Goal: Task Accomplishment & Management: Manage account settings

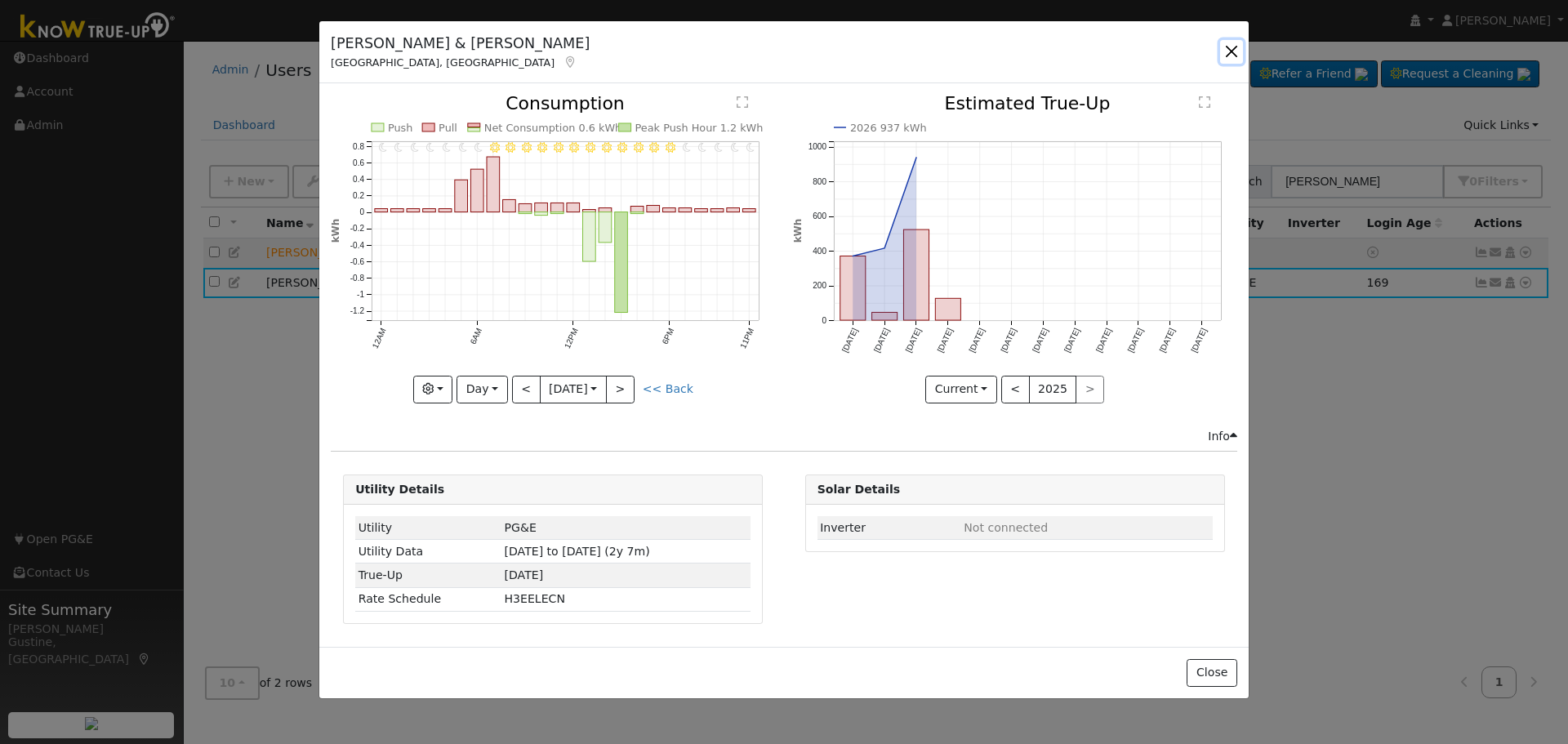
click at [1234, 49] on button "button" at bounding box center [1232, 51] width 22 height 22
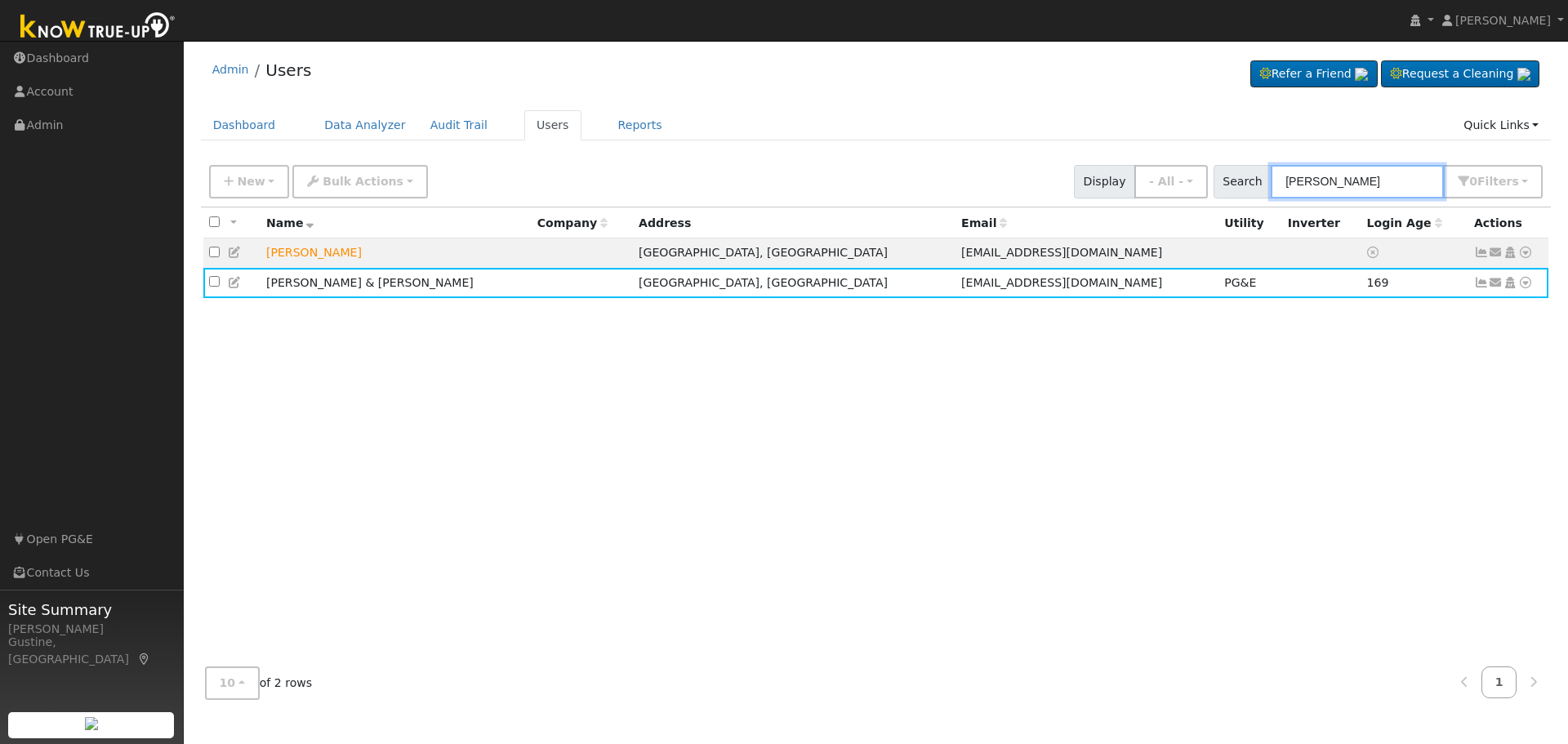
drag, startPoint x: 1359, startPoint y: 179, endPoint x: 1076, endPoint y: 192, distance: 283.3
click at [1095, 194] on div "New Add User Quick Add Quick Connect Quick Convert Lead Bulk Actions Send Email…" at bounding box center [876, 179] width 1341 height 39
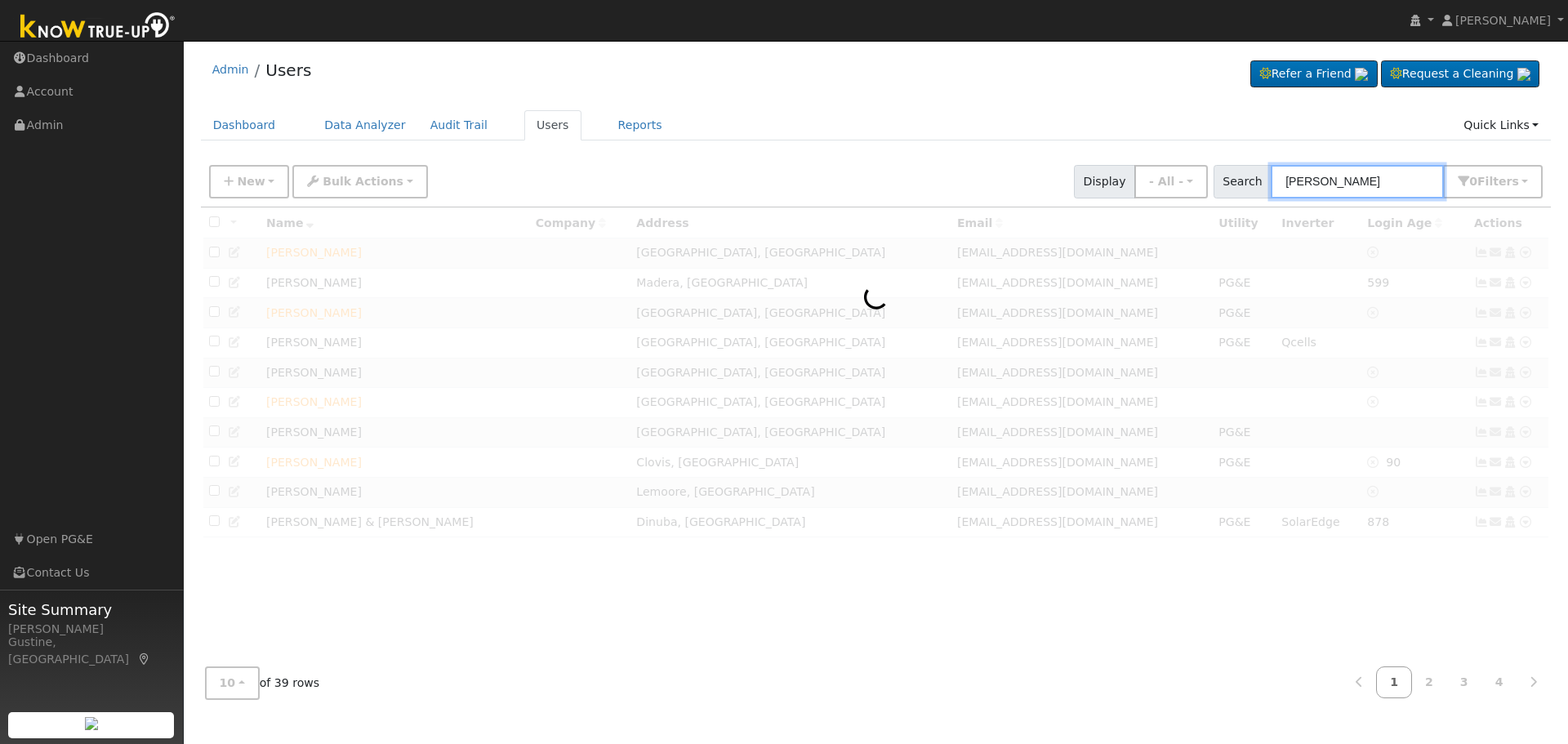
type input "Marie lewis"
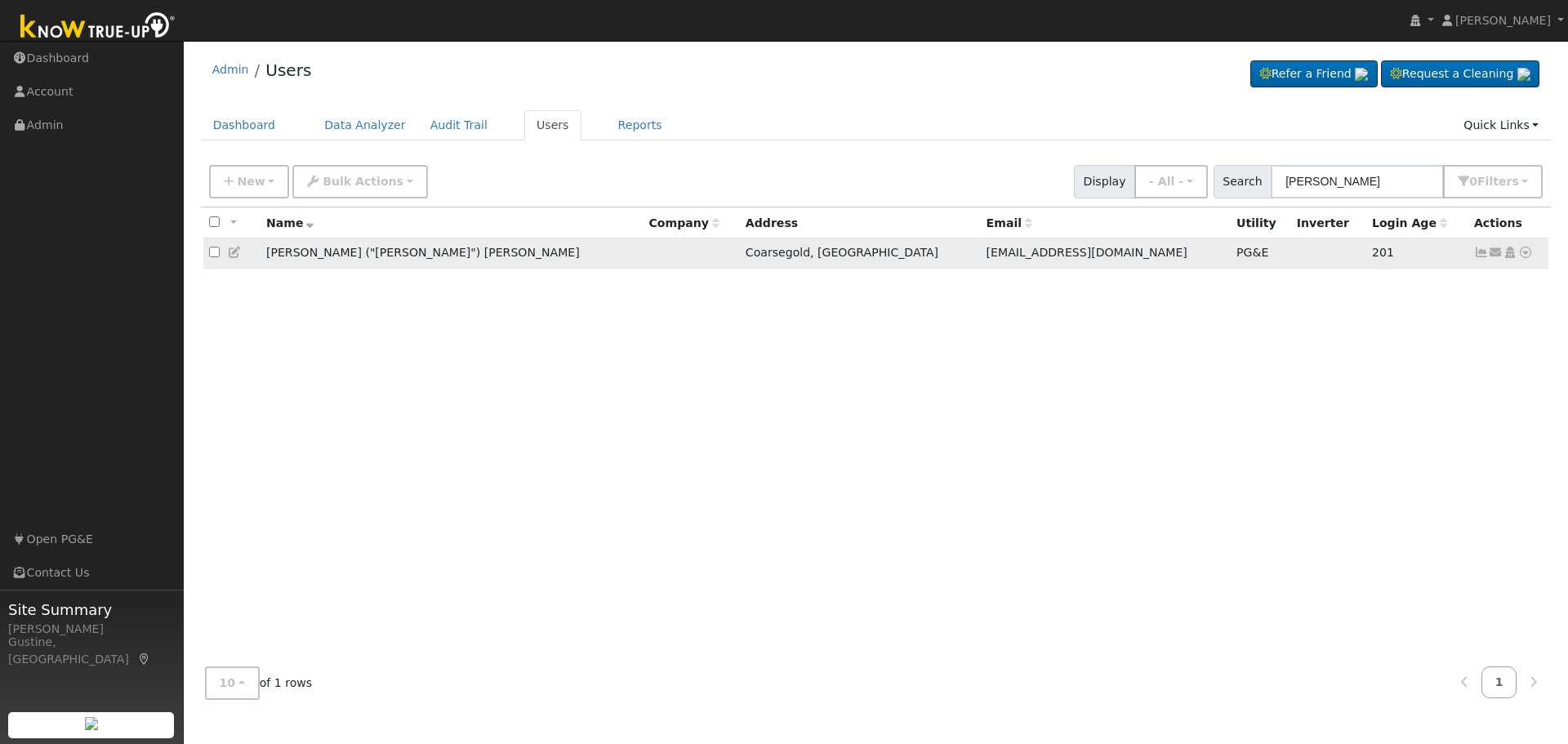
click at [1478, 250] on icon at bounding box center [1482, 253] width 15 height 11
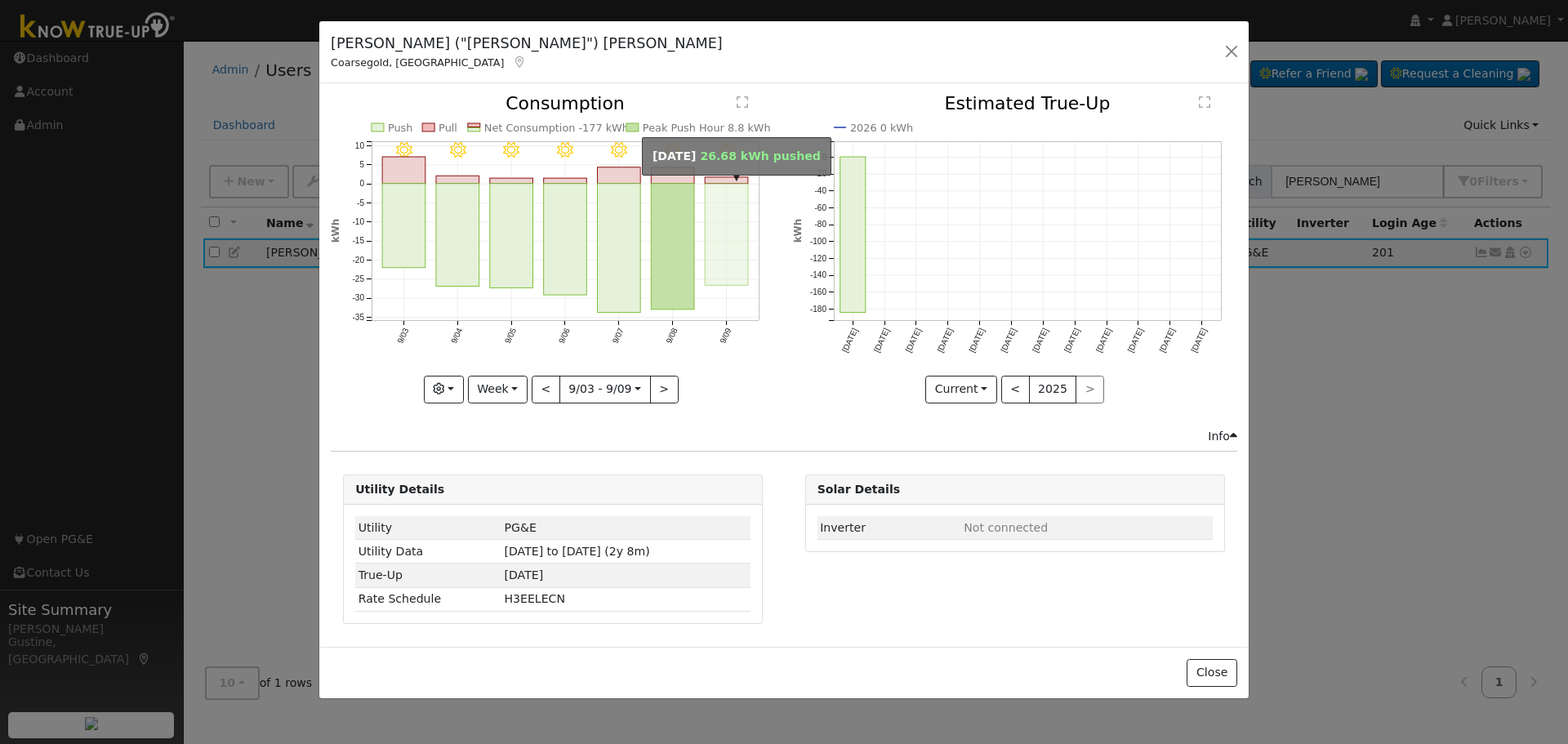
click at [723, 228] on rect "onclick=""" at bounding box center [727, 234] width 43 height 102
type input "2025-09-09"
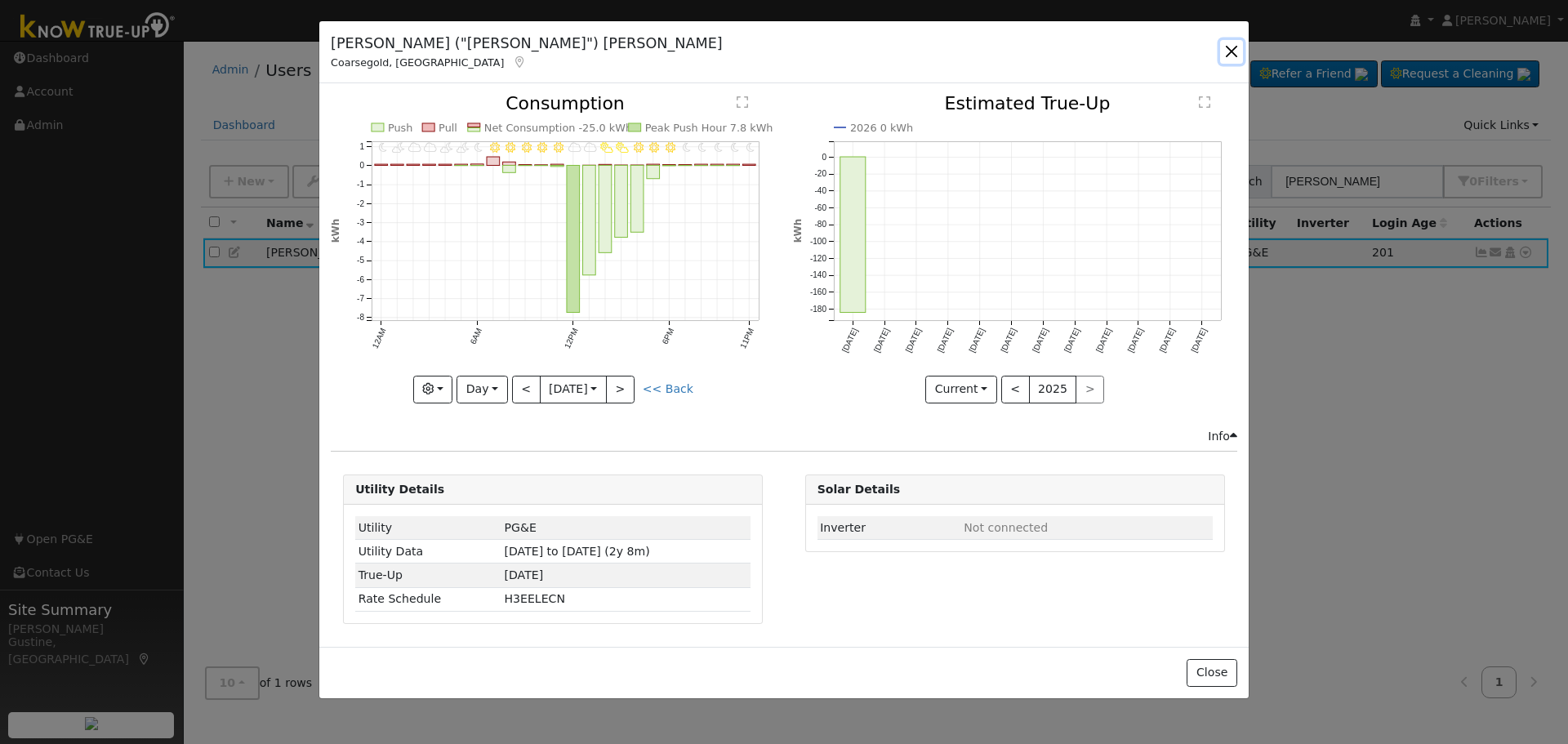
click at [1228, 54] on button "button" at bounding box center [1232, 51] width 22 height 22
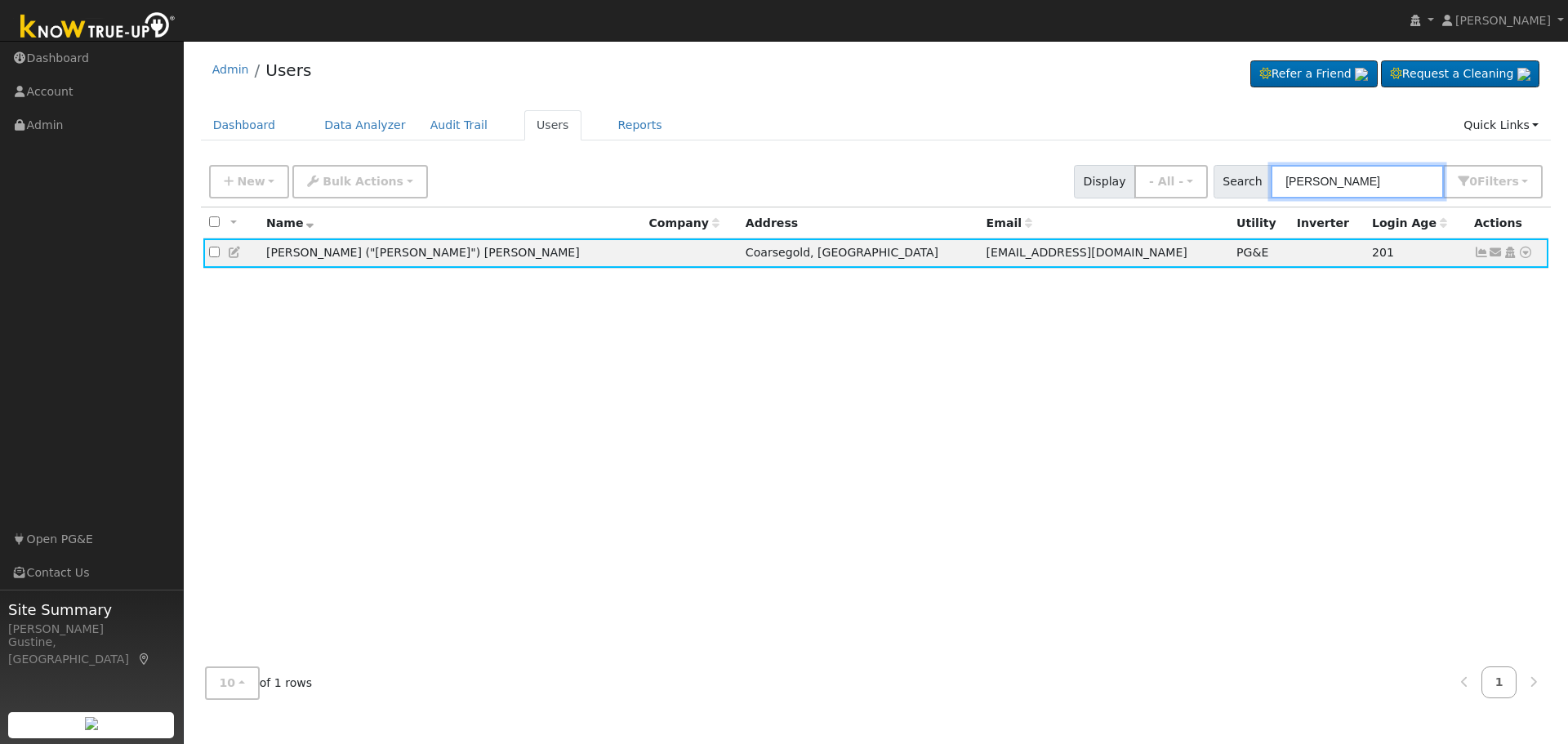
drag, startPoint x: 1364, startPoint y: 185, endPoint x: 903, endPoint y: 170, distance: 461.2
click at [1055, 166] on div "New Add User Quick Add Quick Connect Quick Convert Lead Bulk Actions Send Email…" at bounding box center [876, 179] width 1341 height 39
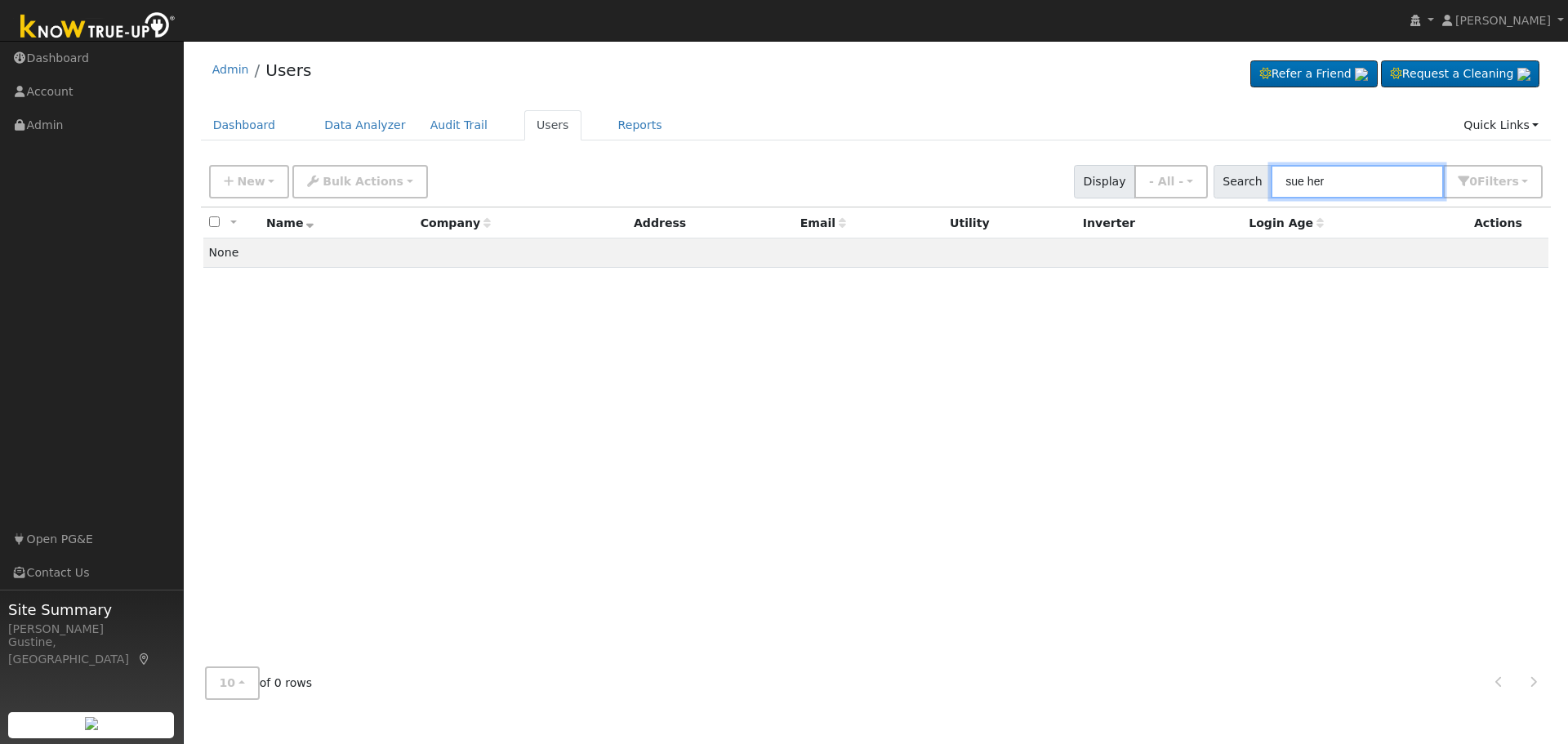
drag, startPoint x: 1350, startPoint y: 181, endPoint x: 956, endPoint y: 150, distance: 395.2
click at [1224, 168] on div "Search sue her 0 Filter s Role Show - All - Show Leads Admin Billing Admin Acco…" at bounding box center [1378, 182] width 336 height 34
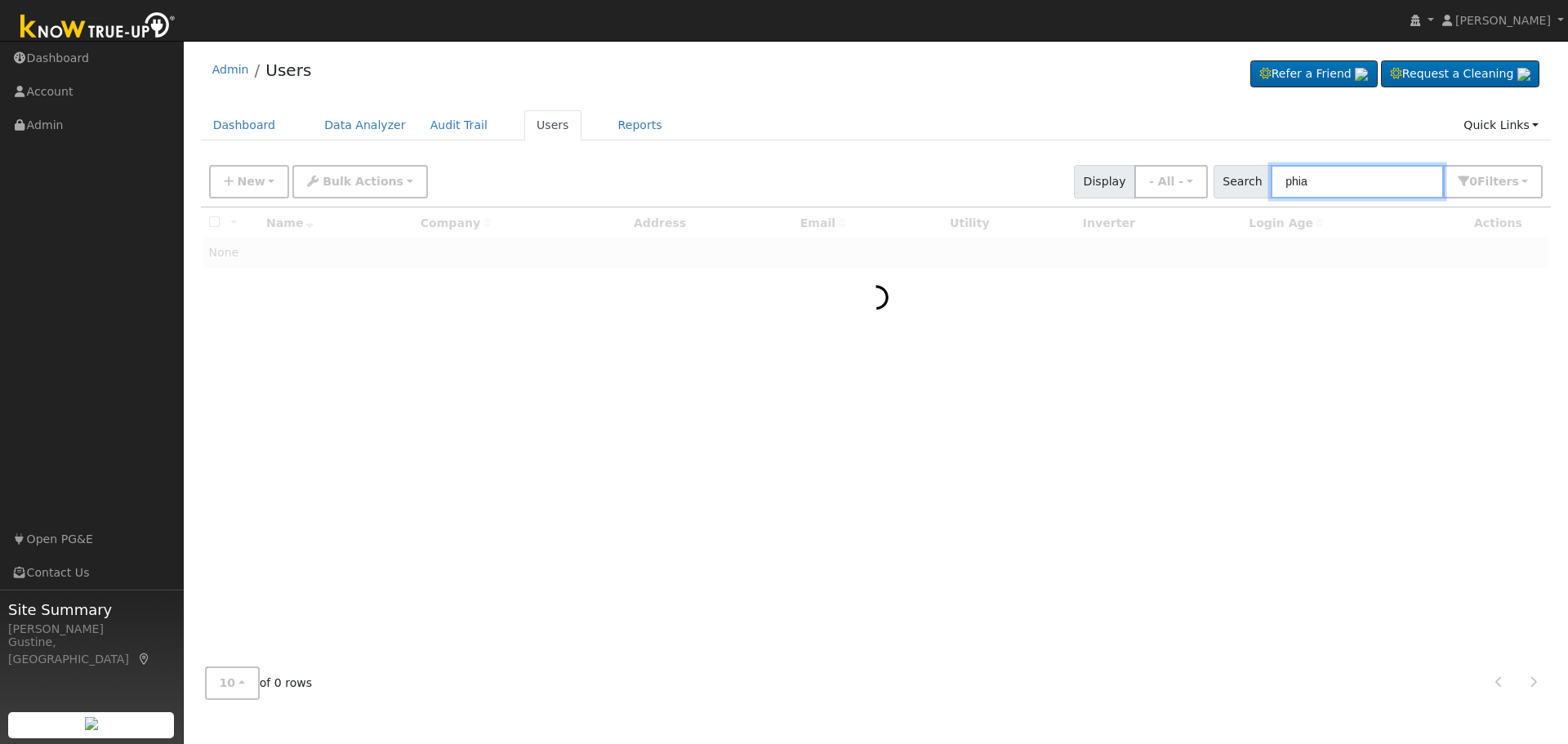
type input "phia"
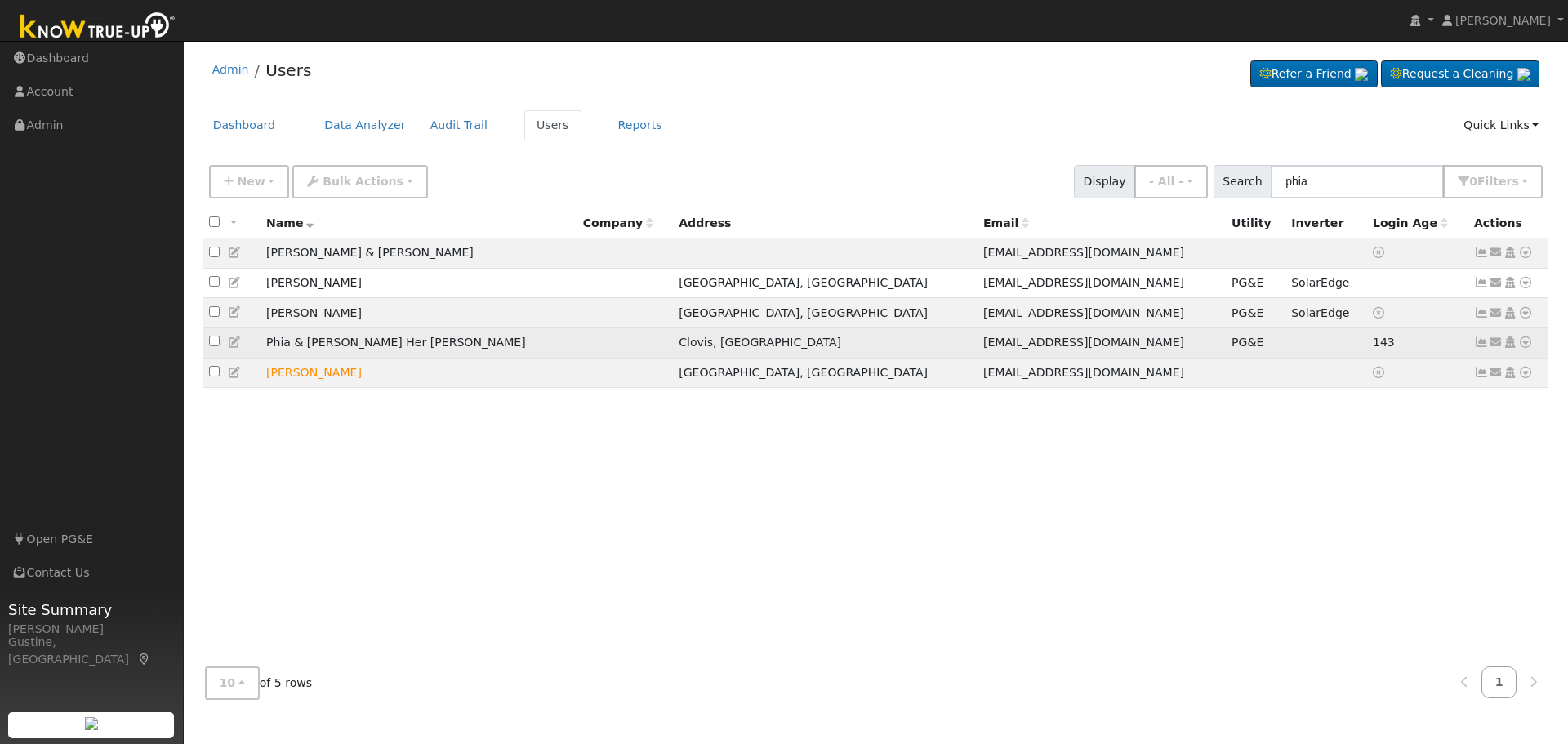
click at [1474, 346] on icon at bounding box center [1482, 343] width 15 height 11
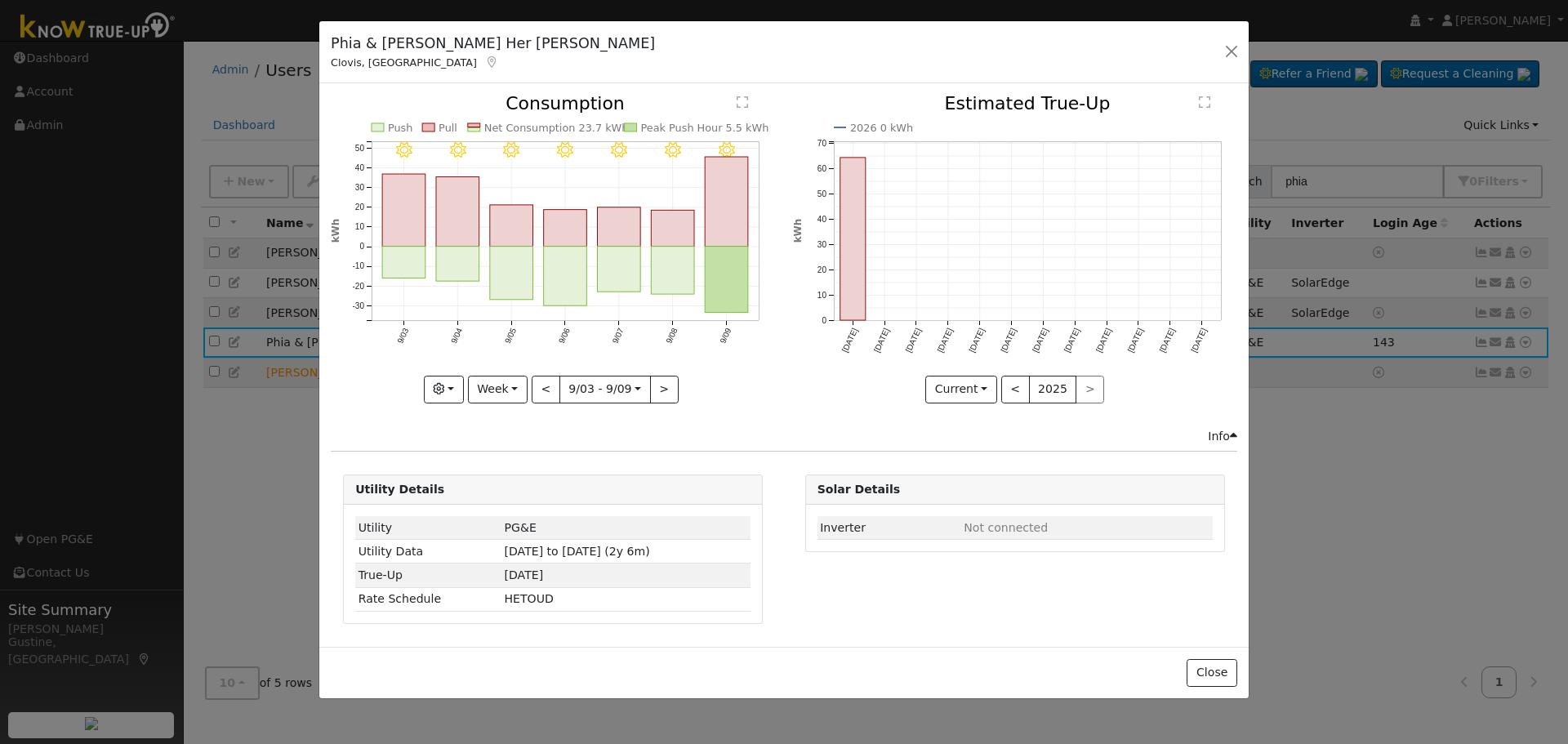
click at [725, 272] on rect "onclick=""" at bounding box center [727, 280] width 43 height 66
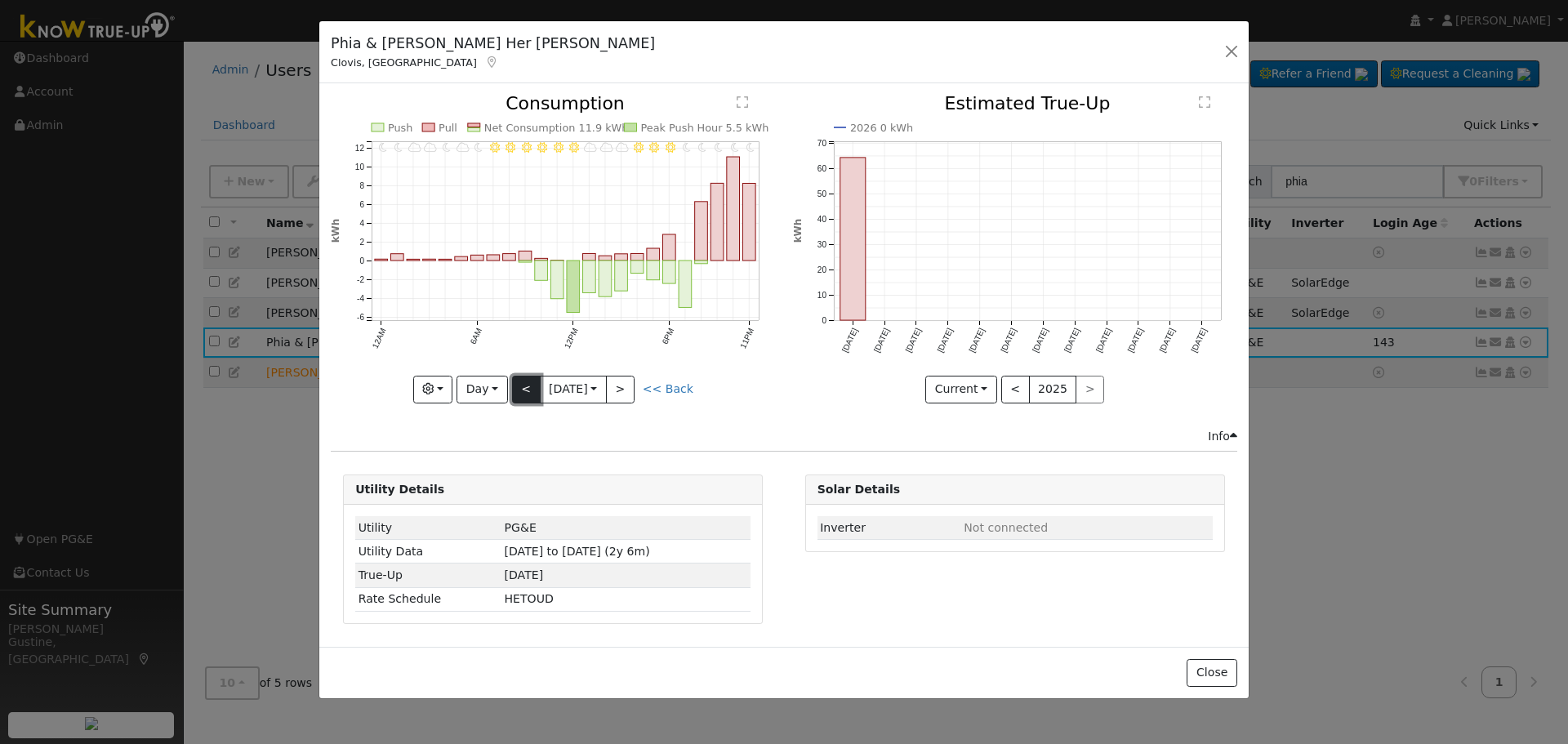
click at [536, 387] on button "<" at bounding box center [526, 389] width 29 height 28
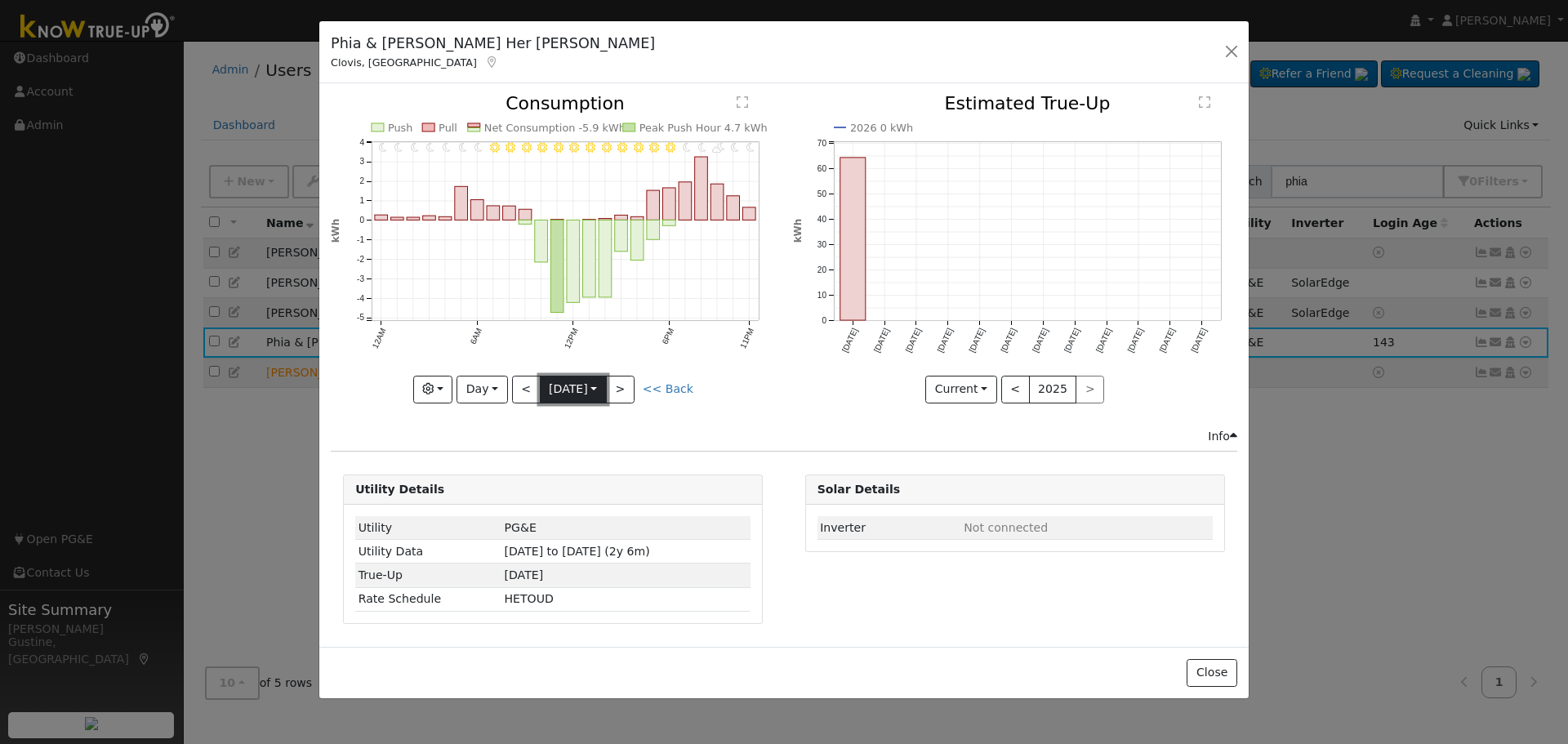
click at [607, 388] on button "9/08 Mon 2025-09-08" at bounding box center [574, 389] width 67 height 28
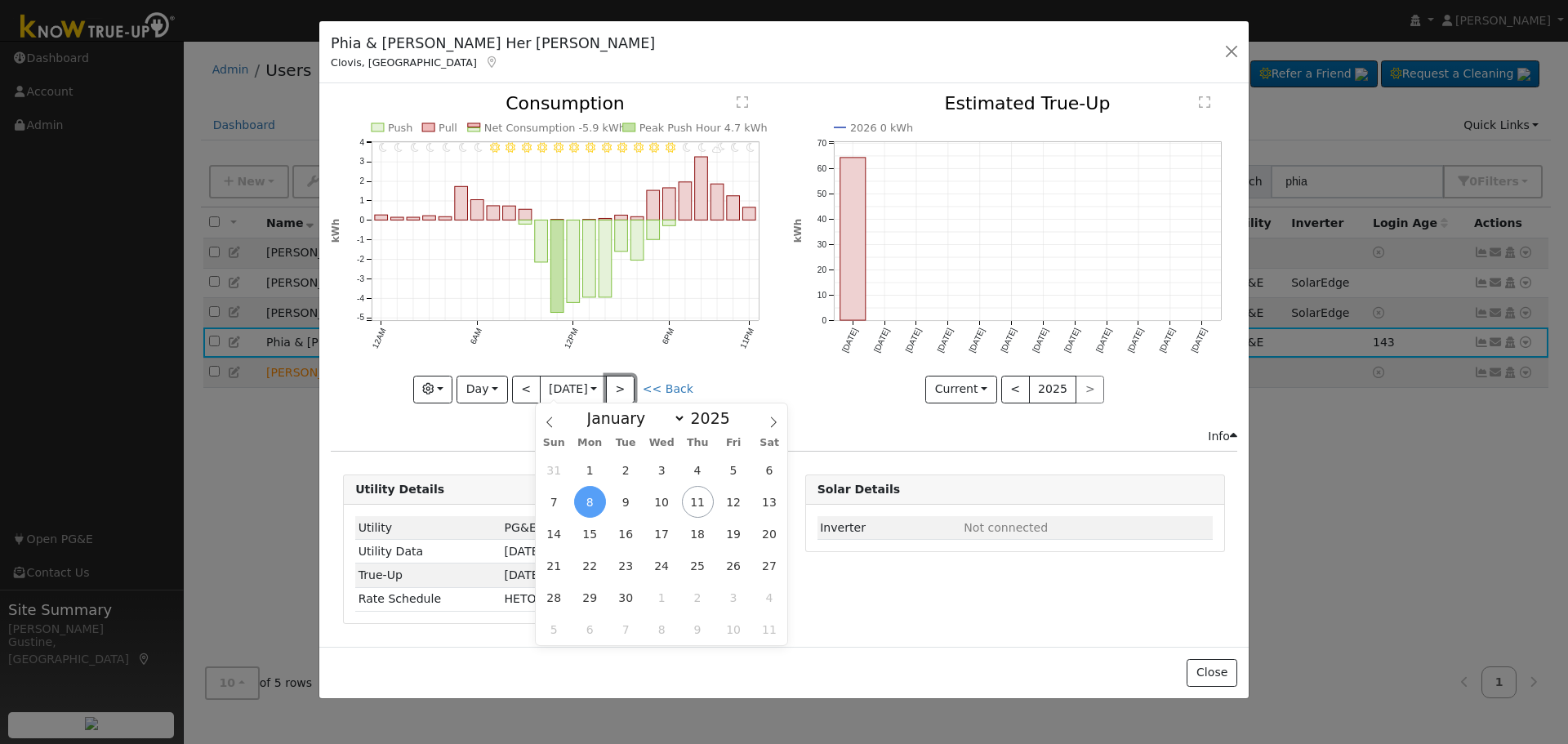
drag, startPoint x: 624, startPoint y: 387, endPoint x: 612, endPoint y: 387, distance: 12.0
click at [625, 387] on button ">" at bounding box center [620, 389] width 29 height 28
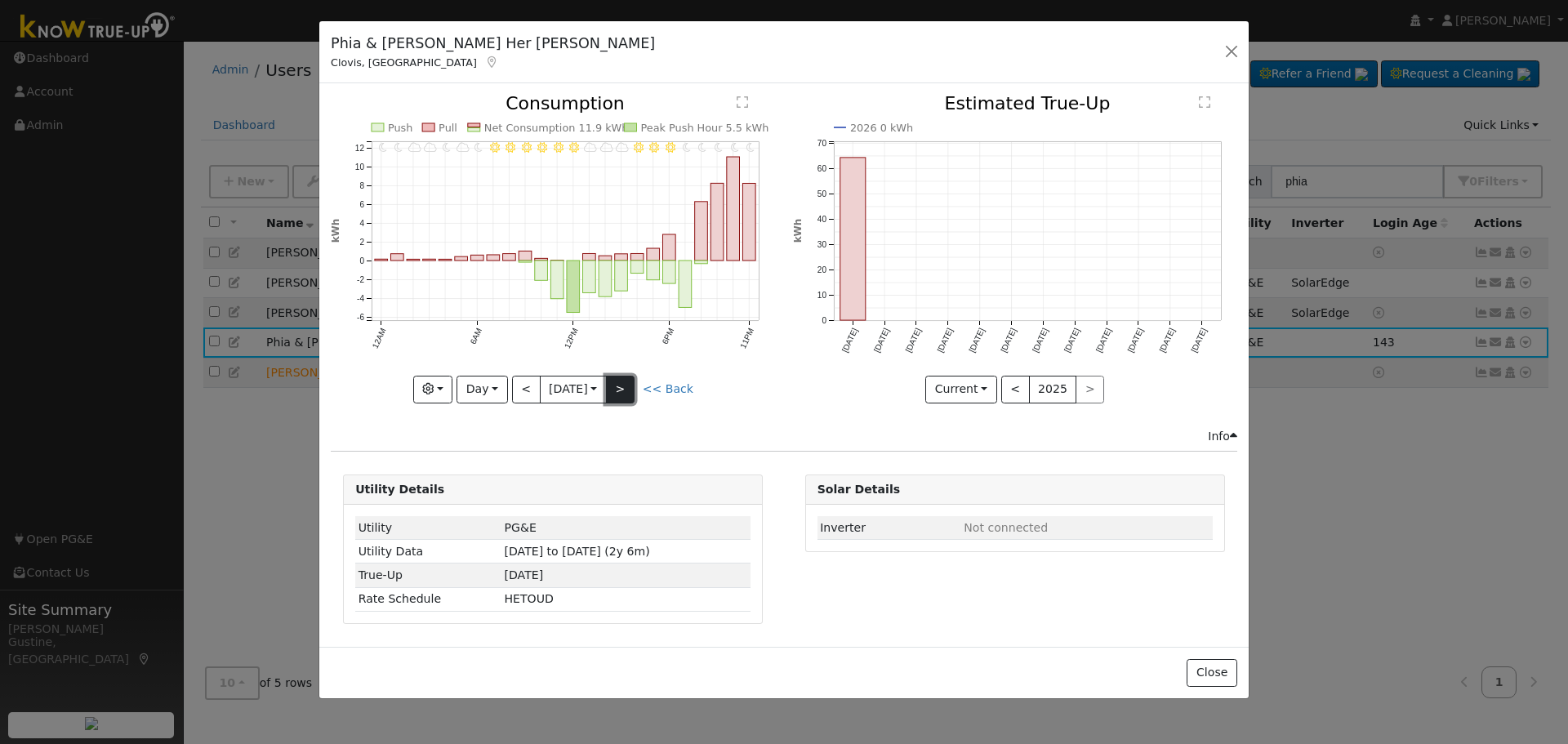
click at [632, 381] on button ">" at bounding box center [620, 389] width 29 height 28
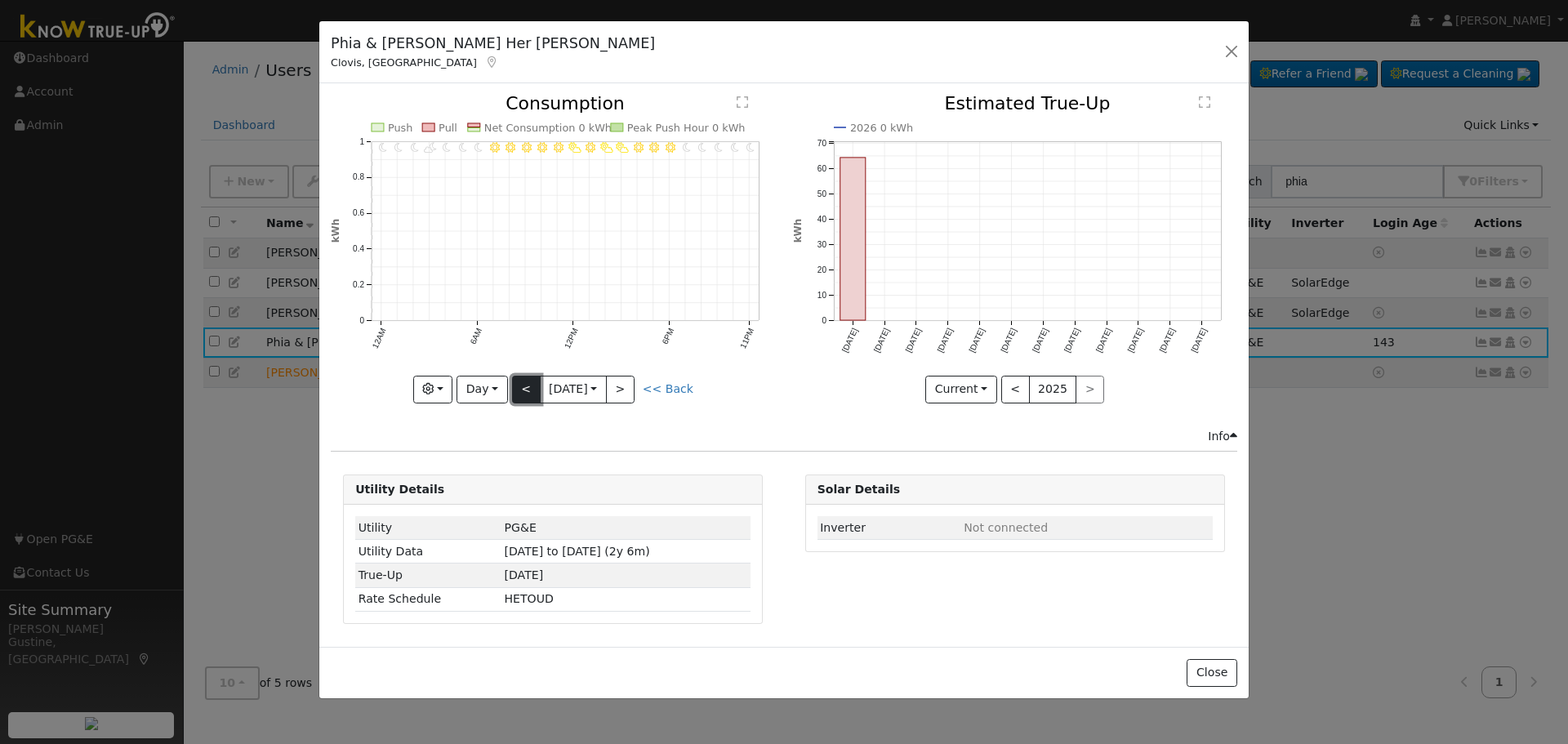
click at [527, 390] on button "<" at bounding box center [526, 389] width 29 height 28
click at [0, 0] on div at bounding box center [0, 0] width 0 height 0
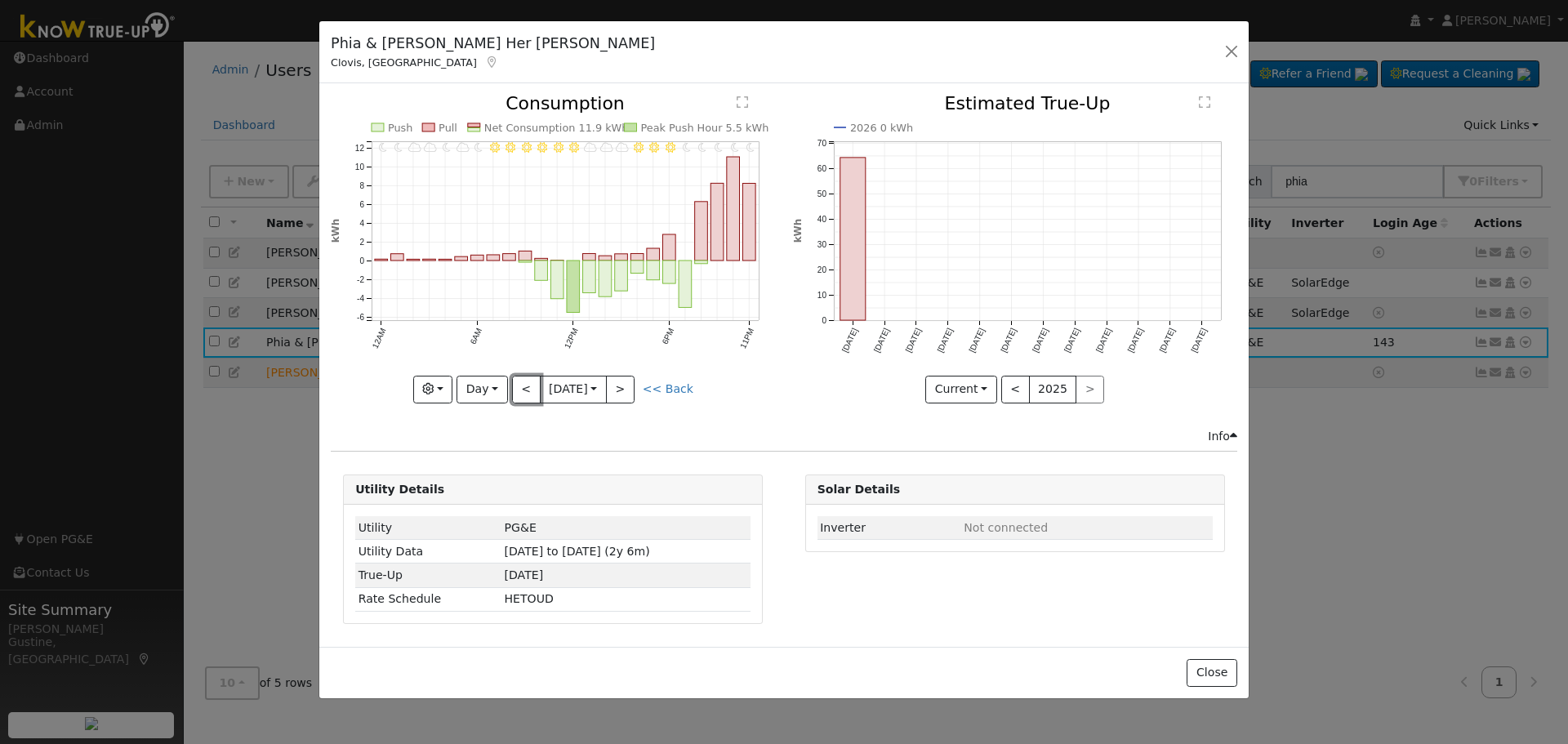
click at [529, 391] on button "<" at bounding box center [526, 389] width 29 height 28
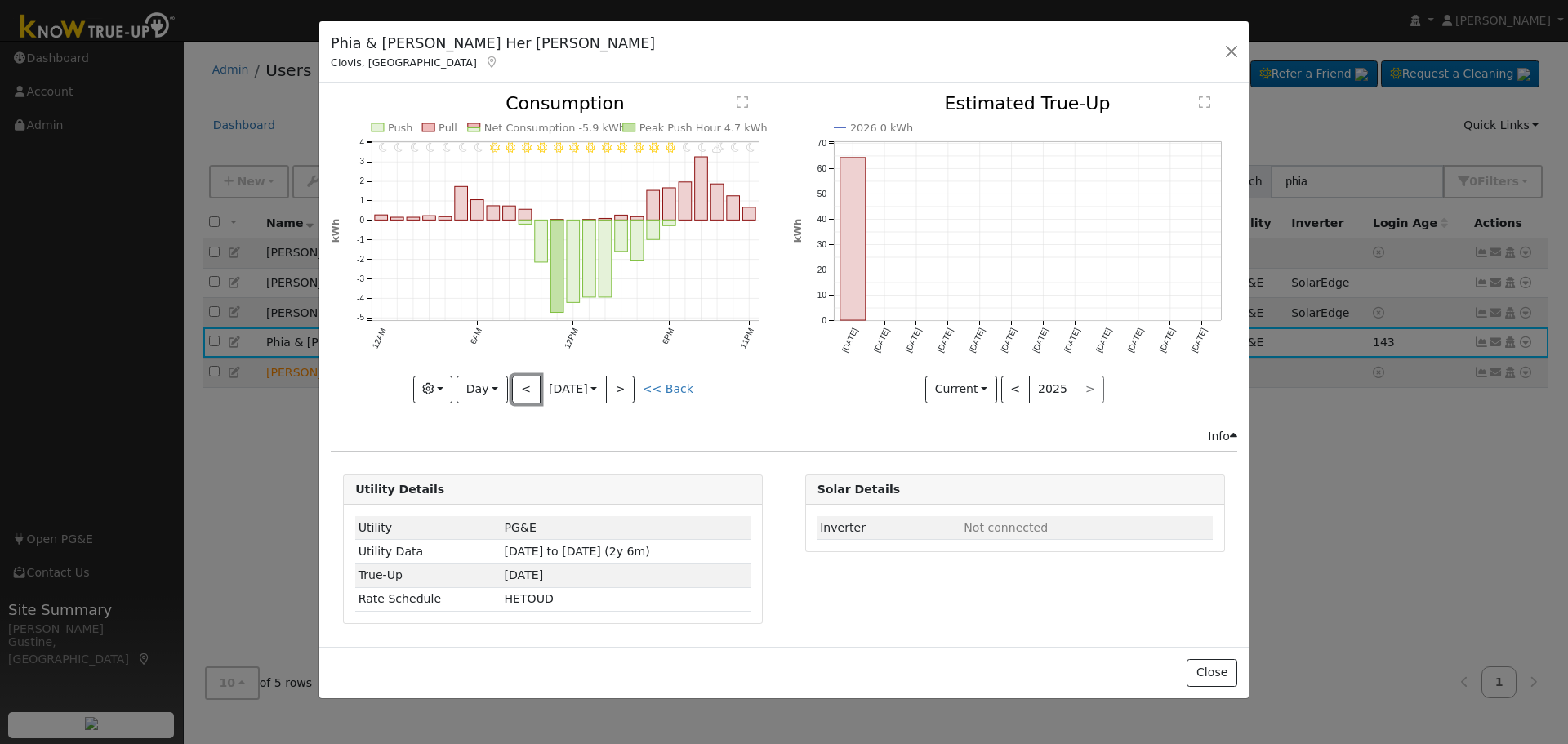
click at [529, 391] on button "<" at bounding box center [526, 389] width 29 height 28
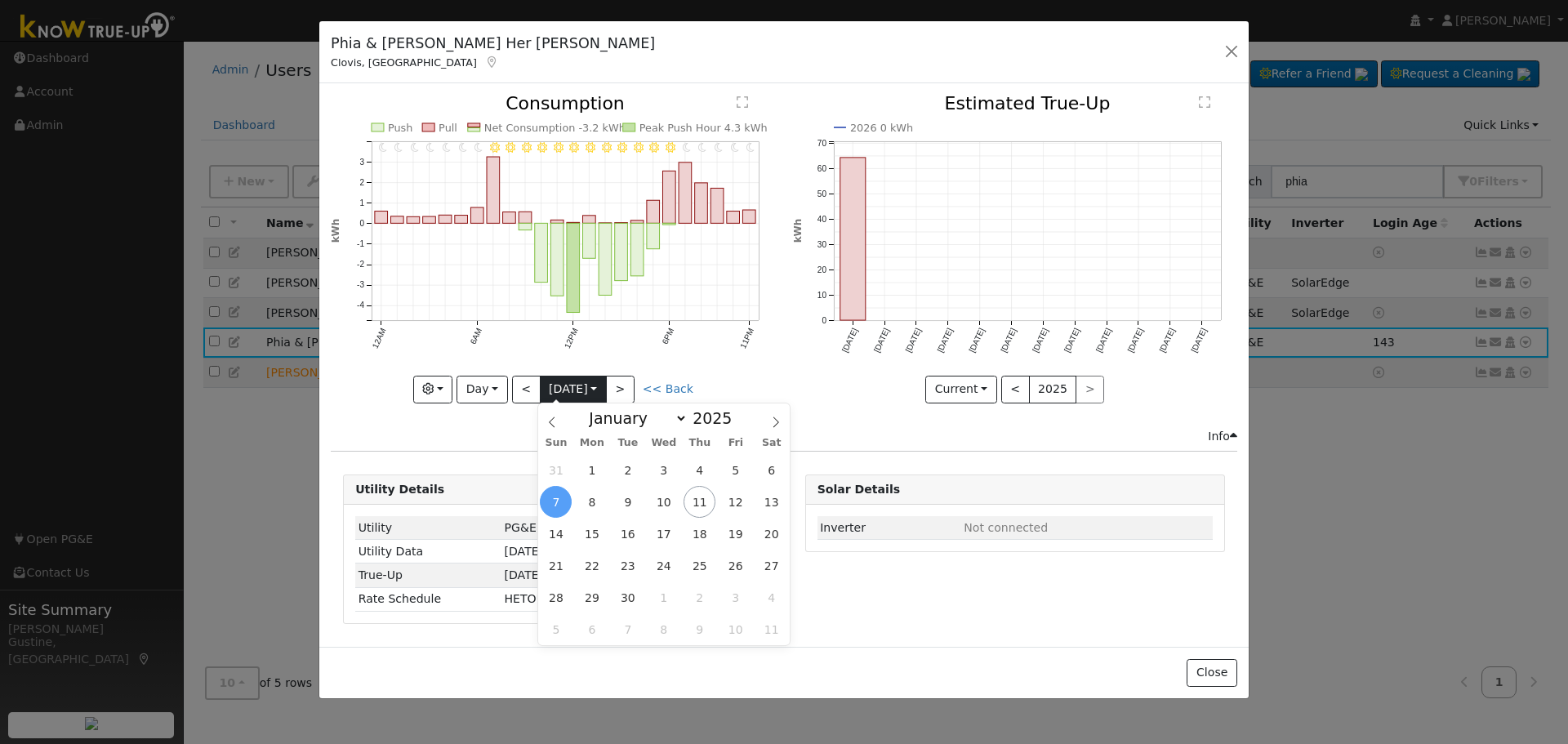
click at [541, 387] on input "[DATE]" at bounding box center [574, 389] width 66 height 26
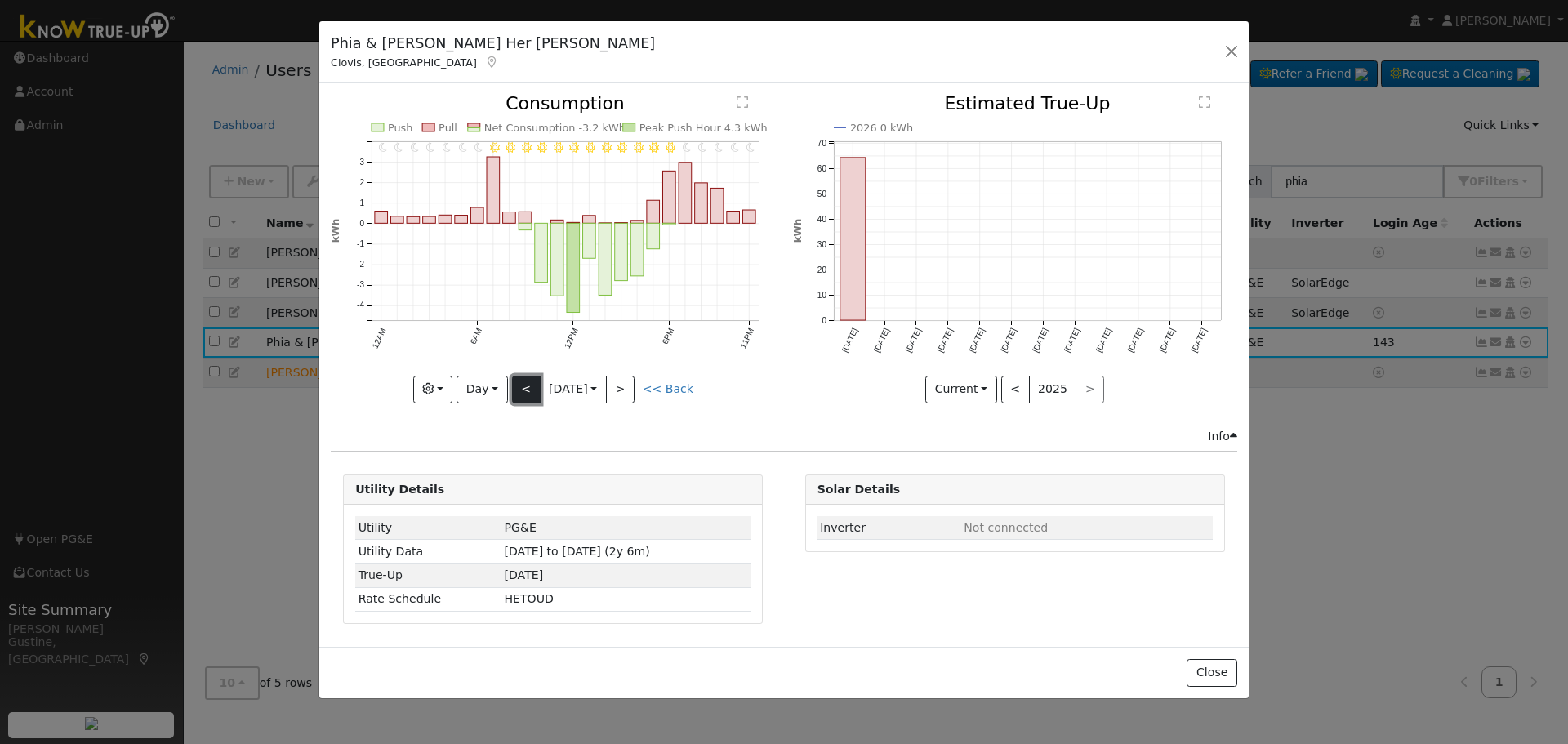
click at [519, 387] on button "<" at bounding box center [526, 389] width 29 height 28
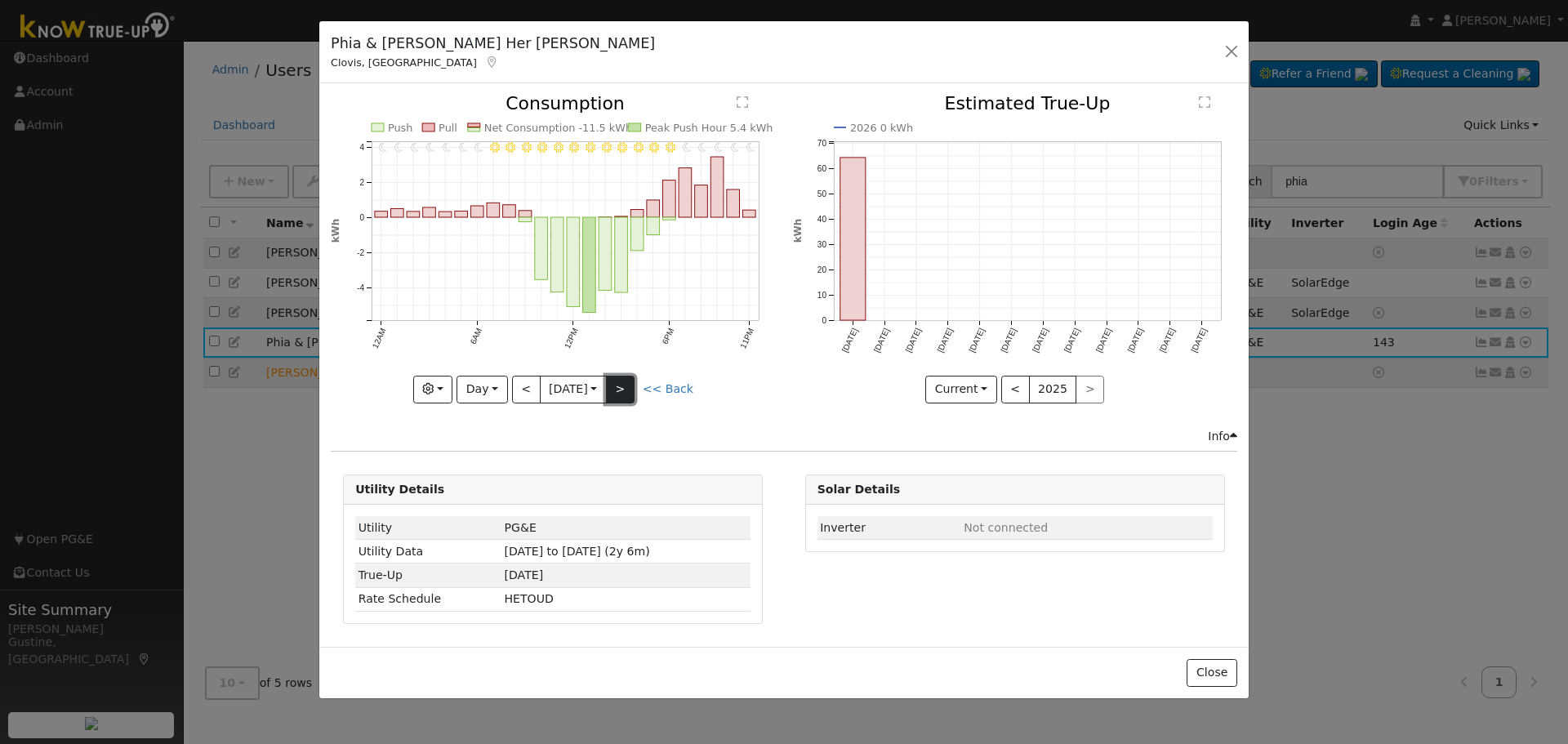
click at [632, 390] on button ">" at bounding box center [620, 389] width 29 height 28
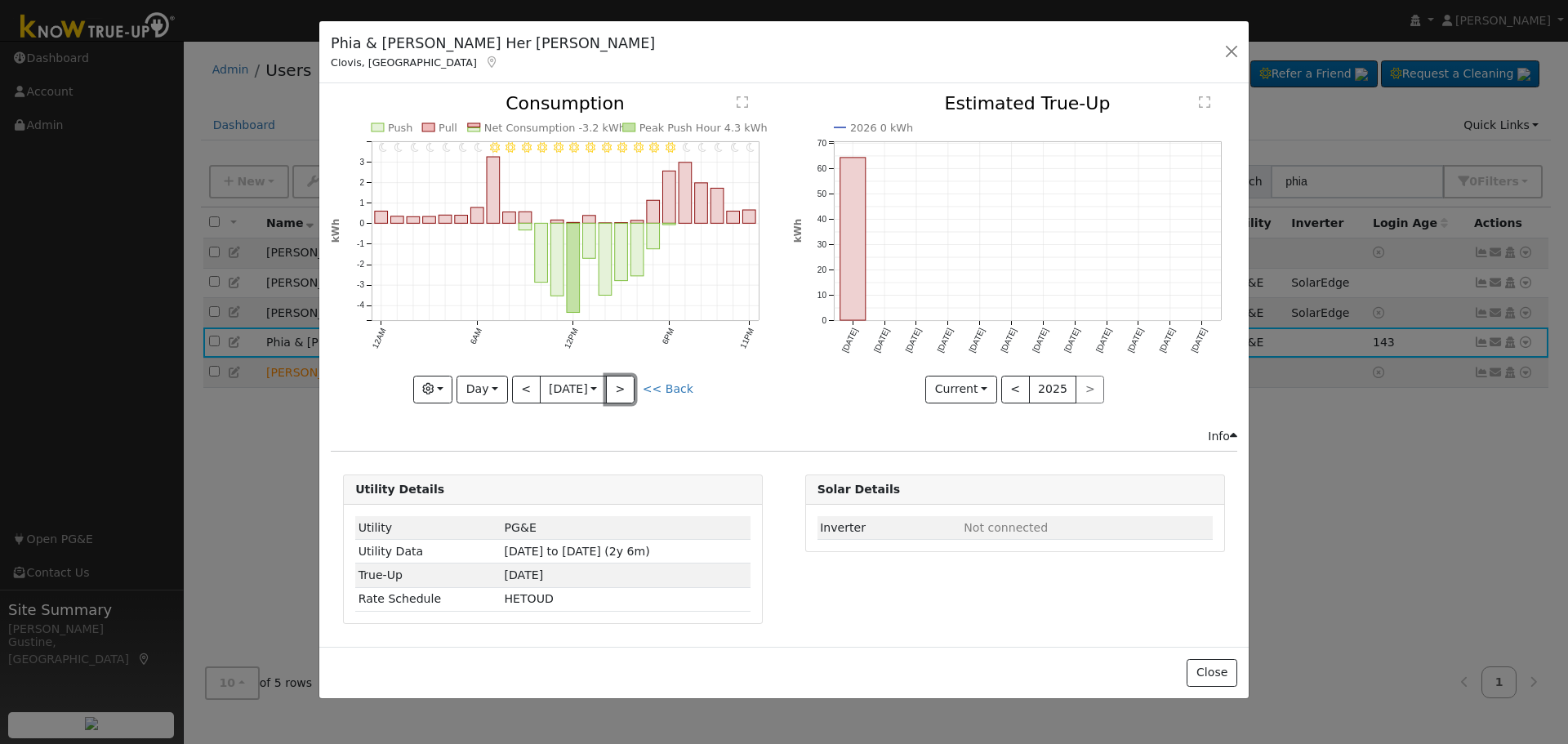
click at [632, 390] on button ">" at bounding box center [620, 389] width 29 height 28
type input "[DATE]"
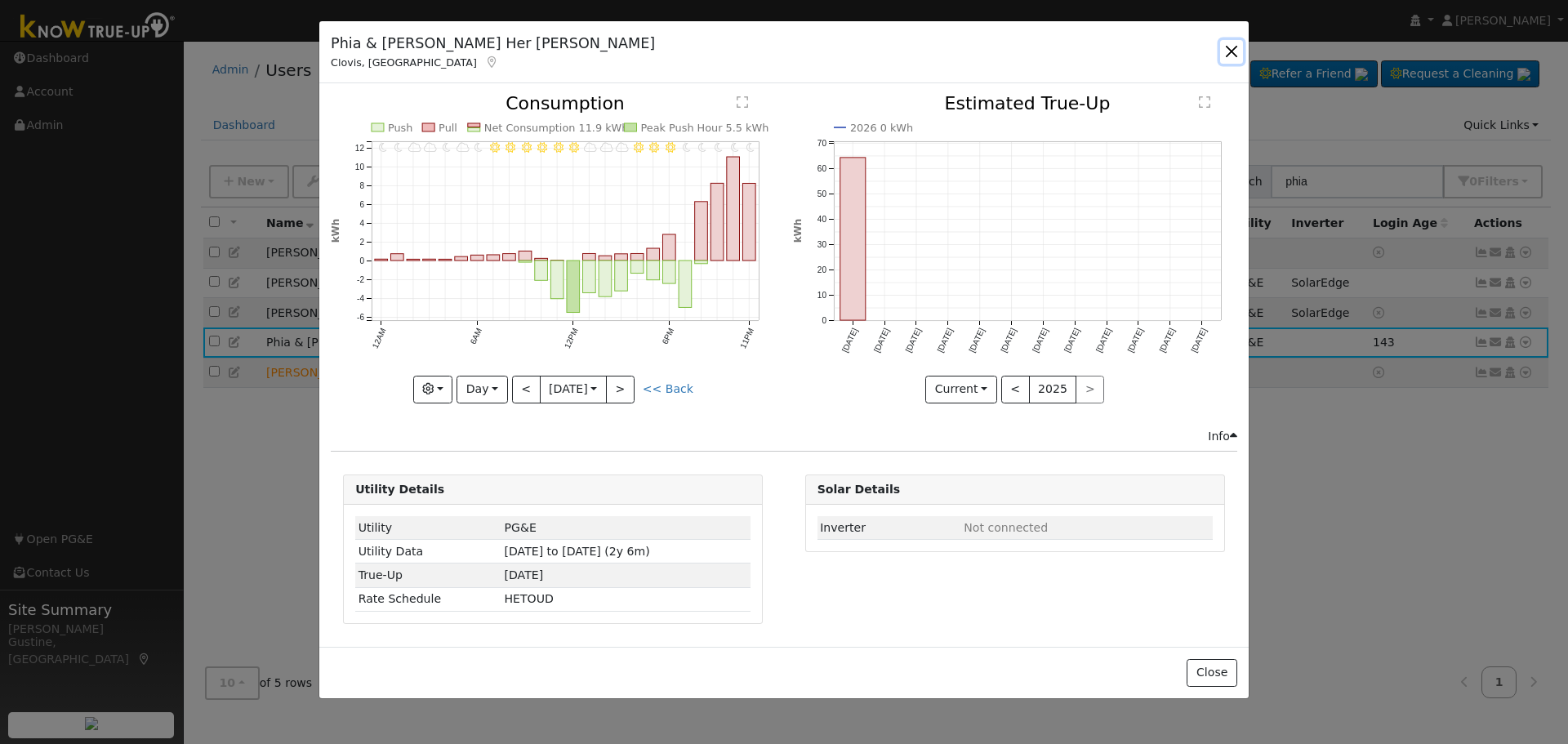
click at [1227, 57] on button "button" at bounding box center [1232, 51] width 22 height 22
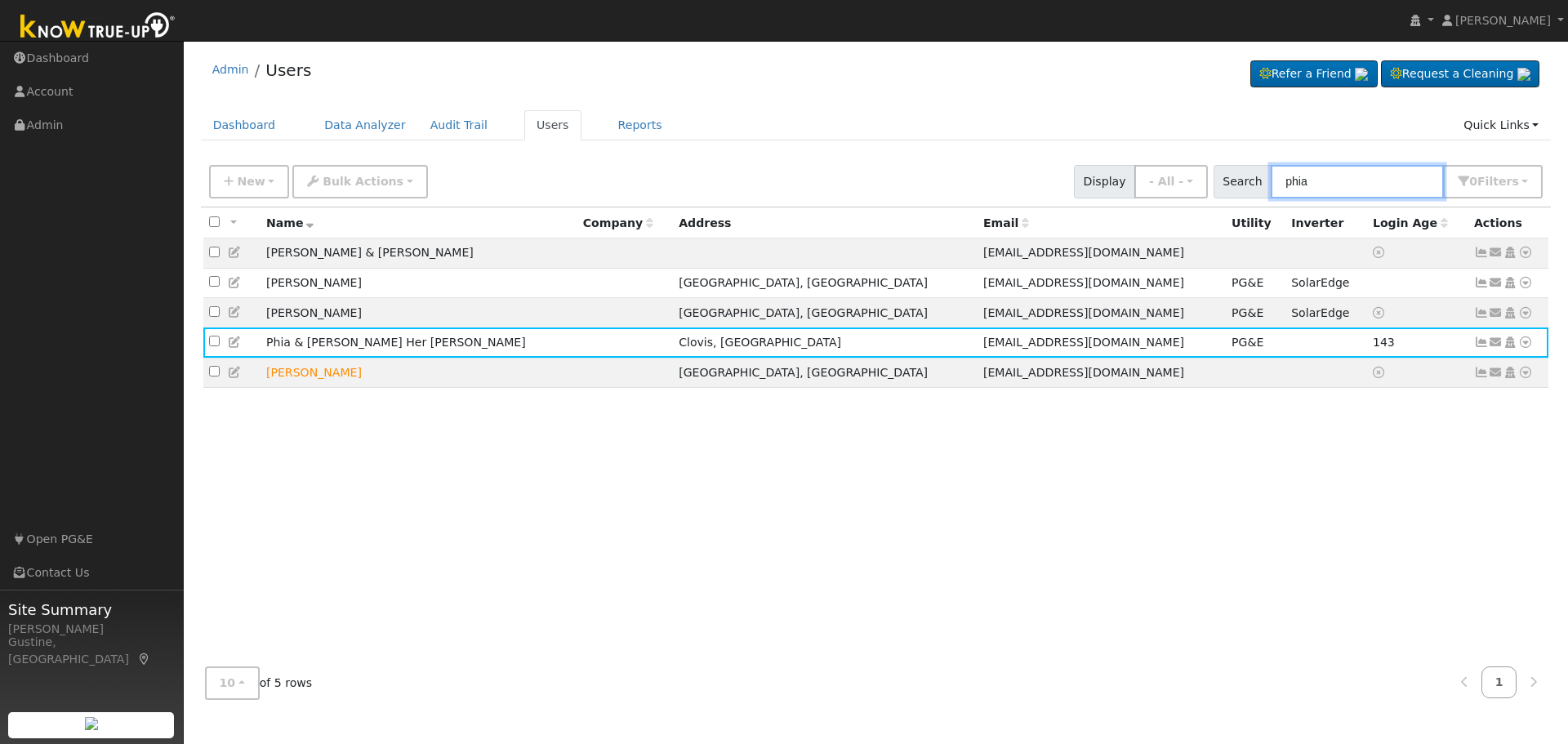
drag, startPoint x: 1370, startPoint y: 168, endPoint x: 1082, endPoint y: 163, distance: 288.0
click at [1088, 163] on div "New Add User Quick Add Quick Connect Quick Convert Lead Bulk Actions Send Email…" at bounding box center [876, 179] width 1341 height 39
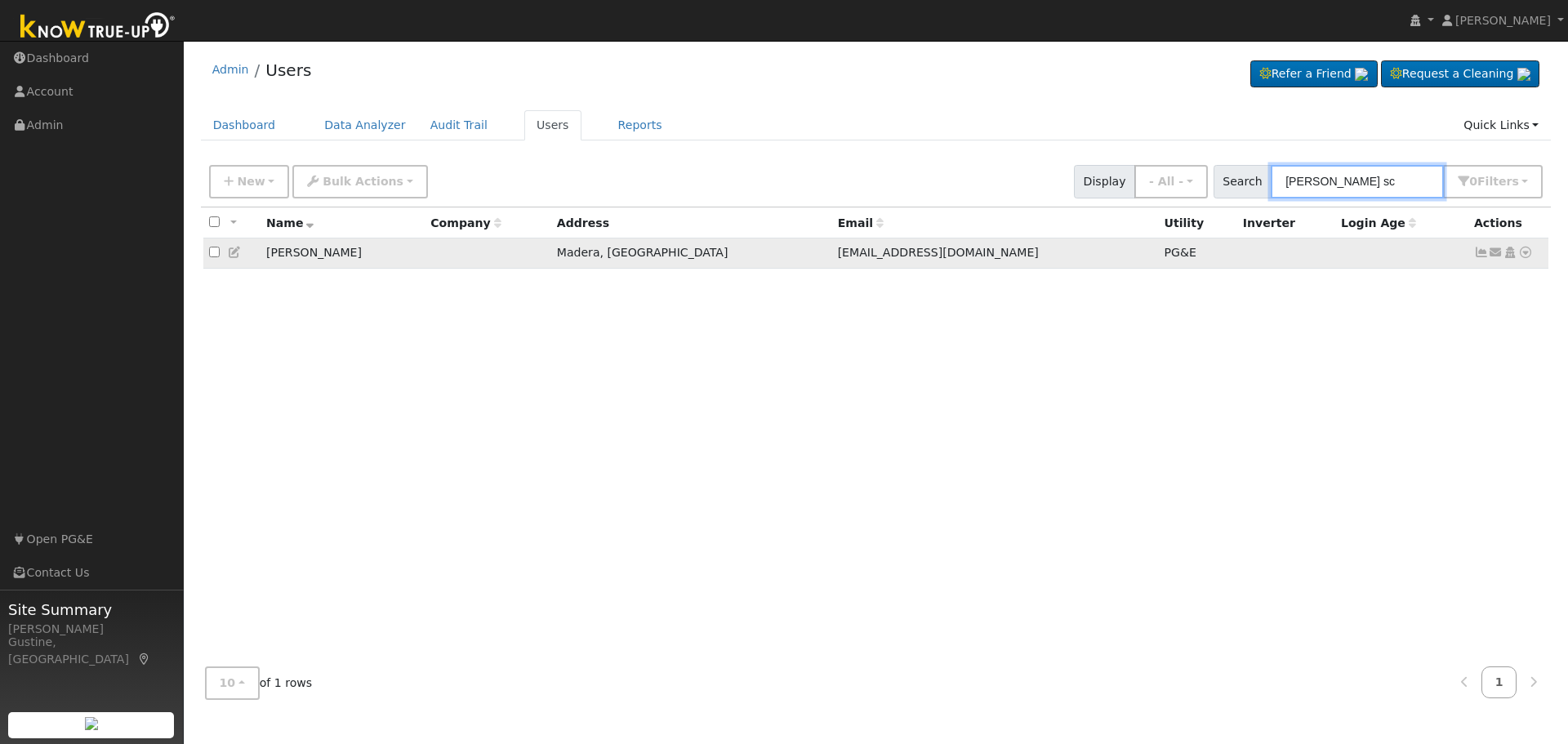
type input "Bryan sc"
click at [1484, 252] on icon at bounding box center [1482, 253] width 15 height 11
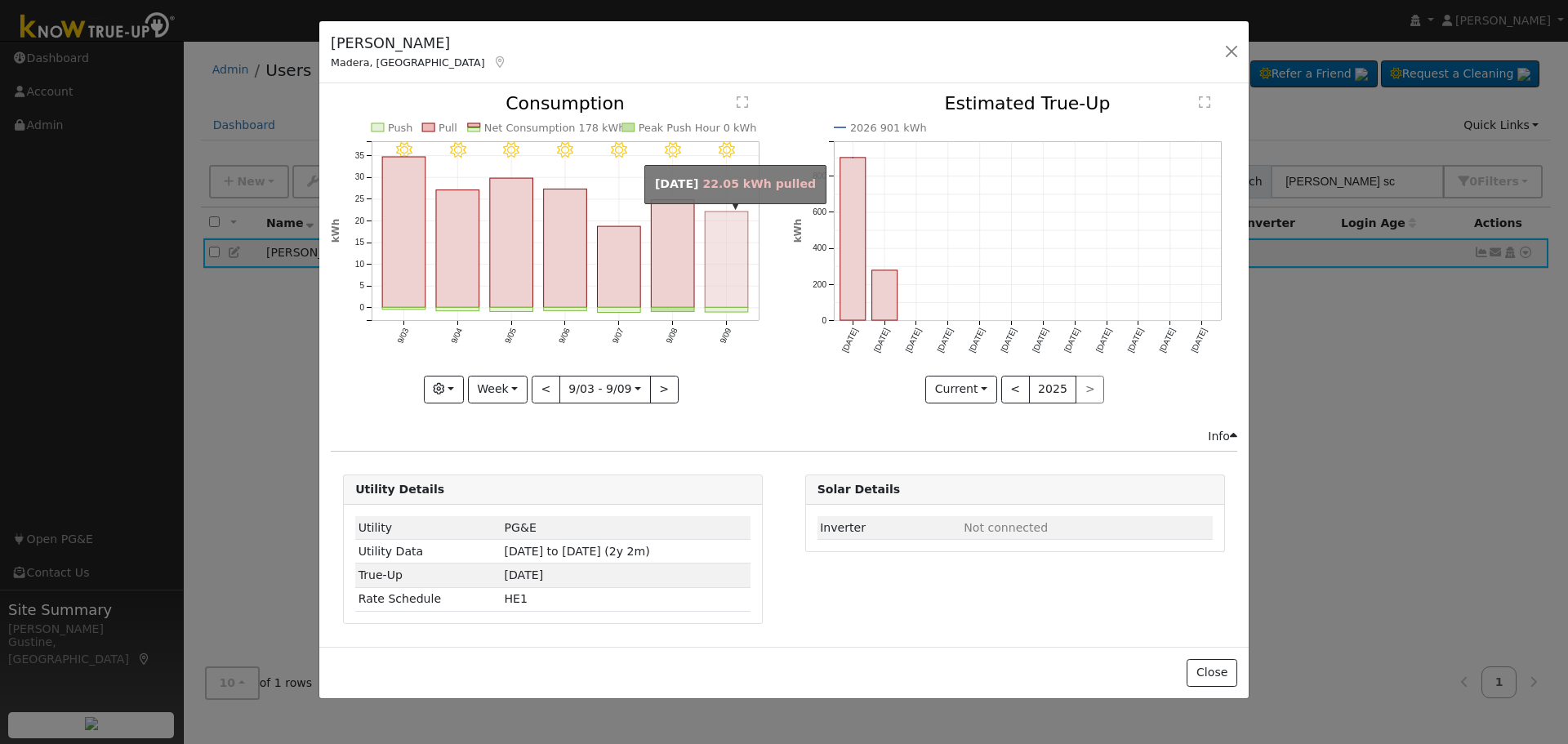
click at [733, 267] on rect "onclick=""" at bounding box center [727, 259] width 43 height 95
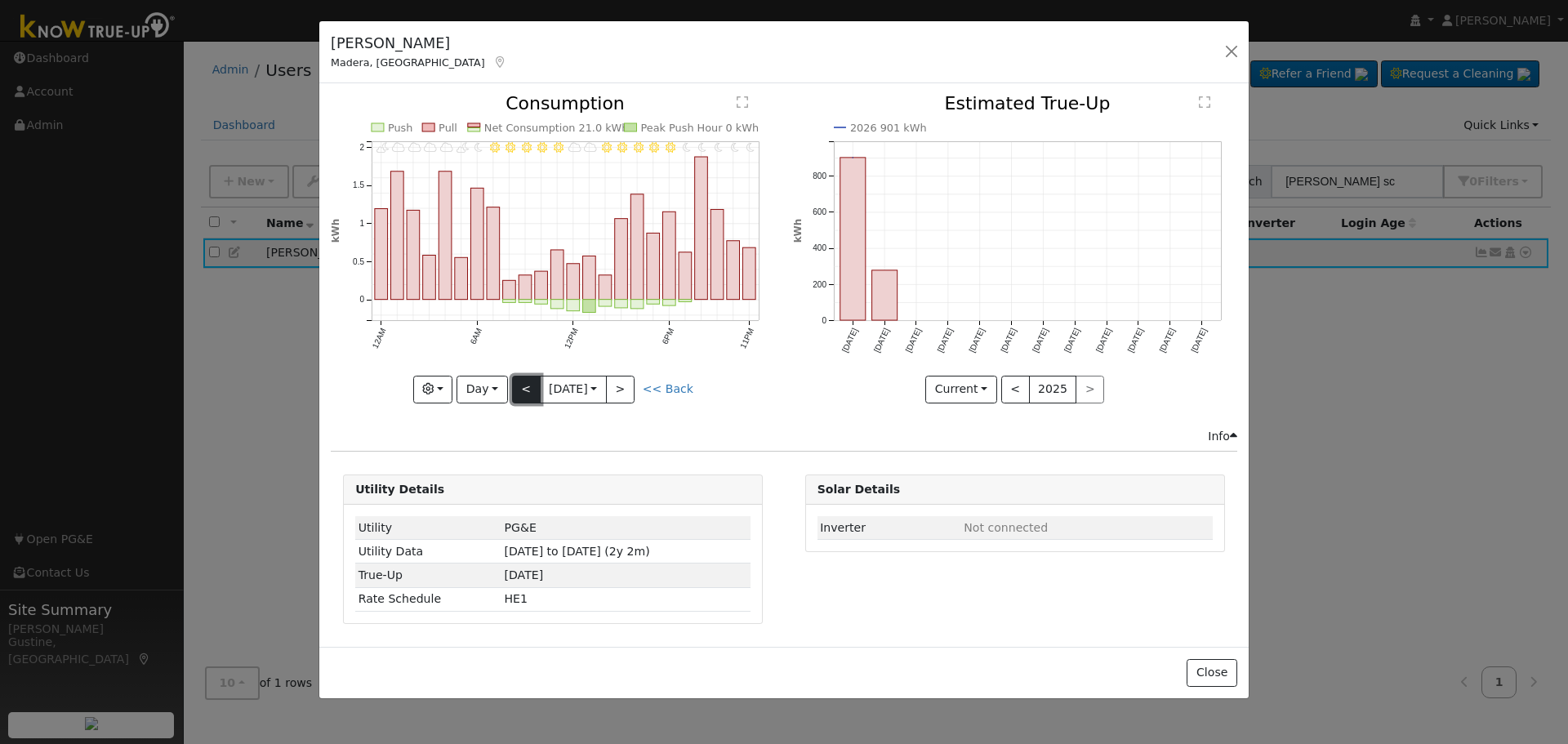
click at [517, 390] on button "<" at bounding box center [526, 389] width 29 height 28
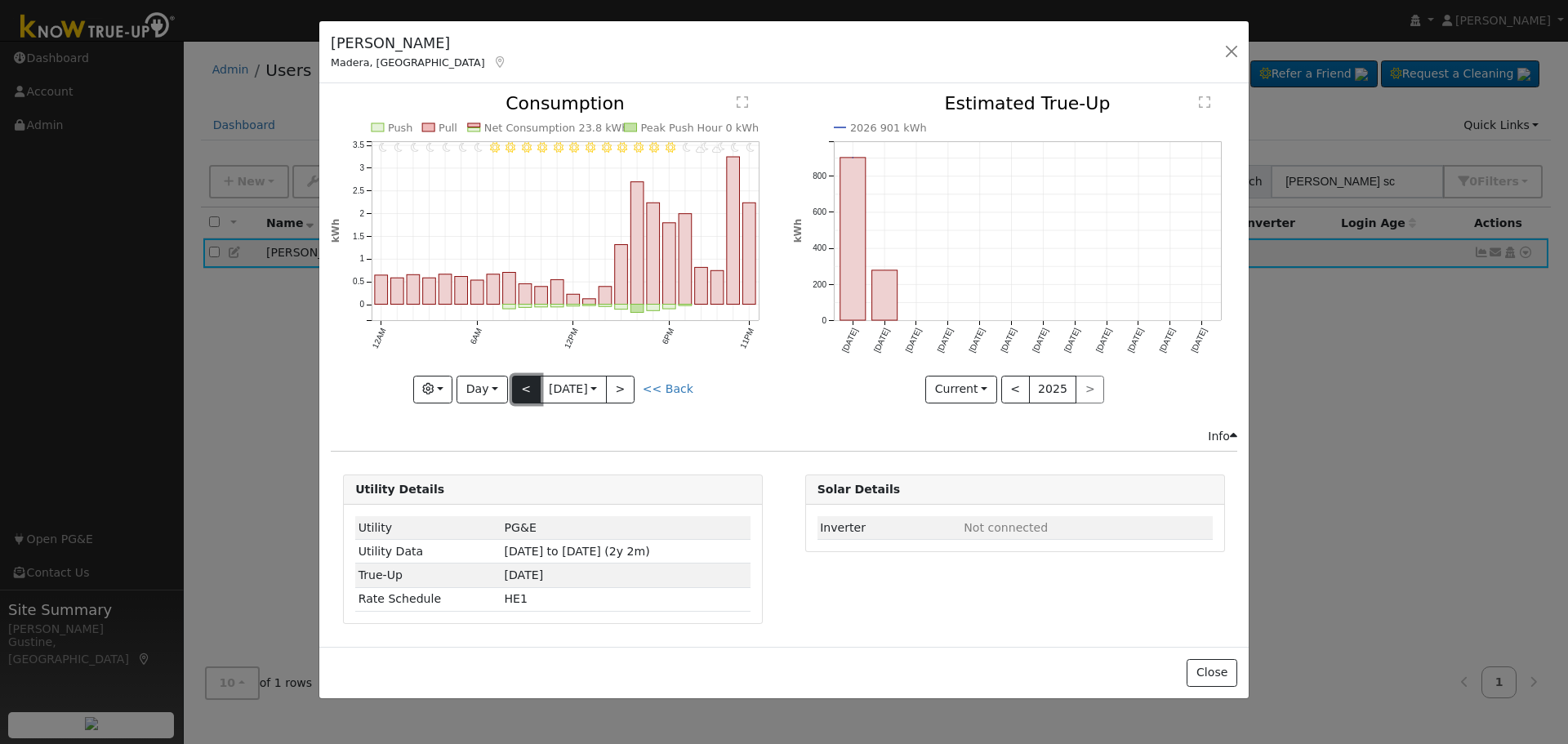
click at [517, 390] on button "<" at bounding box center [526, 389] width 29 height 28
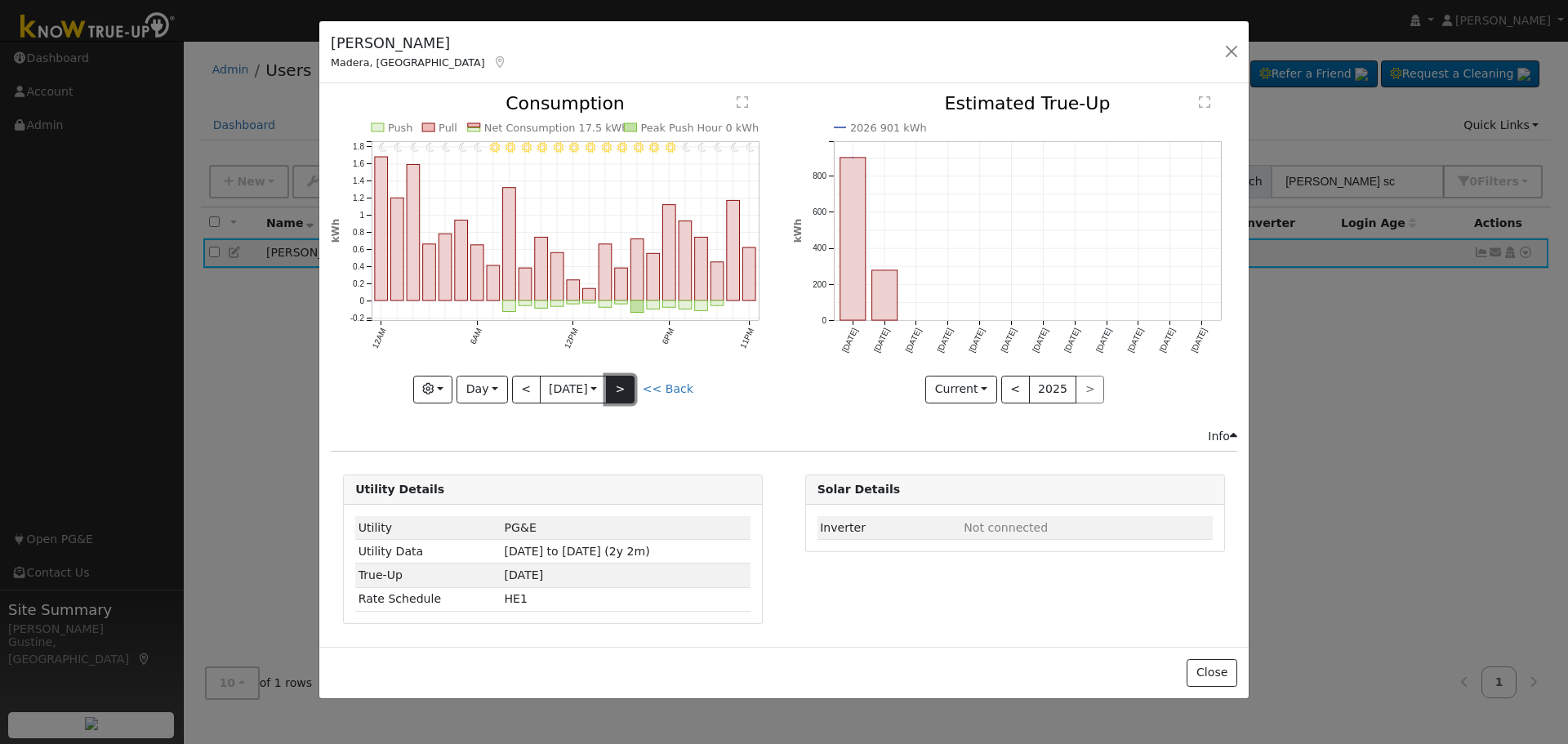
click at [635, 378] on button ">" at bounding box center [620, 389] width 29 height 28
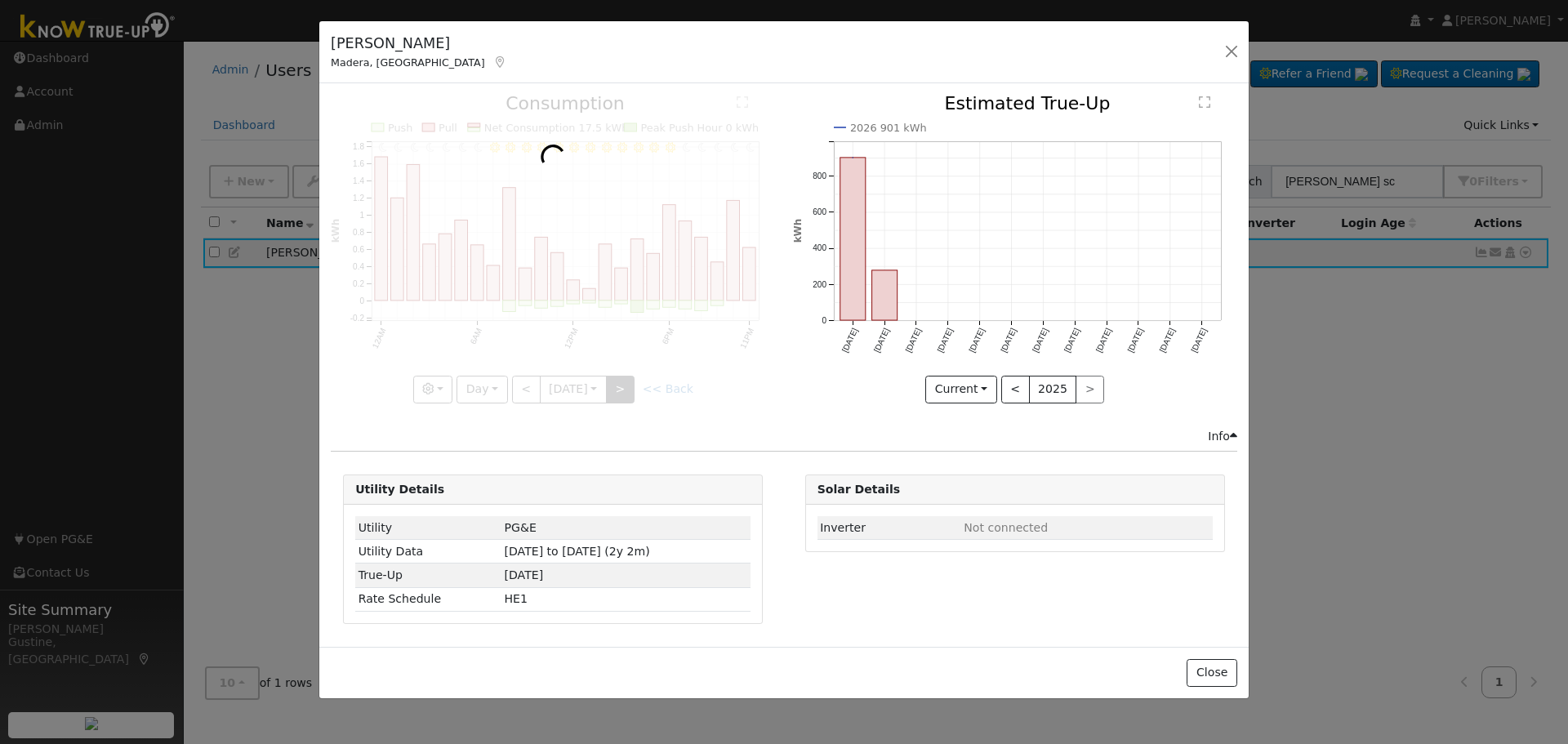
click at [635, 378] on div at bounding box center [552, 248] width 445 height 308
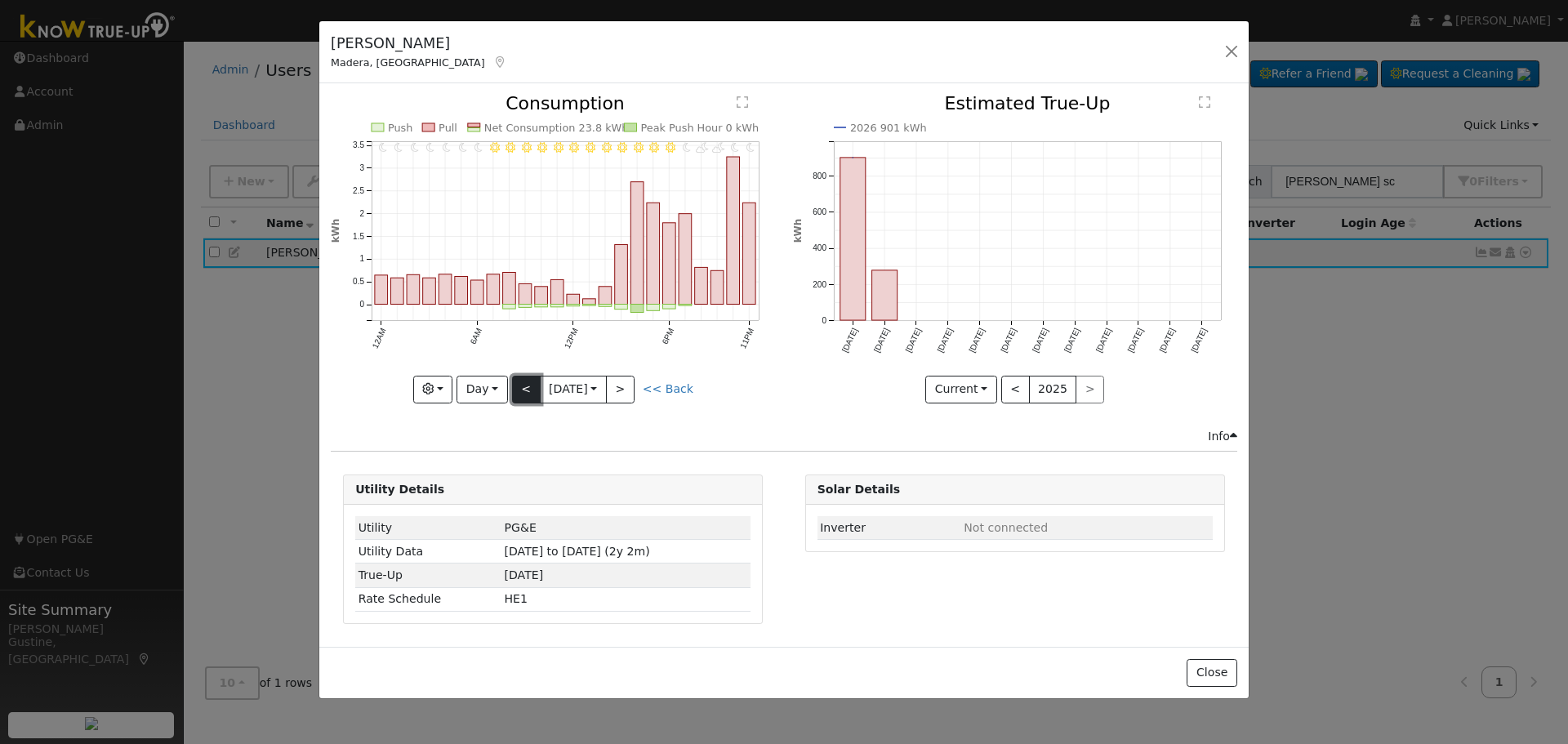
click at [521, 386] on button "<" at bounding box center [526, 389] width 29 height 28
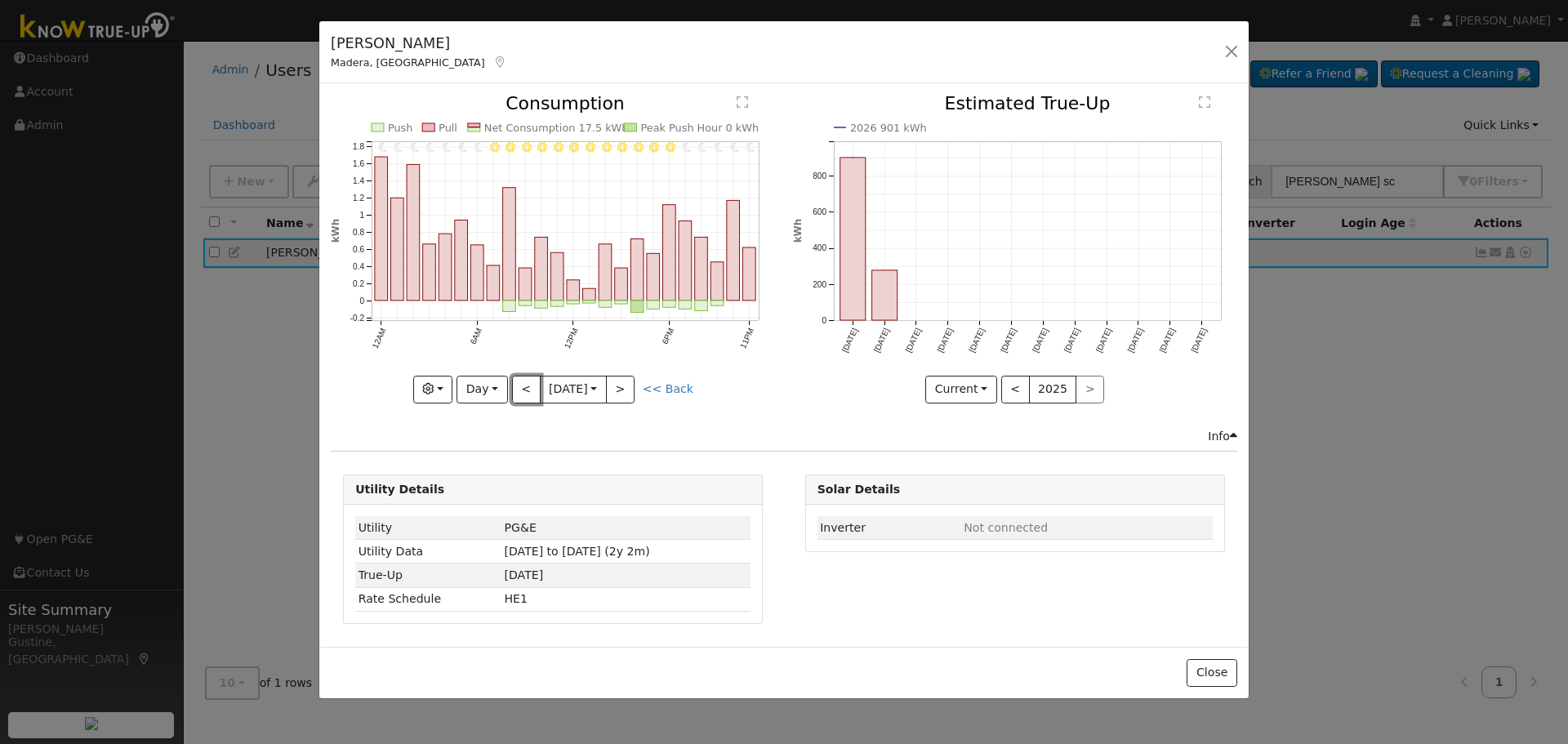
click at [521, 385] on button "<" at bounding box center [526, 389] width 29 height 28
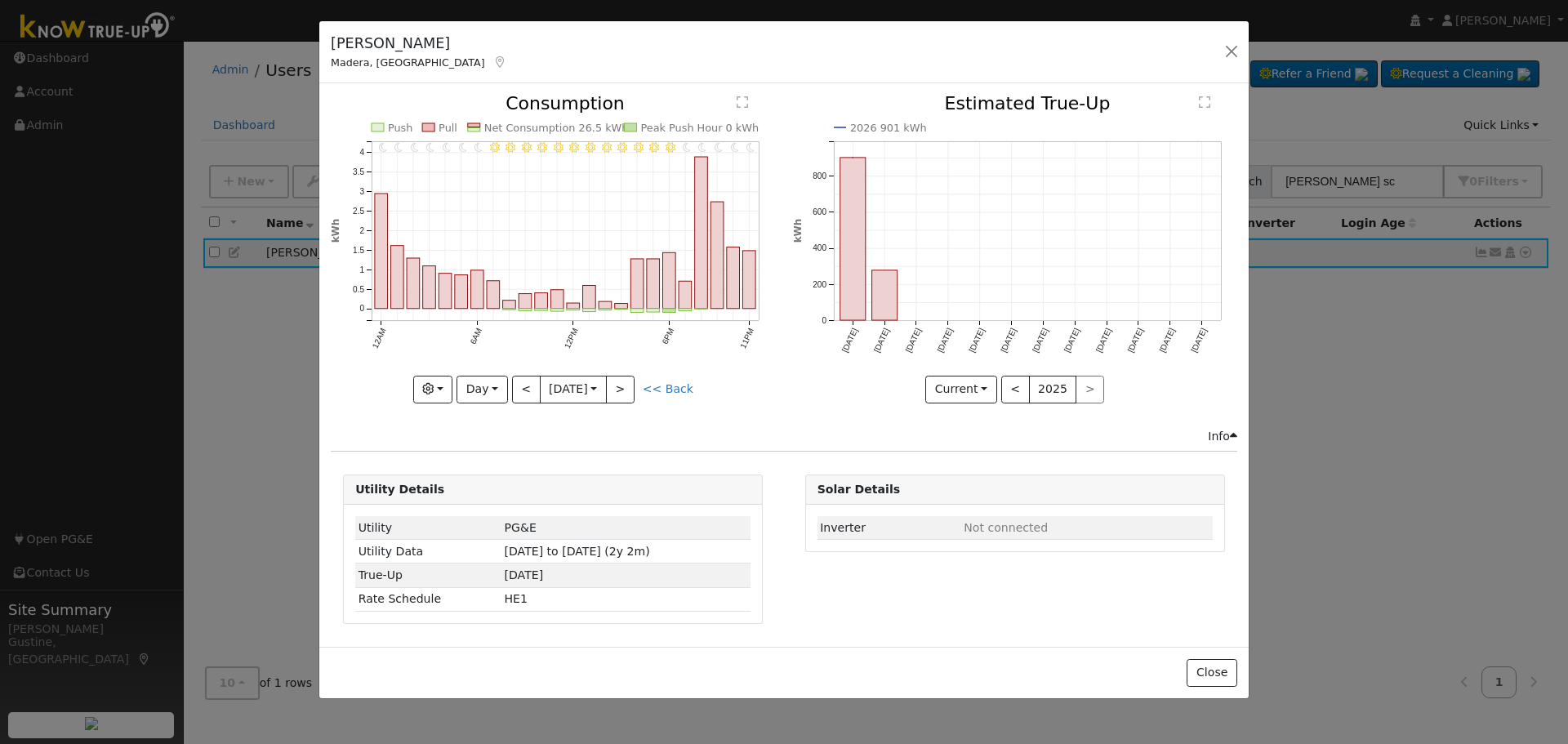
click at [521, 385] on div "11PM - Clear 10PM - Clear 9PM - Clear 8PM - Clear 7PM - Clear 6PM - Clear 5PM -…" at bounding box center [552, 248] width 445 height 308
click at [520, 385] on button "<" at bounding box center [526, 389] width 29 height 28
type input "[DATE]"
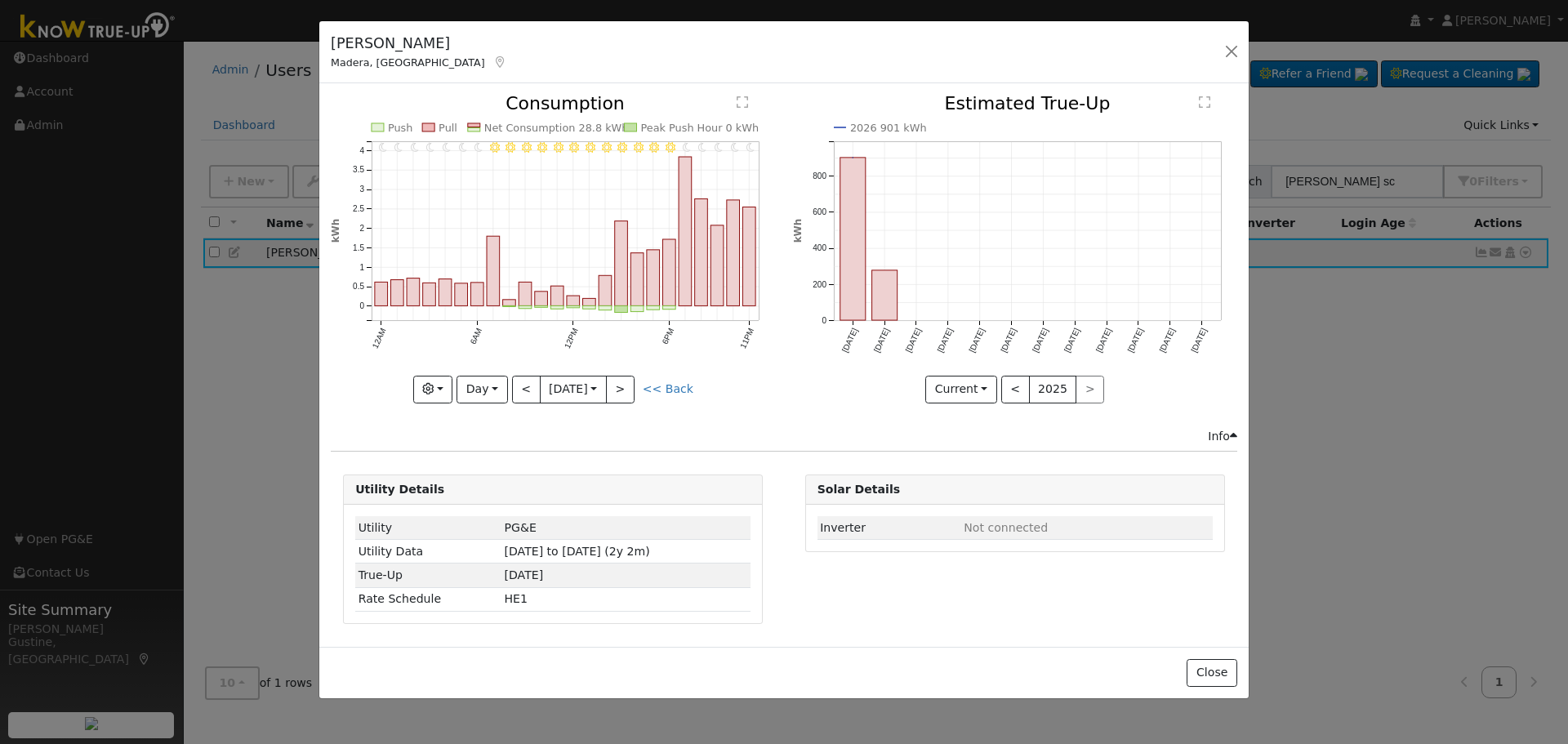
click at [493, 67] on icon at bounding box center [501, 62] width 15 height 11
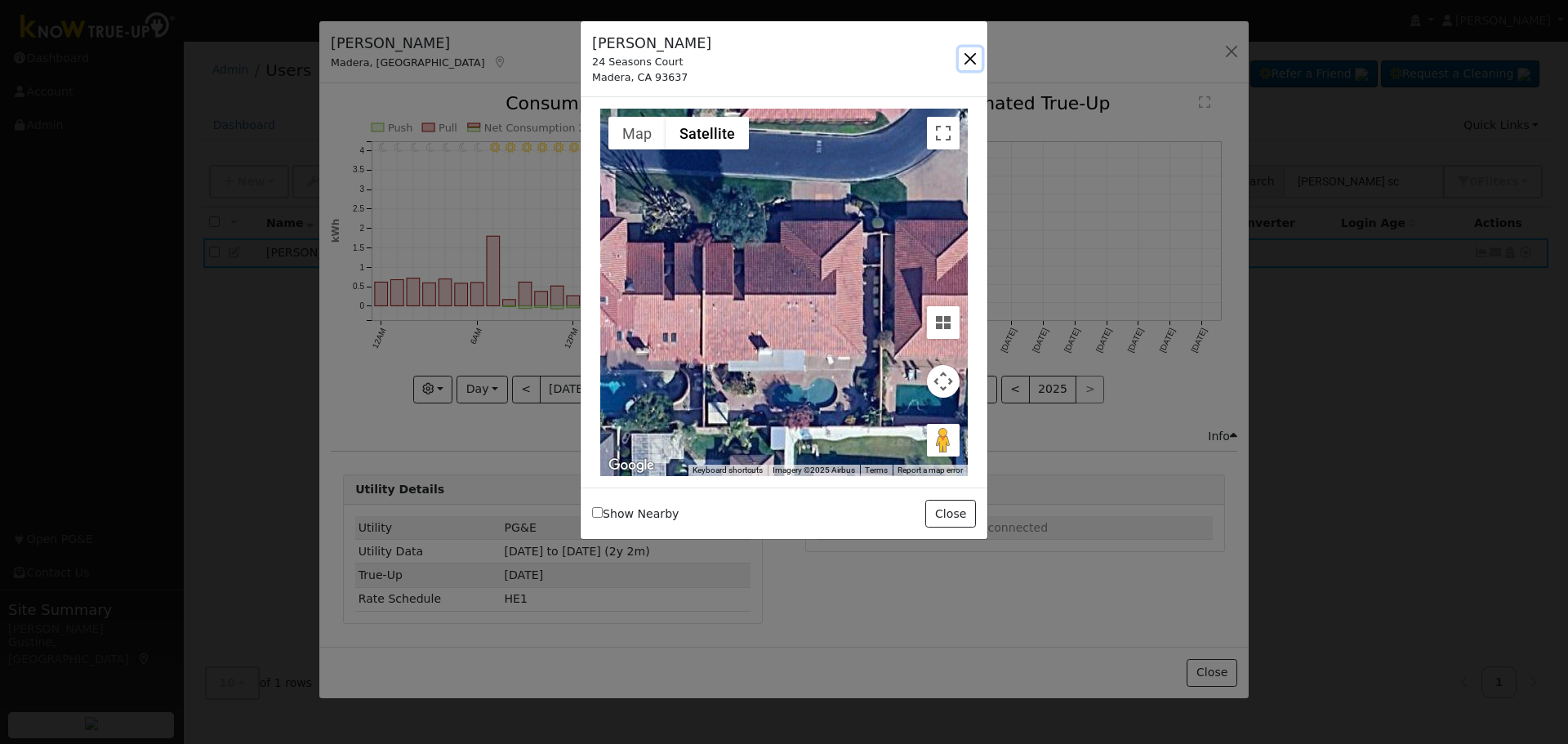
click at [970, 61] on button "button" at bounding box center [970, 59] width 22 height 22
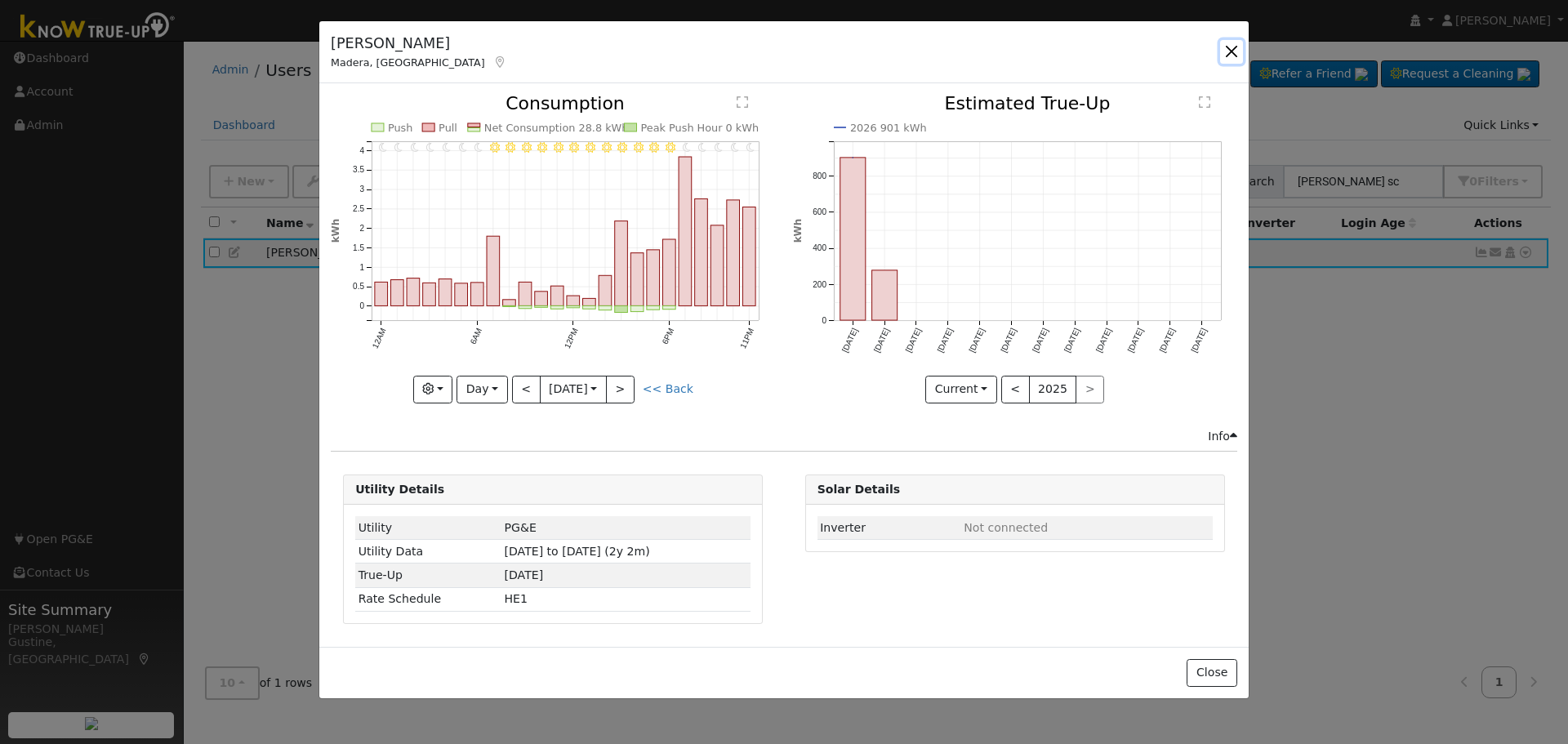
click at [1237, 61] on button "button" at bounding box center [1232, 51] width 22 height 22
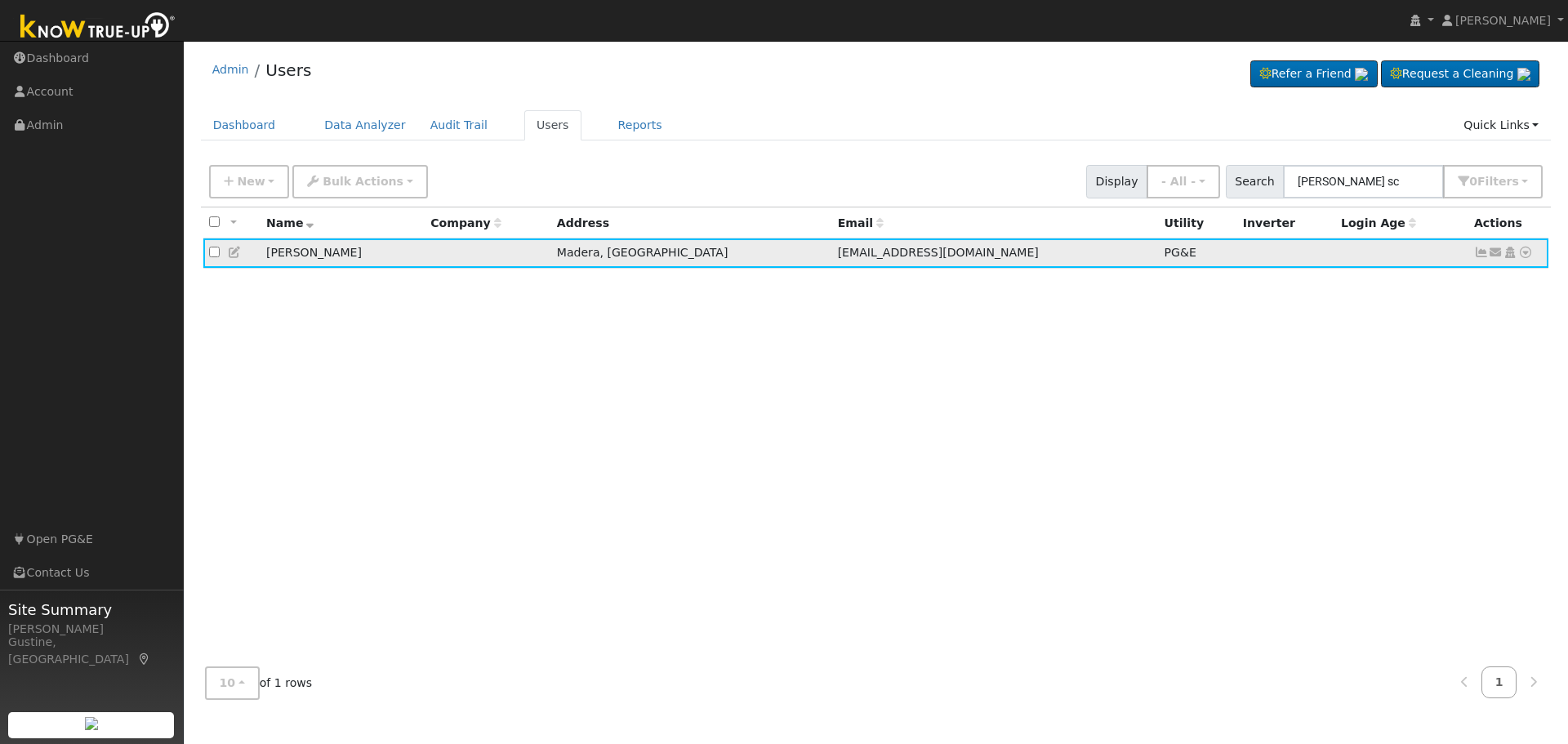
click at [1529, 251] on icon at bounding box center [1526, 253] width 15 height 11
click at [1517, 272] on link "Data Analyzer" at bounding box center [1473, 281] width 119 height 22
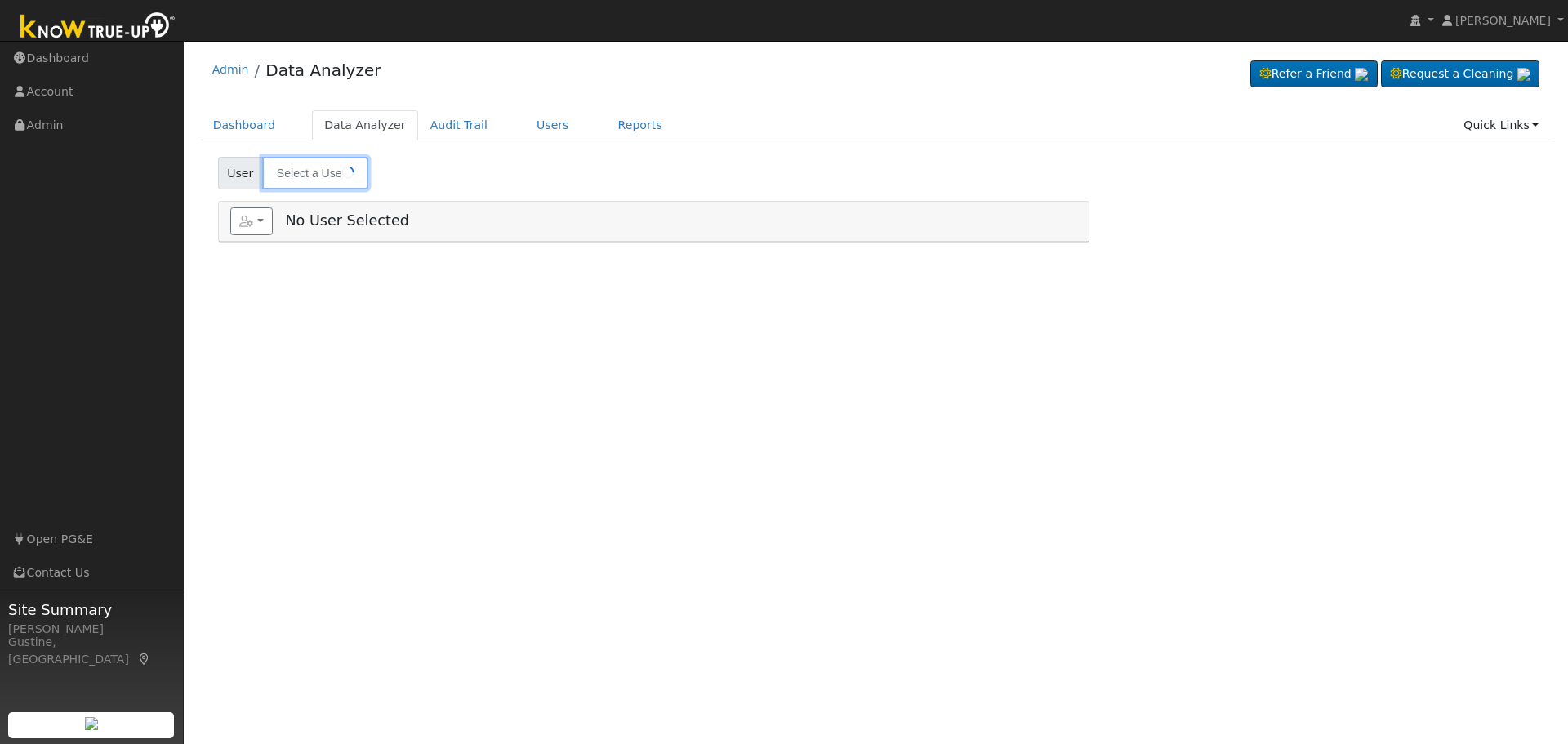
type input "[PERSON_NAME]"
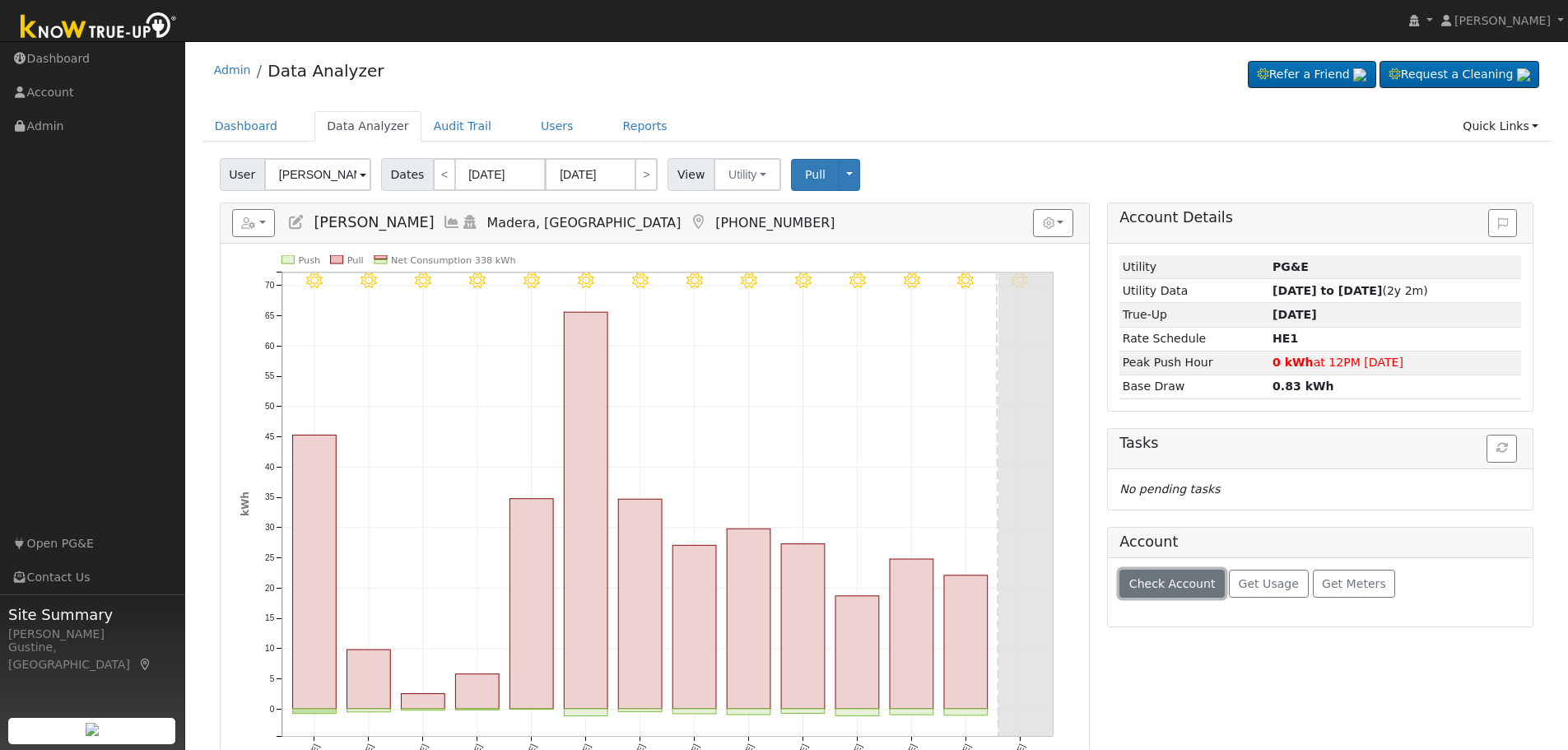
click at [1153, 590] on span "Check Account" at bounding box center [1173, 584] width 87 height 13
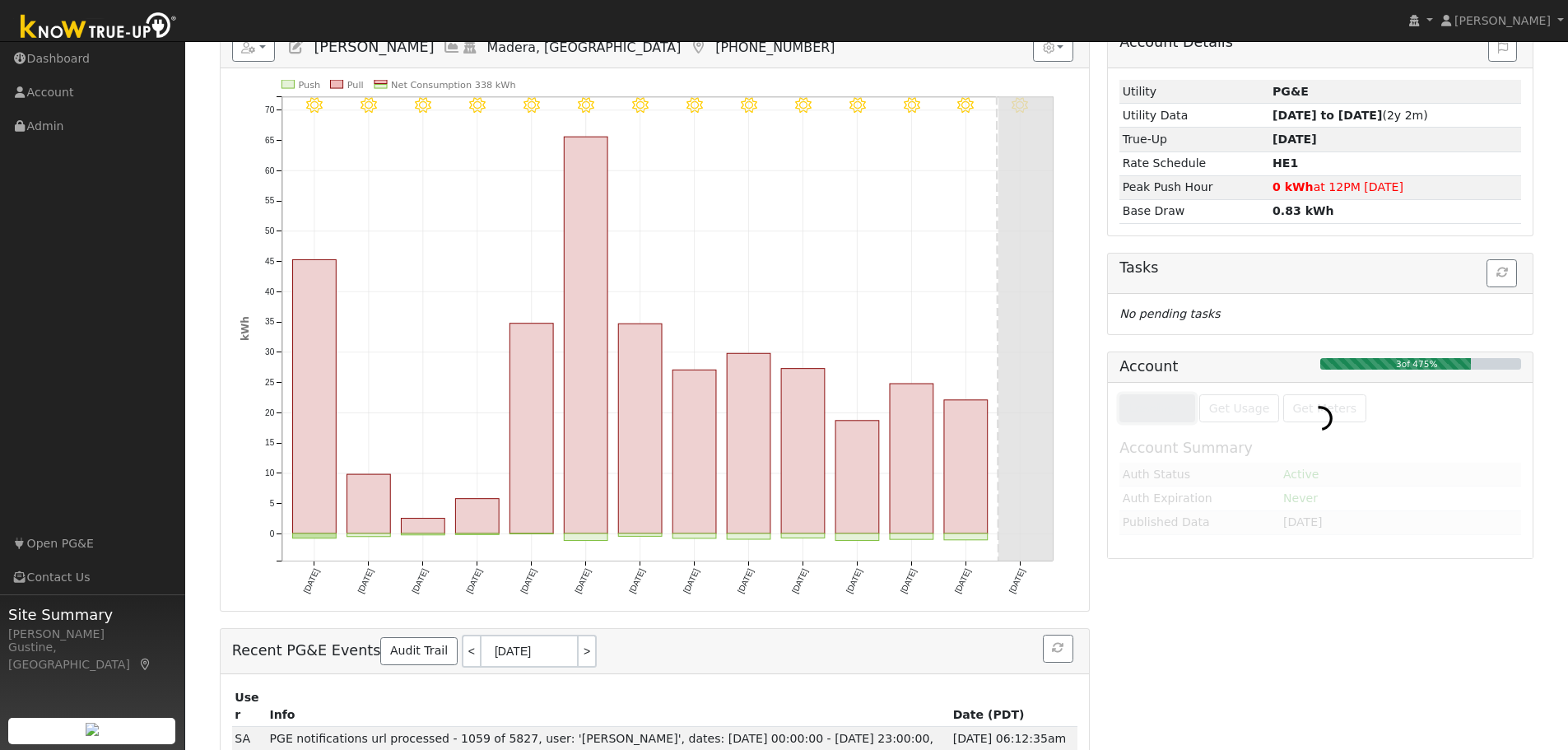
scroll to position [208, 0]
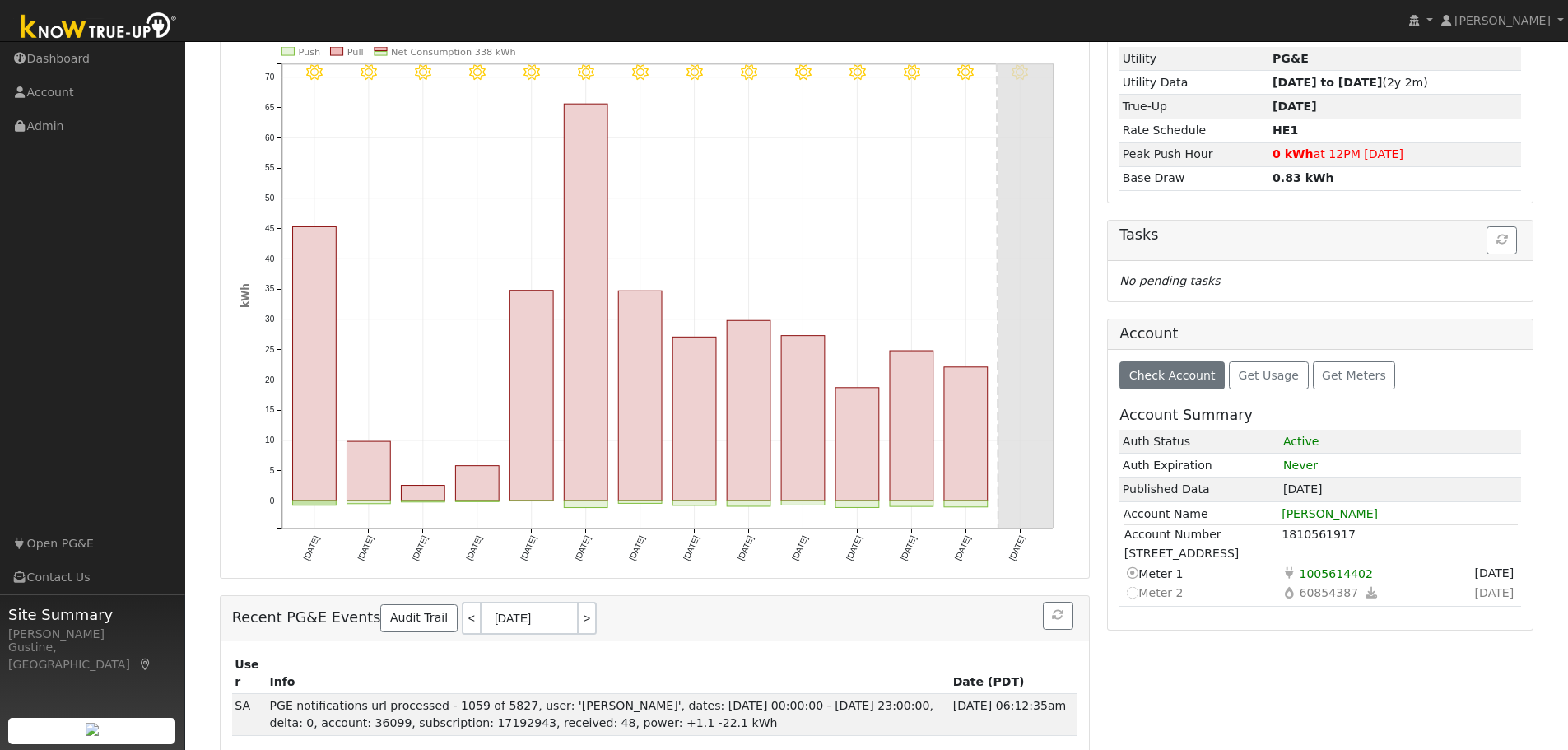
click at [901, 393] on rect "onclick=""" at bounding box center [911, 425] width 43 height 150
type input "[DATE]"
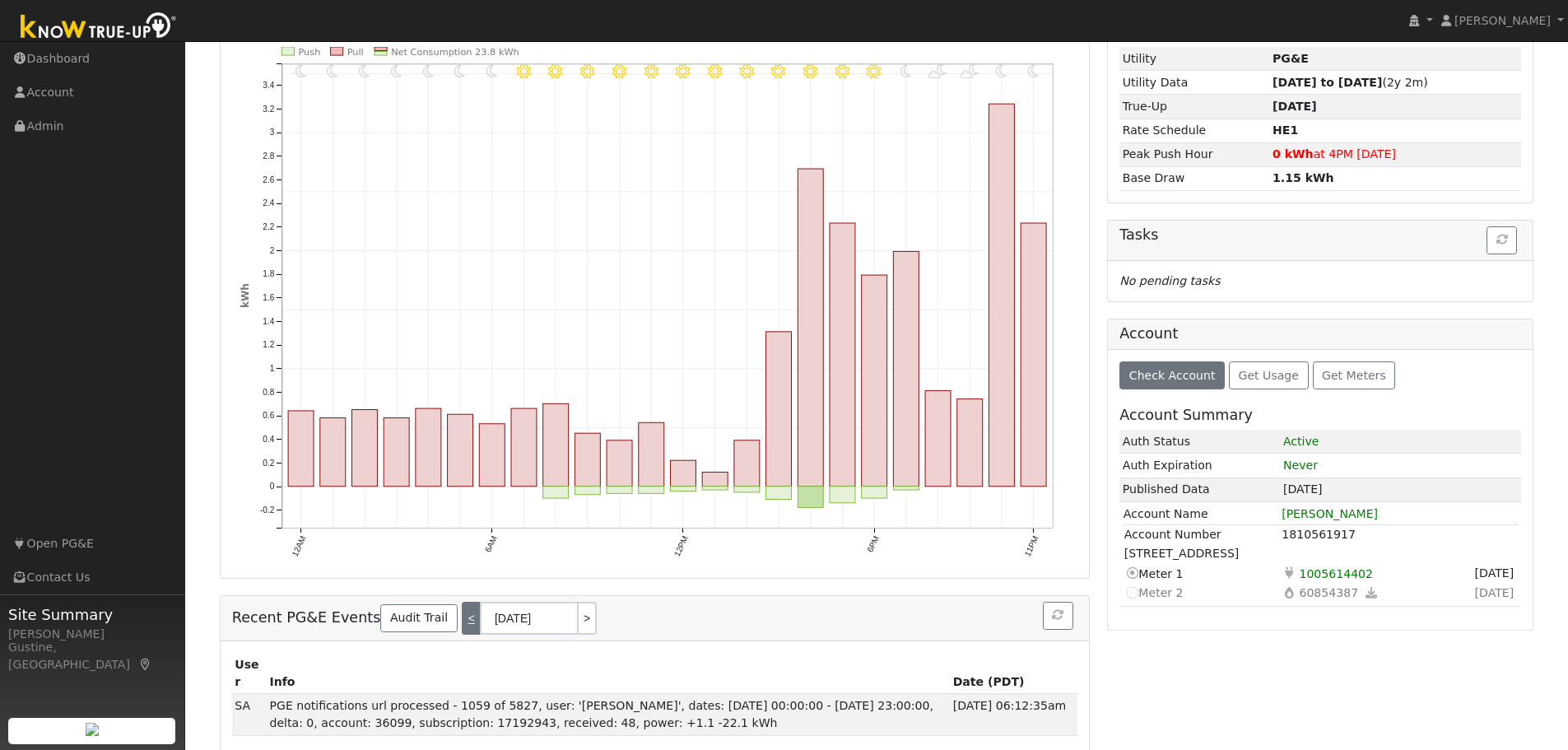
click at [462, 623] on link "<" at bounding box center [471, 618] width 18 height 33
type input "[DATE]"
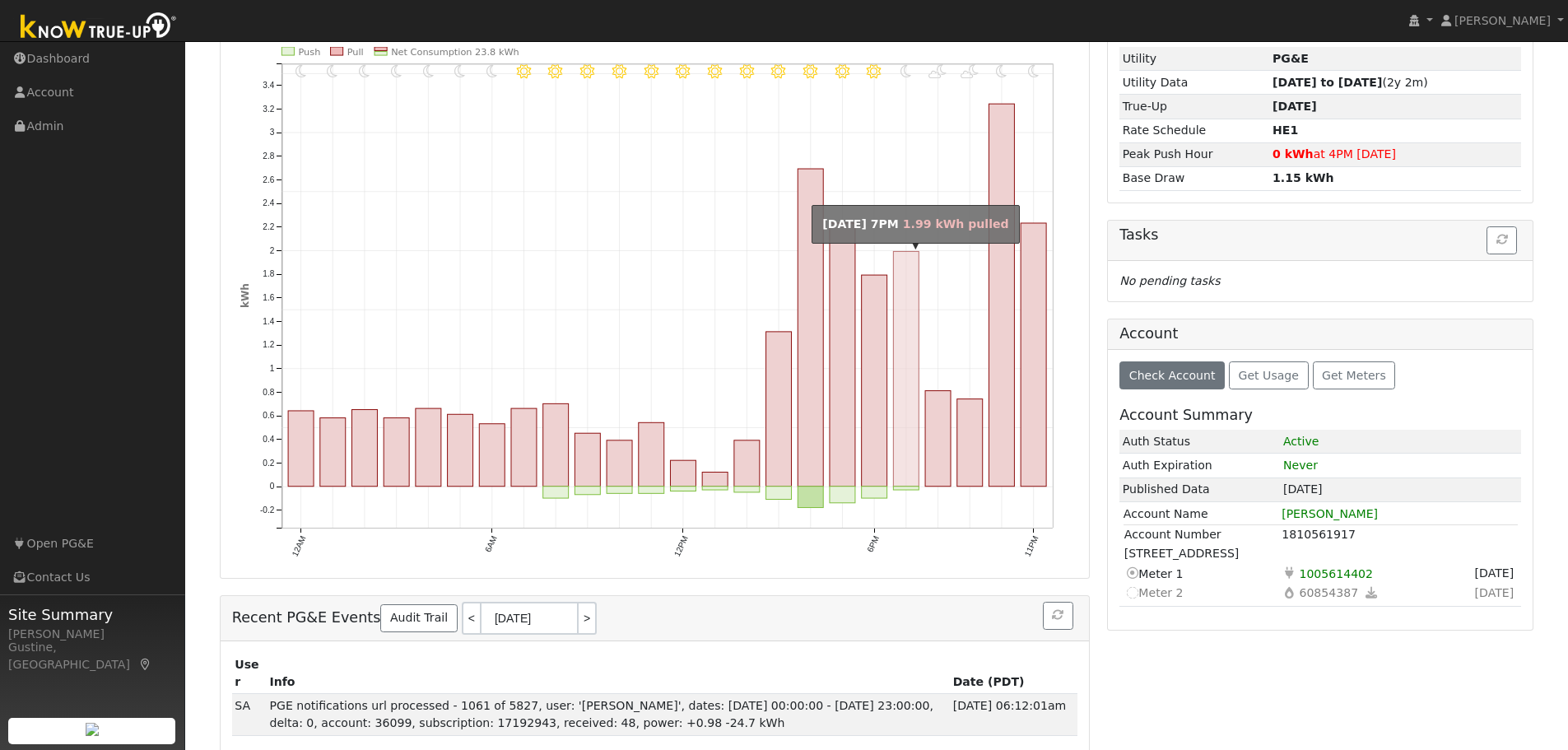
click at [926, 436] on rect "onclick=""" at bounding box center [938, 438] width 25 height 95
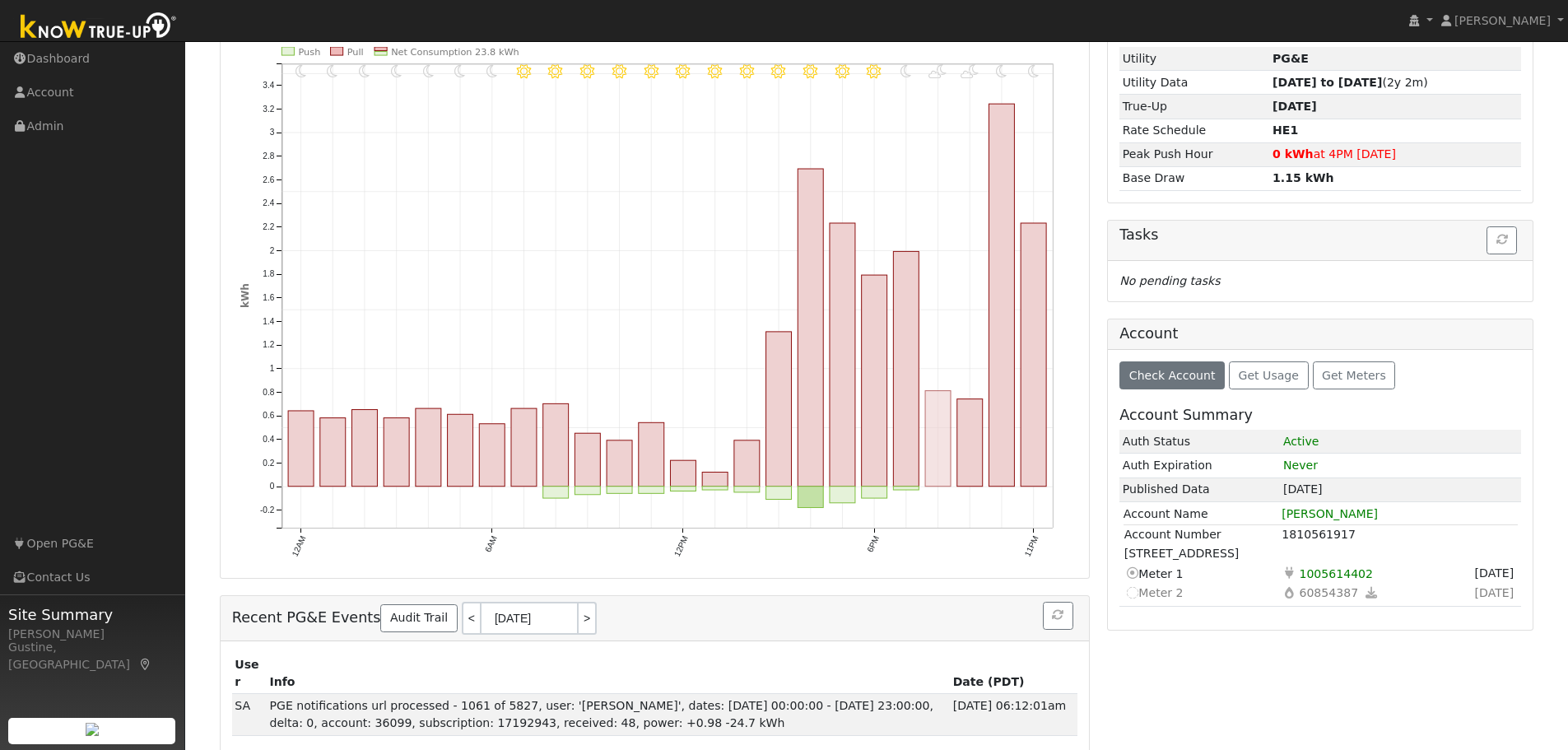
click at [945, 449] on rect "onclick=""" at bounding box center [938, 438] width 25 height 95
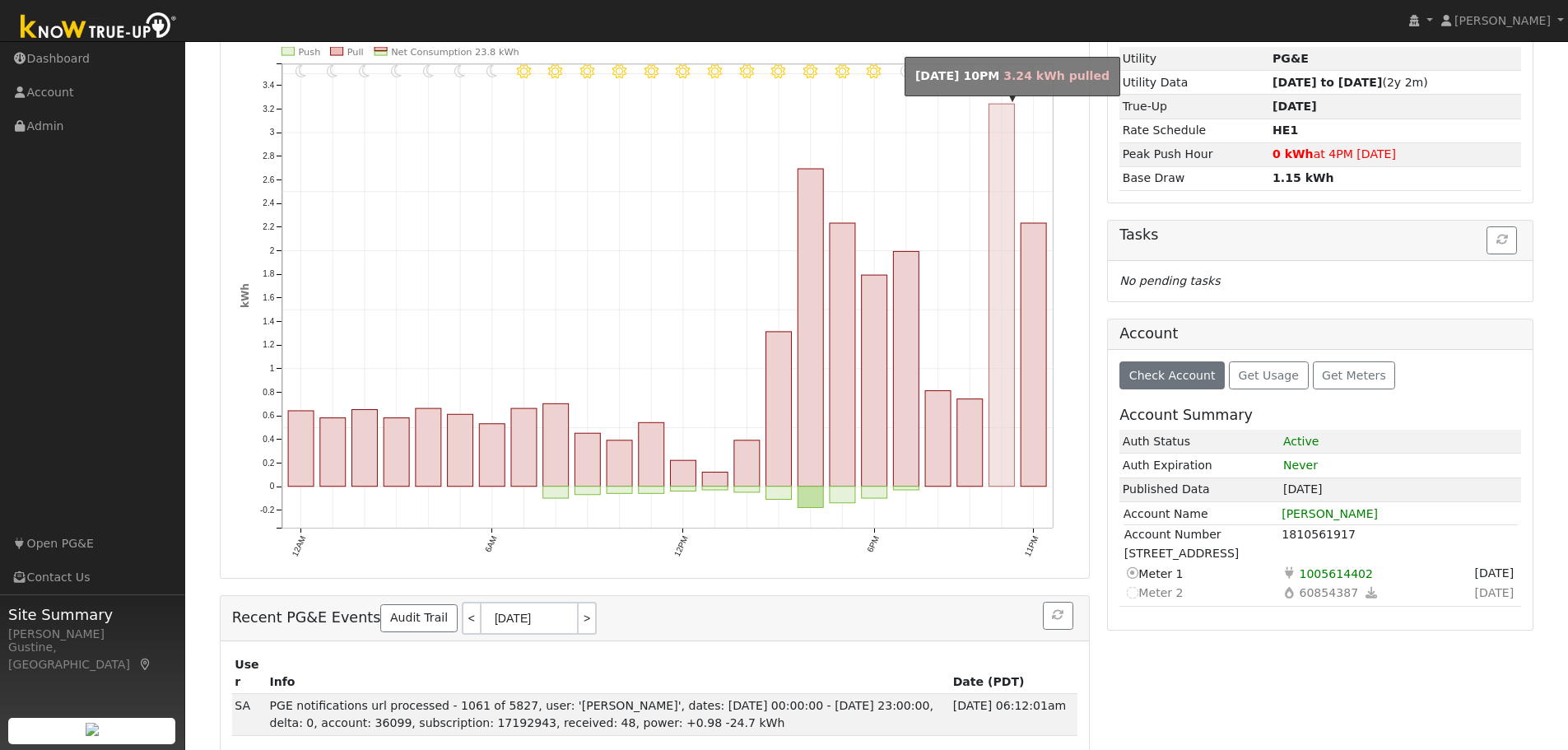
click at [1014, 460] on rect "onclick=""" at bounding box center [1001, 295] width 25 height 383
click at [994, 465] on rect "onclick=""" at bounding box center [1001, 295] width 25 height 383
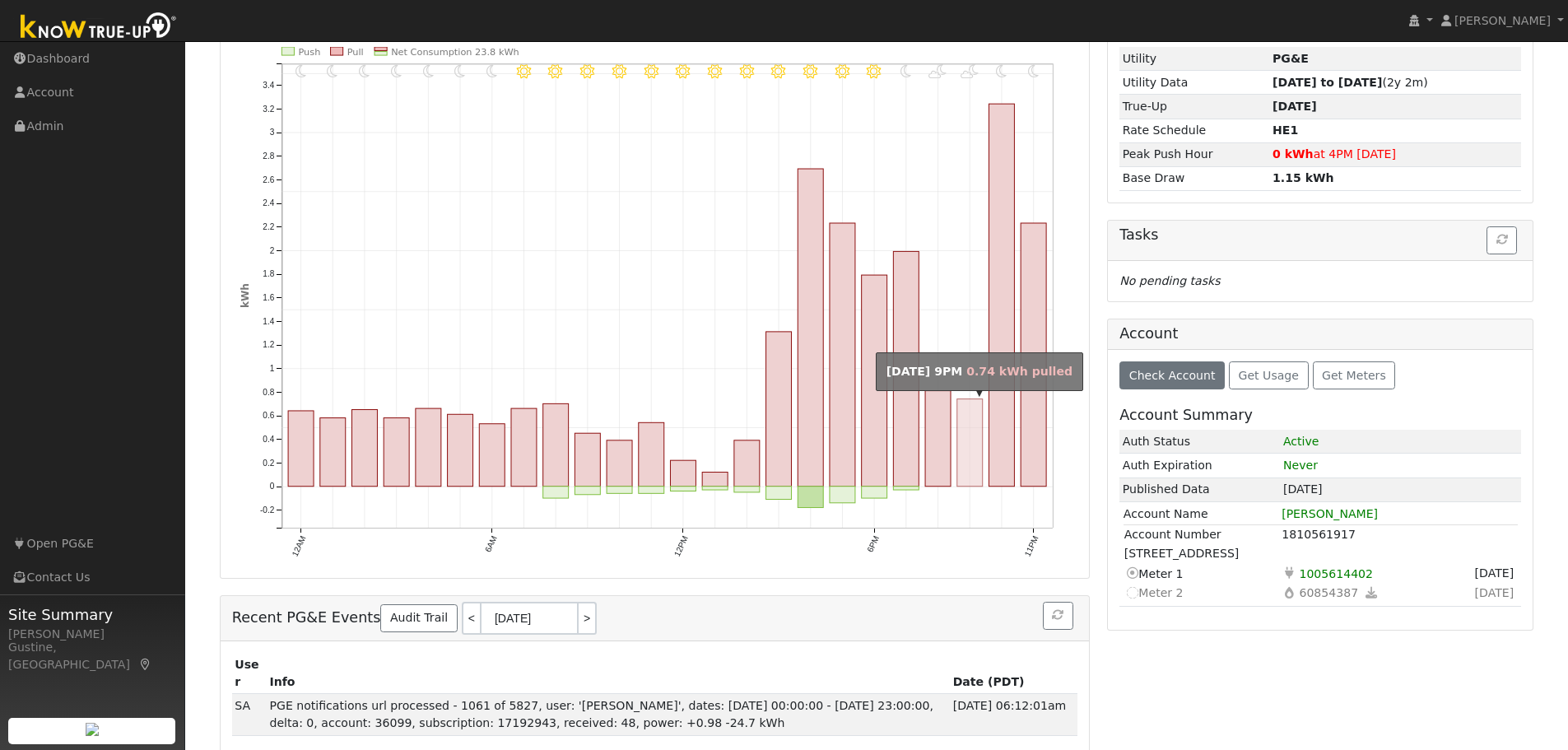
click at [956, 461] on icon "11PM - Clear 10PM - Clear 9PM - PartlyCloudy 8PM - PartlyCloudy 7PM - MostlyCle…" at bounding box center [655, 317] width 829 height 540
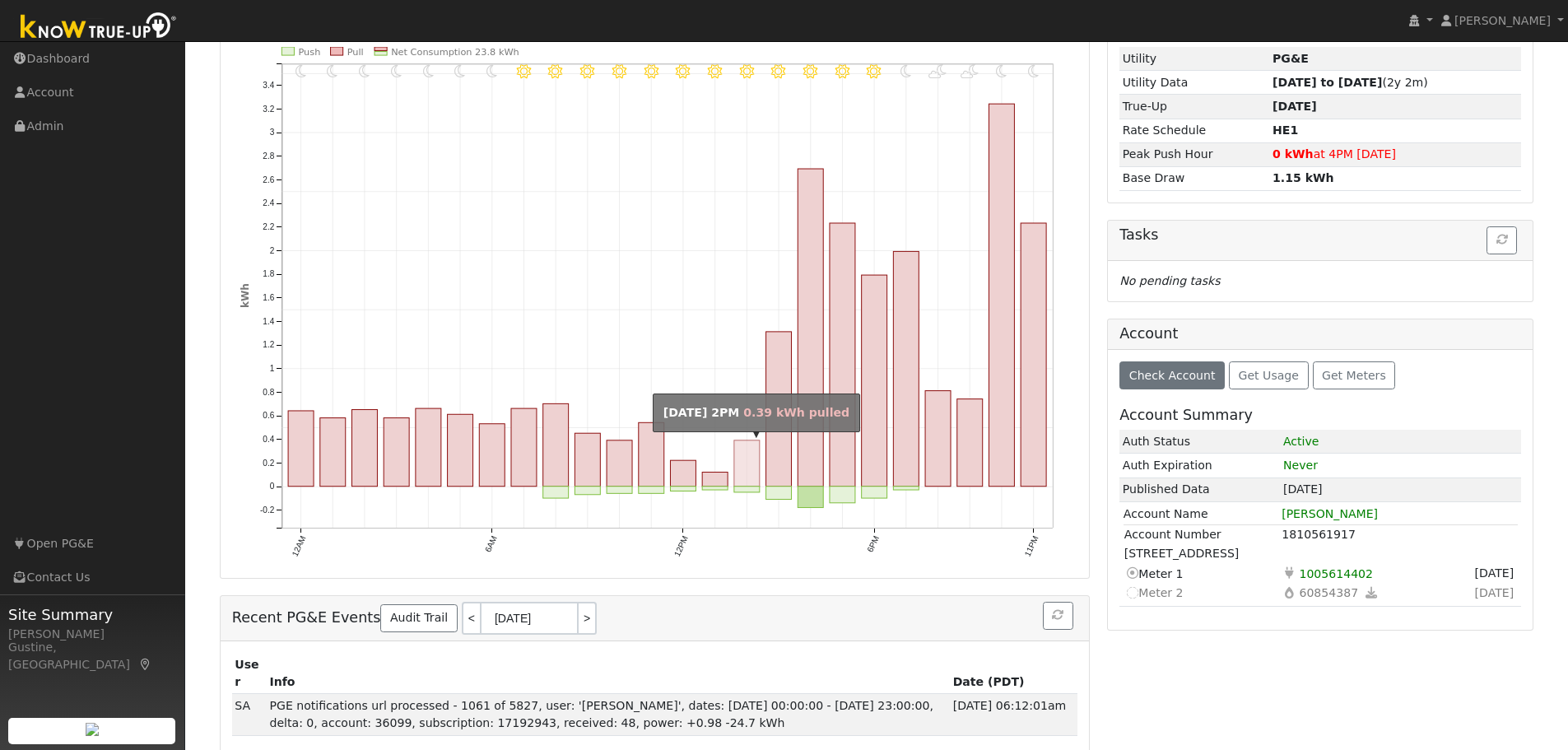
click at [746, 449] on rect "onclick=""" at bounding box center [746, 463] width 25 height 46
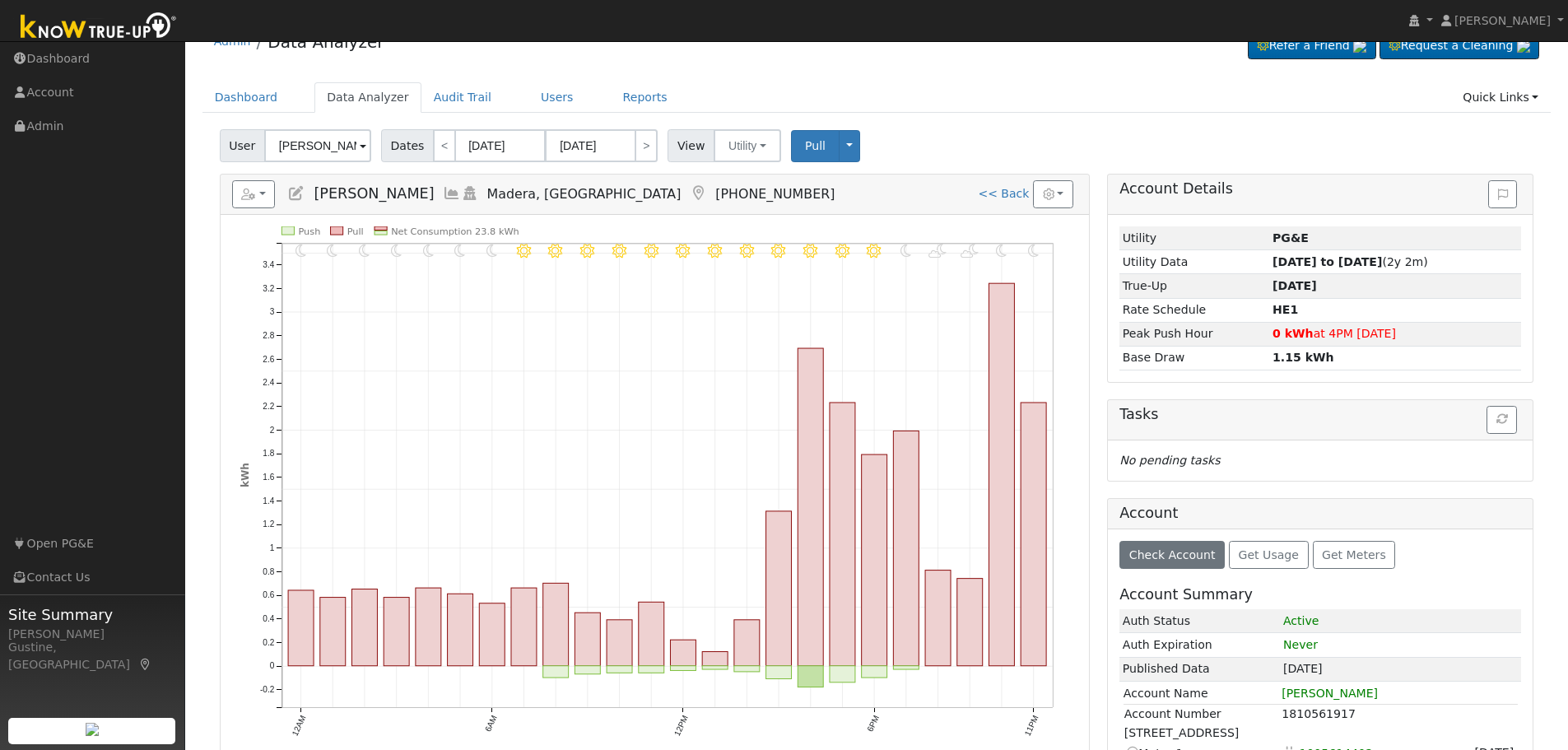
scroll to position [0, 0]
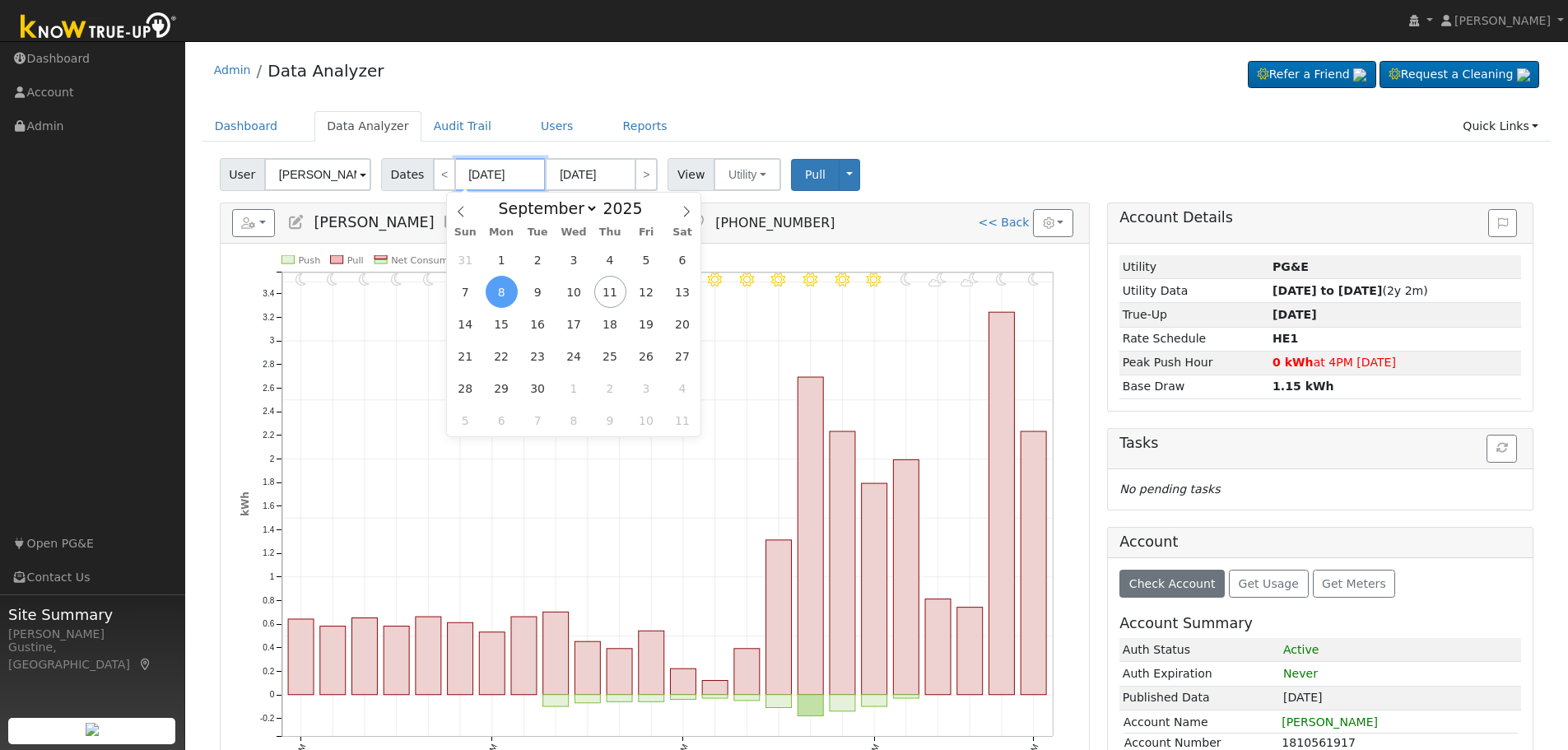
click at [489, 178] on input "09/08/2025" at bounding box center [501, 175] width 91 height 33
click at [508, 267] on span "1" at bounding box center [502, 259] width 32 height 32
type input "09/01/2025"
type input "09/30/2025"
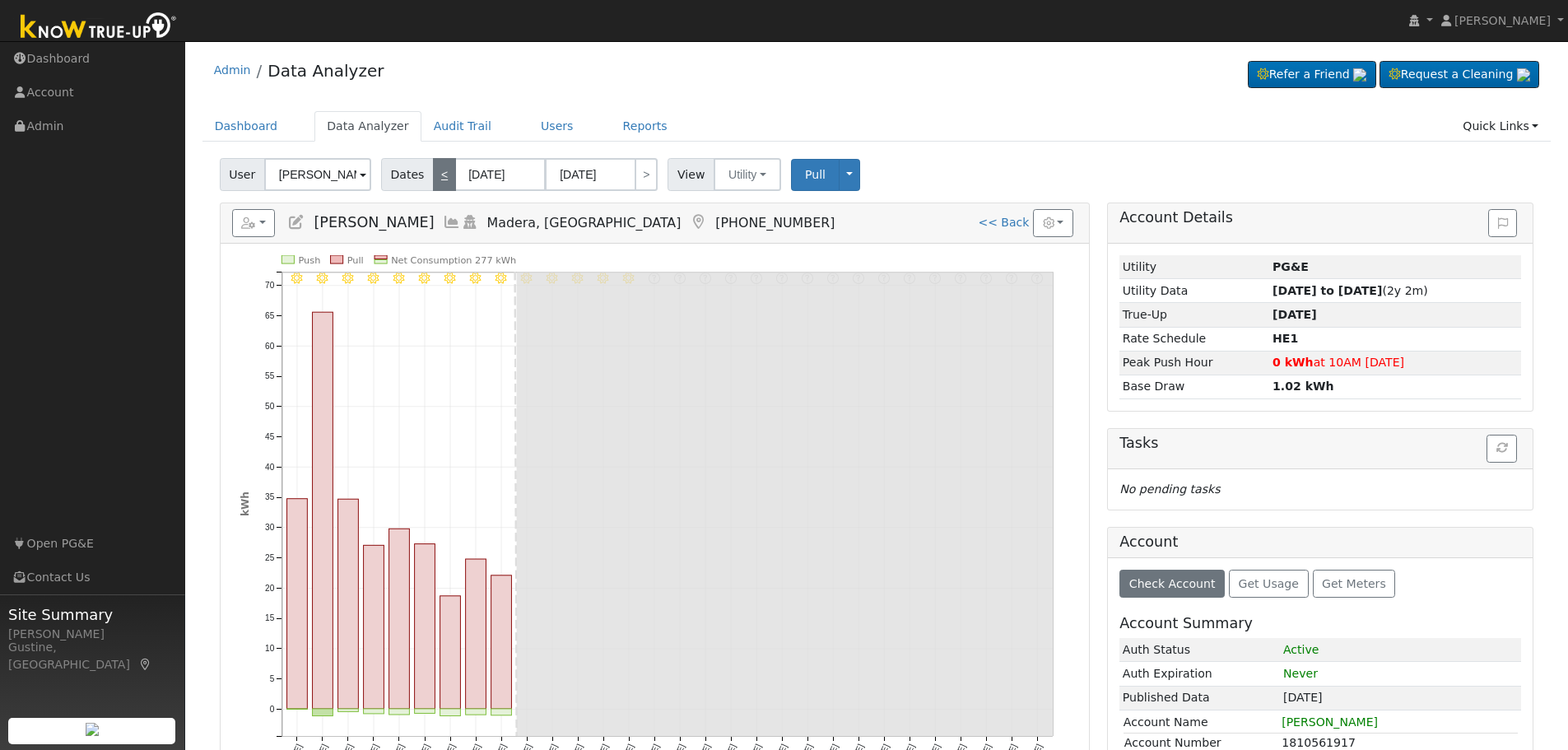
click at [433, 175] on link "<" at bounding box center [444, 175] width 23 height 33
type input "[DATE]"
type input "08/31/2025"
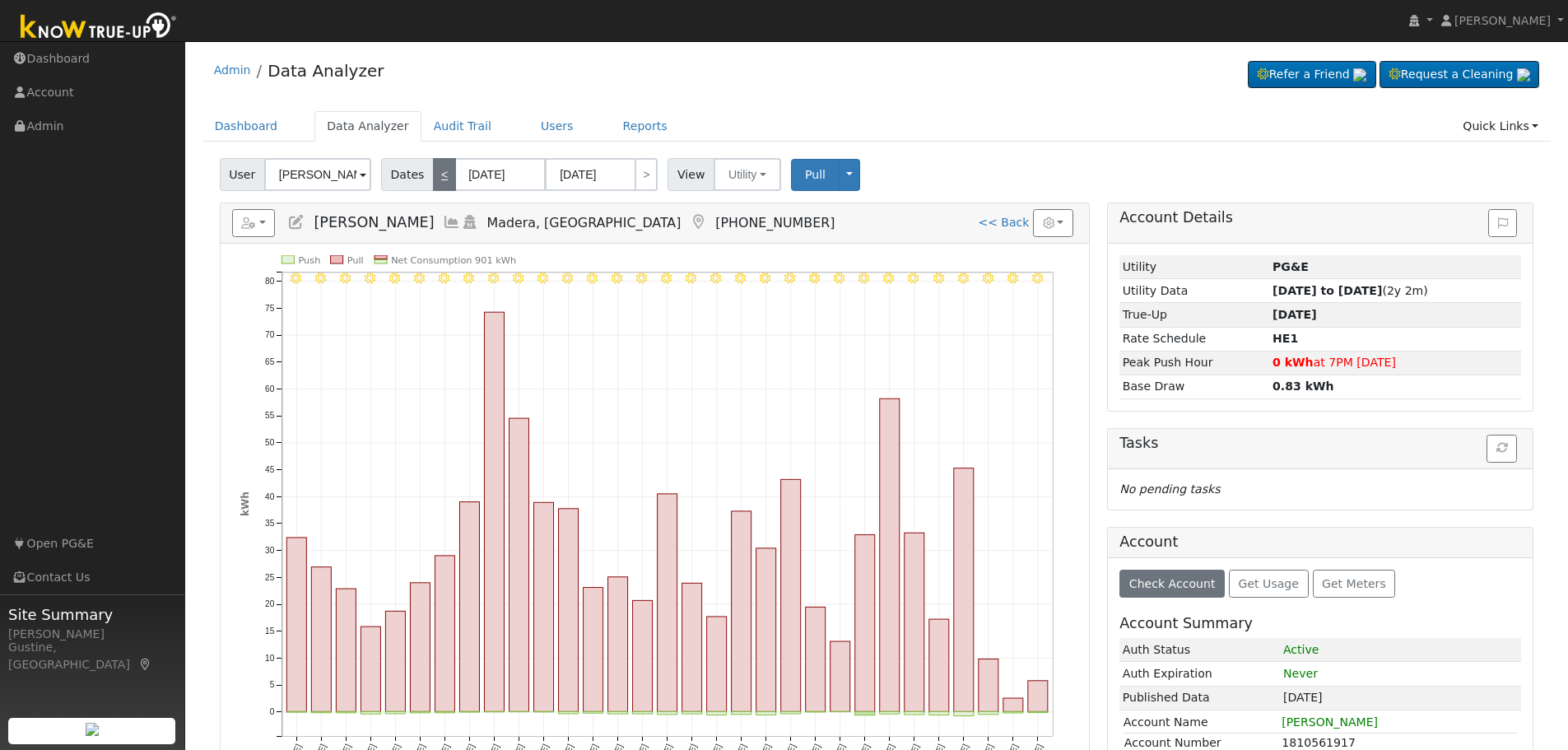
click at [433, 175] on link "<" at bounding box center [444, 175] width 23 height 33
type input "07/01/2025"
type input "07/31/2025"
click at [433, 175] on link "<" at bounding box center [444, 175] width 23 height 33
type input "06/01/2025"
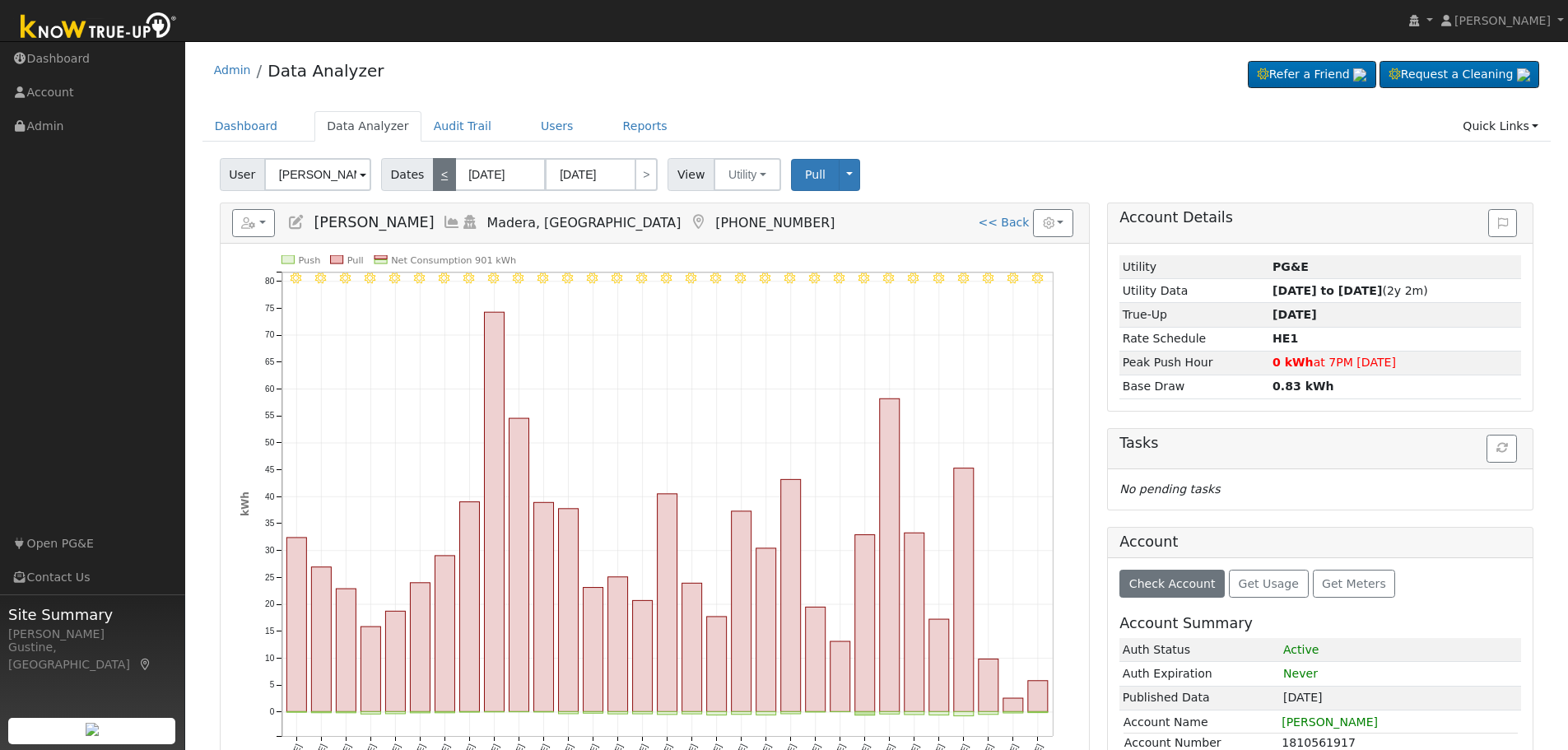
type input "06/30/2025"
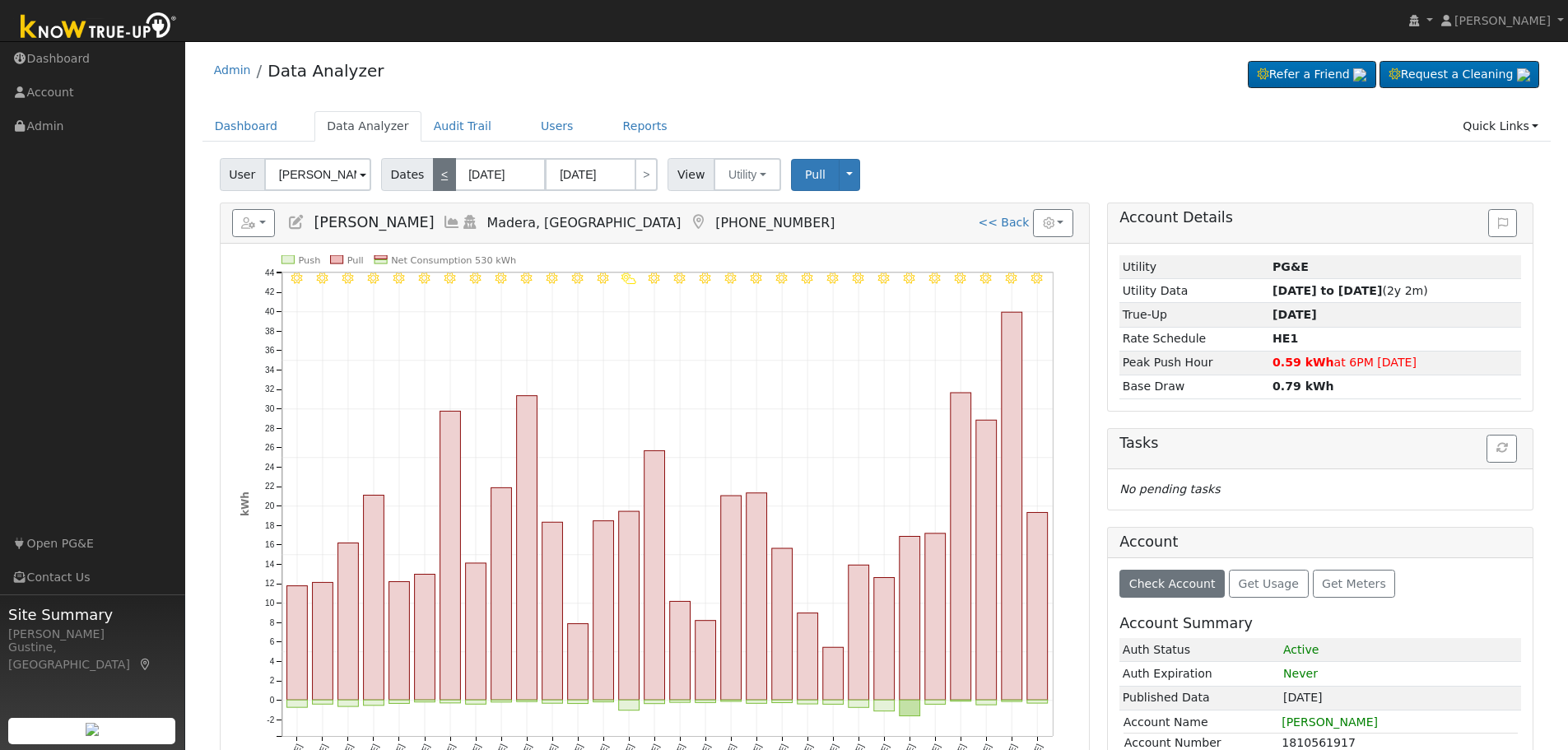
click at [433, 175] on link "<" at bounding box center [444, 175] width 23 height 33
type input "05/01/2025"
type input "05/31/2025"
click at [433, 175] on link "<" at bounding box center [444, 175] width 23 height 33
type input "04/01/2025"
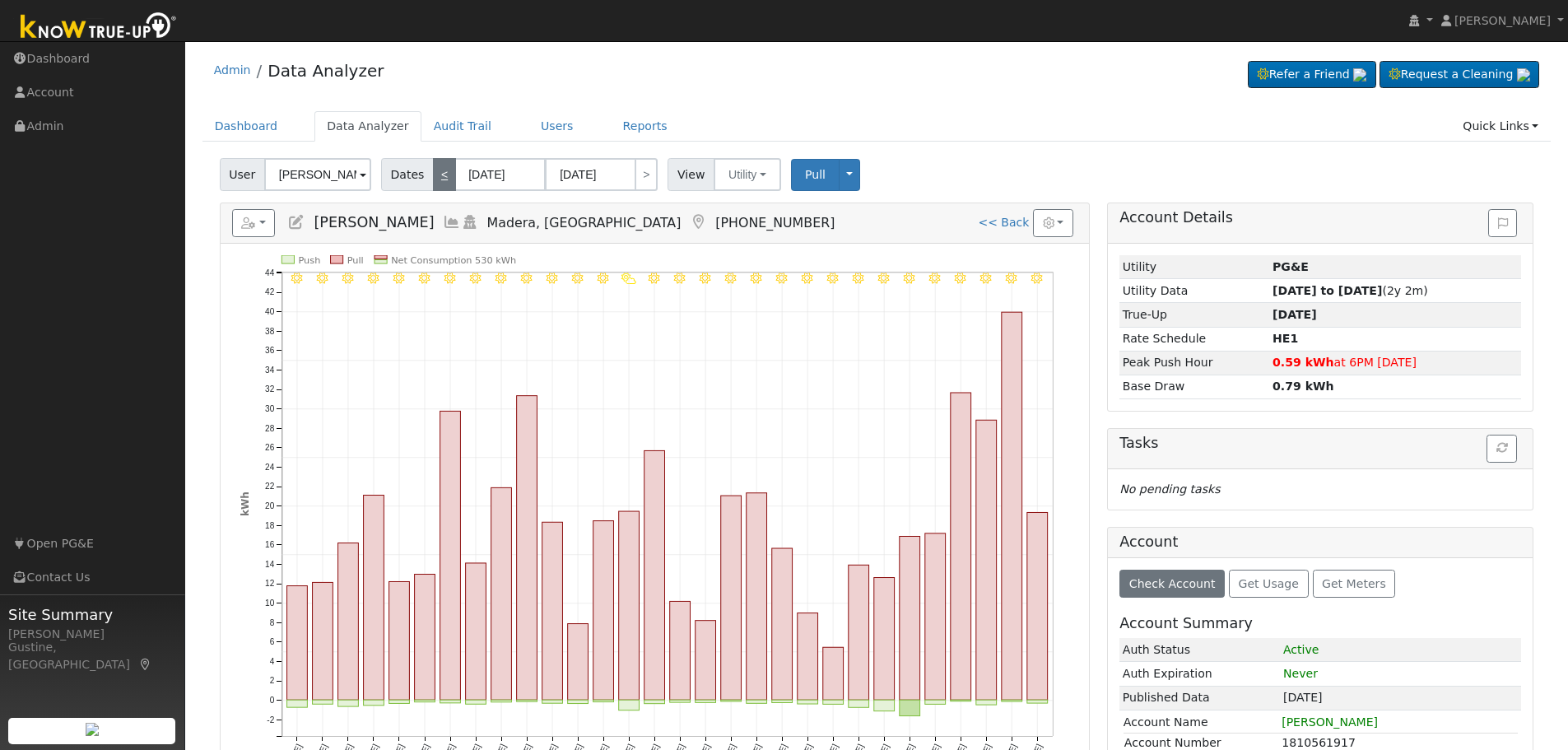
type input "04/30/2025"
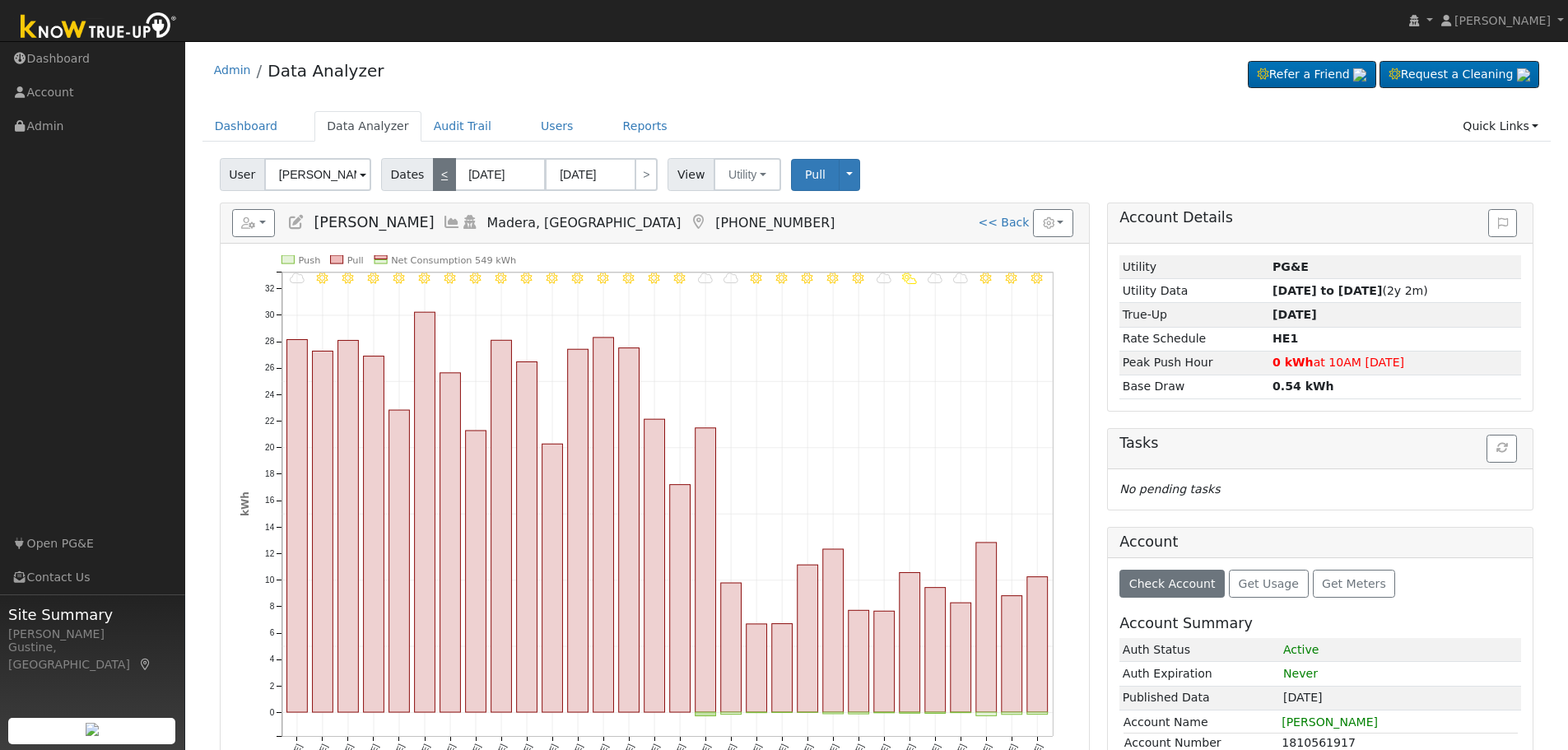
click at [433, 175] on link "<" at bounding box center [444, 175] width 23 height 33
type input "03/01/2025"
type input "03/31/2025"
click at [433, 175] on link "<" at bounding box center [444, 175] width 23 height 33
type input "02/01/2025"
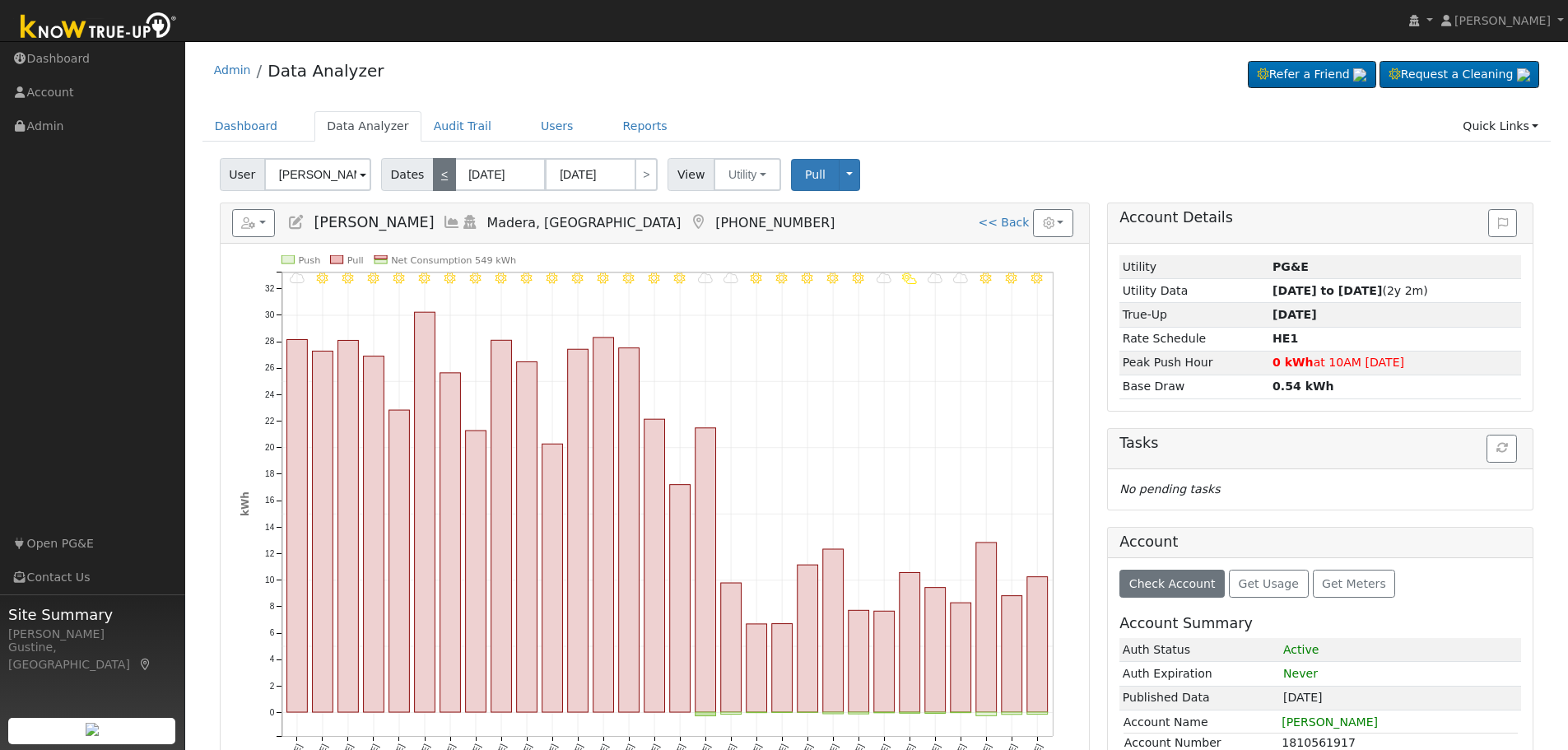
type input "02/28/2025"
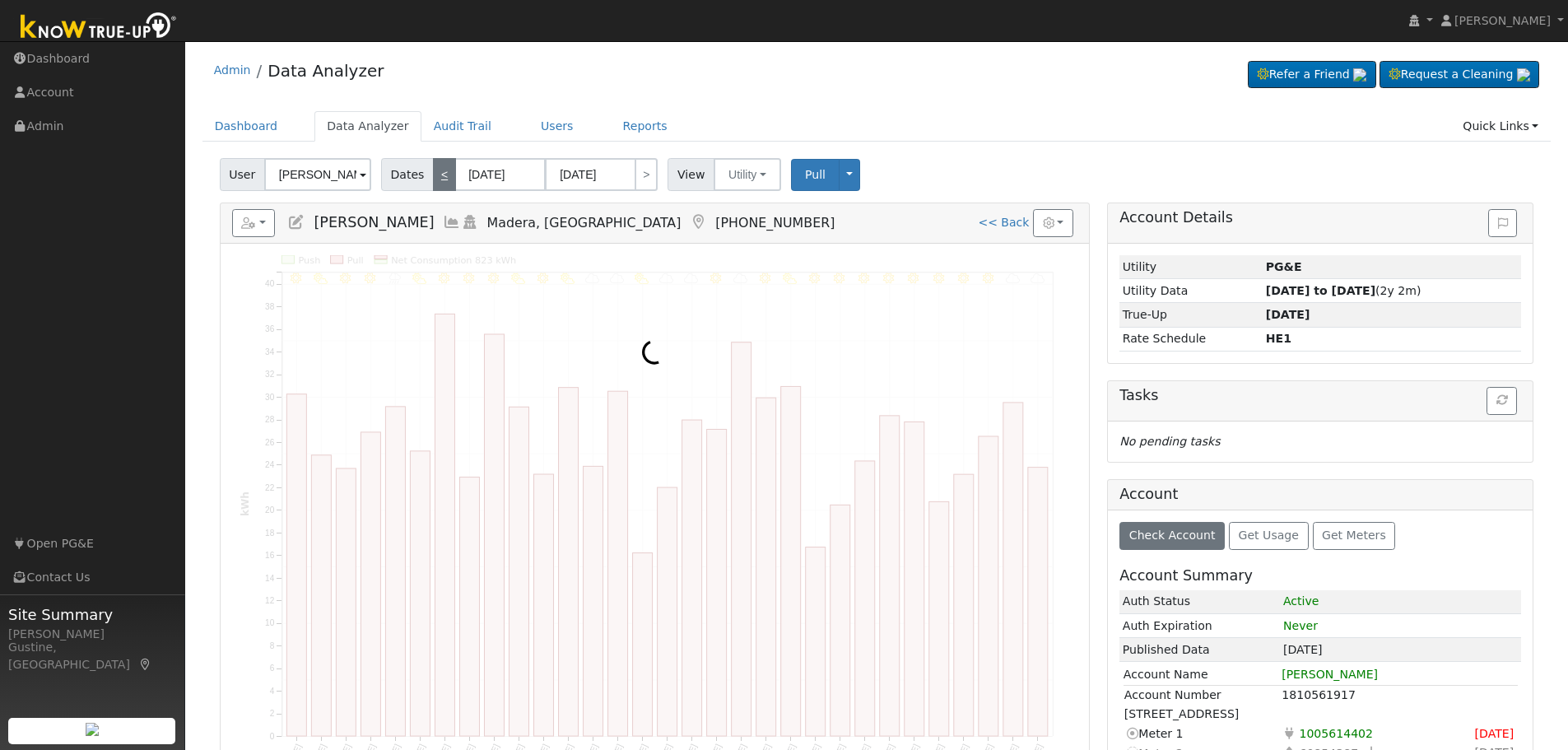
click at [433, 175] on link "<" at bounding box center [444, 175] width 23 height 33
type input "01/01/2025"
type input "01/31/2025"
click at [433, 175] on link "<" at bounding box center [444, 175] width 23 height 33
type input "12/01/2024"
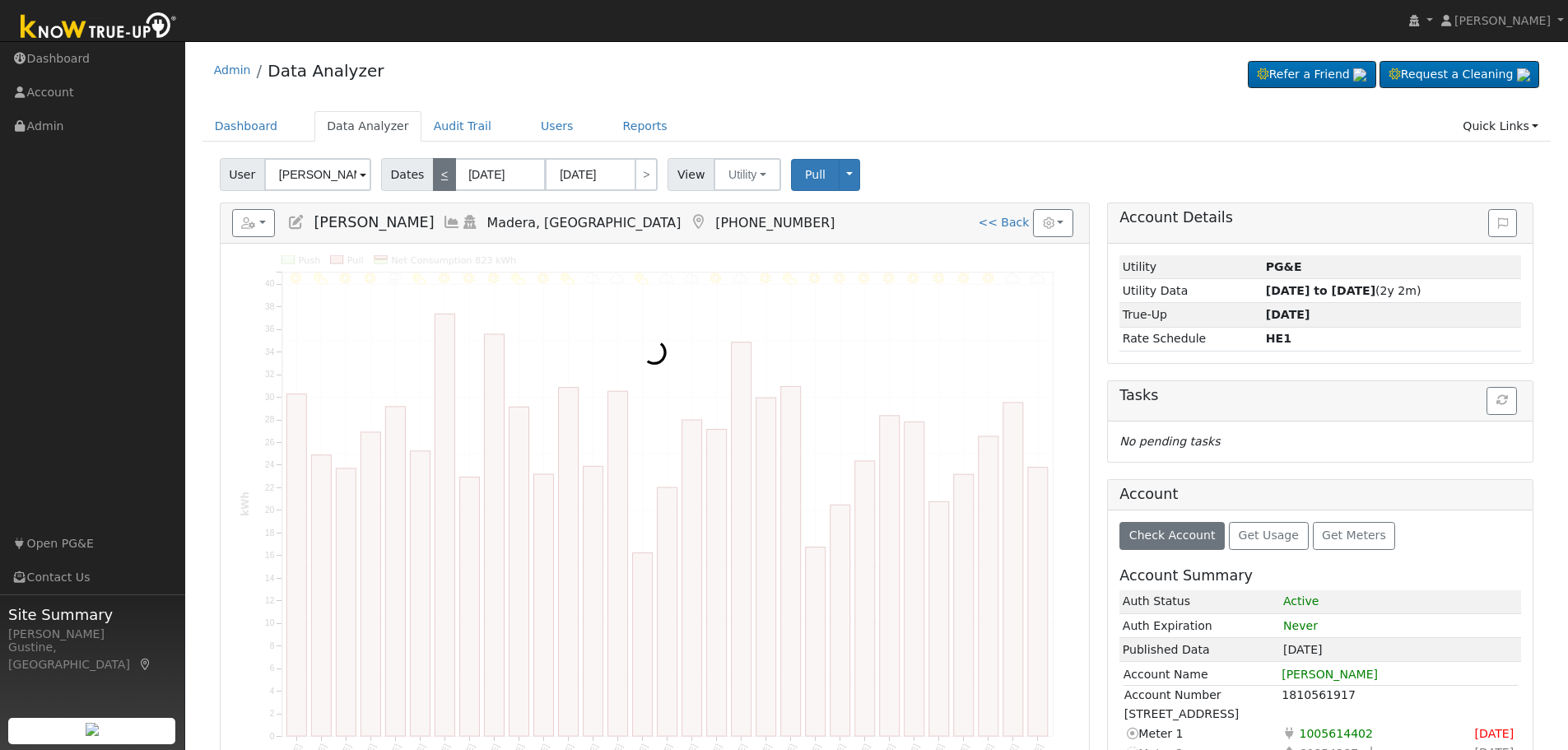
type input "12/31/2024"
click at [433, 175] on link "<" at bounding box center [444, 175] width 23 height 33
type input "11/01/2024"
type input "11/30/2024"
click at [433, 175] on link "<" at bounding box center [444, 175] width 23 height 33
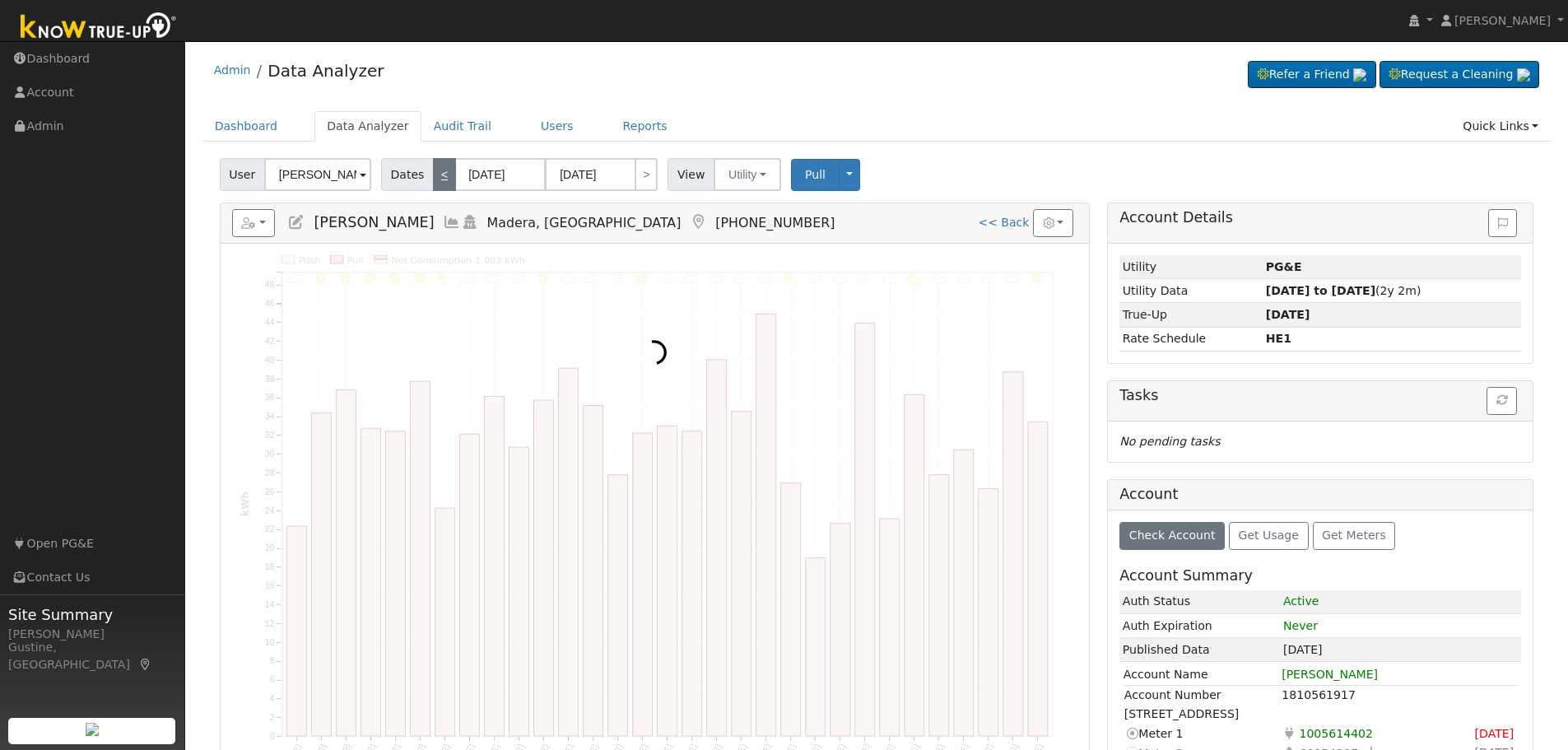
type input "10/01/2024"
type input "10/31/2024"
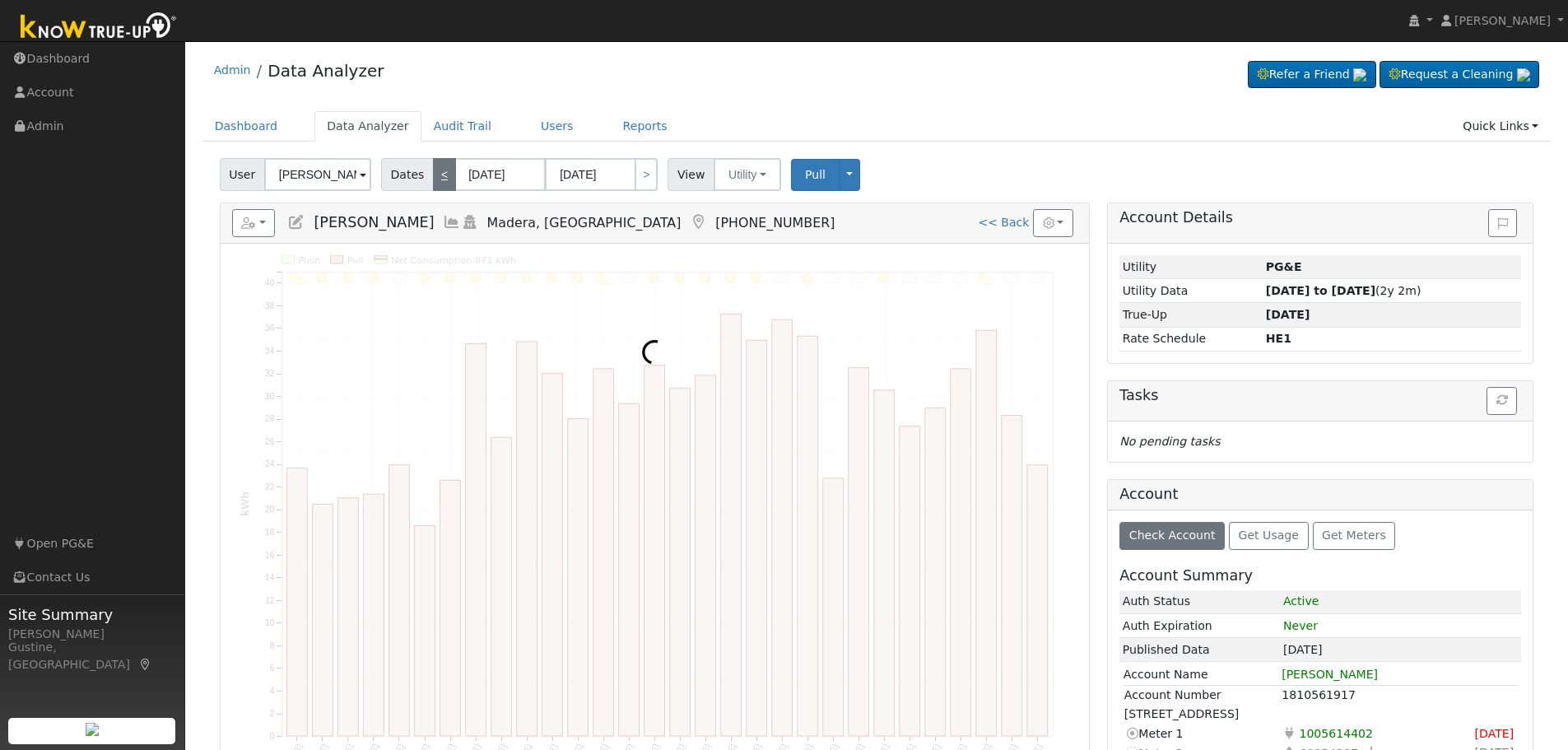
click at [433, 175] on link "<" at bounding box center [444, 175] width 23 height 33
type input "09/01/2024"
type input "09/30/2024"
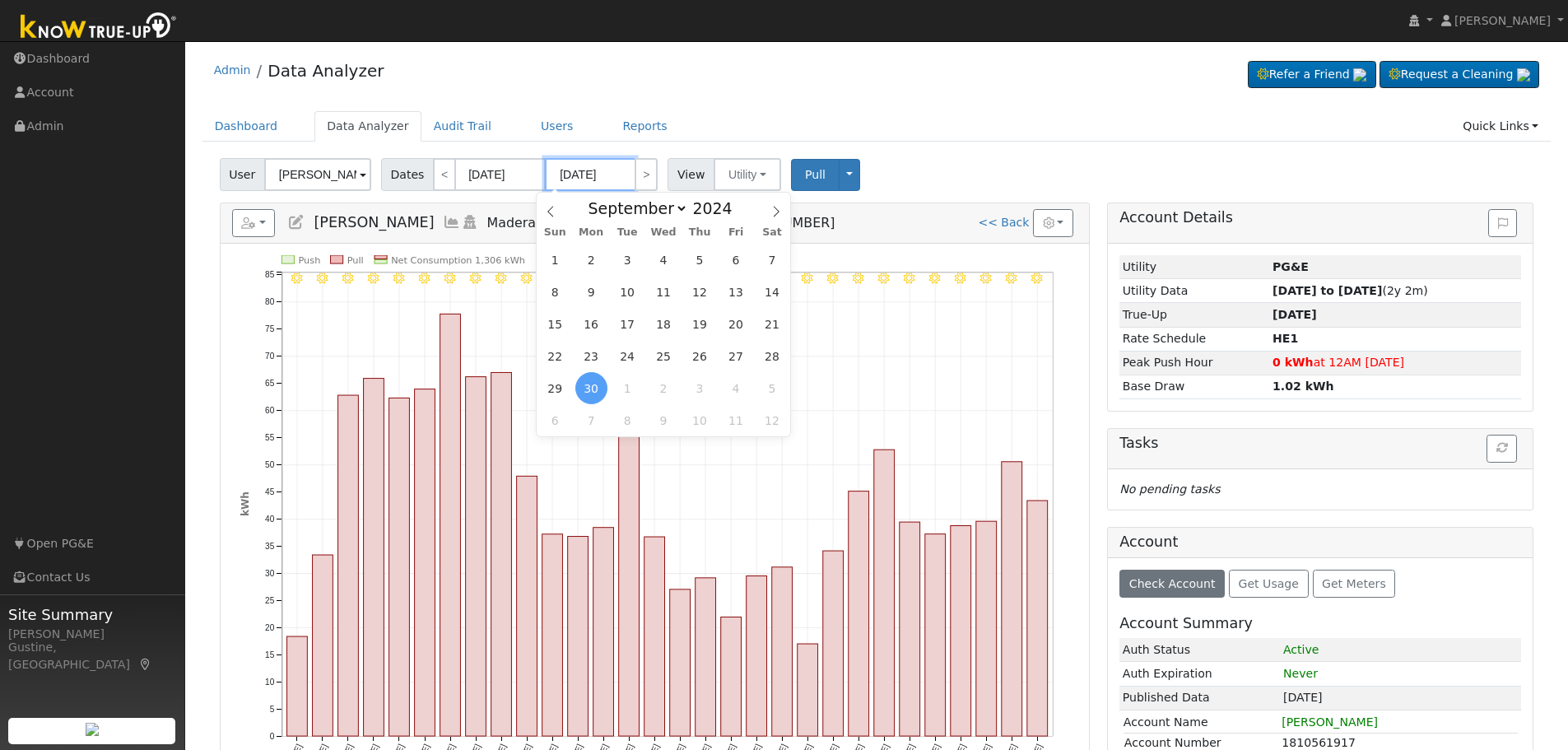
click at [594, 176] on input "09/30/2024" at bounding box center [591, 175] width 91 height 33
click at [640, 170] on link ">" at bounding box center [646, 175] width 23 height 33
type input "10/01/2024"
type input "10/31/2024"
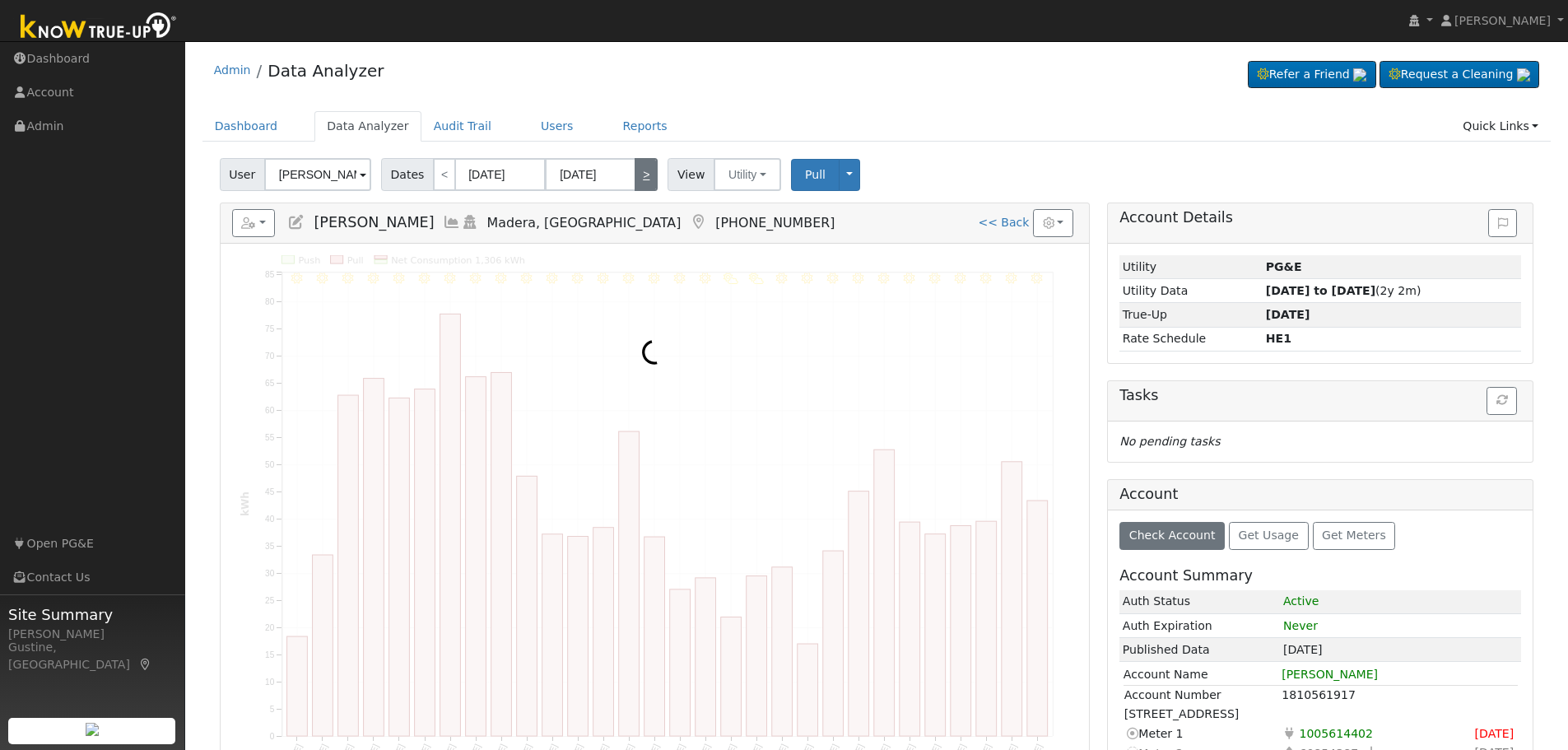
click at [640, 170] on link ">" at bounding box center [646, 175] width 23 height 33
type input "11/01/2024"
type input "11/30/2024"
click at [640, 170] on link ">" at bounding box center [646, 175] width 23 height 33
type input "12/01/2024"
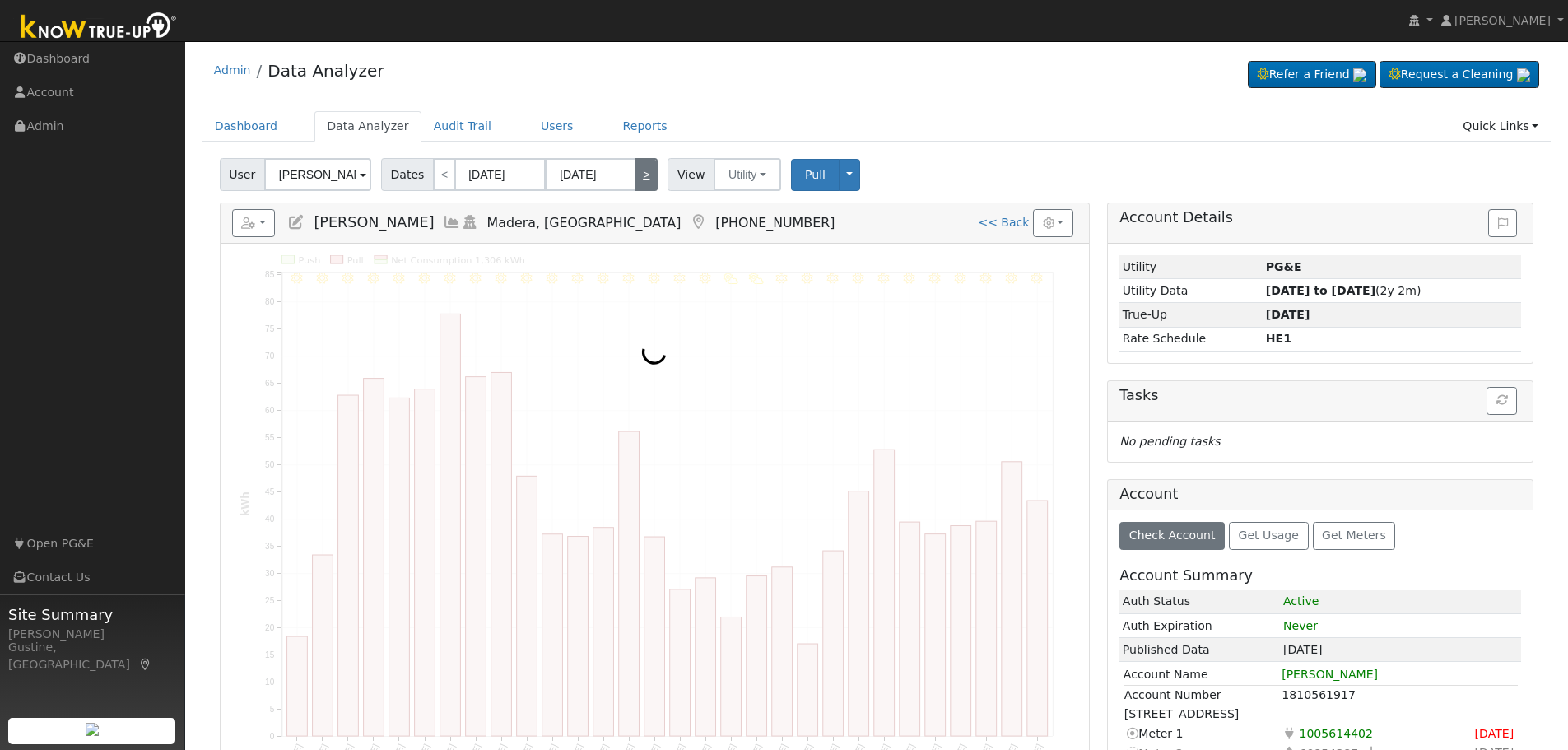
type input "12/31/2024"
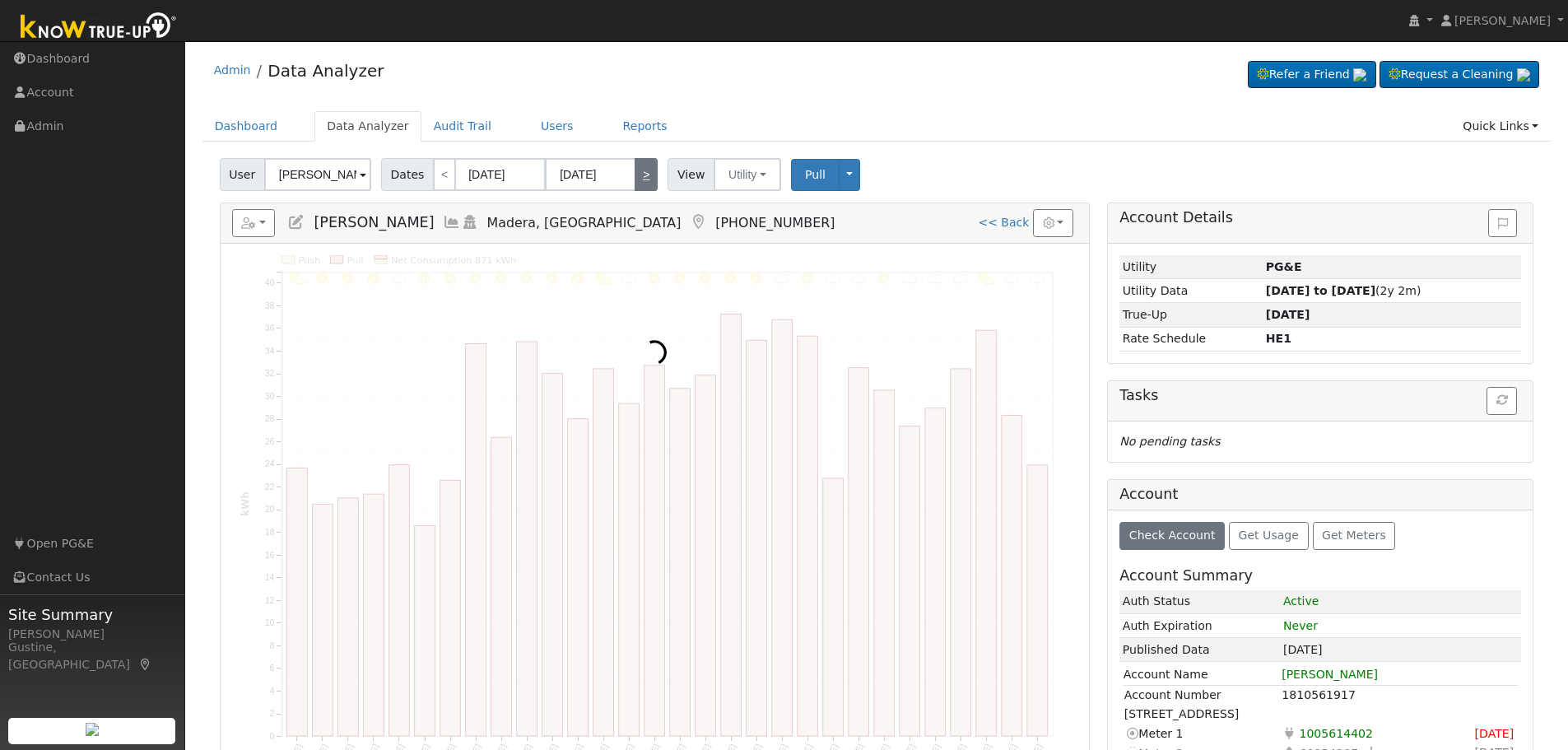
click at [640, 170] on link ">" at bounding box center [646, 175] width 23 height 33
type input "01/01/2025"
type input "01/31/2025"
click at [640, 170] on link ">" at bounding box center [646, 175] width 23 height 33
type input "02/01/2025"
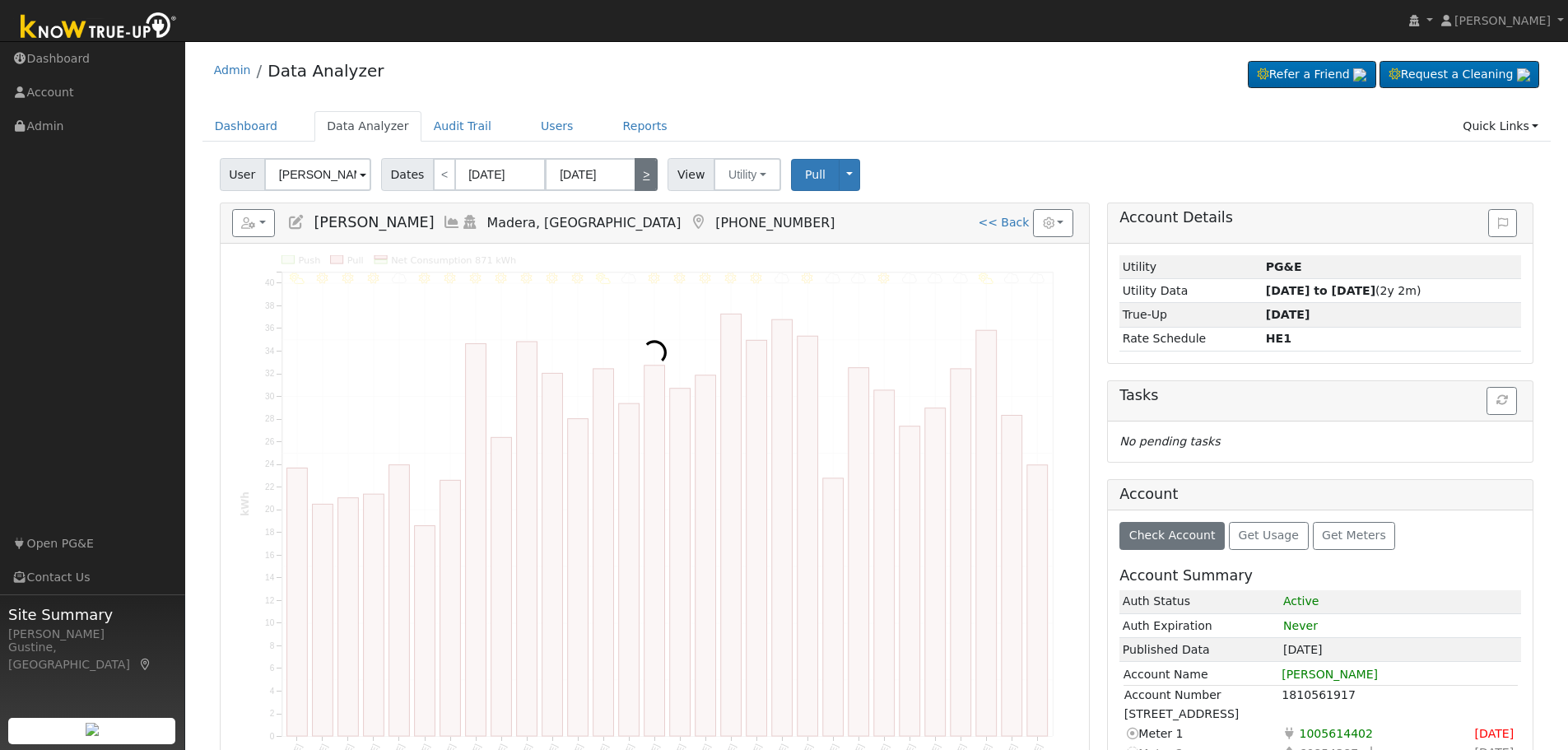
type input "02/28/2025"
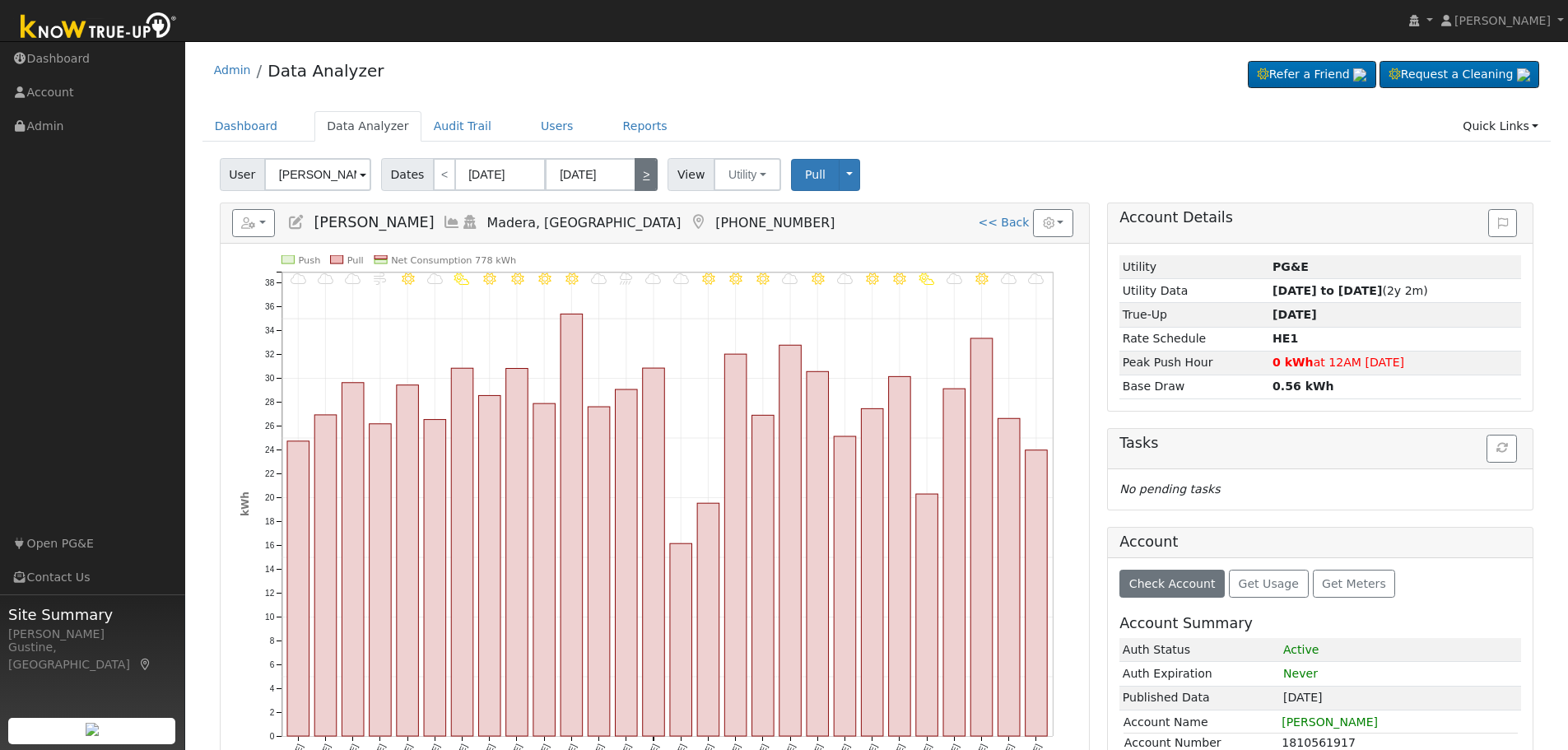
click at [640, 170] on link ">" at bounding box center [646, 175] width 23 height 33
type input "03/01/2025"
type input "03/31/2025"
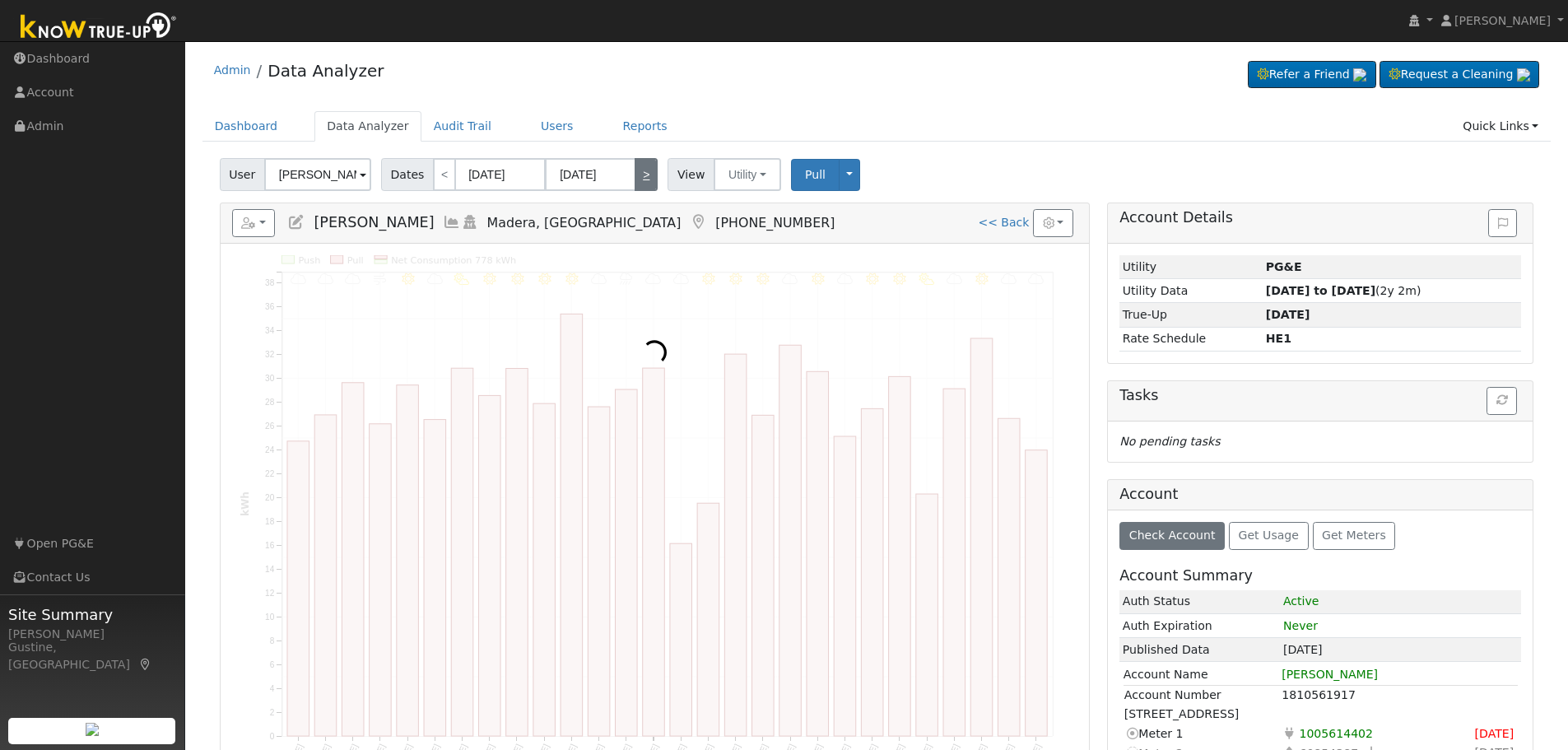
click at [640, 170] on link ">" at bounding box center [646, 175] width 23 height 33
type input "04/01/2025"
type input "04/30/2025"
click at [640, 170] on link ">" at bounding box center [646, 175] width 23 height 33
type input "05/01/2025"
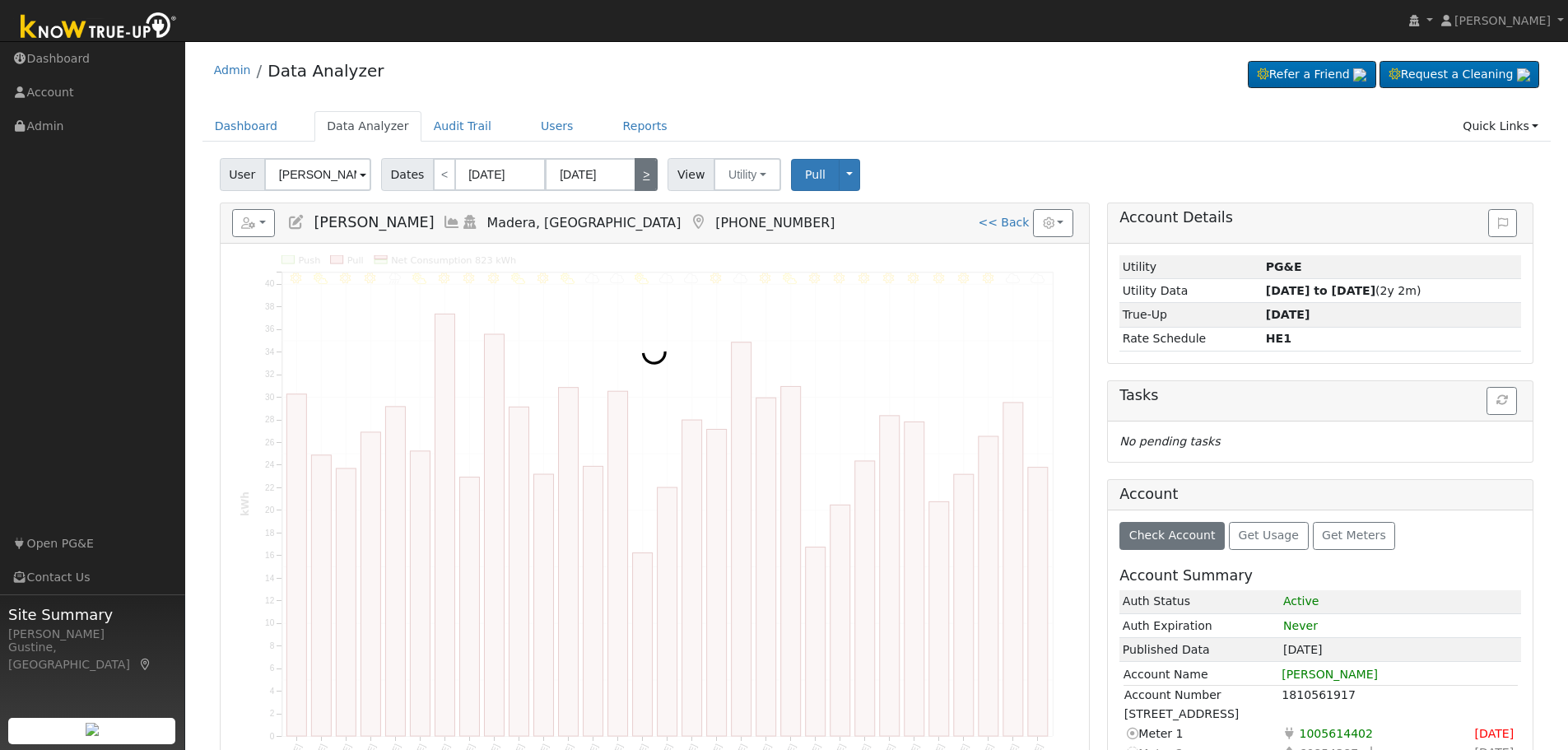
type input "05/31/2025"
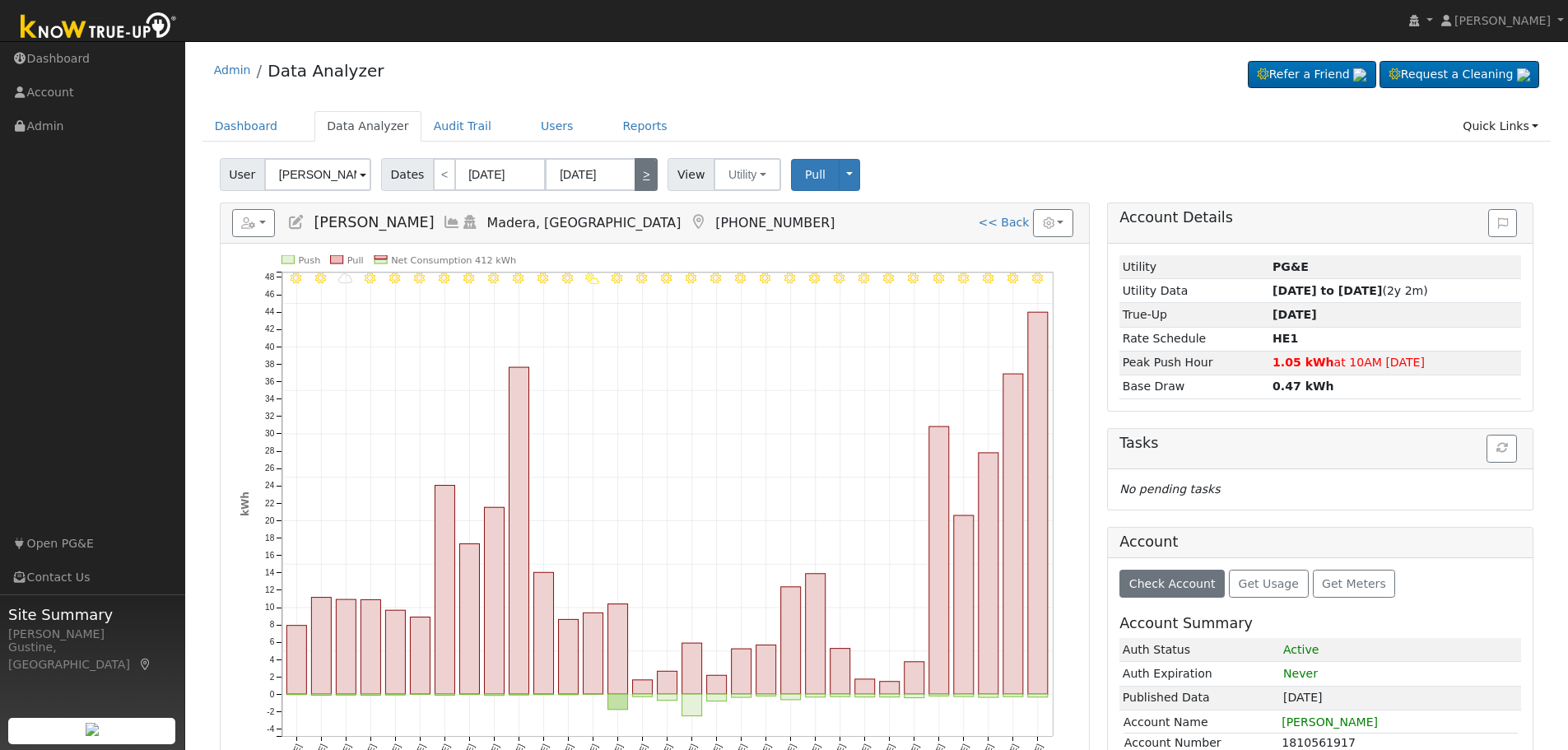
click at [640, 170] on link ">" at bounding box center [646, 175] width 23 height 33
type input "06/01/2025"
type input "06/30/2025"
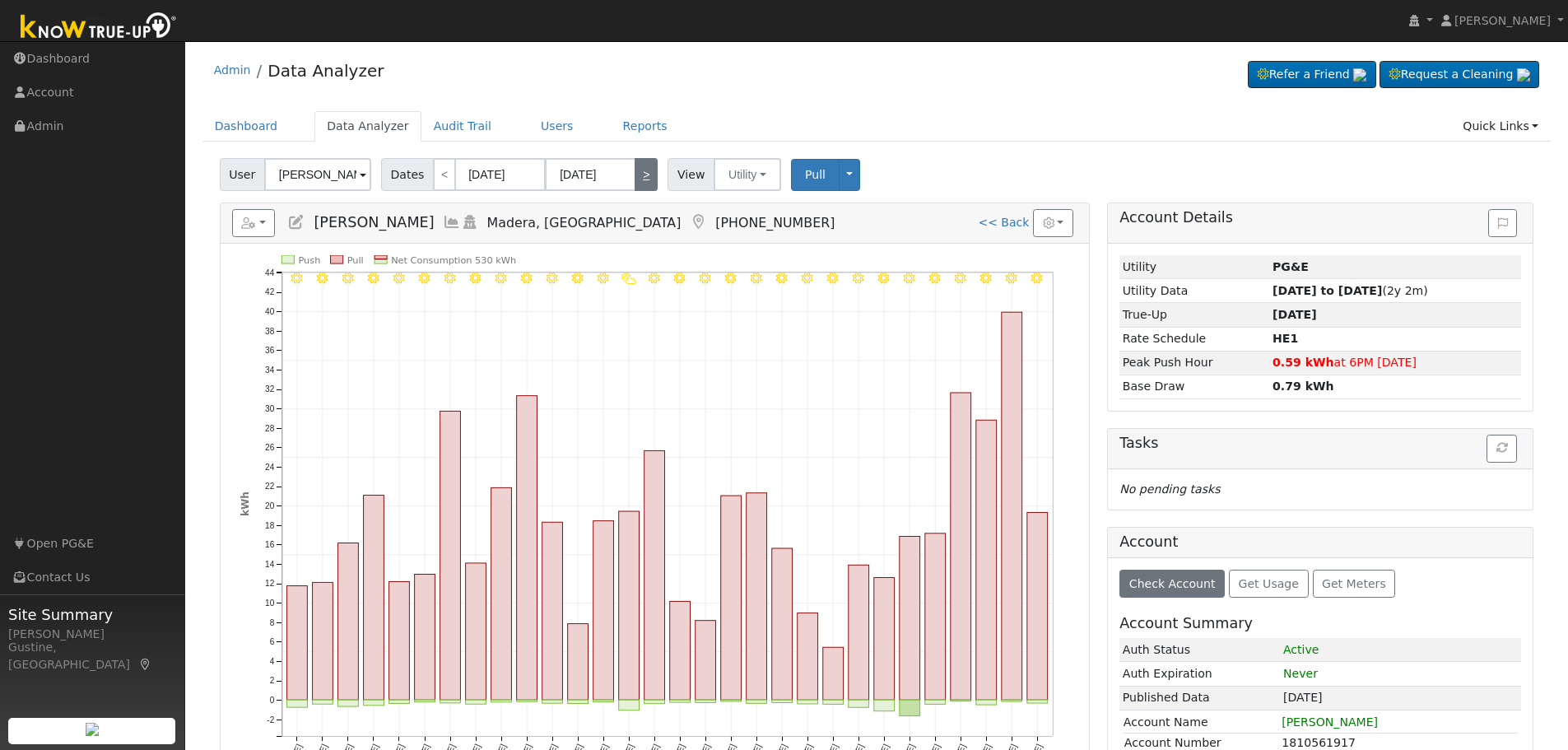
click at [640, 170] on link ">" at bounding box center [646, 175] width 23 height 33
type input "07/01/2025"
type input "07/31/2025"
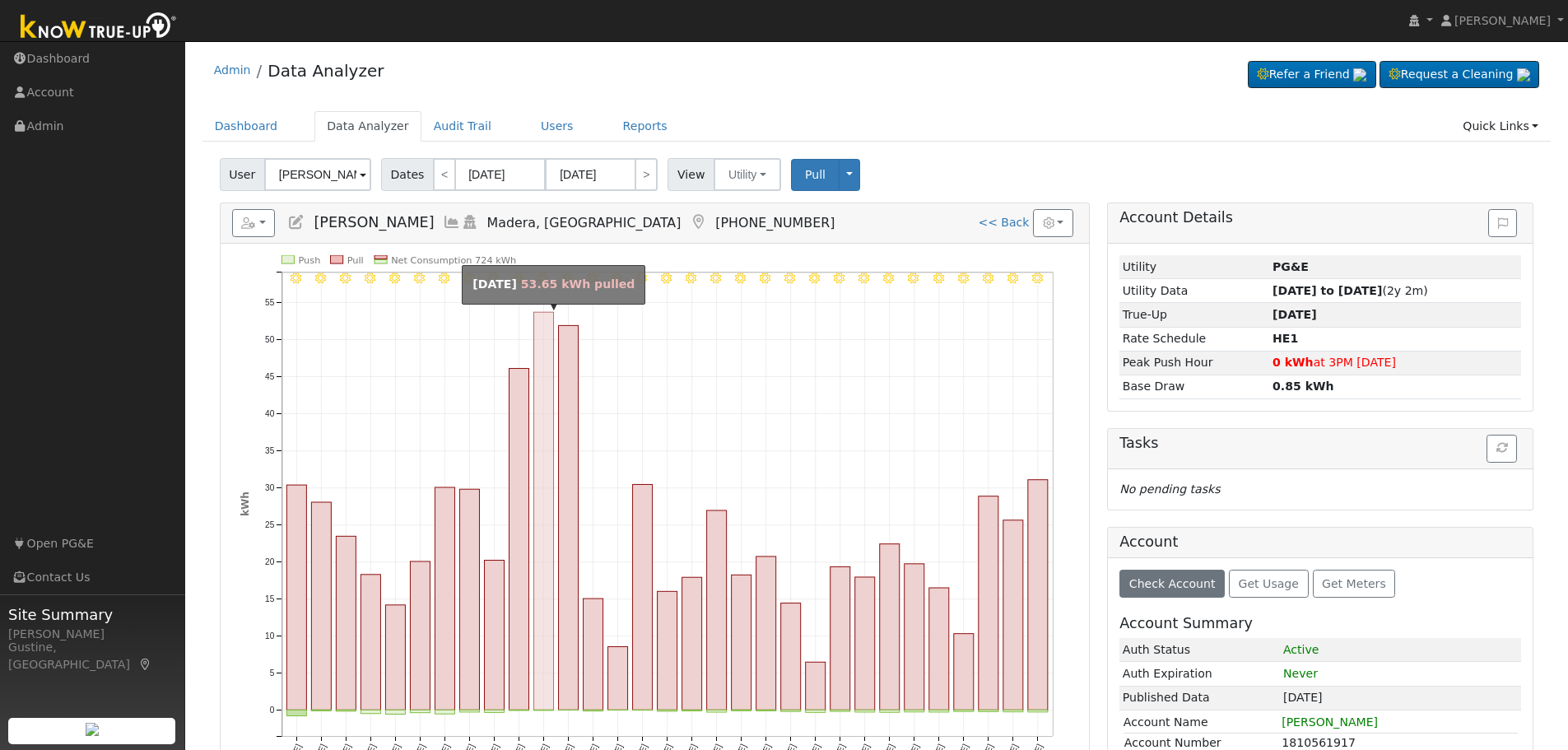
click at [522, 644] on rect "onclick=""" at bounding box center [518, 540] width 20 height 342
type input "07/10/2025"
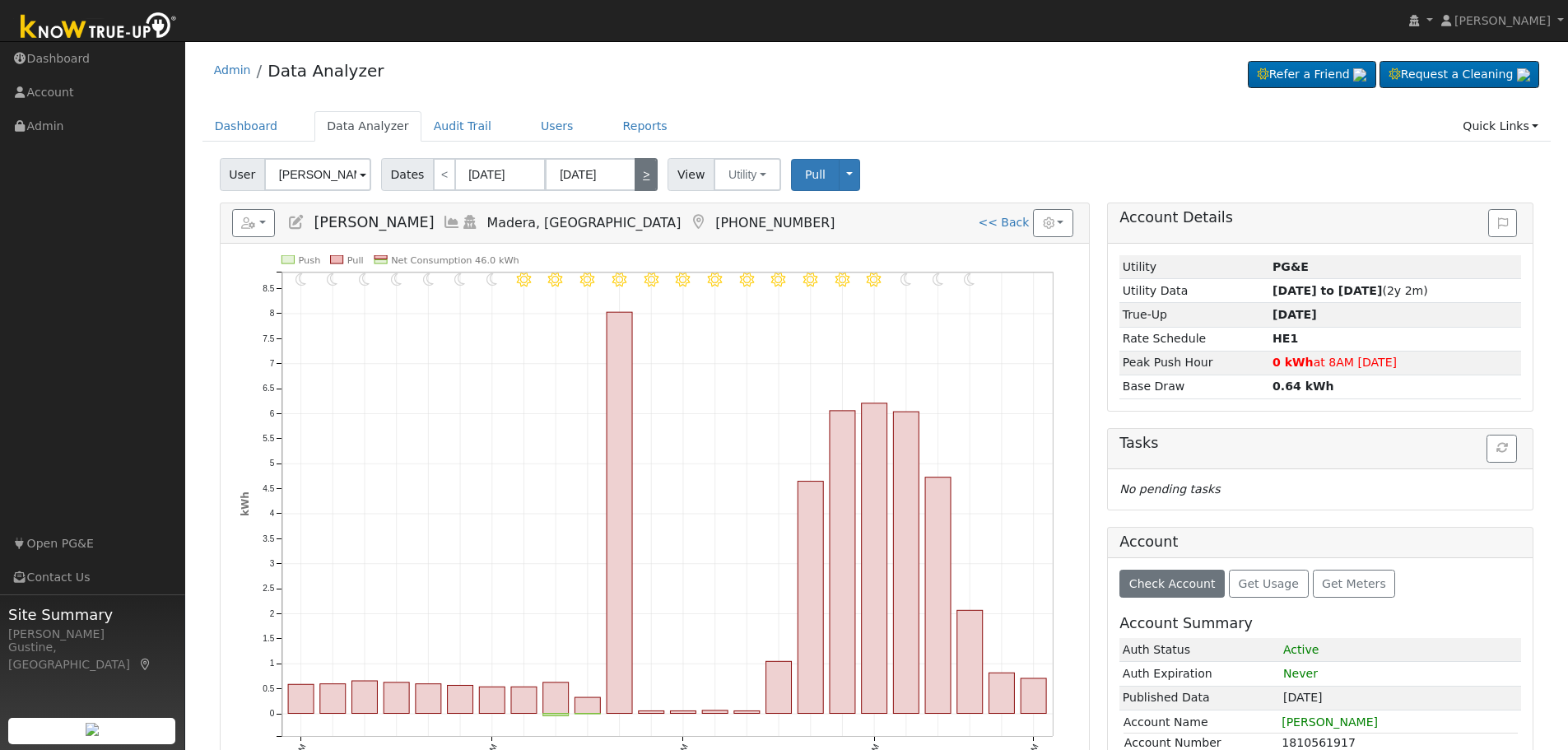
click at [635, 171] on link ">" at bounding box center [646, 175] width 23 height 33
type input "07/11/2025"
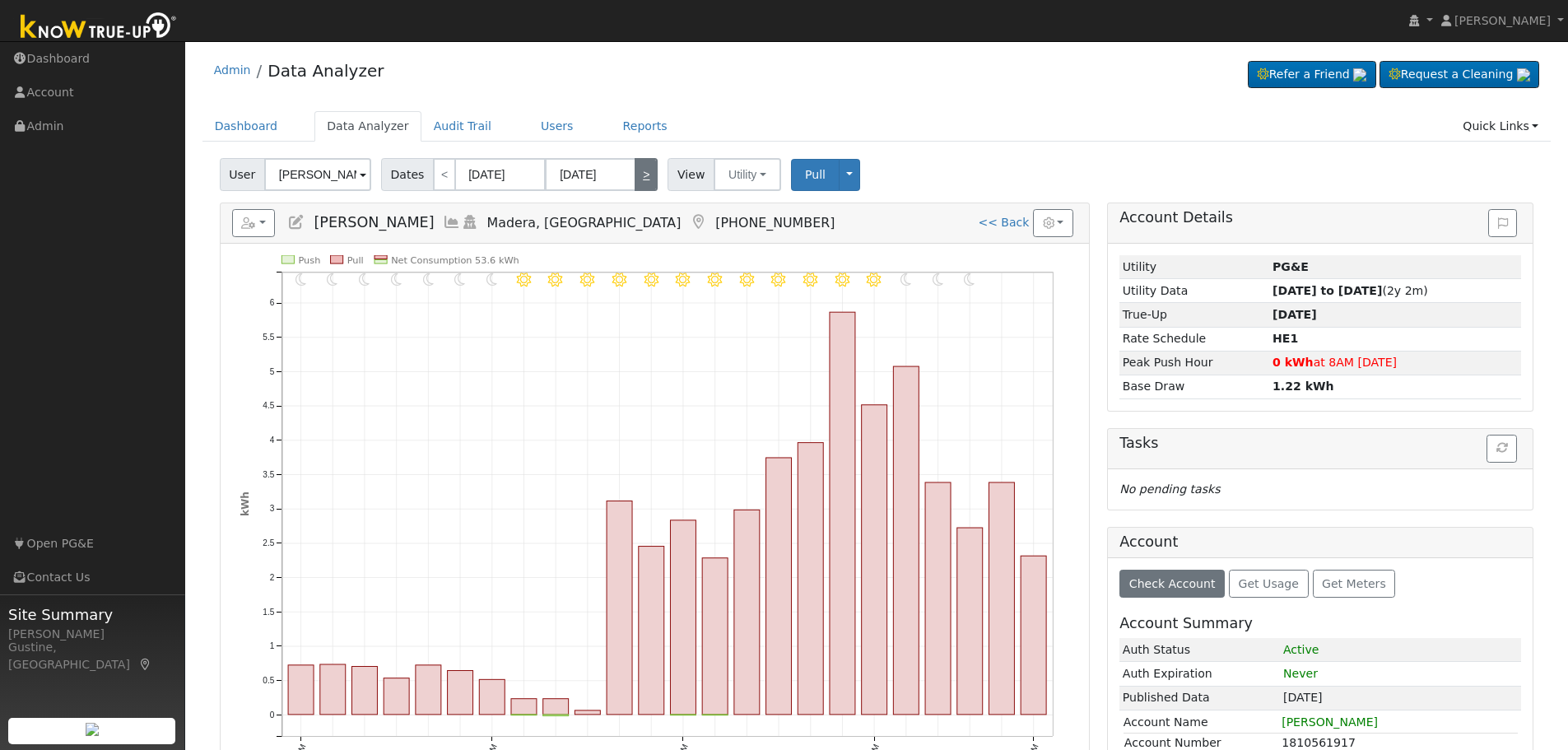
click at [635, 171] on link ">" at bounding box center [646, 175] width 23 height 33
type input "07/12/2025"
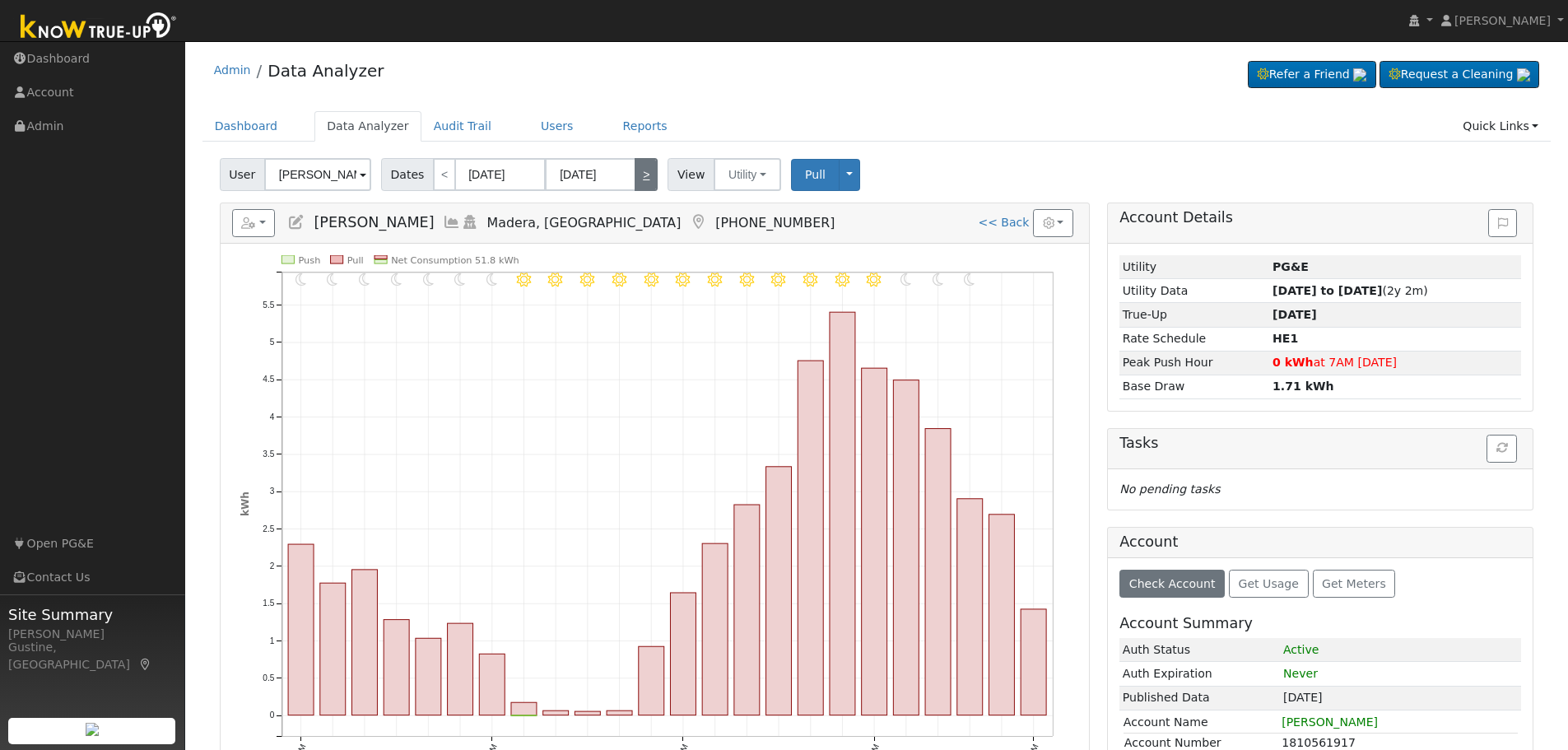
click at [635, 171] on link ">" at bounding box center [646, 175] width 23 height 33
type input "07/13/2025"
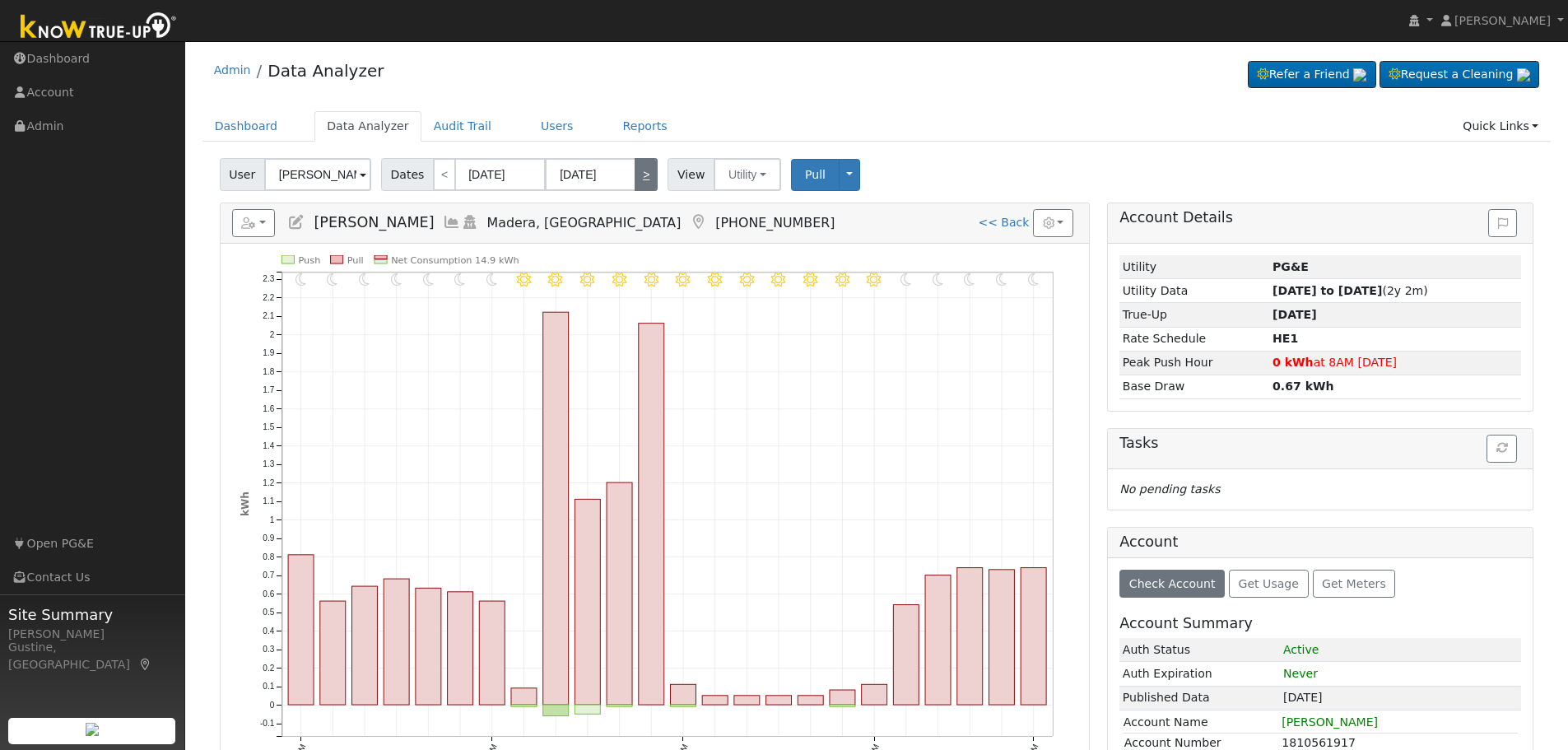
click at [635, 171] on link ">" at bounding box center [646, 175] width 23 height 33
type input "07/14/2025"
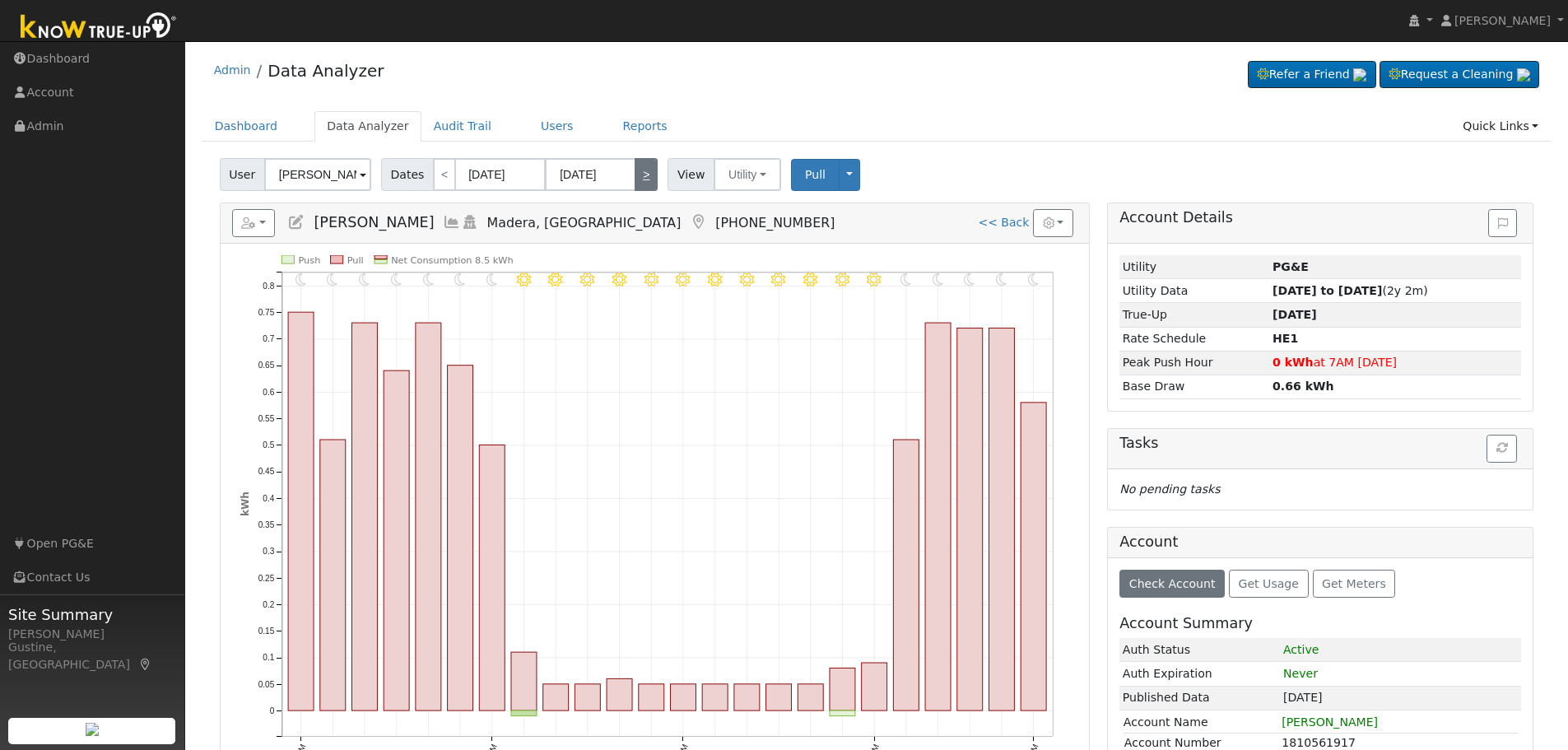
click at [635, 170] on link ">" at bounding box center [646, 175] width 23 height 33
type input "07/15/2025"
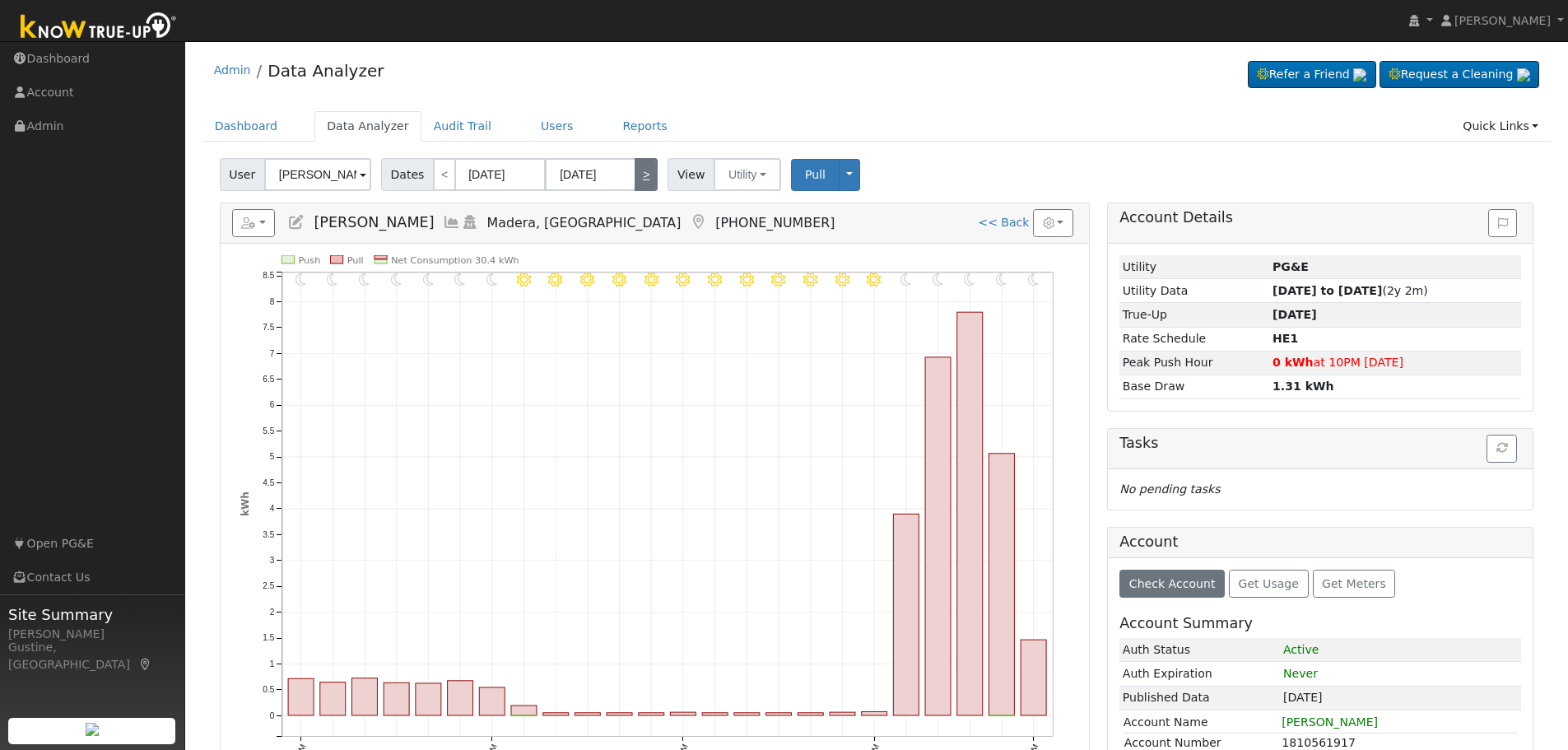
click at [635, 170] on link ">" at bounding box center [646, 175] width 23 height 33
type input "07/16/2025"
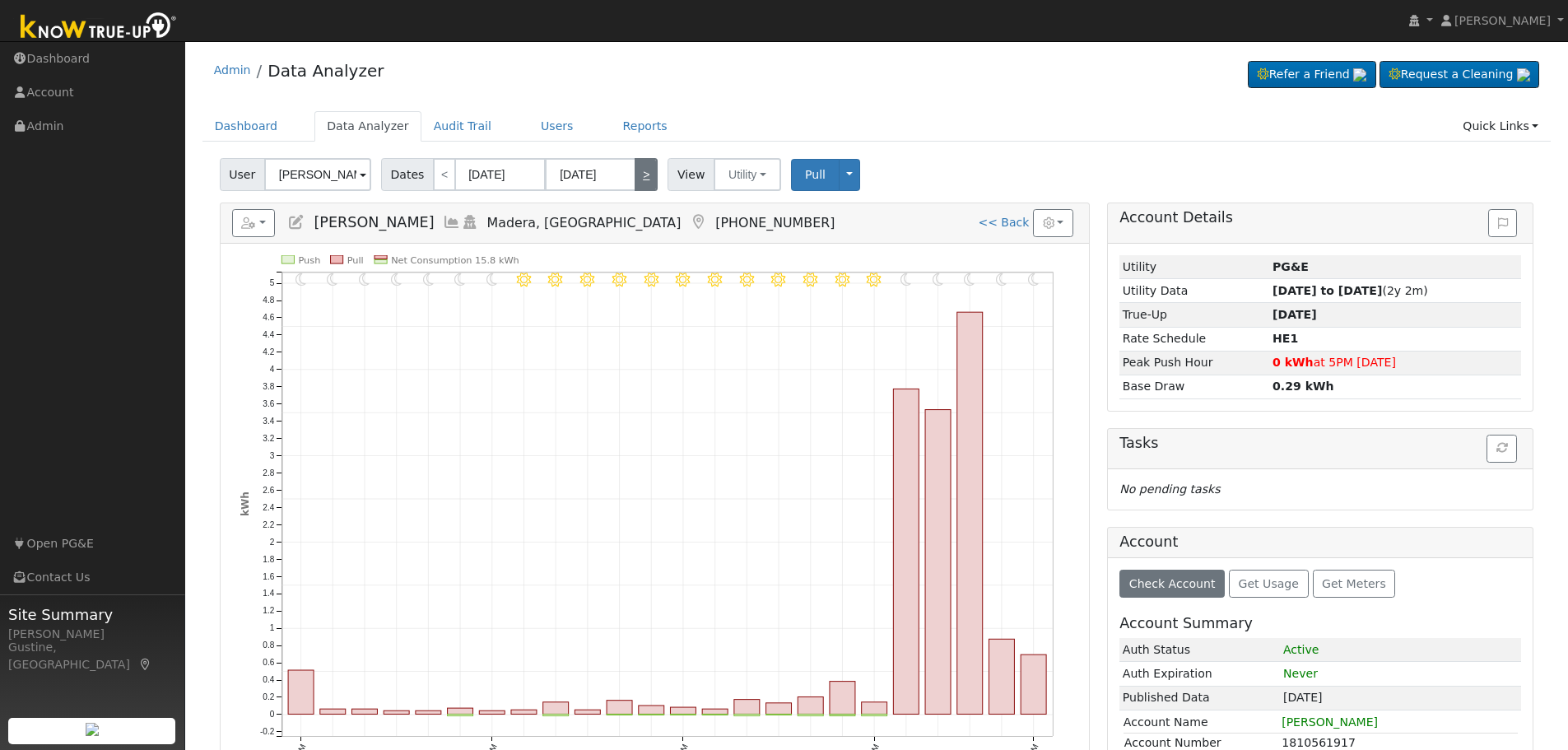
click at [635, 170] on link ">" at bounding box center [646, 175] width 23 height 33
type input "07/17/2025"
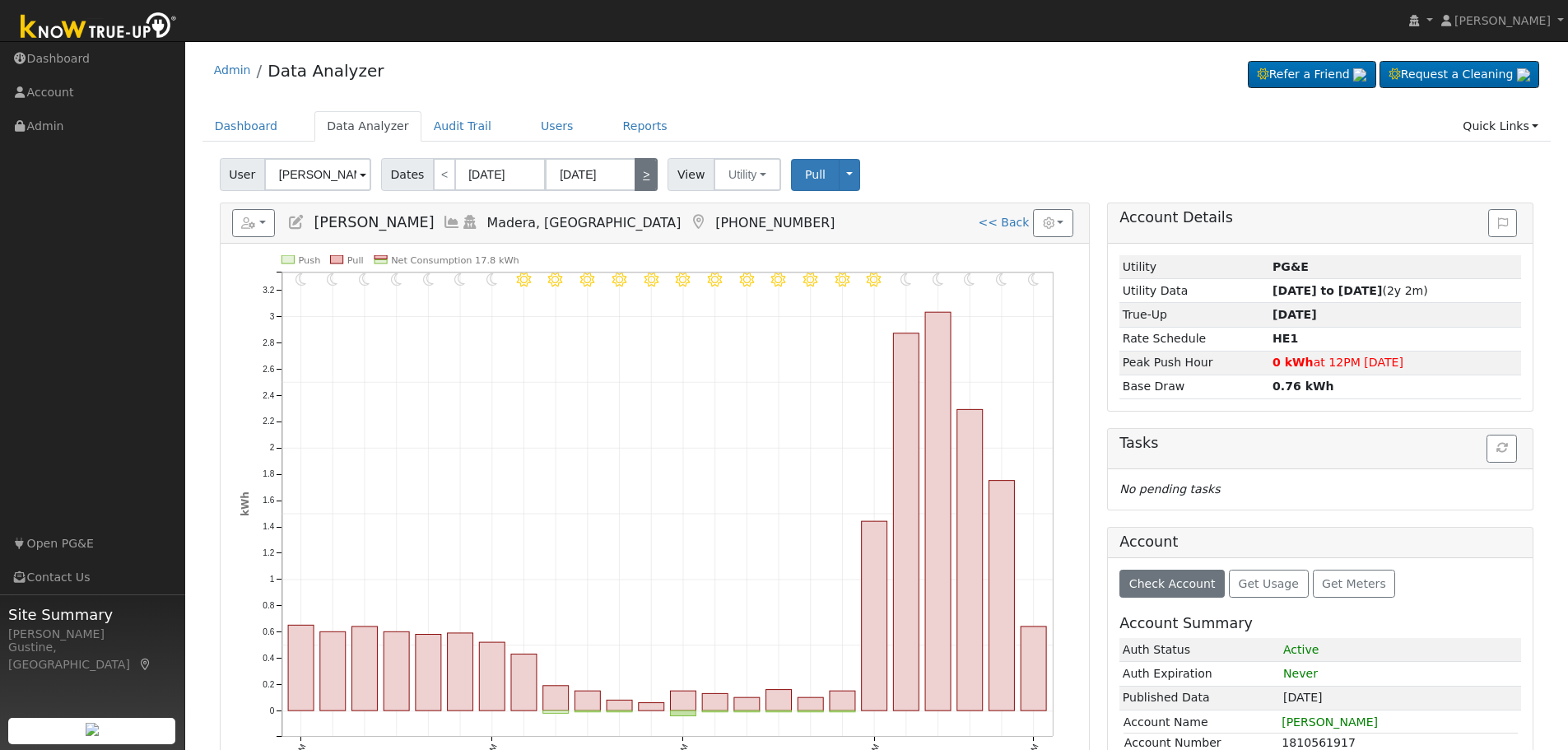
click at [635, 169] on link ">" at bounding box center [646, 175] width 23 height 33
type input "07/18/2025"
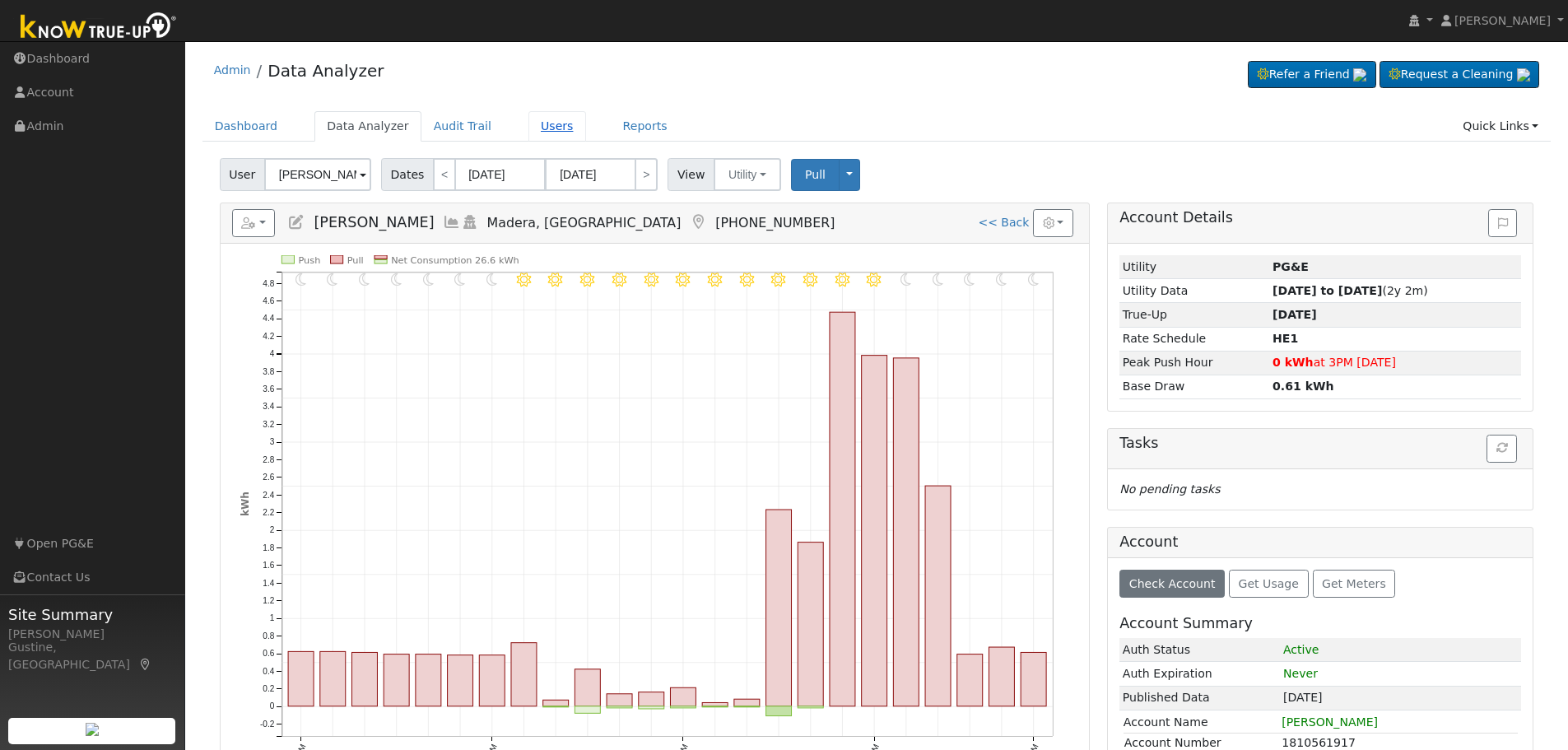
click at [553, 139] on link "Users" at bounding box center [557, 126] width 58 height 30
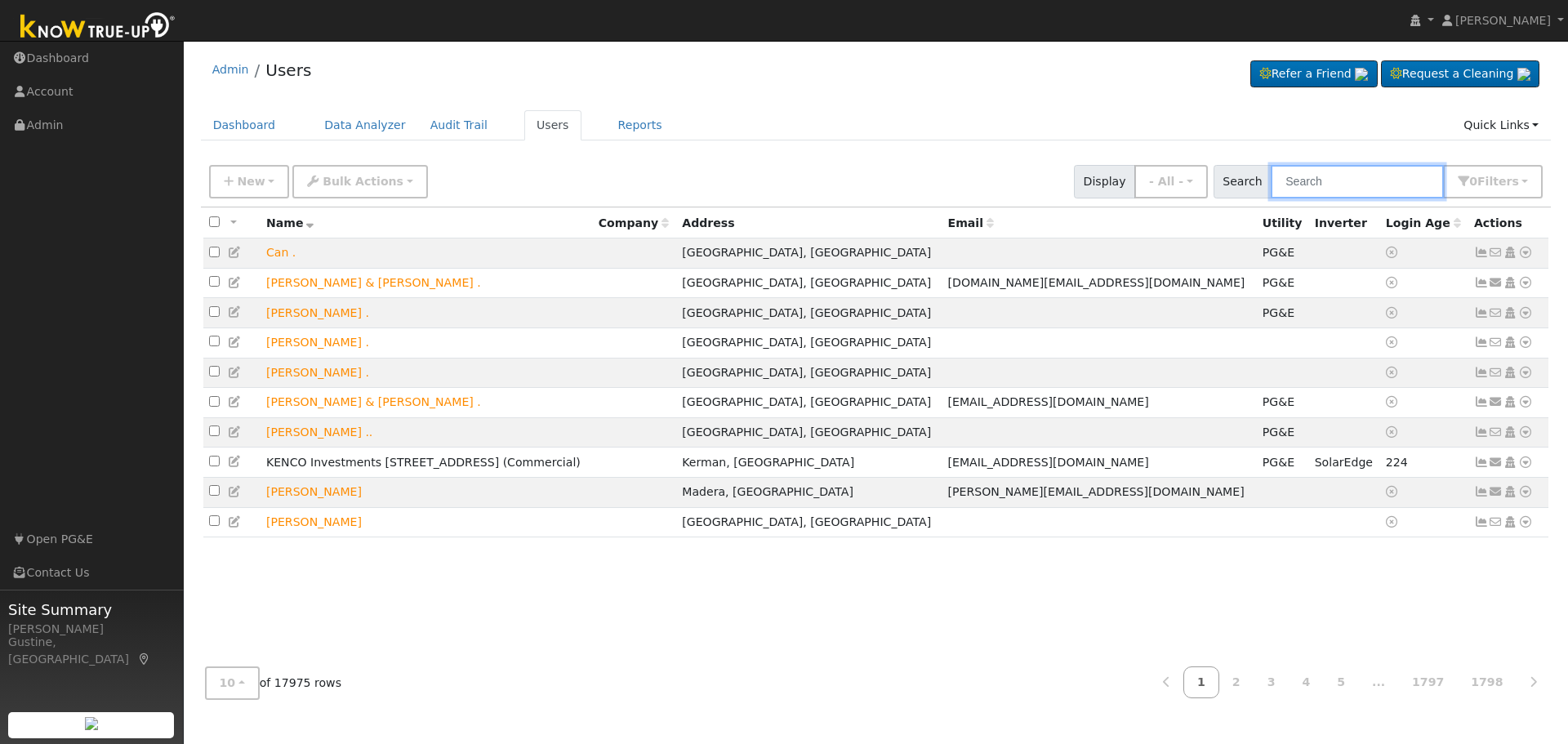
click at [1412, 196] on input "text" at bounding box center [1357, 182] width 173 height 34
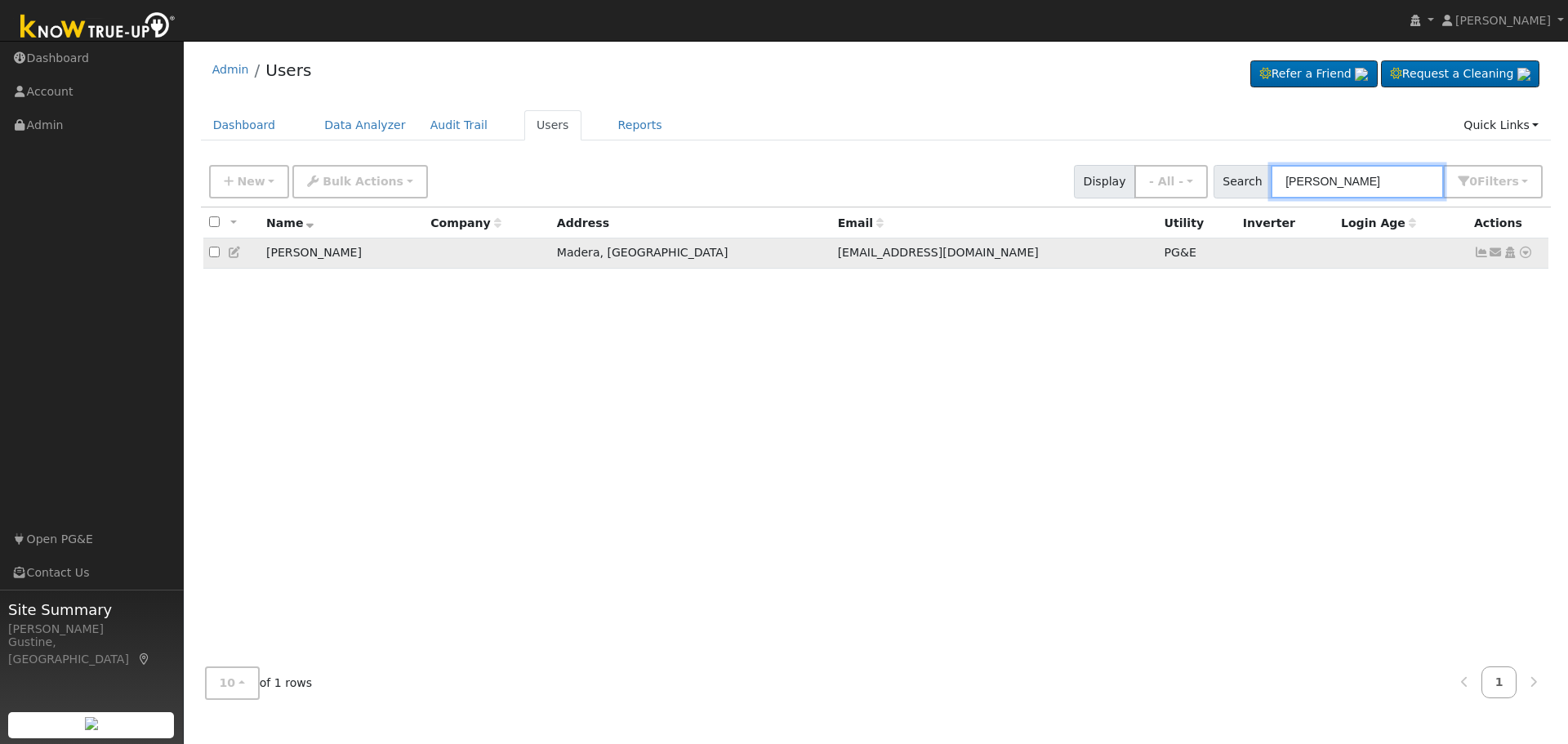
type input "[PERSON_NAME]"
click at [1474, 254] on icon at bounding box center [1482, 253] width 15 height 11
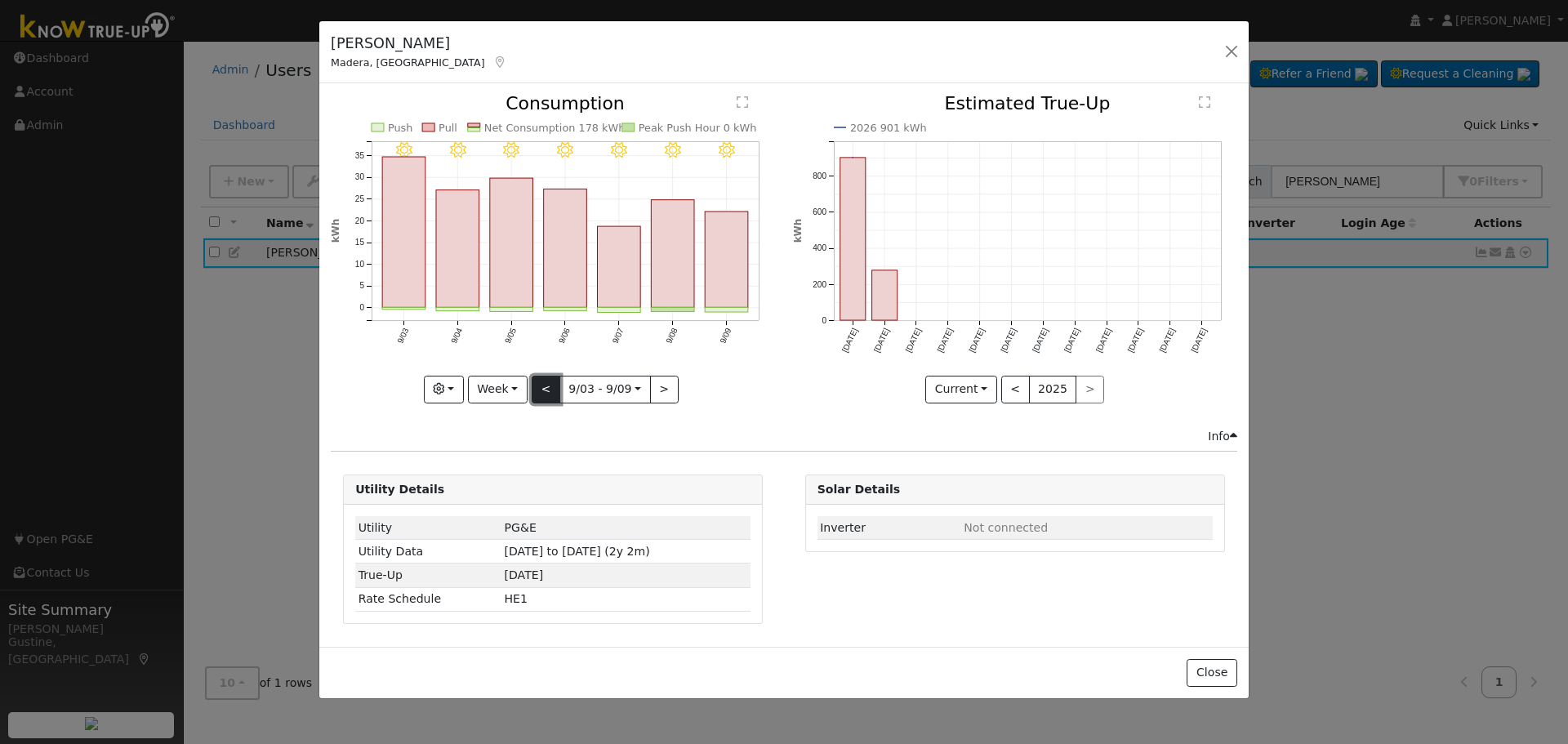
click at [552, 377] on button "<" at bounding box center [546, 389] width 29 height 28
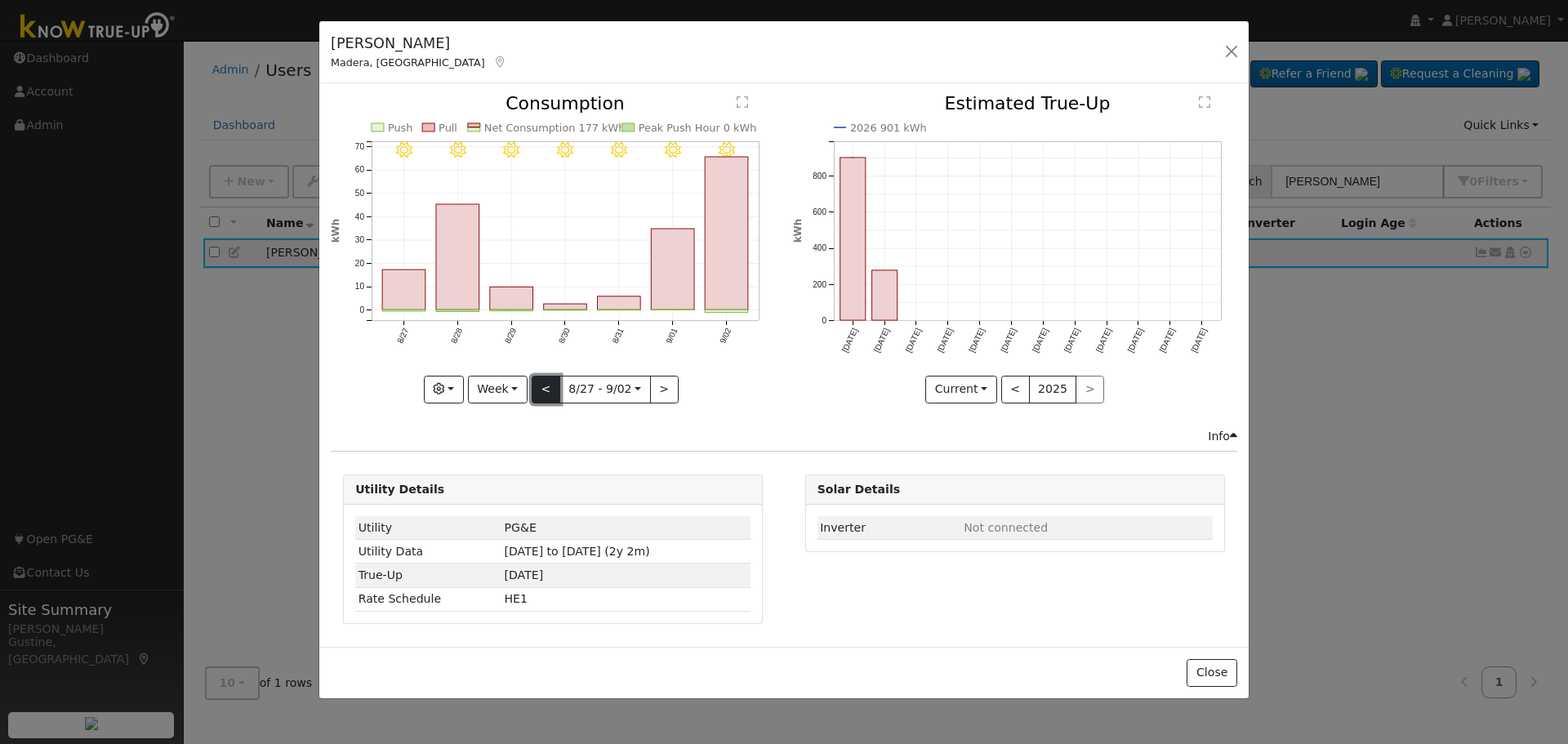
click at [540, 401] on button "<" at bounding box center [546, 389] width 29 height 28
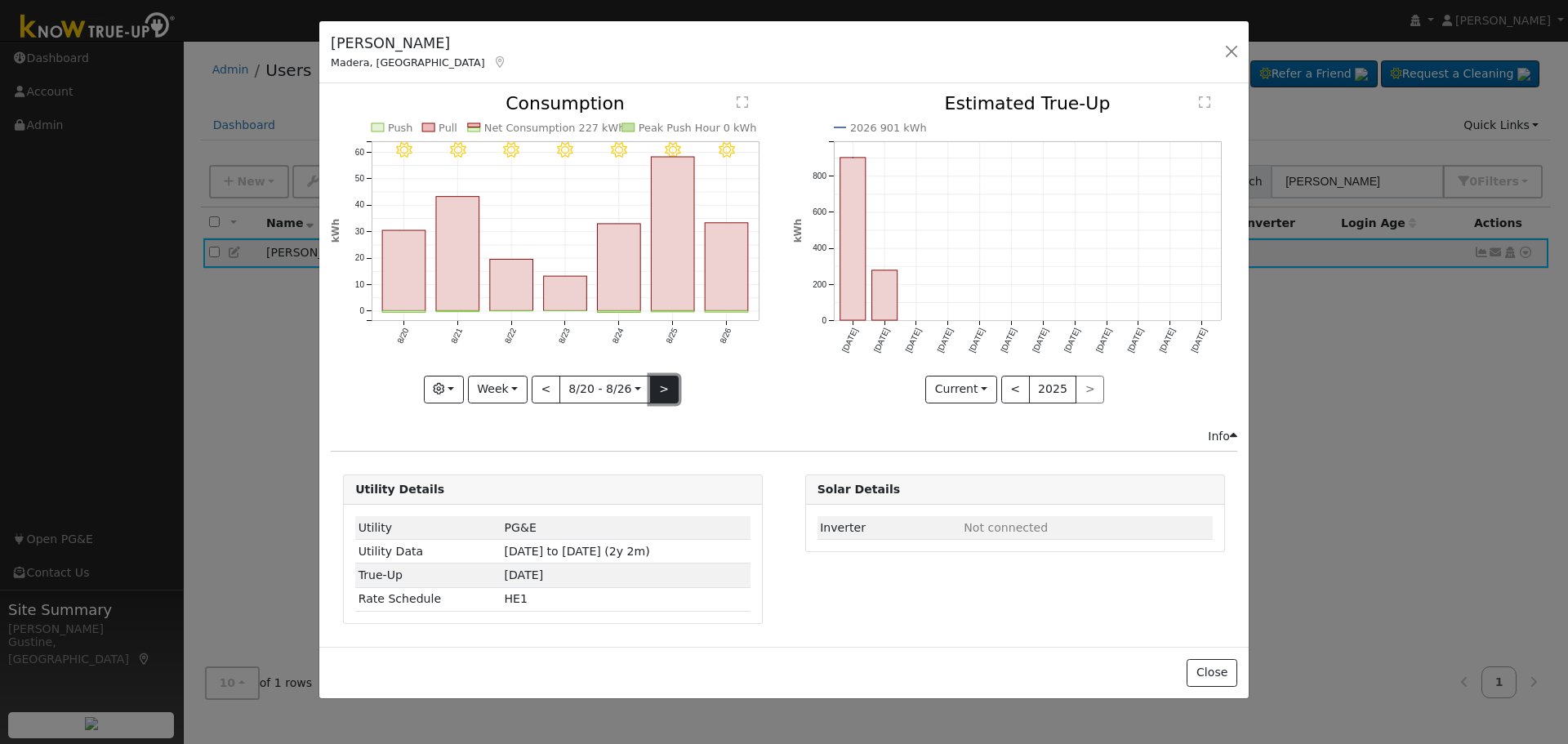
click at [662, 386] on button ">" at bounding box center [665, 389] width 29 height 28
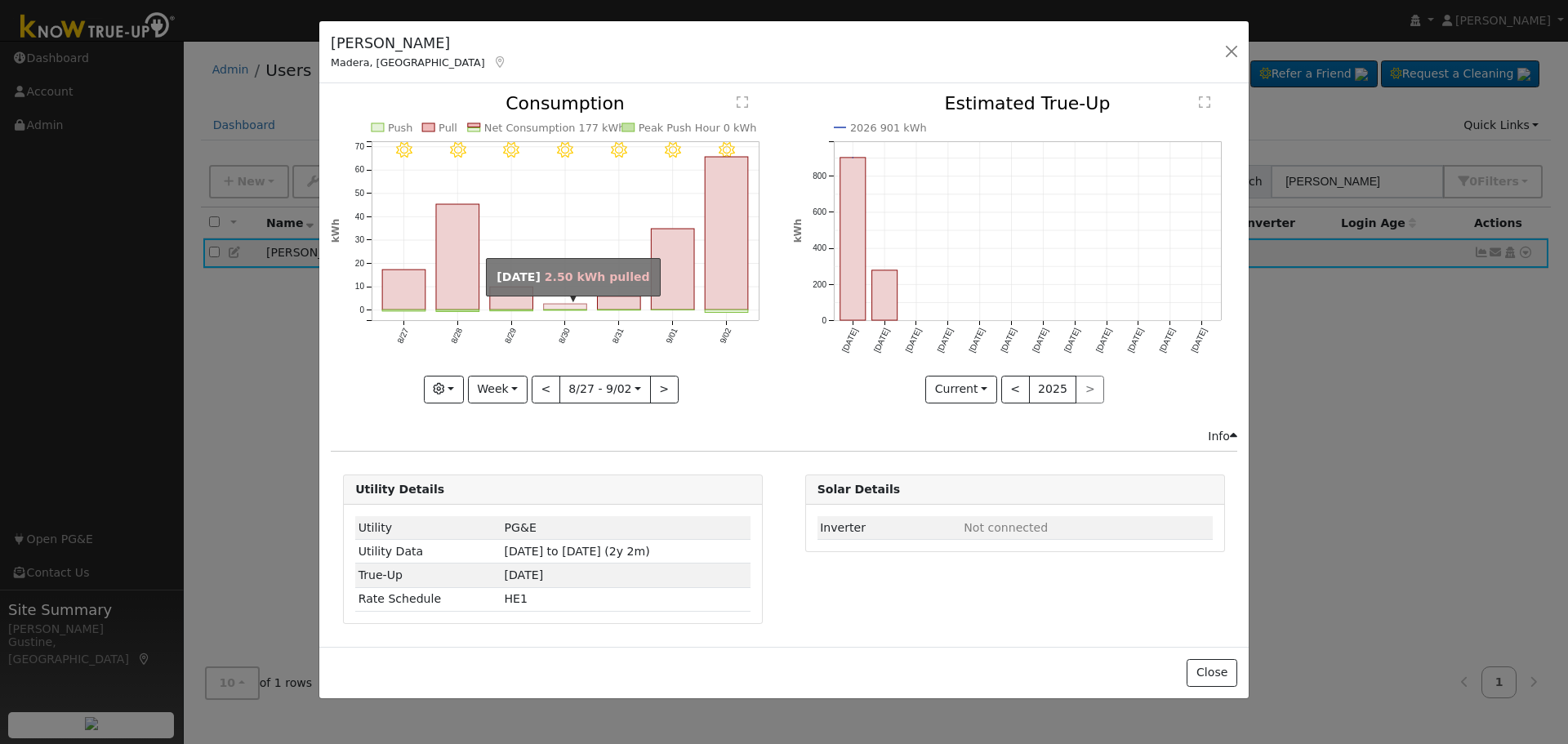
click at [573, 307] on rect "onclick=""" at bounding box center [565, 307] width 43 height 6
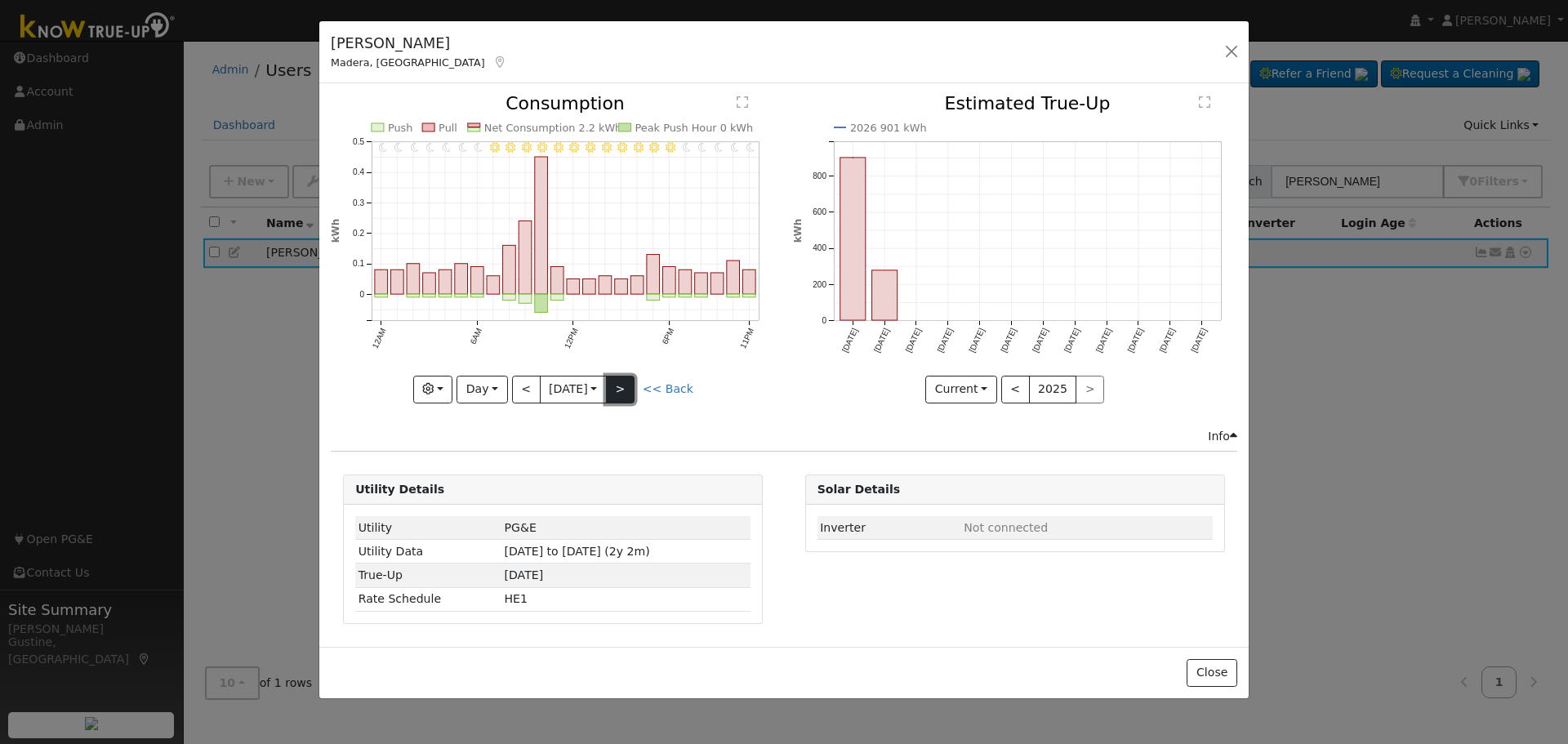
click at [625, 381] on button ">" at bounding box center [620, 389] width 29 height 28
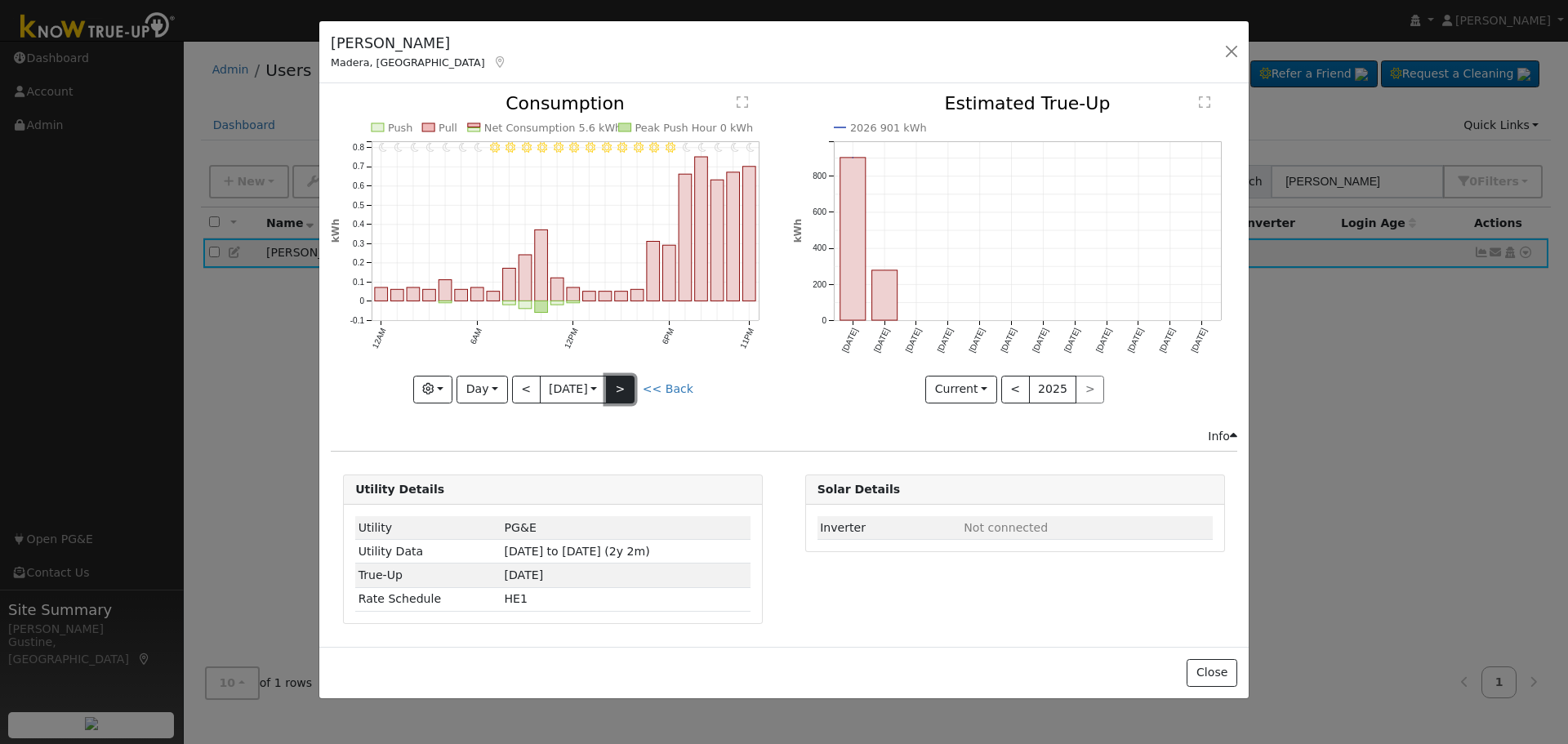
click at [623, 394] on button ">" at bounding box center [620, 389] width 29 height 28
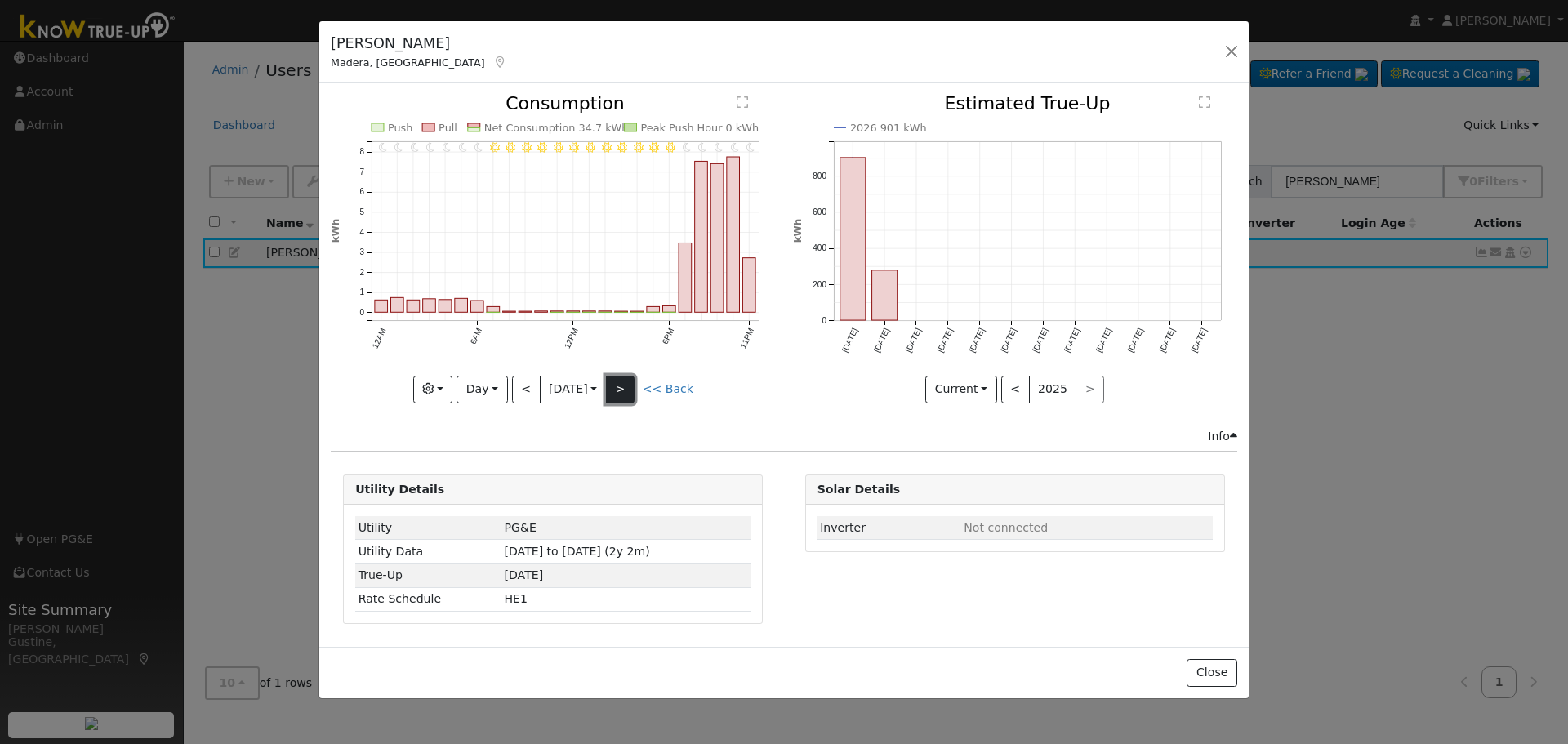
click at [625, 388] on button ">" at bounding box center [620, 389] width 29 height 28
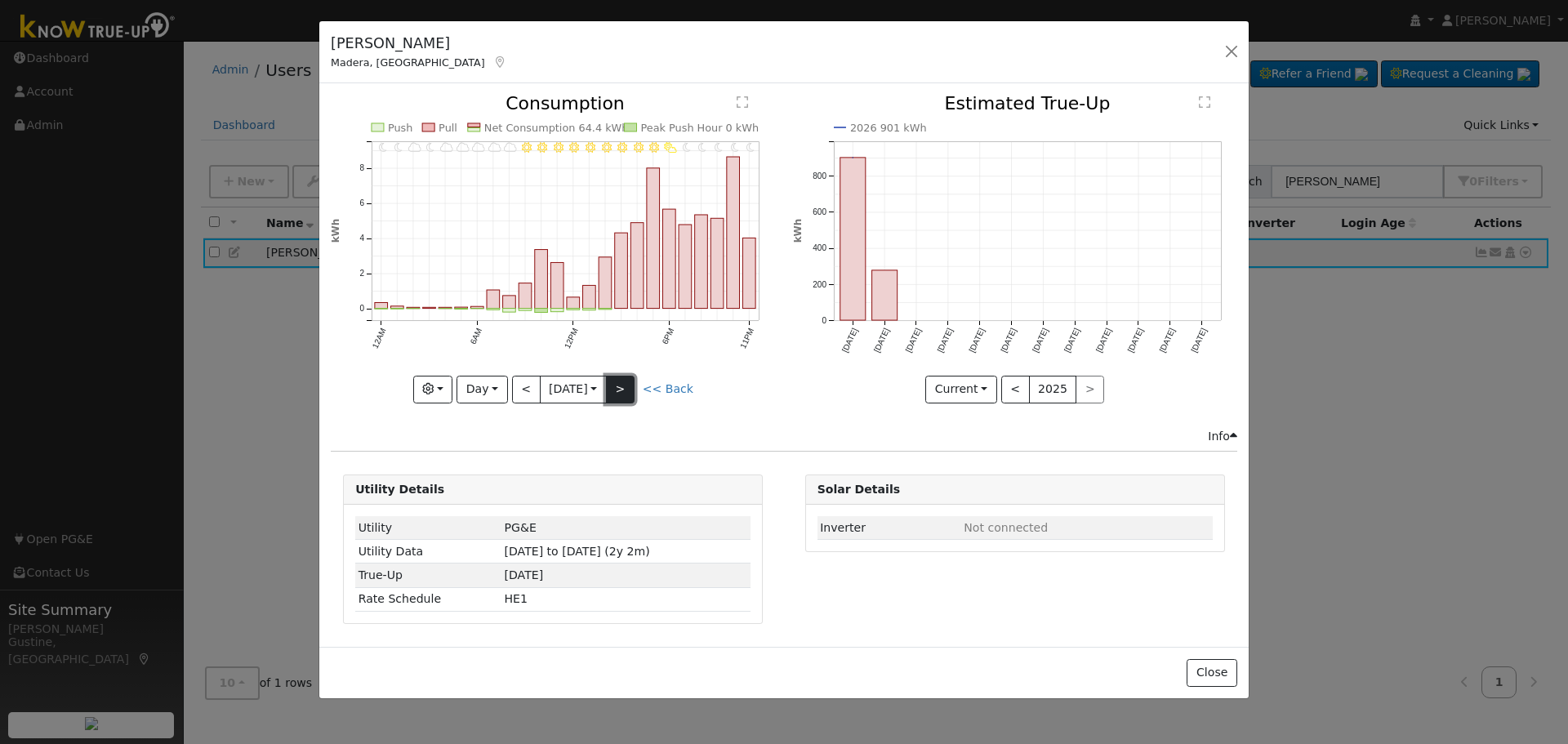
click at [621, 387] on button ">" at bounding box center [620, 389] width 29 height 28
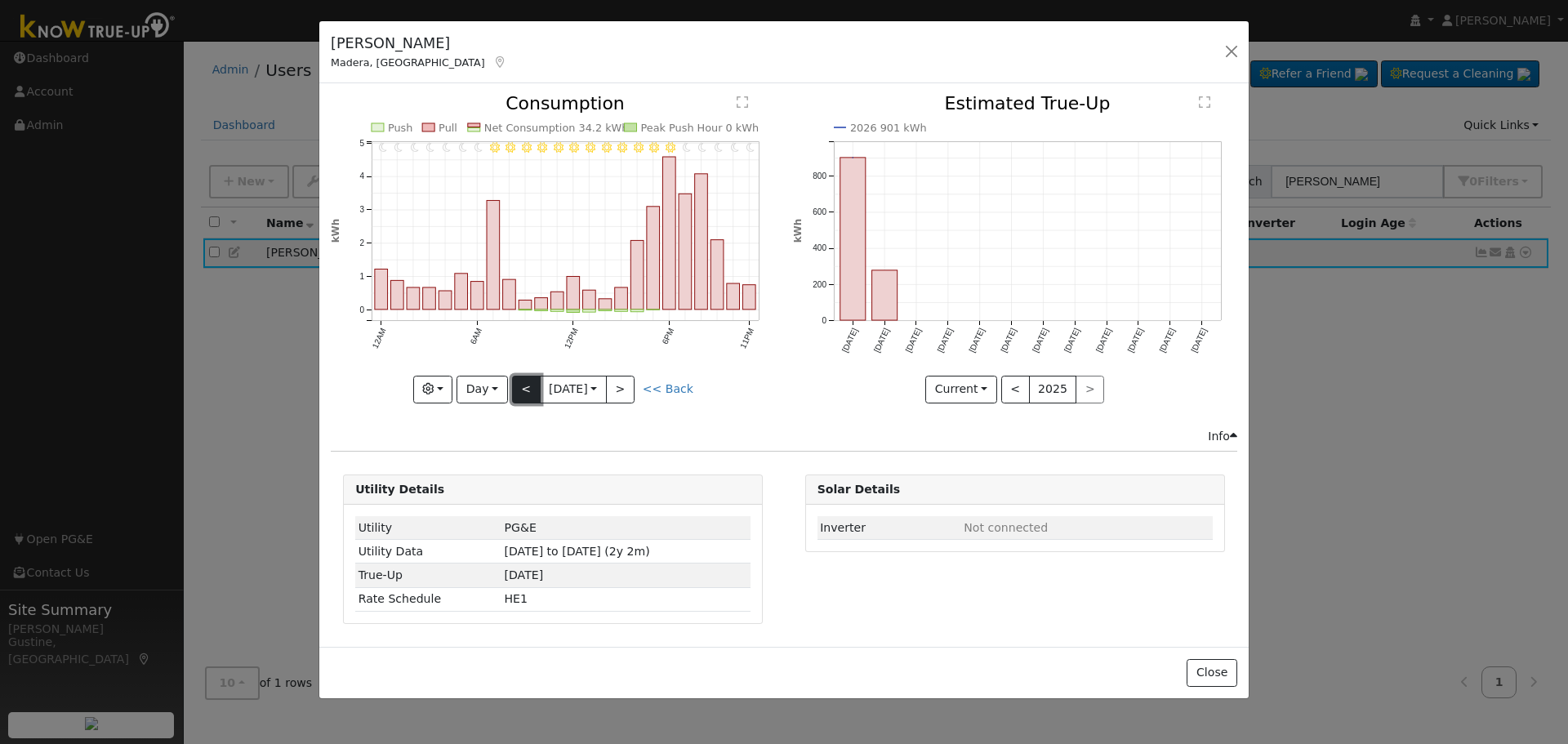
click at [527, 388] on button "<" at bounding box center [526, 389] width 29 height 28
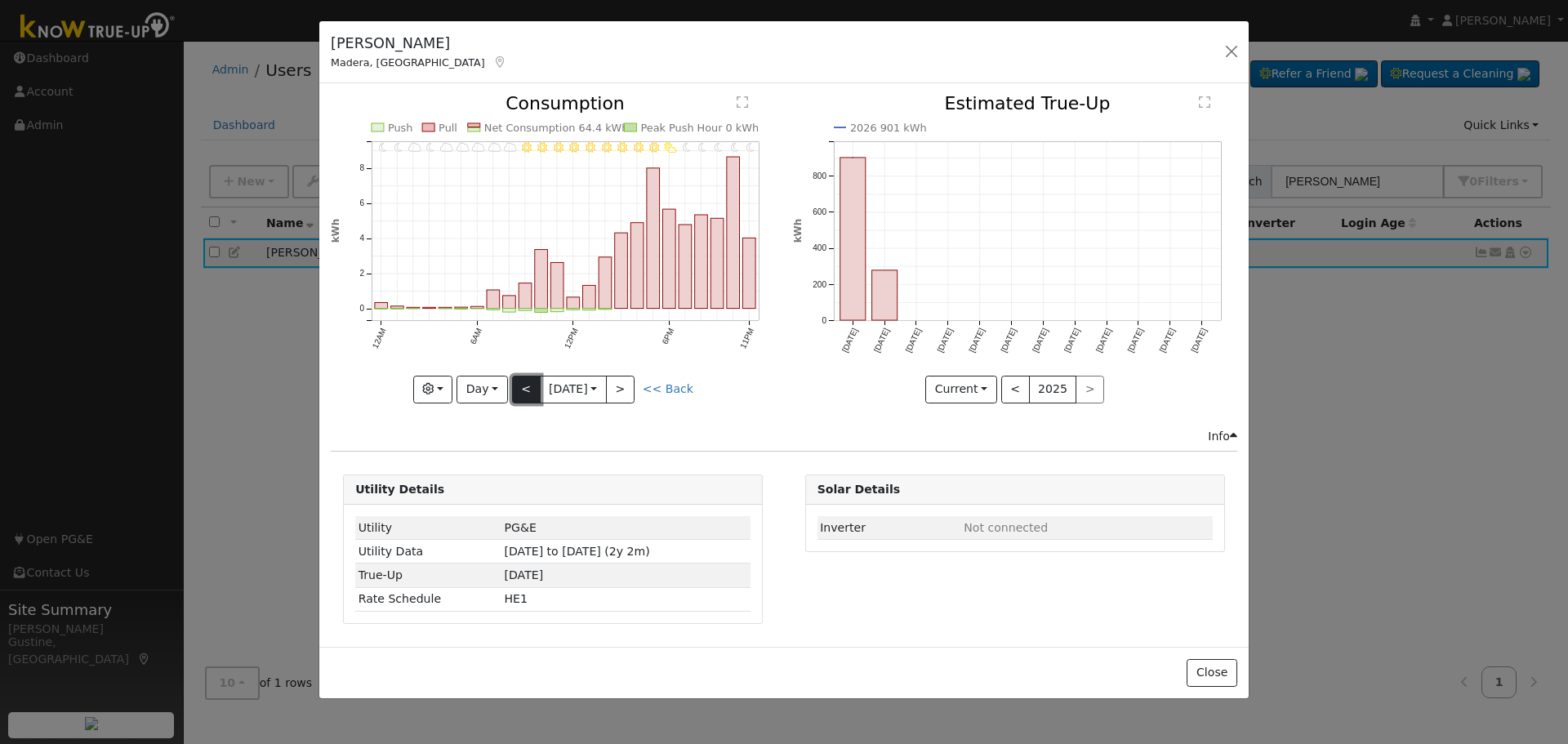
click at [522, 380] on button "<" at bounding box center [526, 389] width 29 height 28
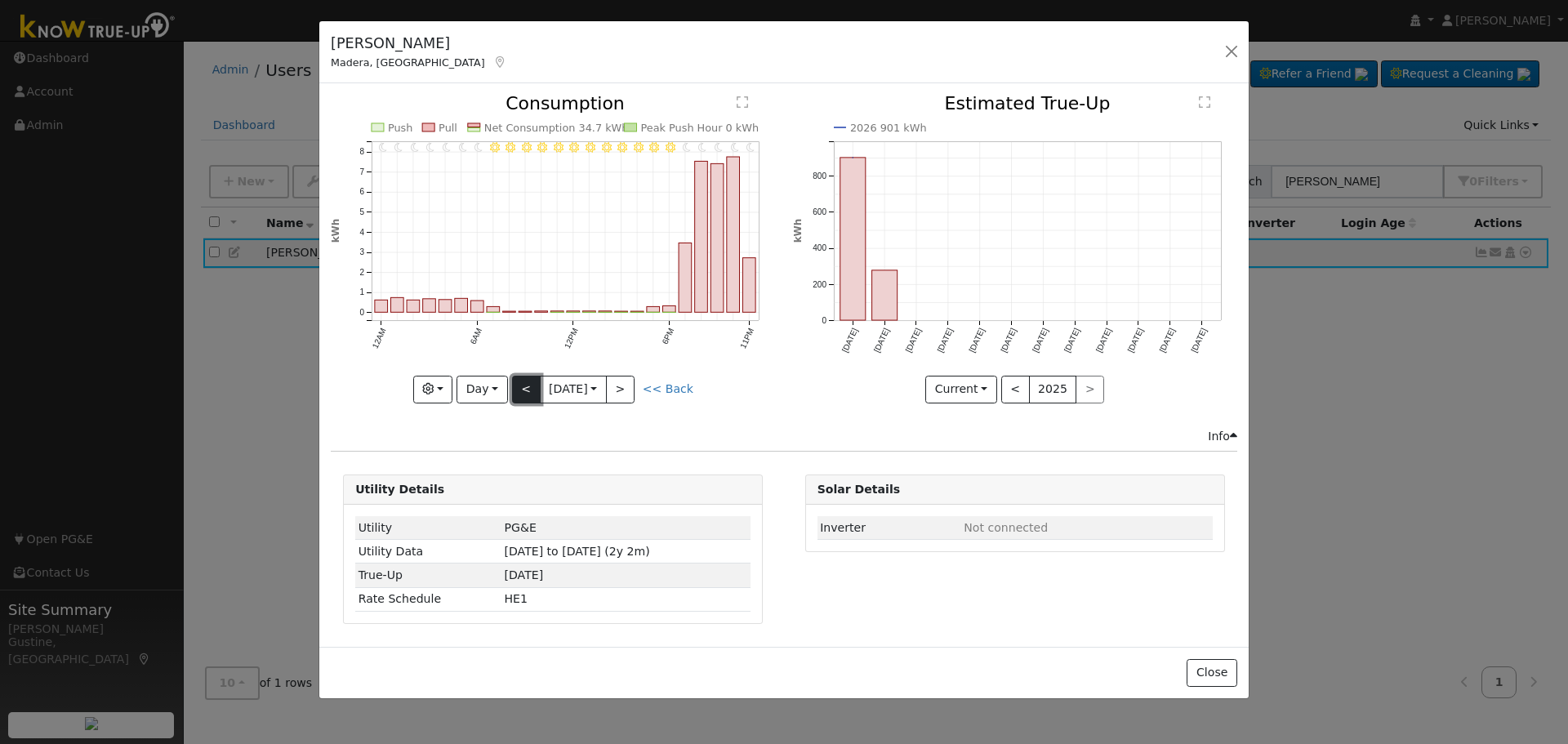
click at [528, 384] on button "<" at bounding box center [526, 389] width 29 height 28
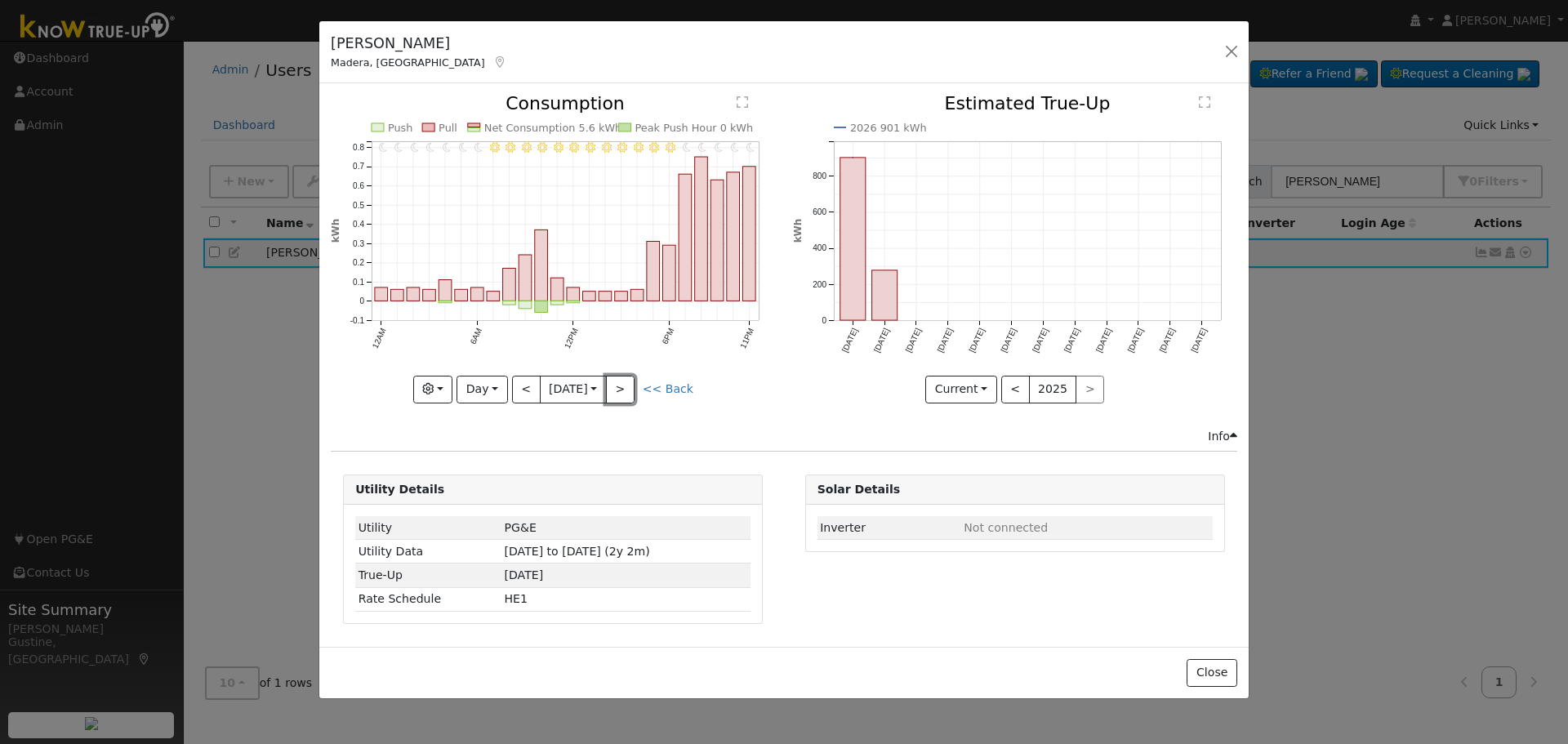
click at [627, 387] on button ">" at bounding box center [620, 389] width 29 height 28
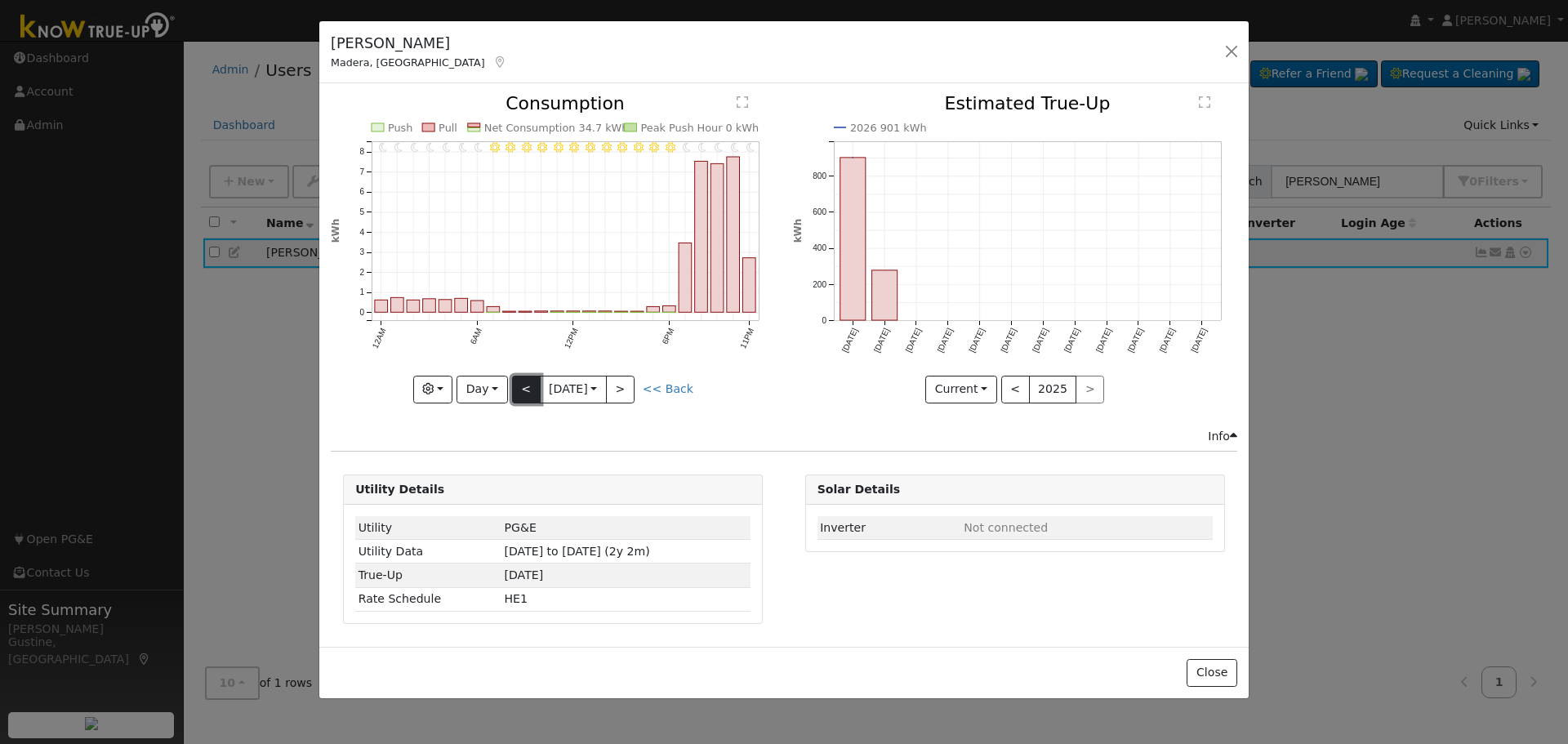
click at [530, 387] on button "<" at bounding box center [526, 389] width 29 height 28
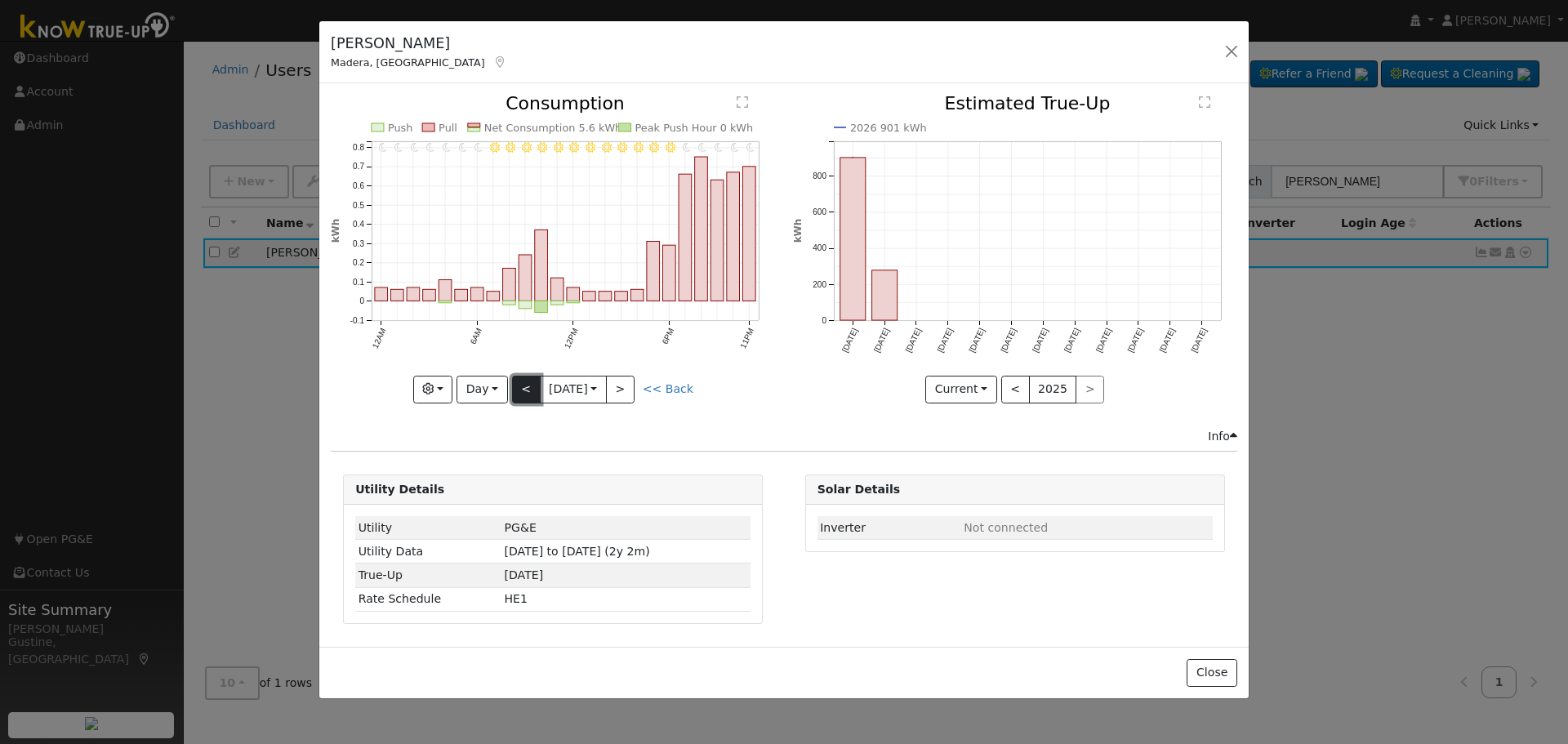
click at [530, 387] on button "<" at bounding box center [526, 389] width 29 height 28
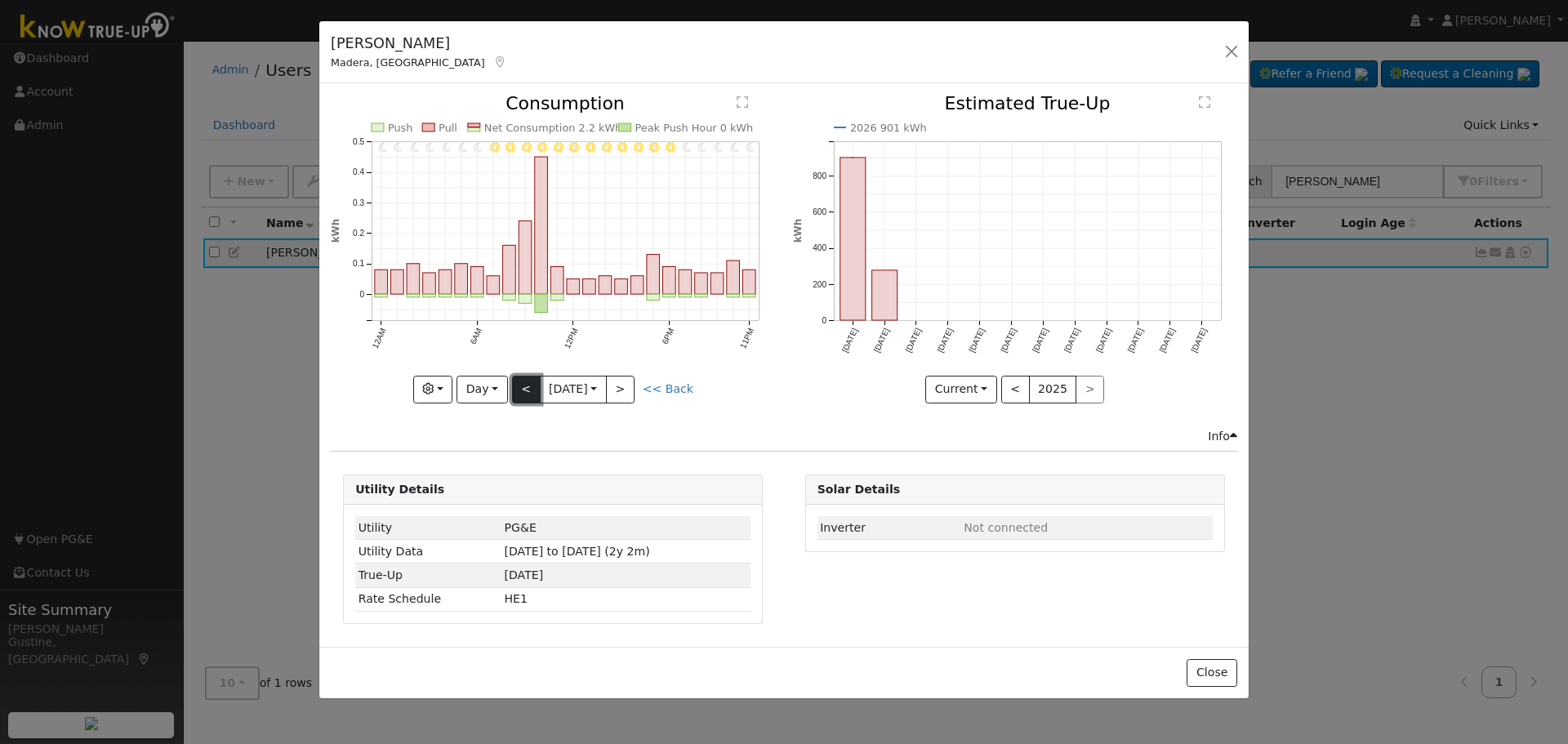
click at [530, 387] on button "<" at bounding box center [526, 389] width 29 height 28
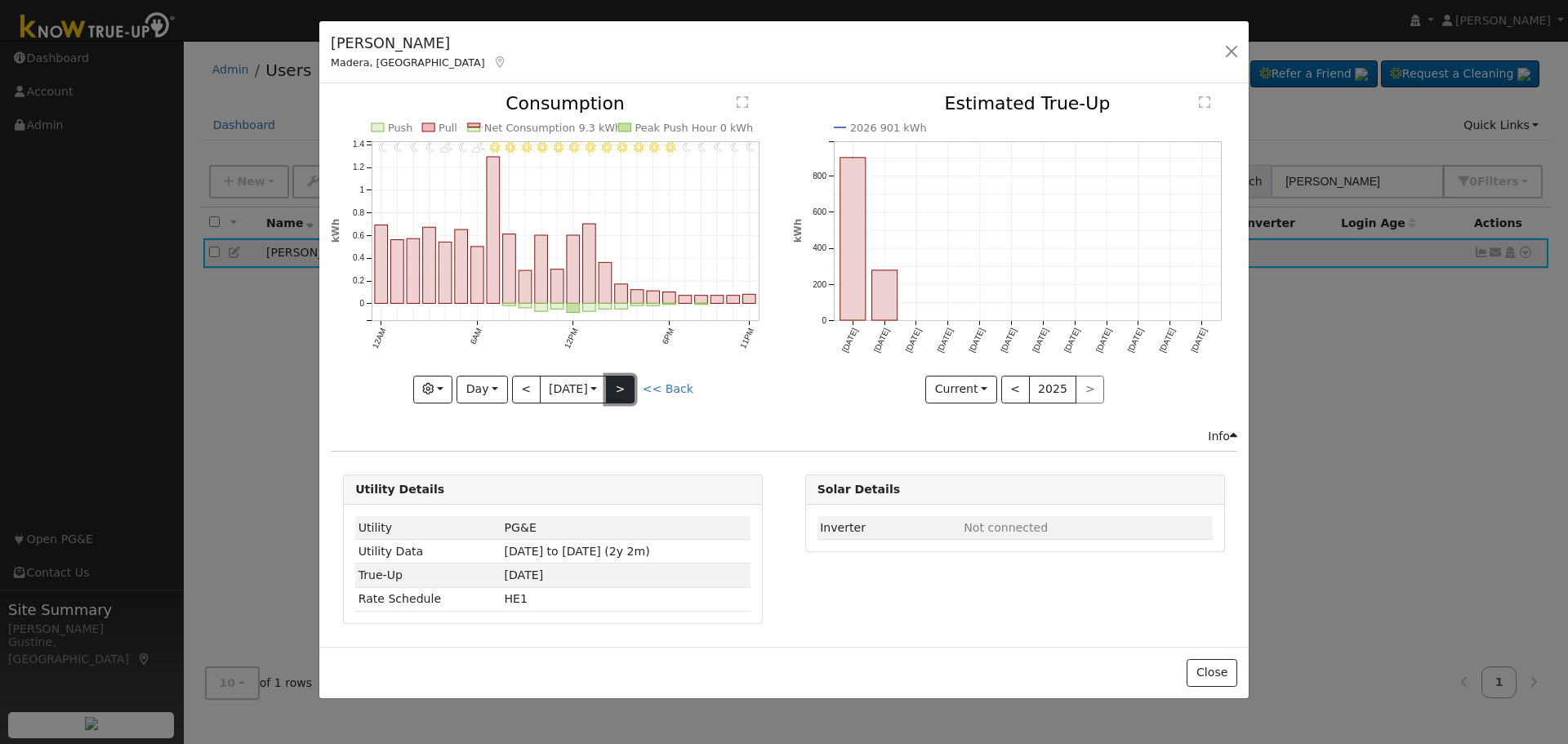
click at [626, 394] on button ">" at bounding box center [620, 389] width 29 height 28
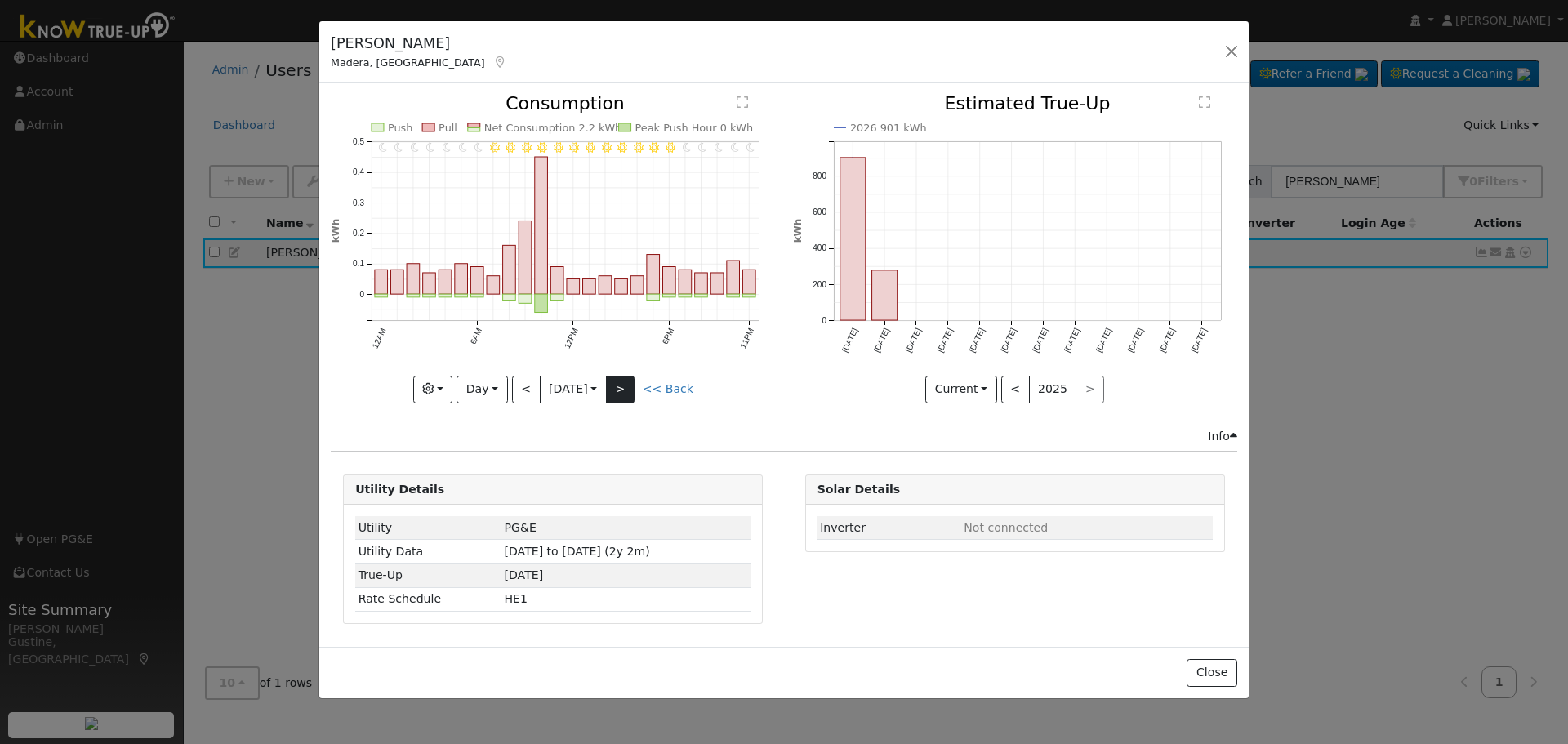
click at [626, 394] on div at bounding box center [552, 248] width 445 height 308
click at [626, 394] on button ">" at bounding box center [620, 389] width 29 height 28
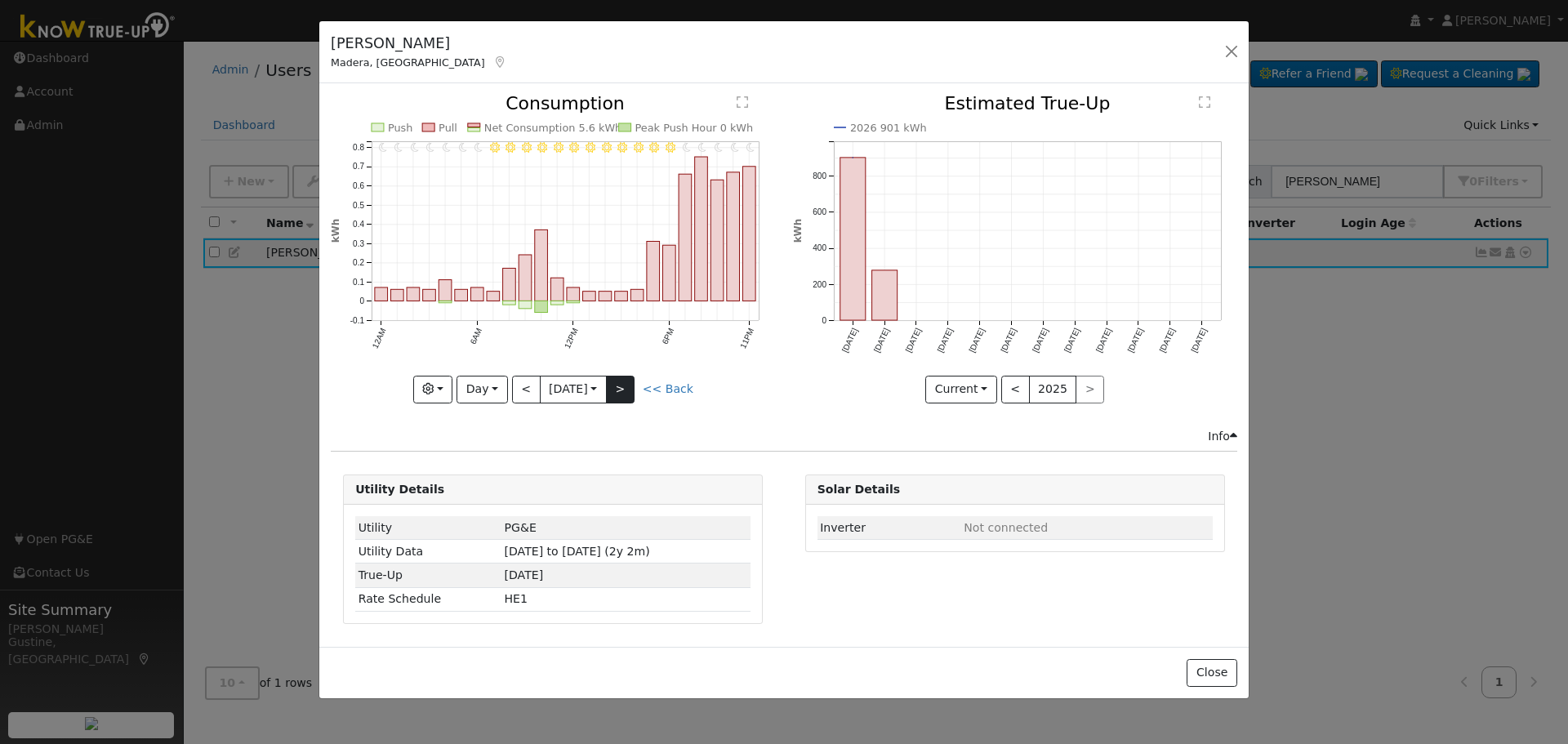
click at [626, 394] on div at bounding box center [552, 248] width 445 height 308
click at [626, 394] on button ">" at bounding box center [620, 389] width 29 height 28
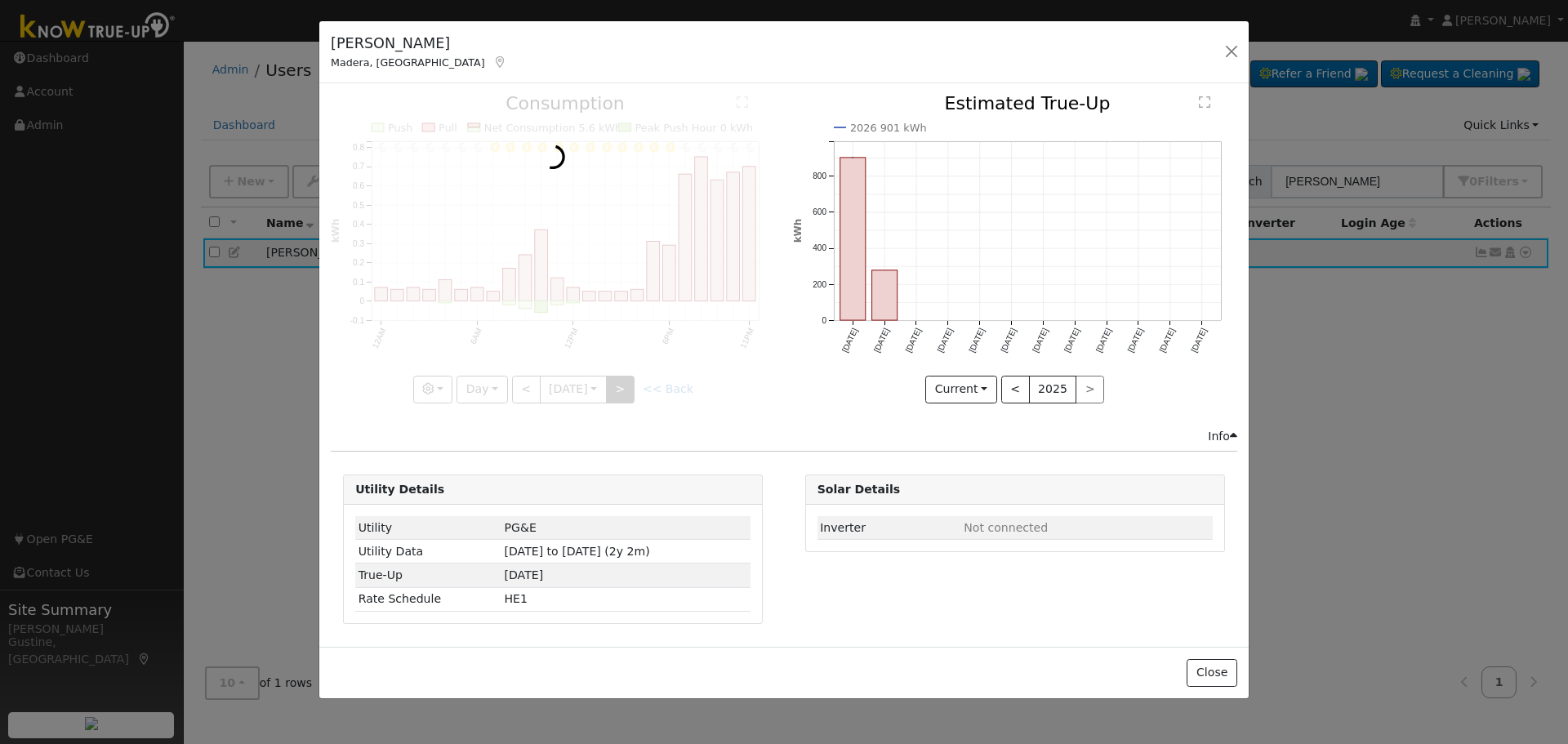
click at [626, 394] on div at bounding box center [552, 248] width 445 height 308
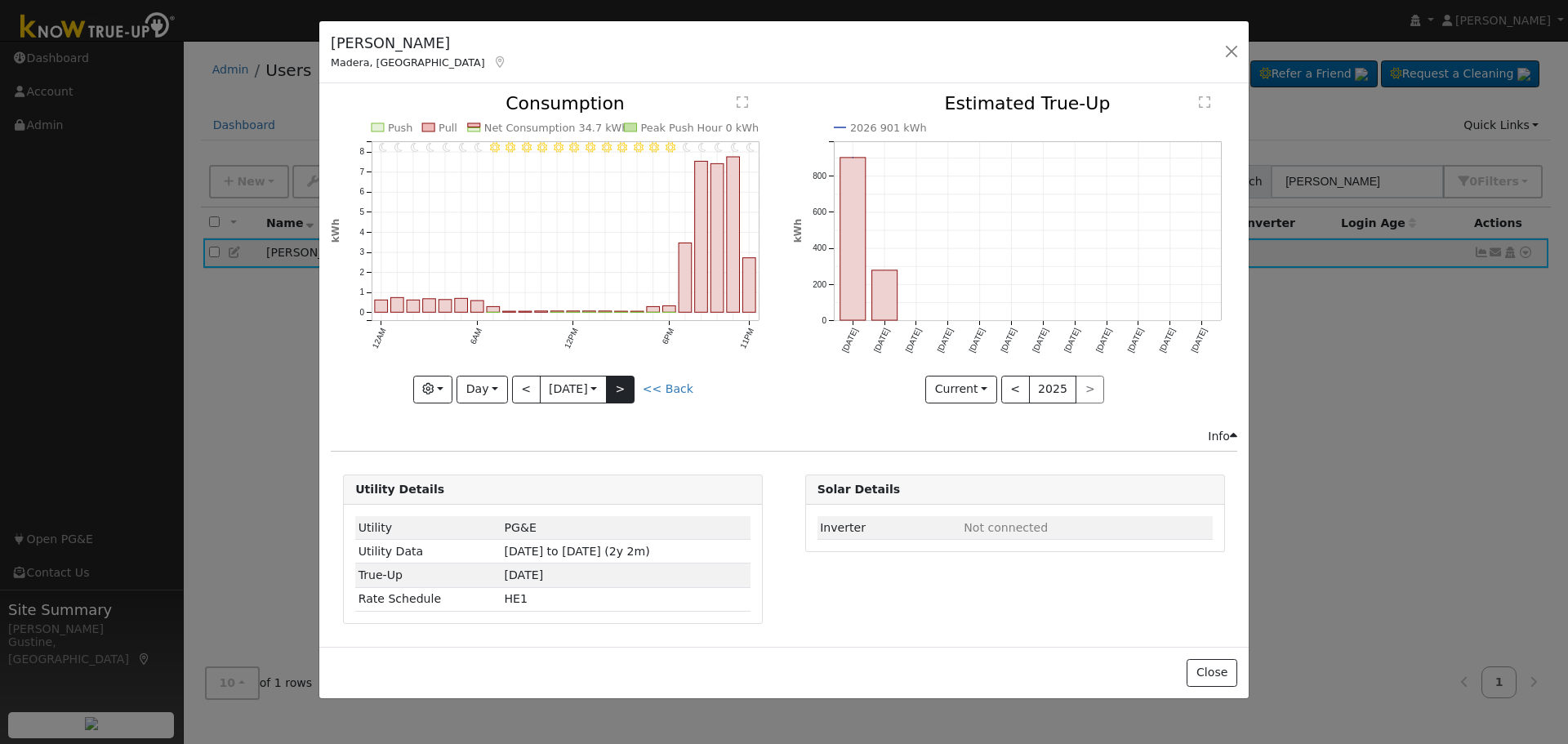
click at [626, 394] on div at bounding box center [552, 248] width 445 height 308
click at [626, 394] on button ">" at bounding box center [620, 389] width 29 height 28
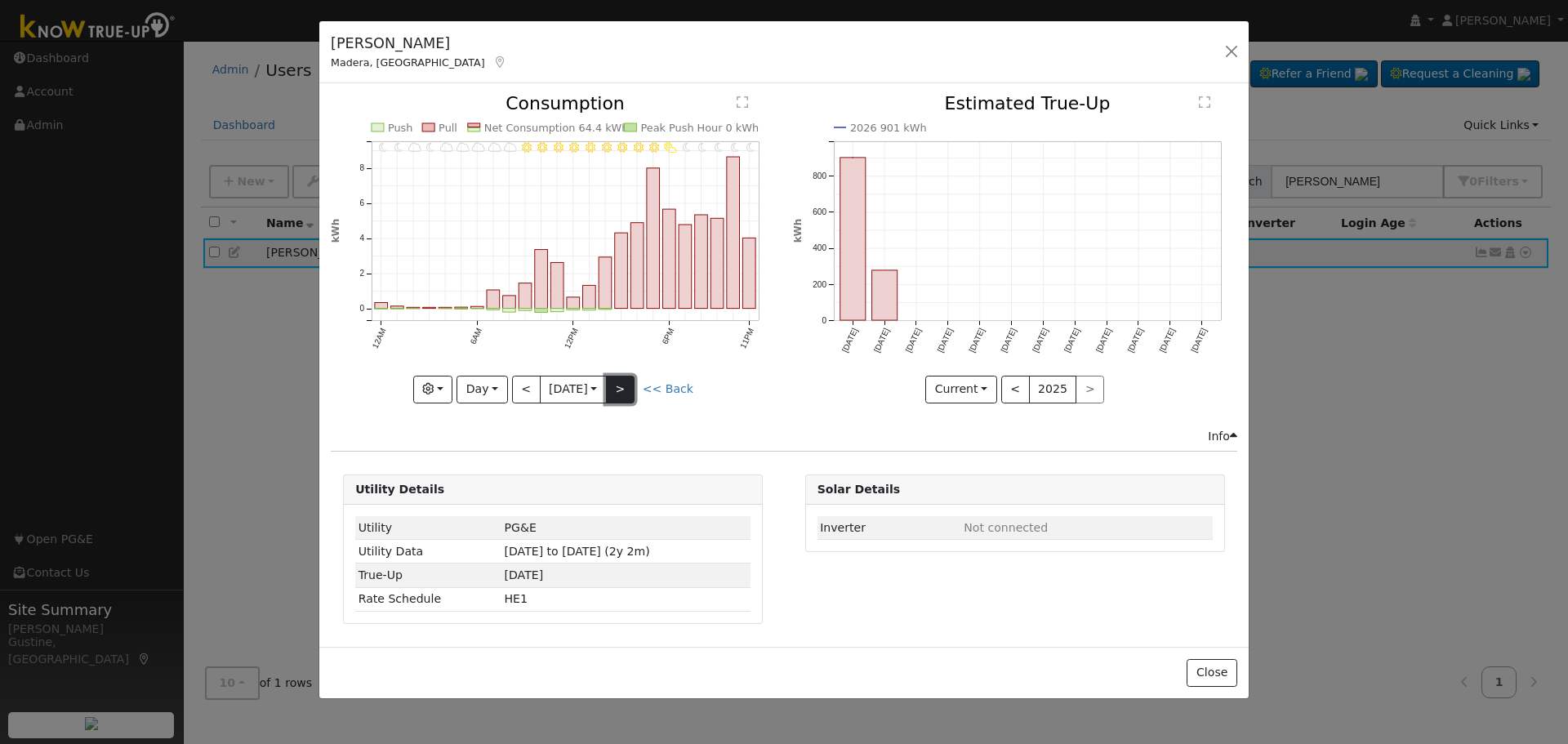
click at [626, 394] on button ">" at bounding box center [620, 389] width 29 height 28
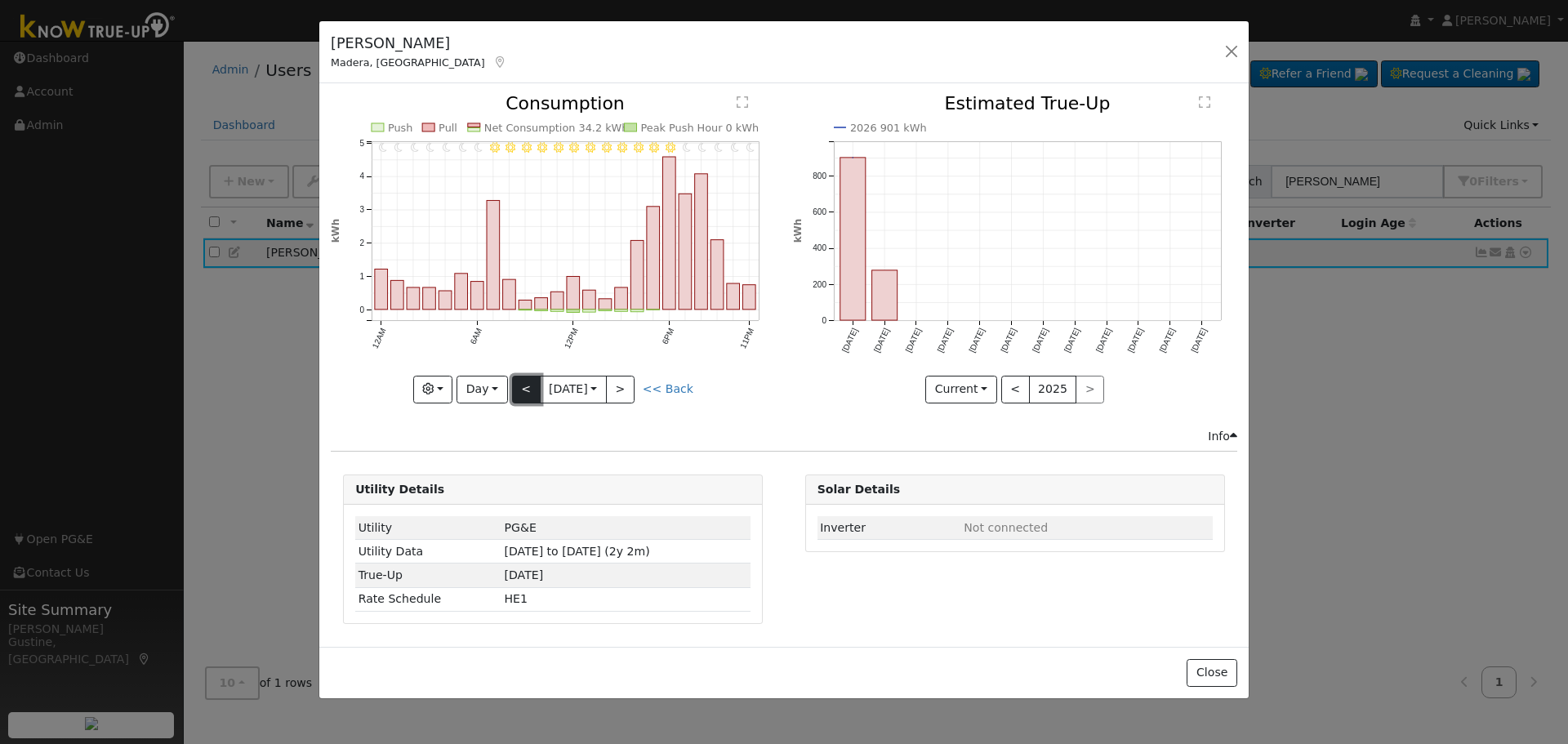
click at [535, 383] on button "<" at bounding box center [526, 389] width 29 height 28
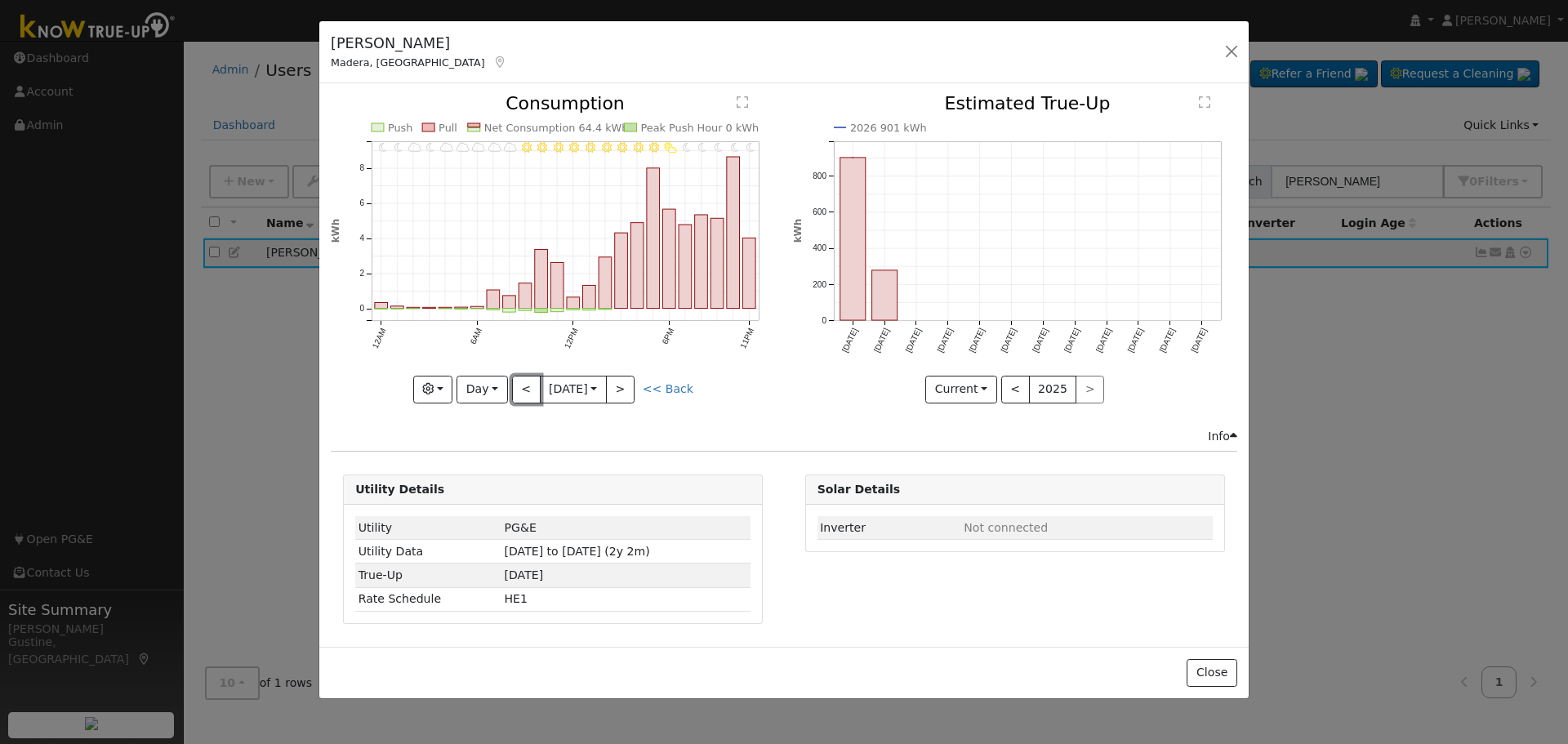
click at [534, 383] on button "<" at bounding box center [526, 389] width 29 height 28
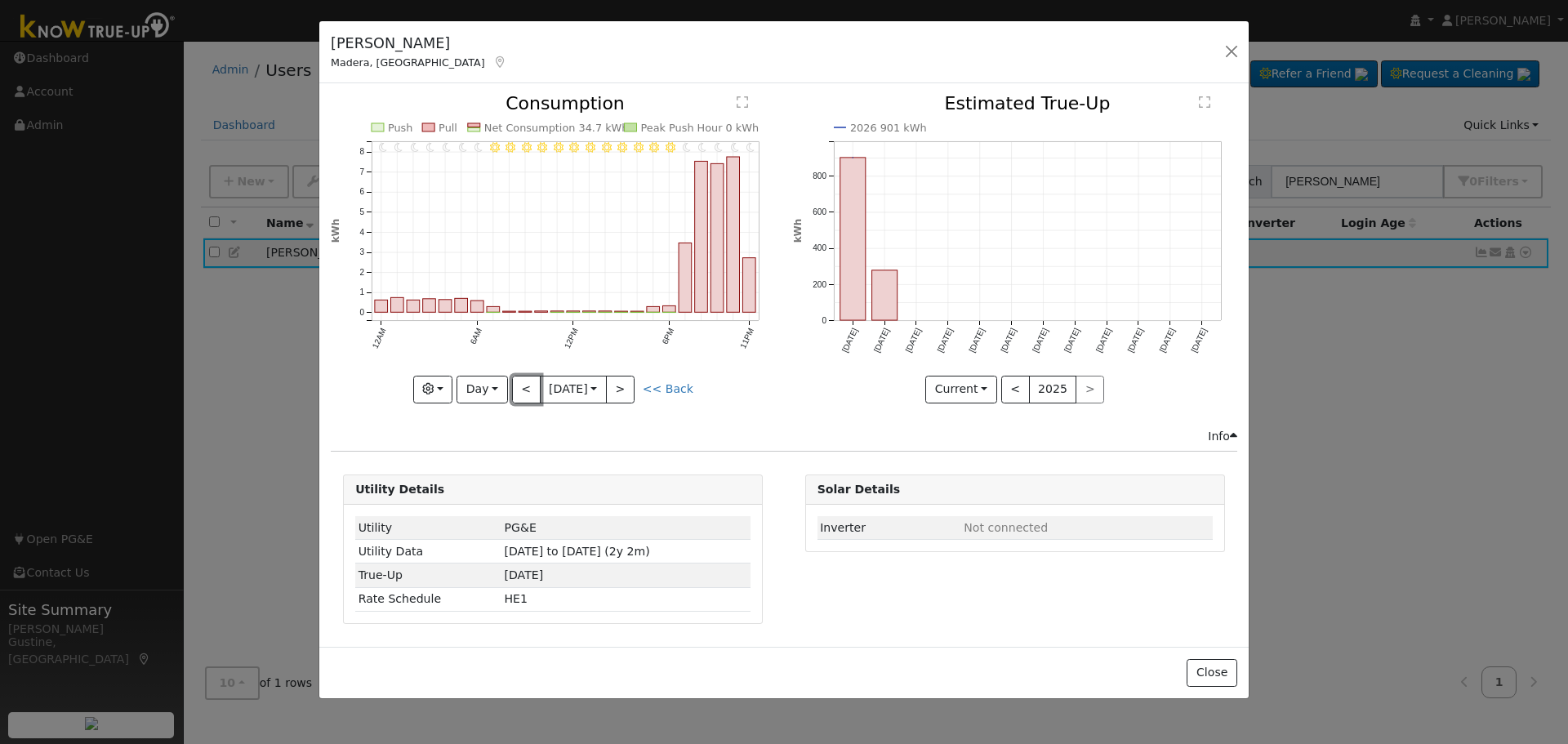
click at [534, 383] on button "<" at bounding box center [526, 389] width 29 height 28
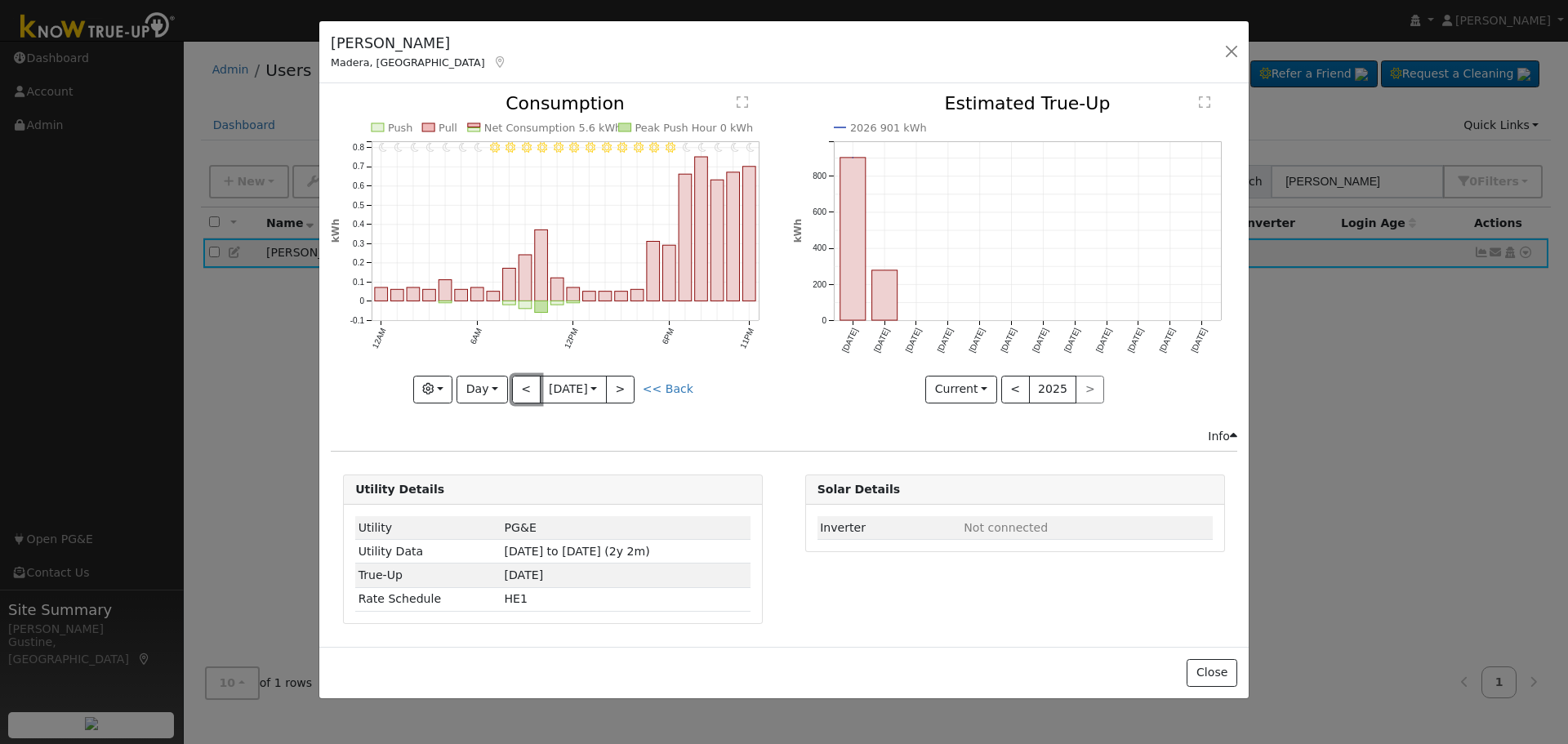
click at [534, 383] on button "<" at bounding box center [526, 389] width 29 height 28
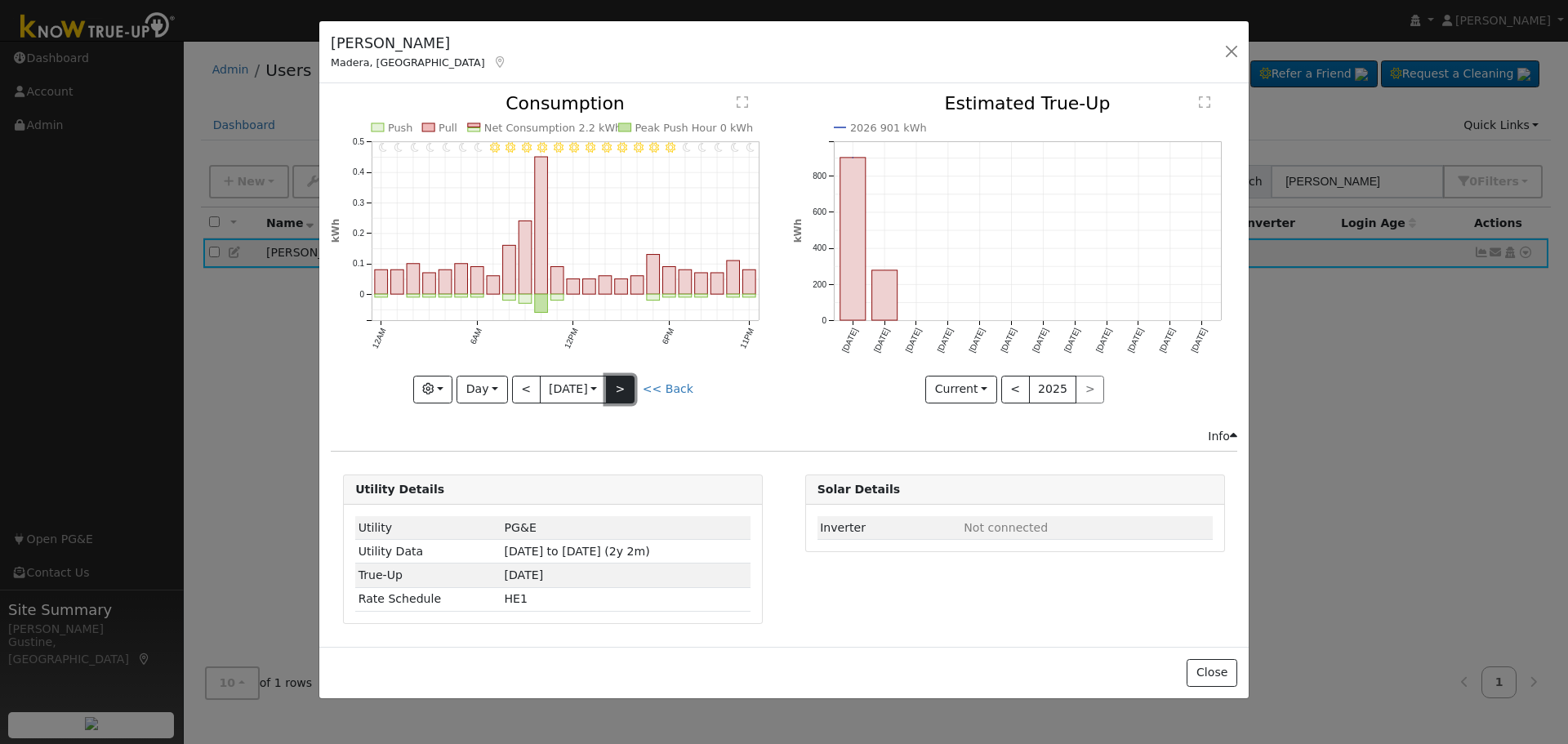
click at [625, 387] on button ">" at bounding box center [620, 389] width 29 height 28
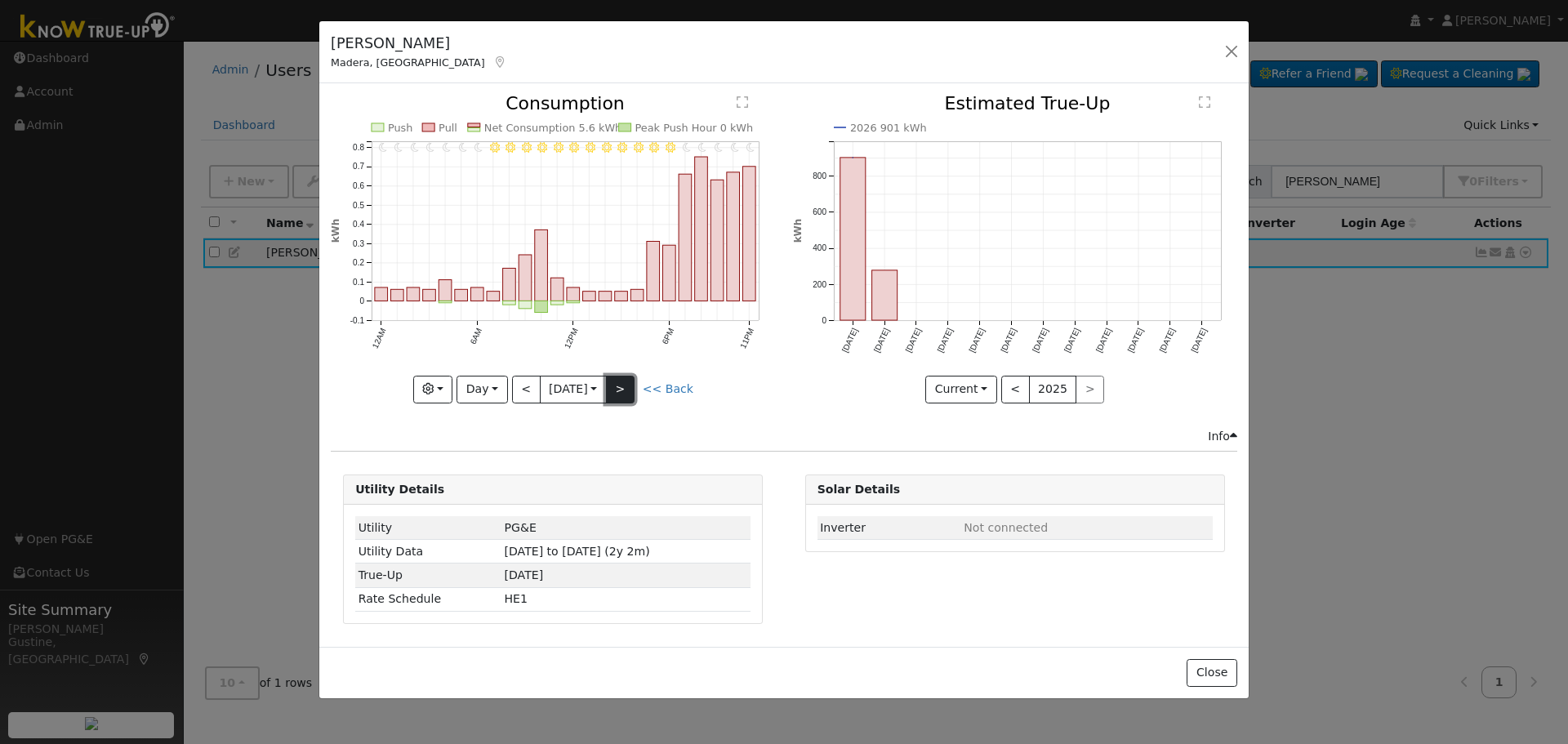
click at [625, 387] on button ">" at bounding box center [620, 389] width 29 height 28
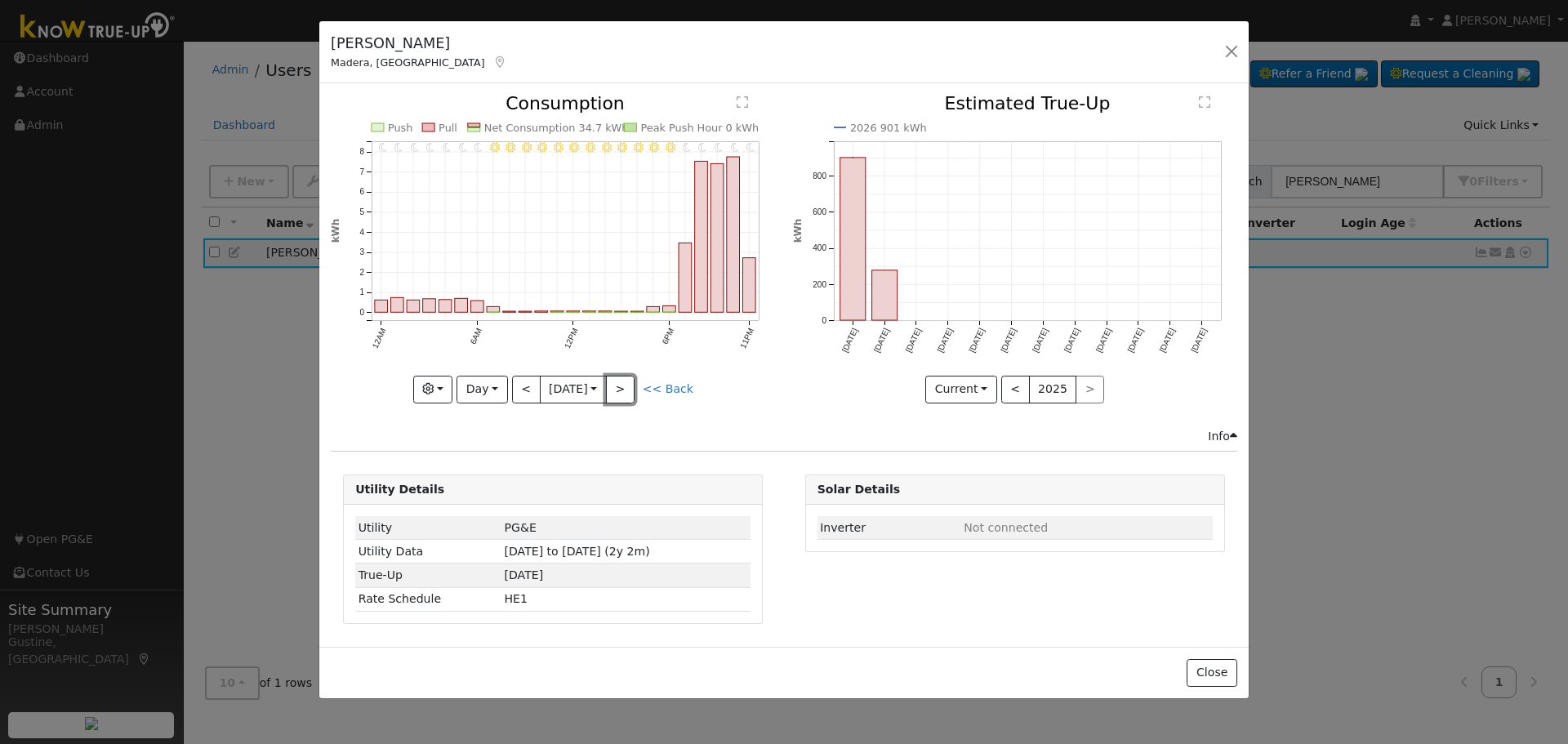
click at [625, 384] on button ">" at bounding box center [620, 389] width 29 height 28
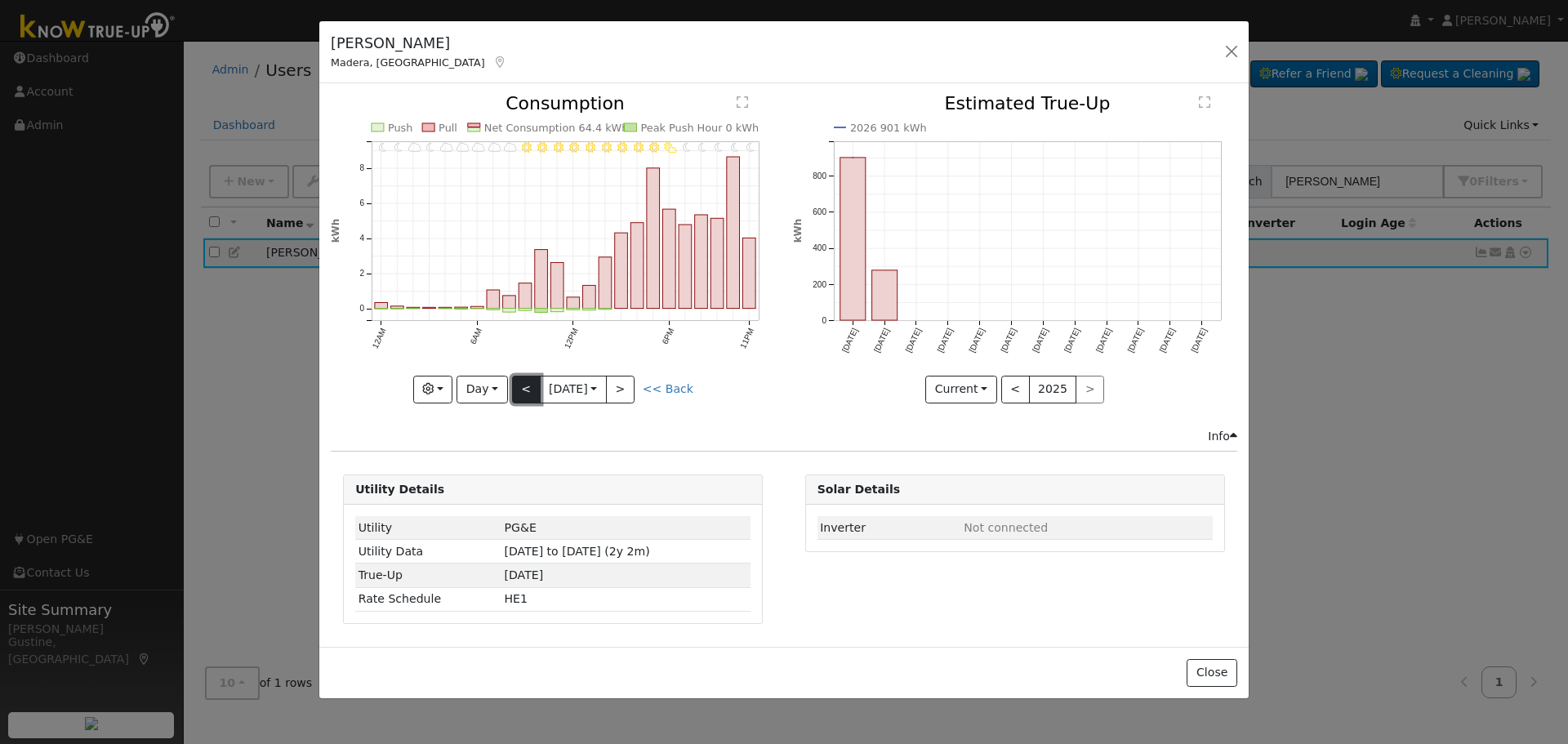
click at [526, 395] on button "<" at bounding box center [526, 389] width 29 height 28
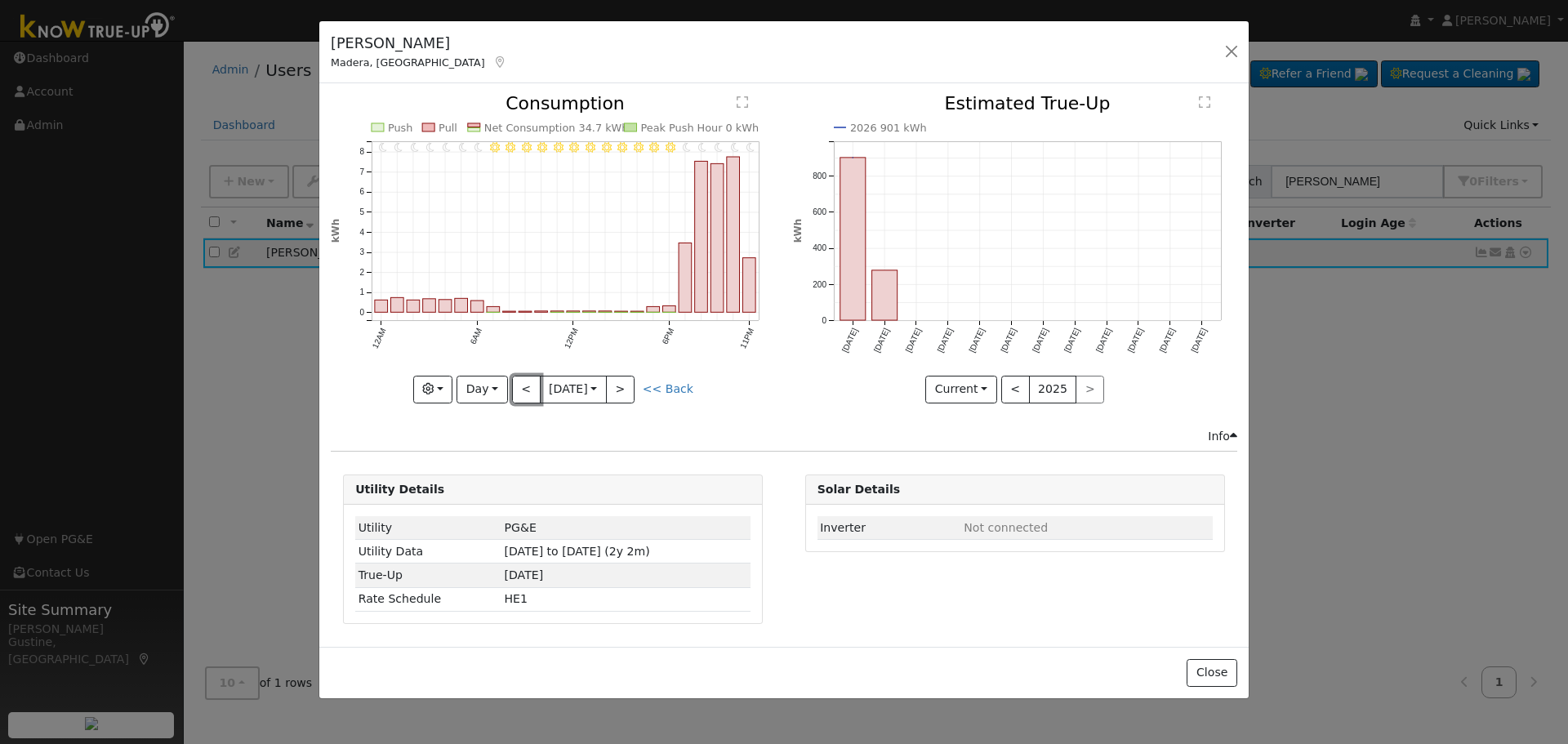
click at [526, 386] on button "<" at bounding box center [526, 389] width 29 height 28
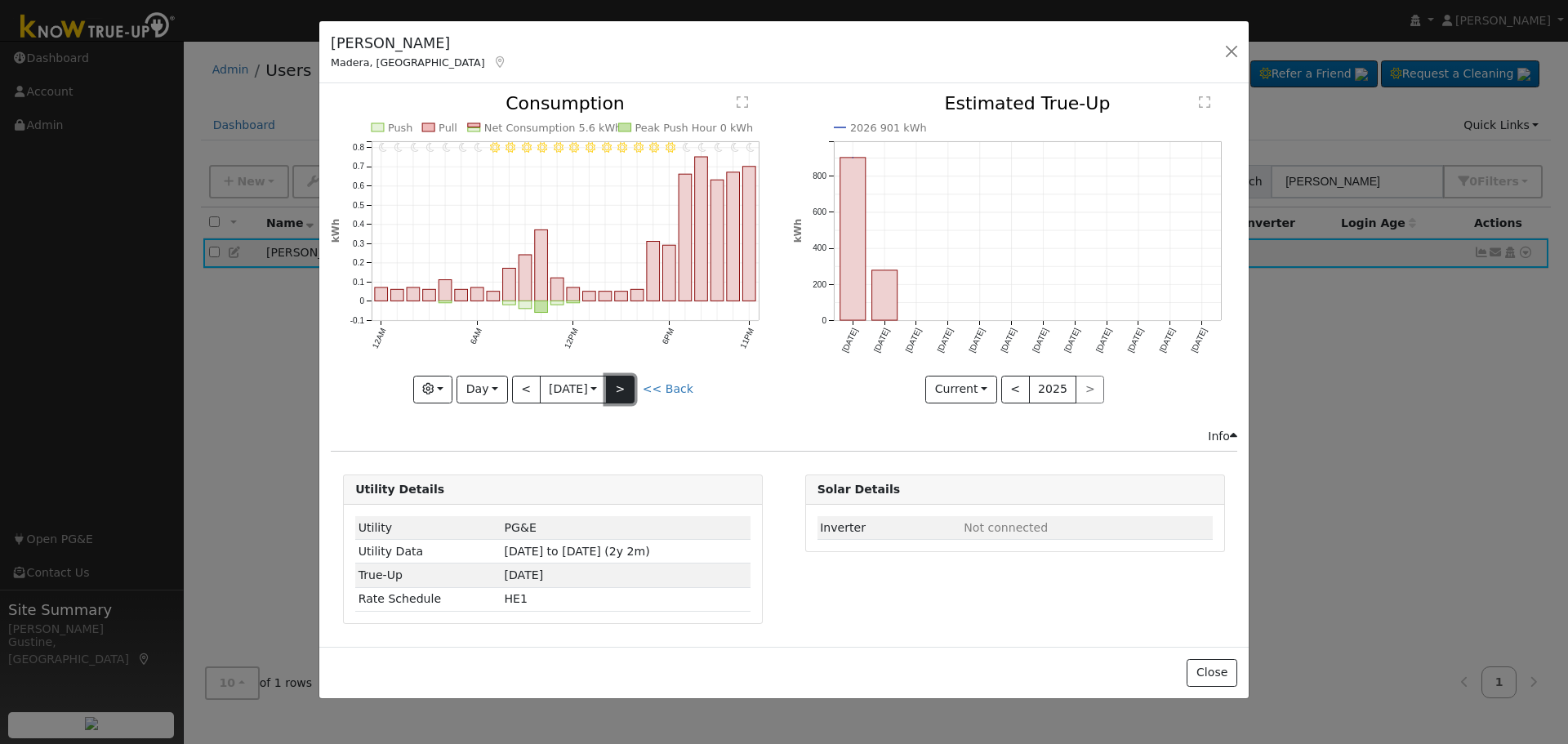
click at [621, 384] on button ">" at bounding box center [620, 389] width 29 height 28
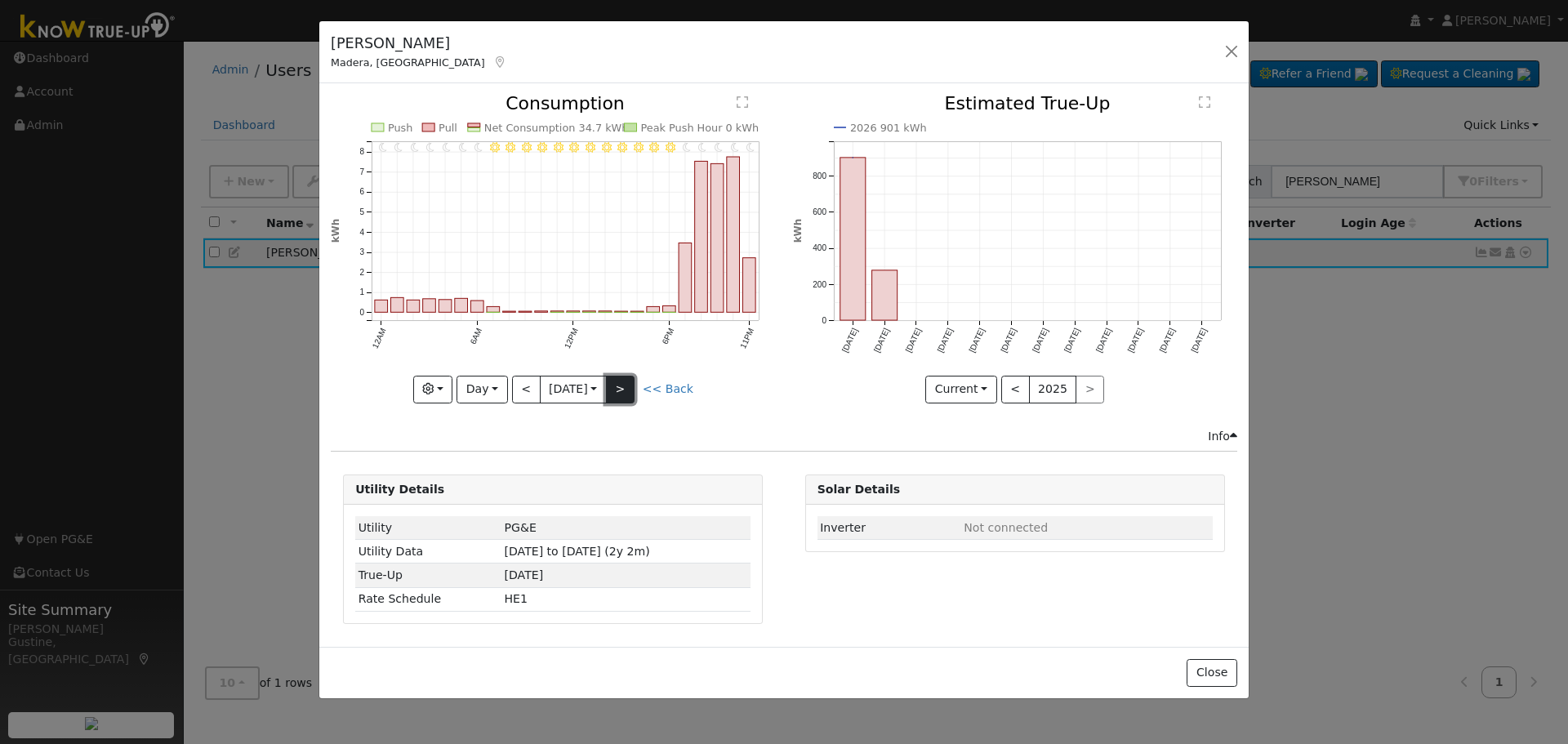
click at [632, 387] on button ">" at bounding box center [620, 389] width 29 height 28
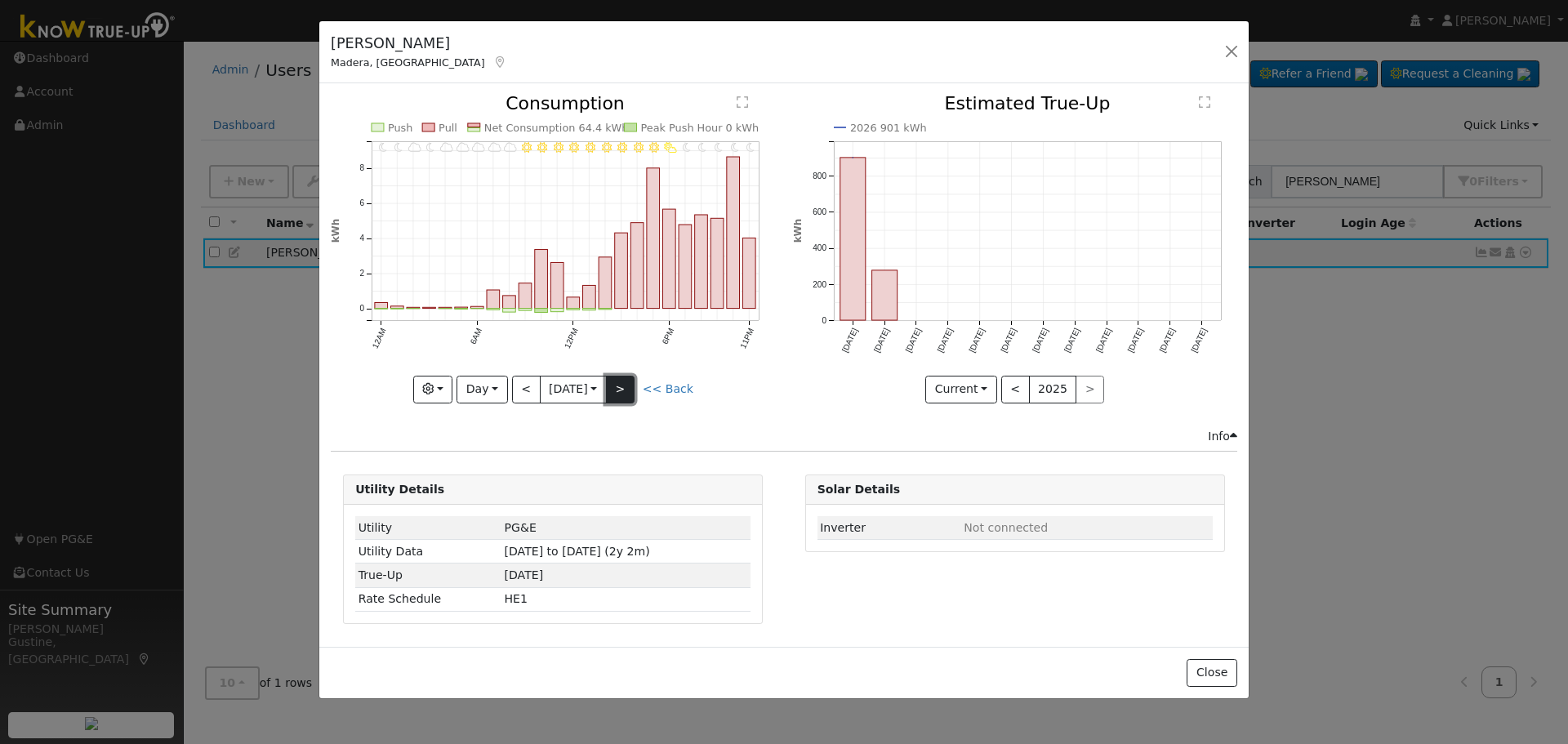
click at [632, 387] on button ">" at bounding box center [620, 389] width 29 height 28
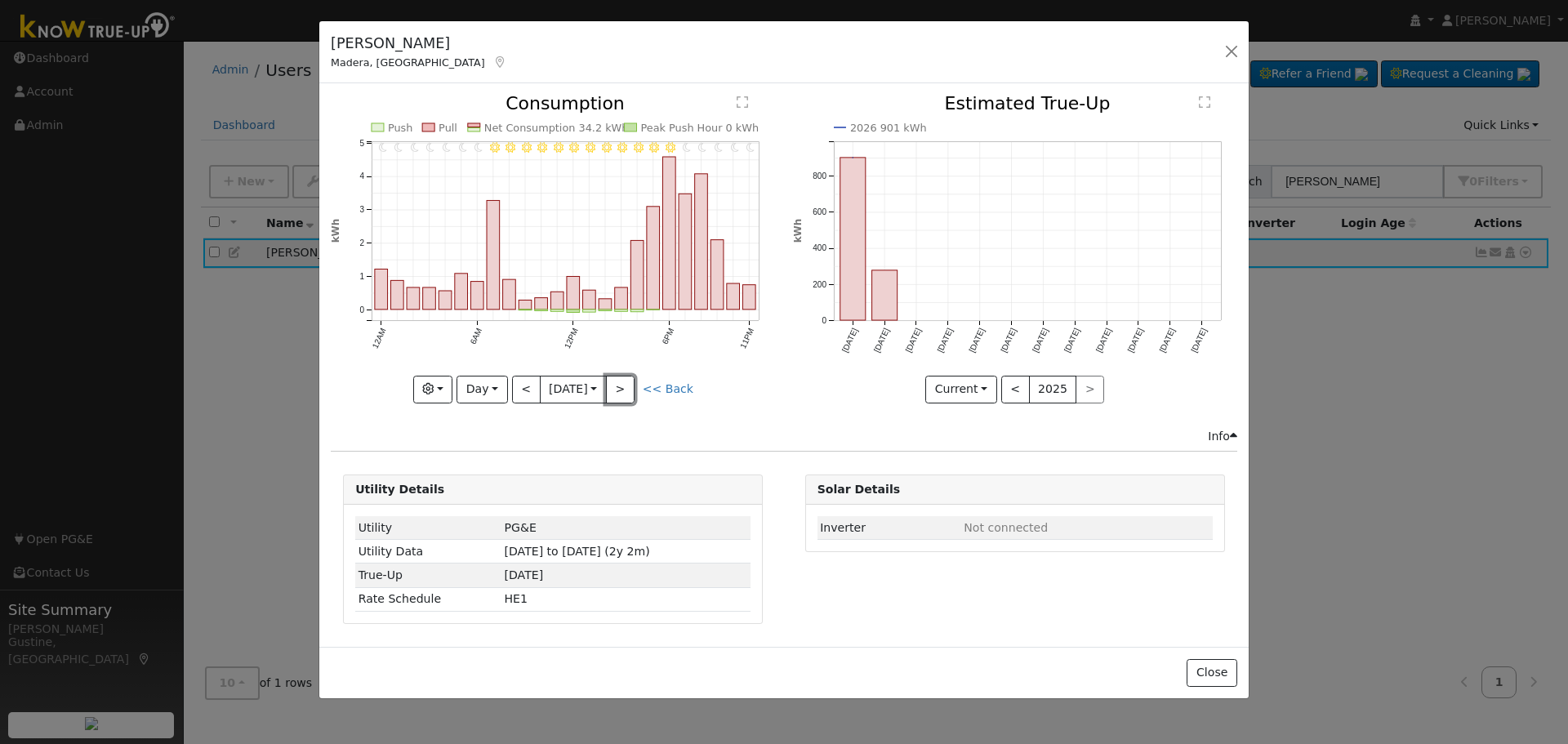
drag, startPoint x: 628, startPoint y: 383, endPoint x: 626, endPoint y: 354, distance: 29.1
click at [628, 384] on button ">" at bounding box center [620, 389] width 29 height 28
click at [625, 392] on button ">" at bounding box center [620, 389] width 29 height 28
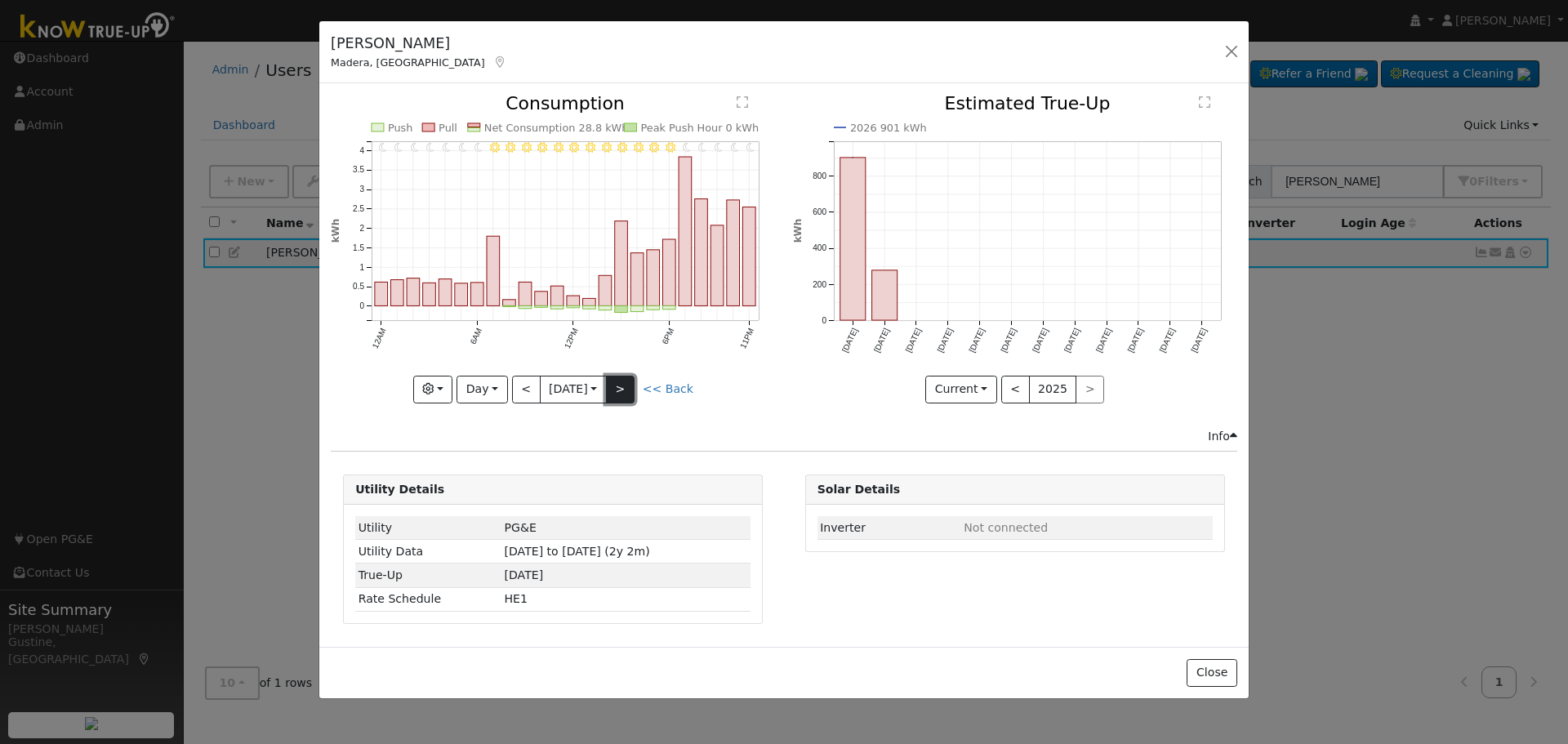
click at [612, 397] on button ">" at bounding box center [620, 389] width 29 height 28
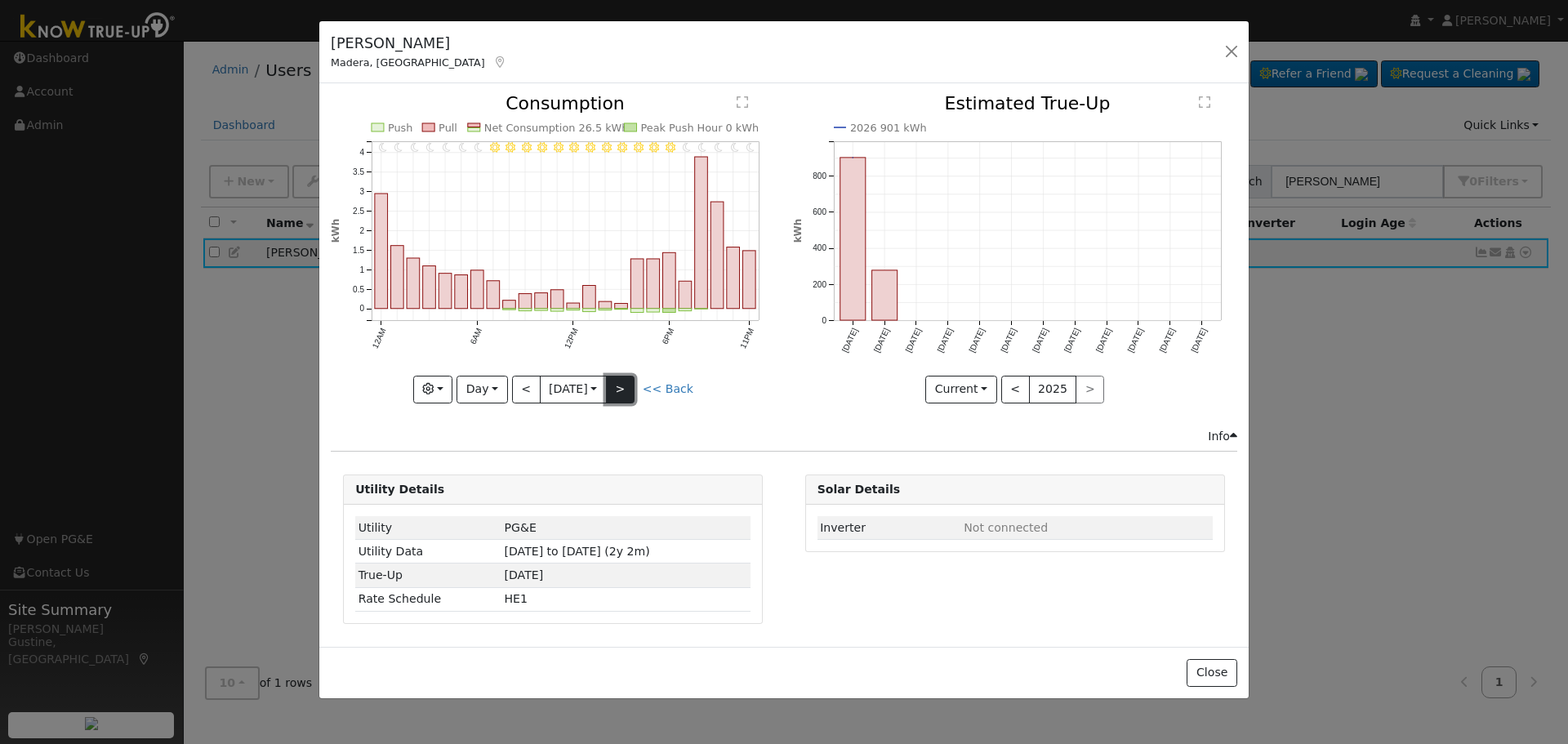
click at [632, 387] on button ">" at bounding box center [620, 389] width 29 height 28
type input "[DATE]"
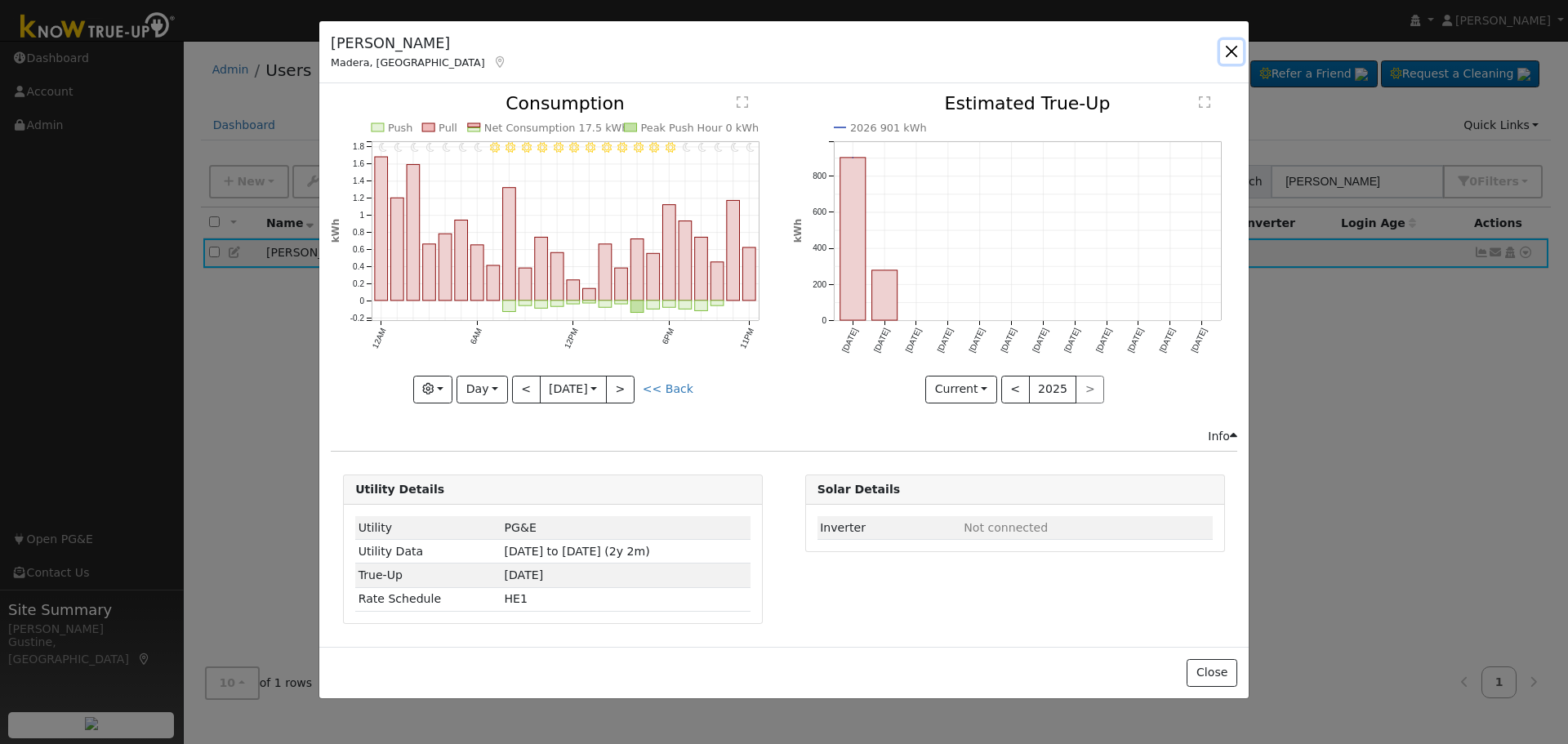
click at [1229, 63] on button "button" at bounding box center [1232, 51] width 22 height 22
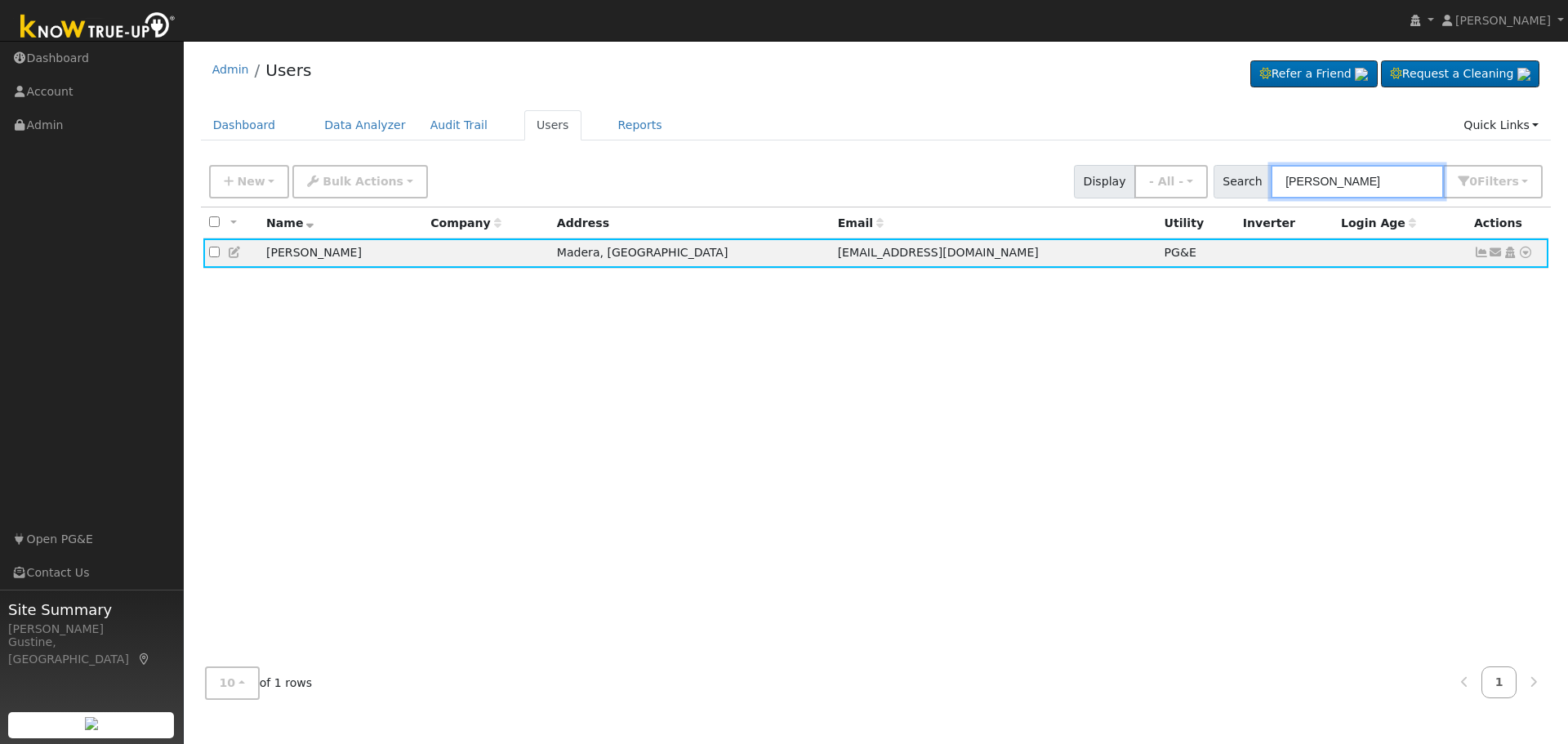
click at [1312, 171] on input "[PERSON_NAME]" at bounding box center [1357, 182] width 173 height 34
paste input "[PERSON_NAME]"
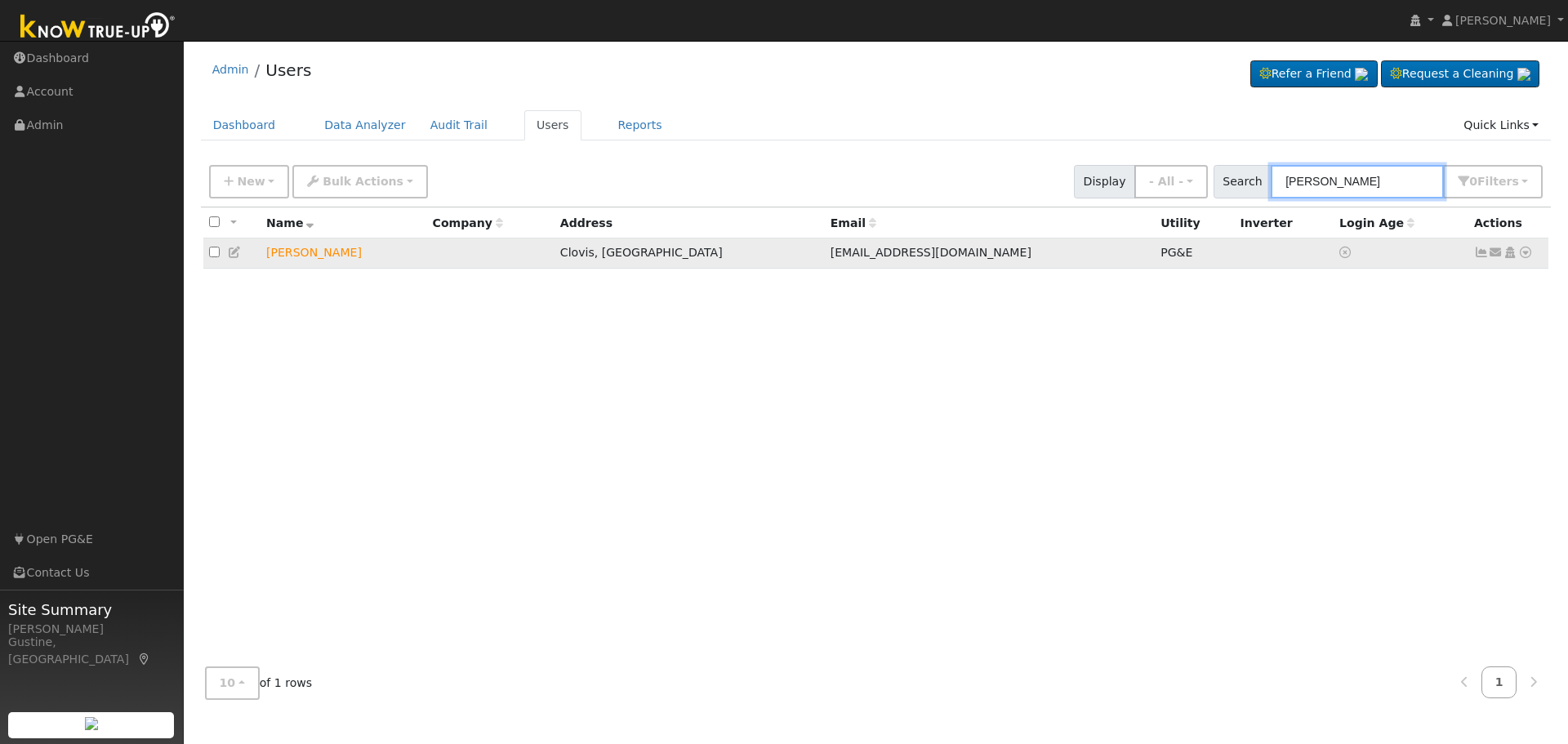
type input "[PERSON_NAME]"
click at [1479, 257] on icon at bounding box center [1482, 253] width 15 height 11
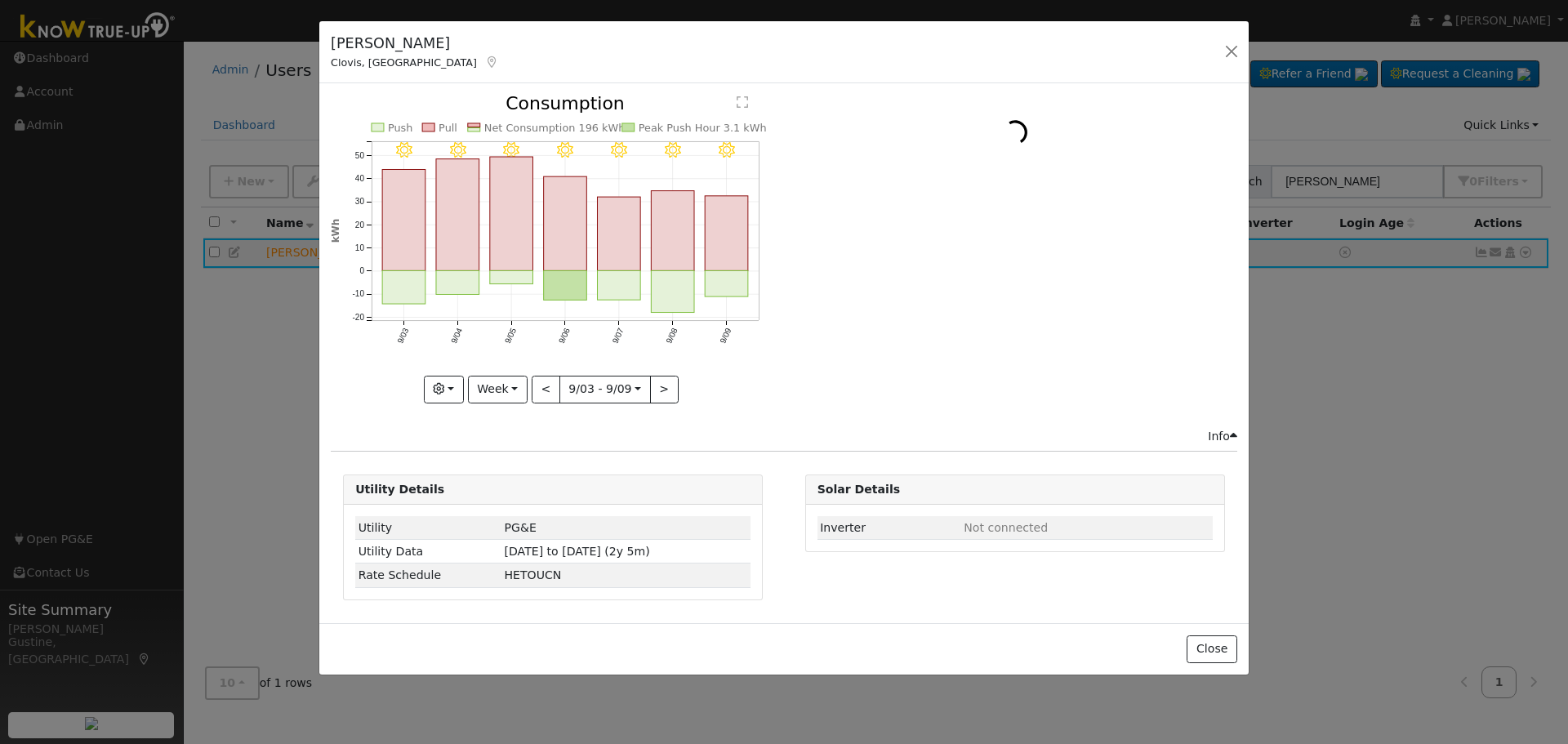
click at [747, 244] on rect "onclick=""" at bounding box center [727, 233] width 43 height 75
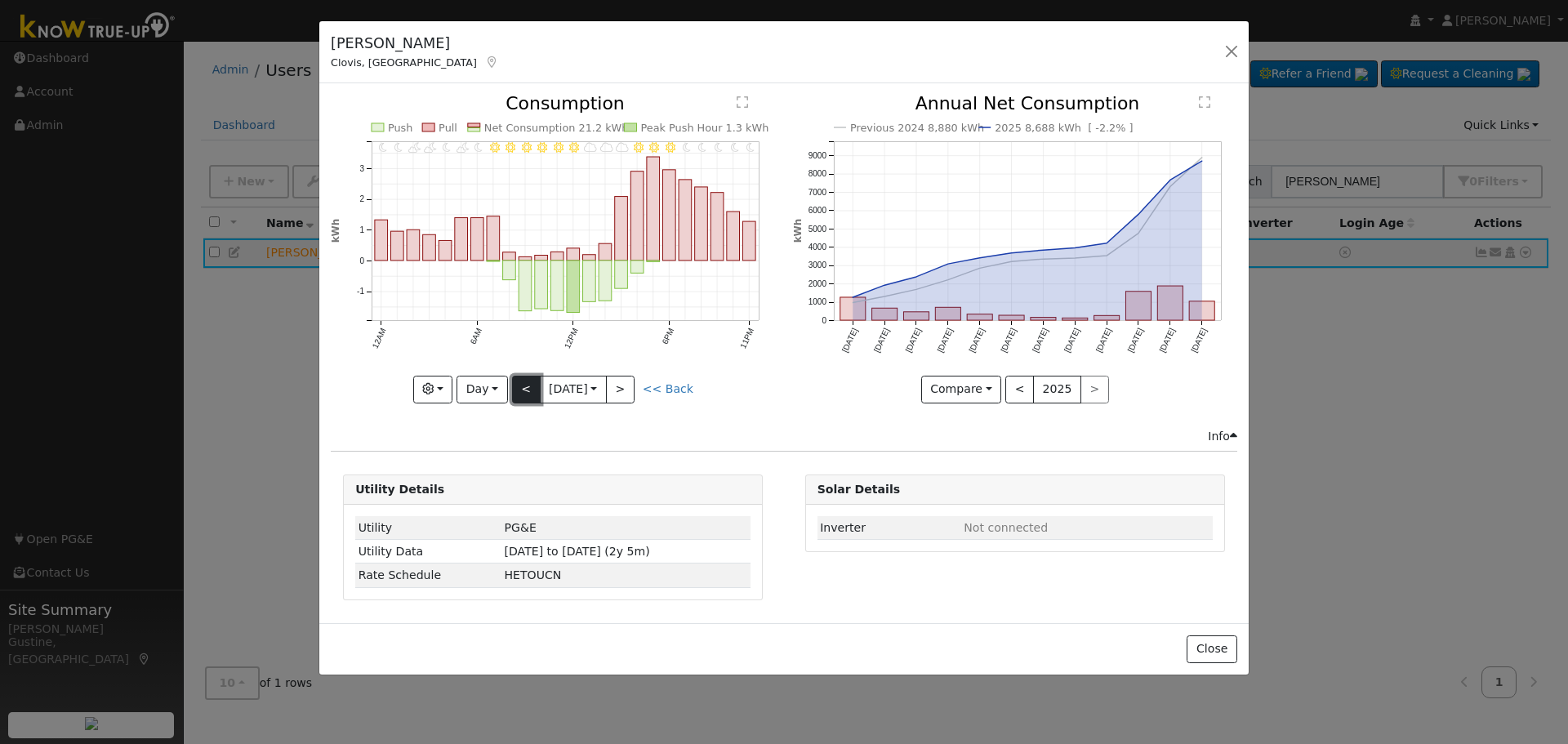
click at [524, 394] on button "<" at bounding box center [526, 389] width 29 height 28
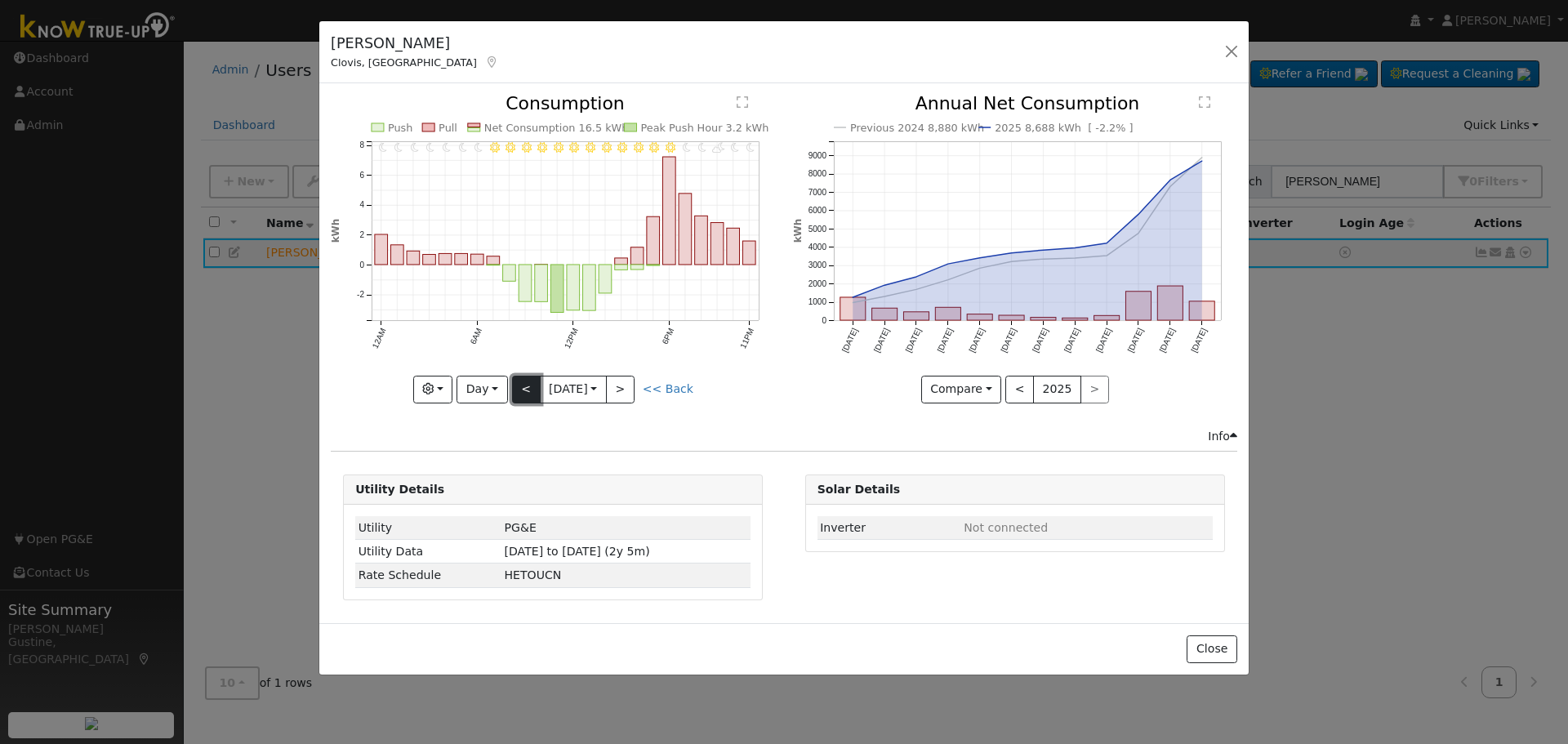
click at [522, 401] on button "<" at bounding box center [526, 389] width 29 height 28
type input "[DATE]"
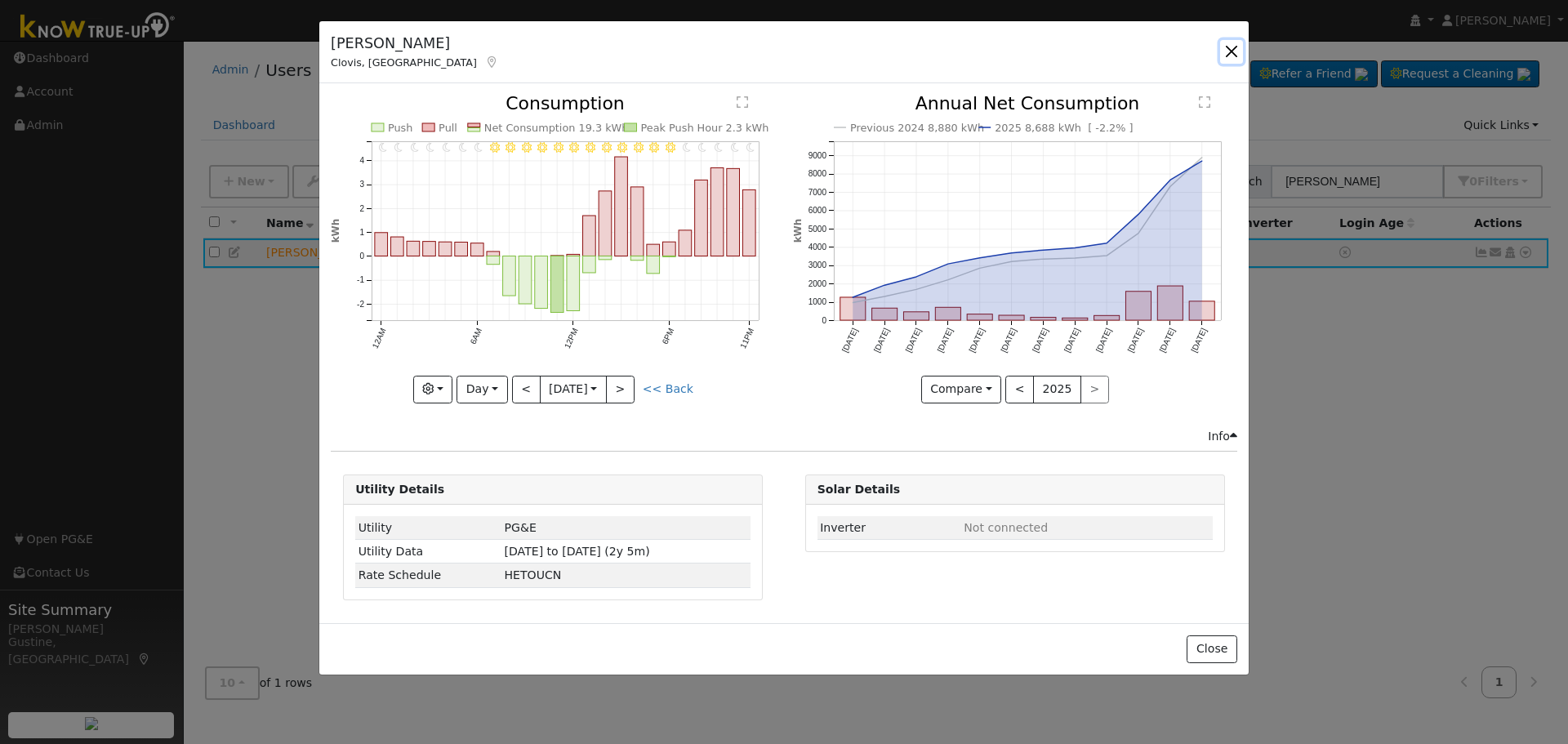
click at [1239, 46] on button "button" at bounding box center [1232, 51] width 22 height 22
